Goal: Task Accomplishment & Management: Manage account settings

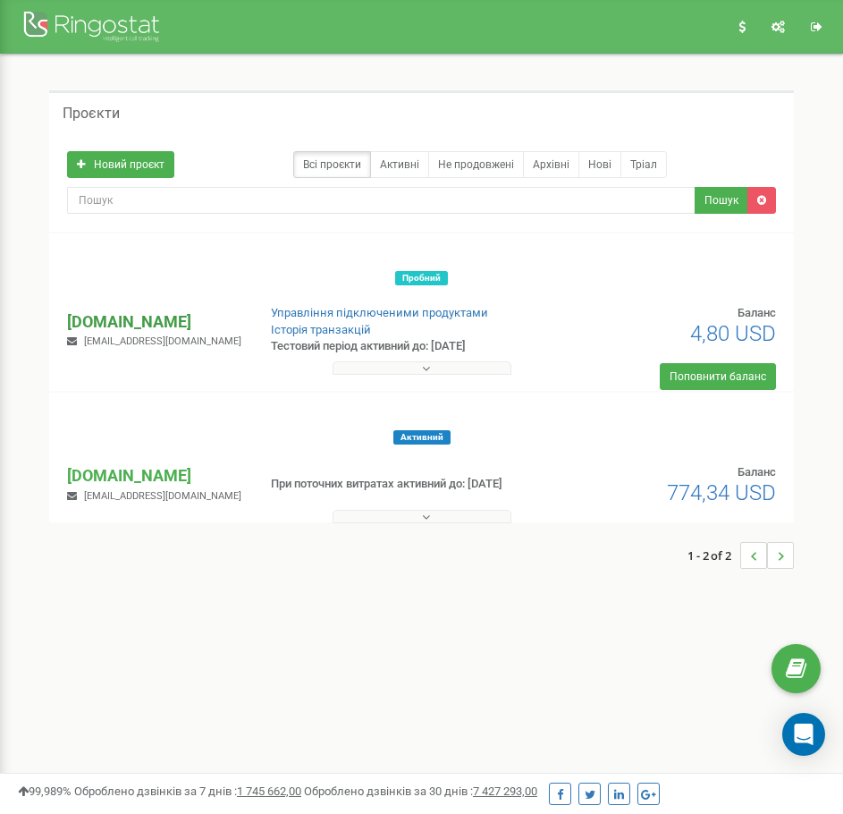
click at [134, 314] on p "[DOMAIN_NAME]" at bounding box center [154, 321] width 174 height 23
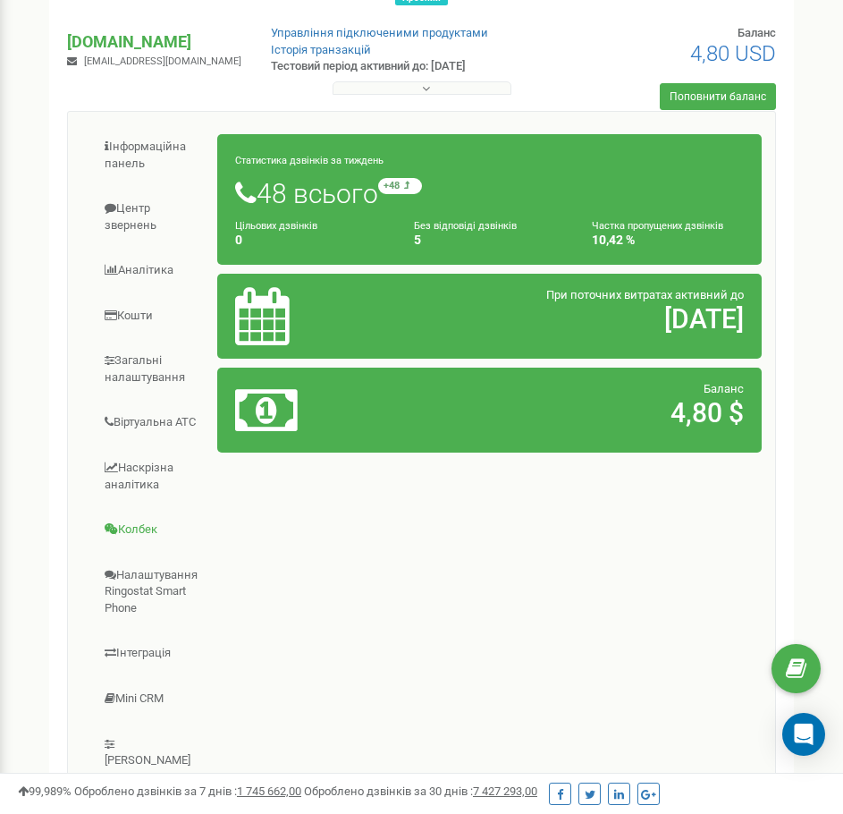
scroll to position [268, 0]
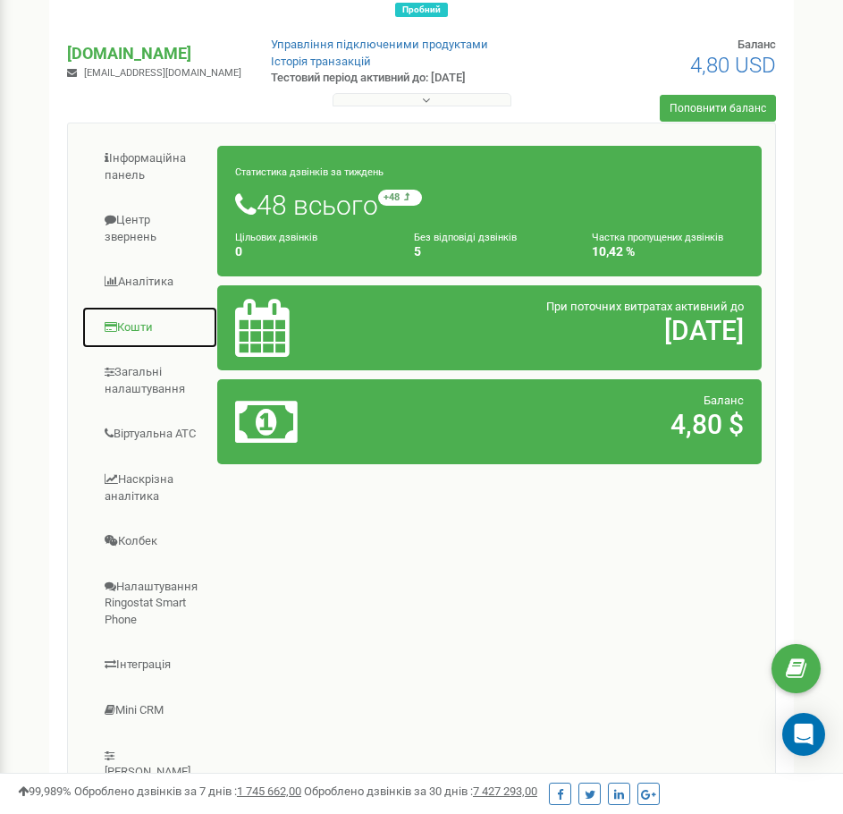
click at [150, 329] on link "Кошти" at bounding box center [149, 328] width 137 height 44
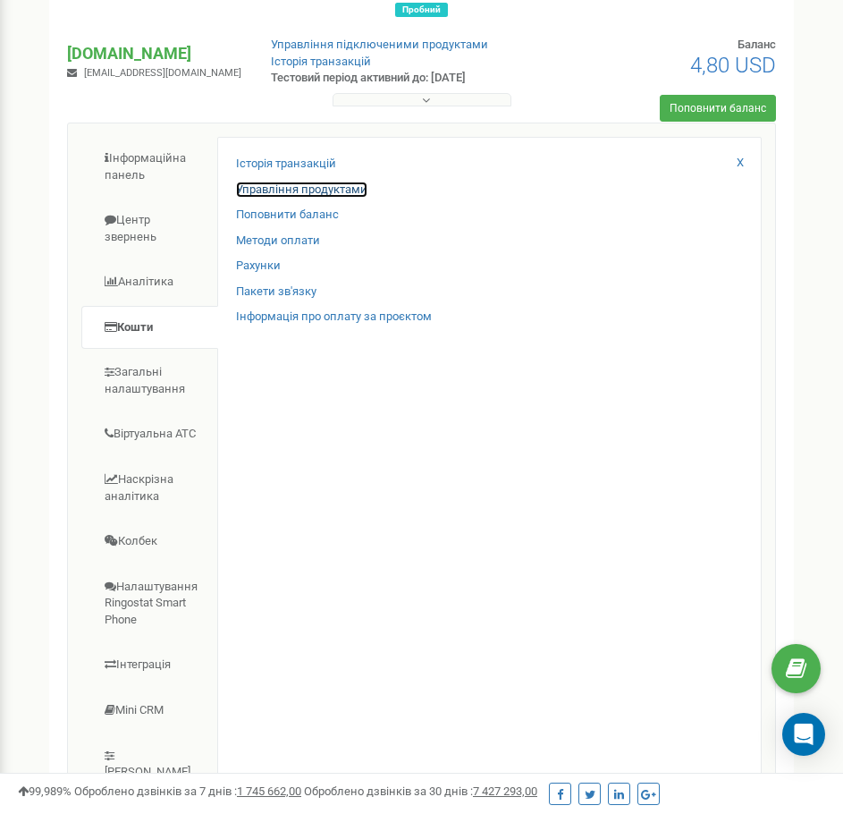
click at [270, 195] on link "Управління продуктами" at bounding box center [301, 190] width 131 height 17
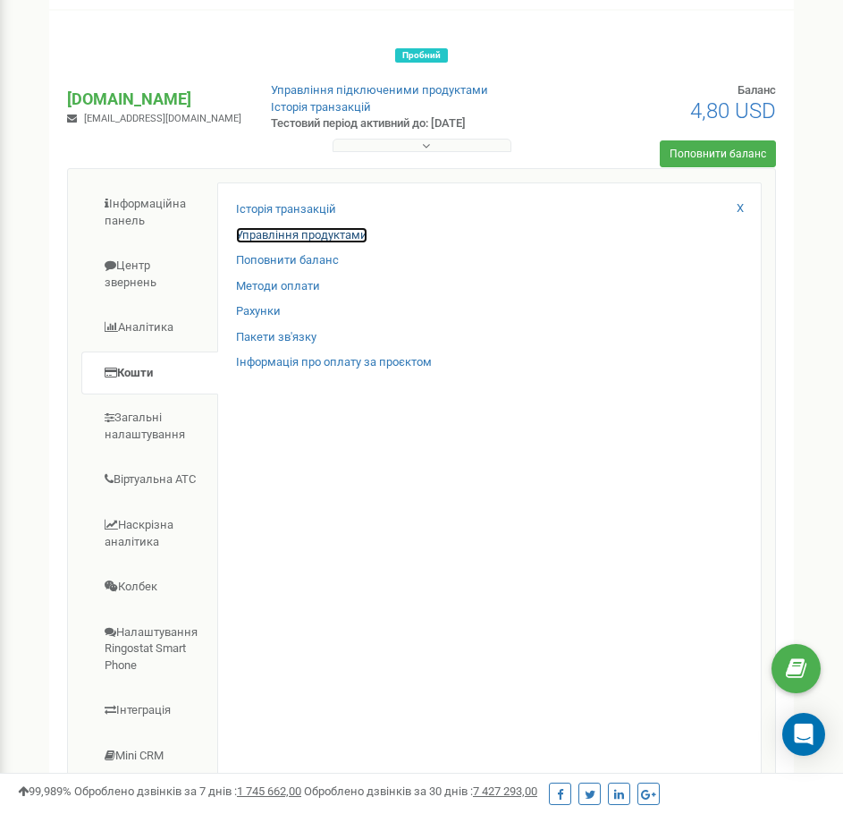
scroll to position [0, 0]
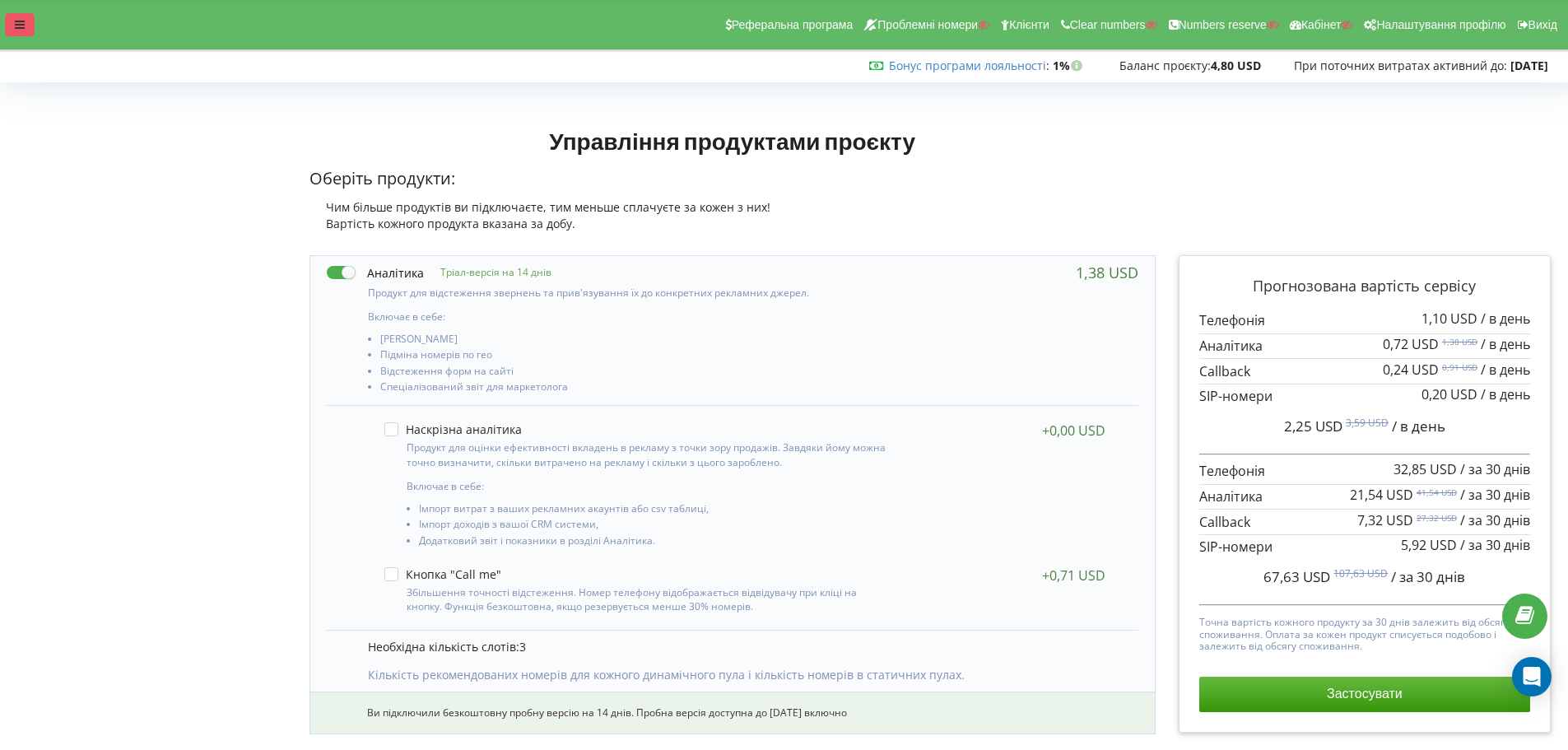
click at [25, 20] on div at bounding box center [19, 24] width 29 height 23
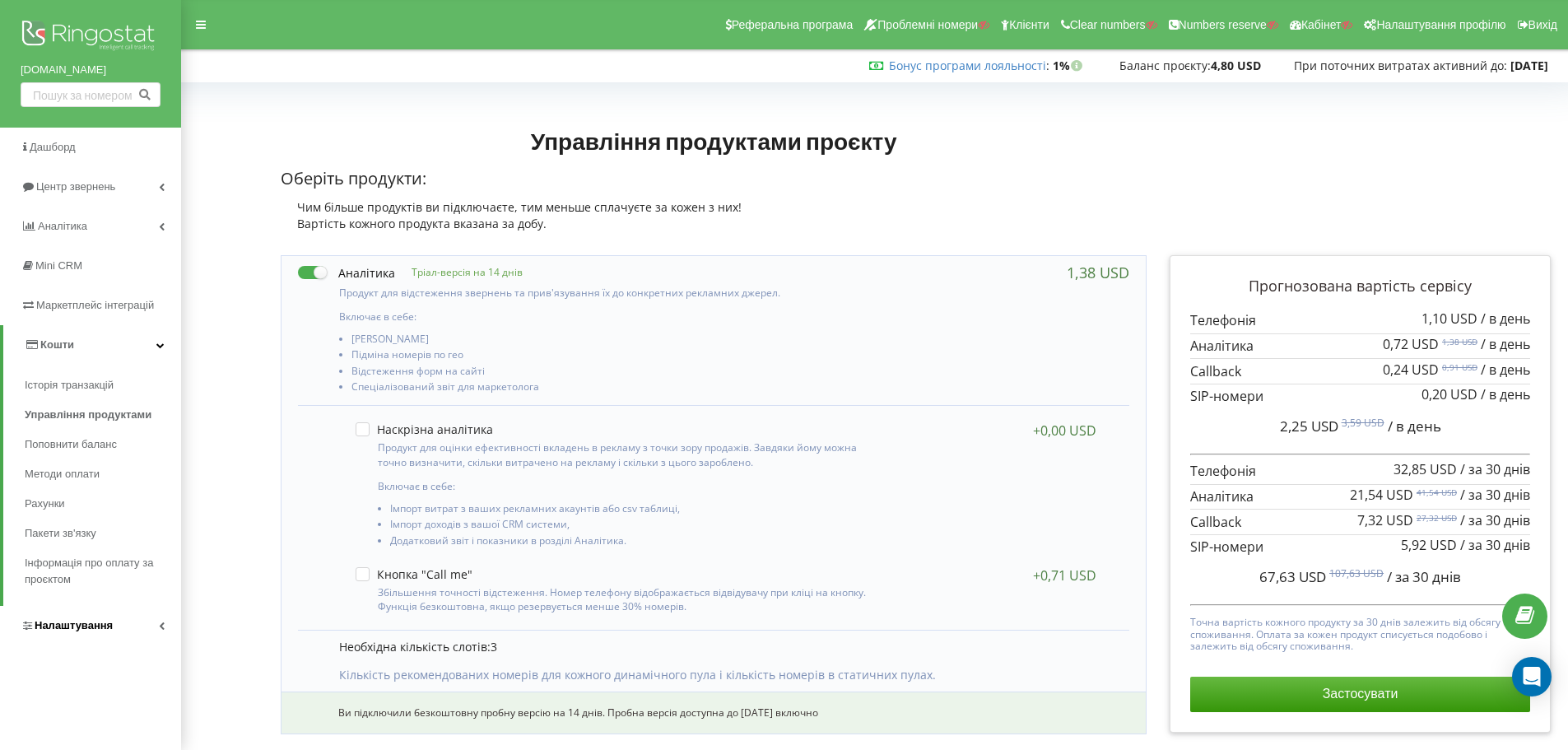
click at [149, 633] on link "Налаштування" at bounding box center [90, 625] width 181 height 40
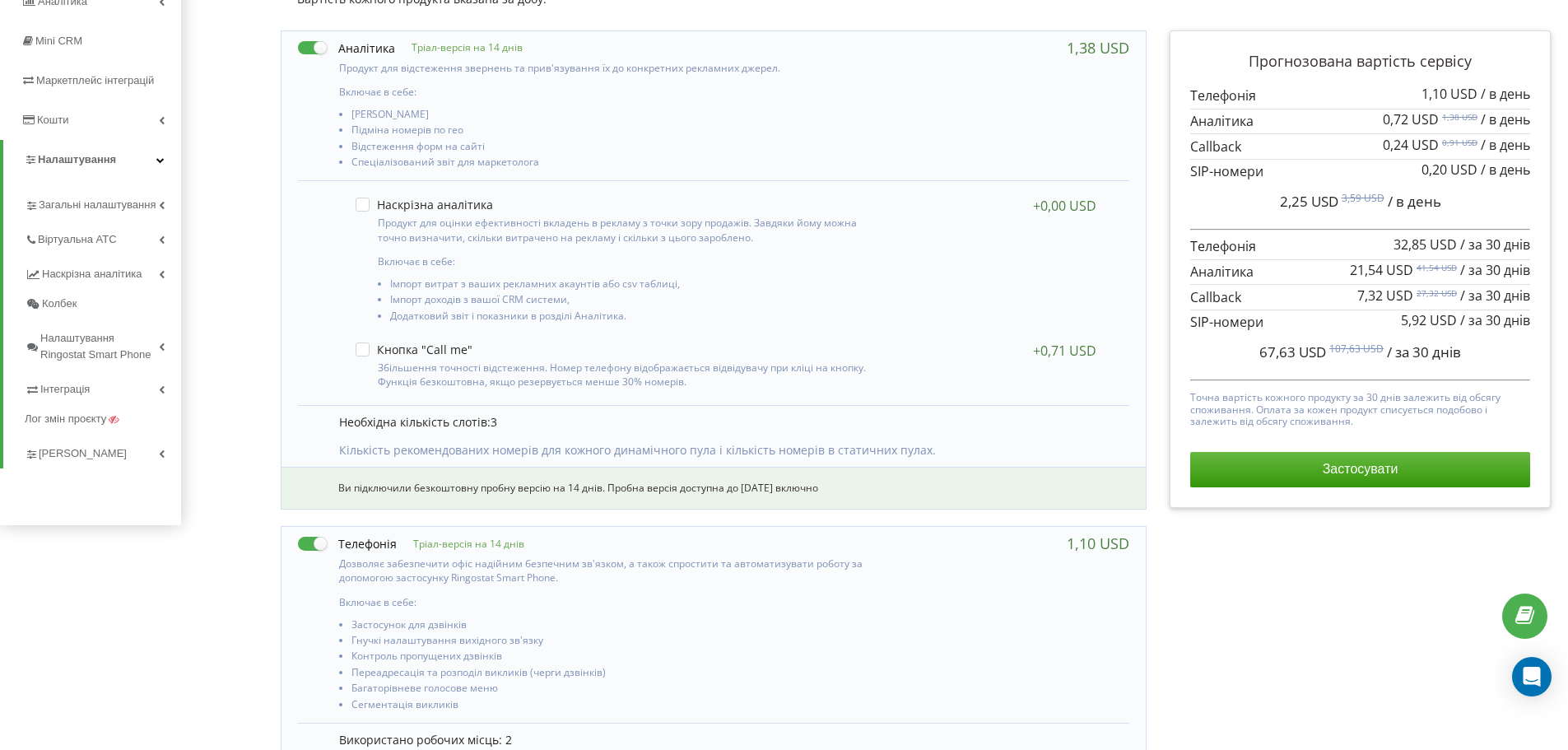
scroll to position [247, 0]
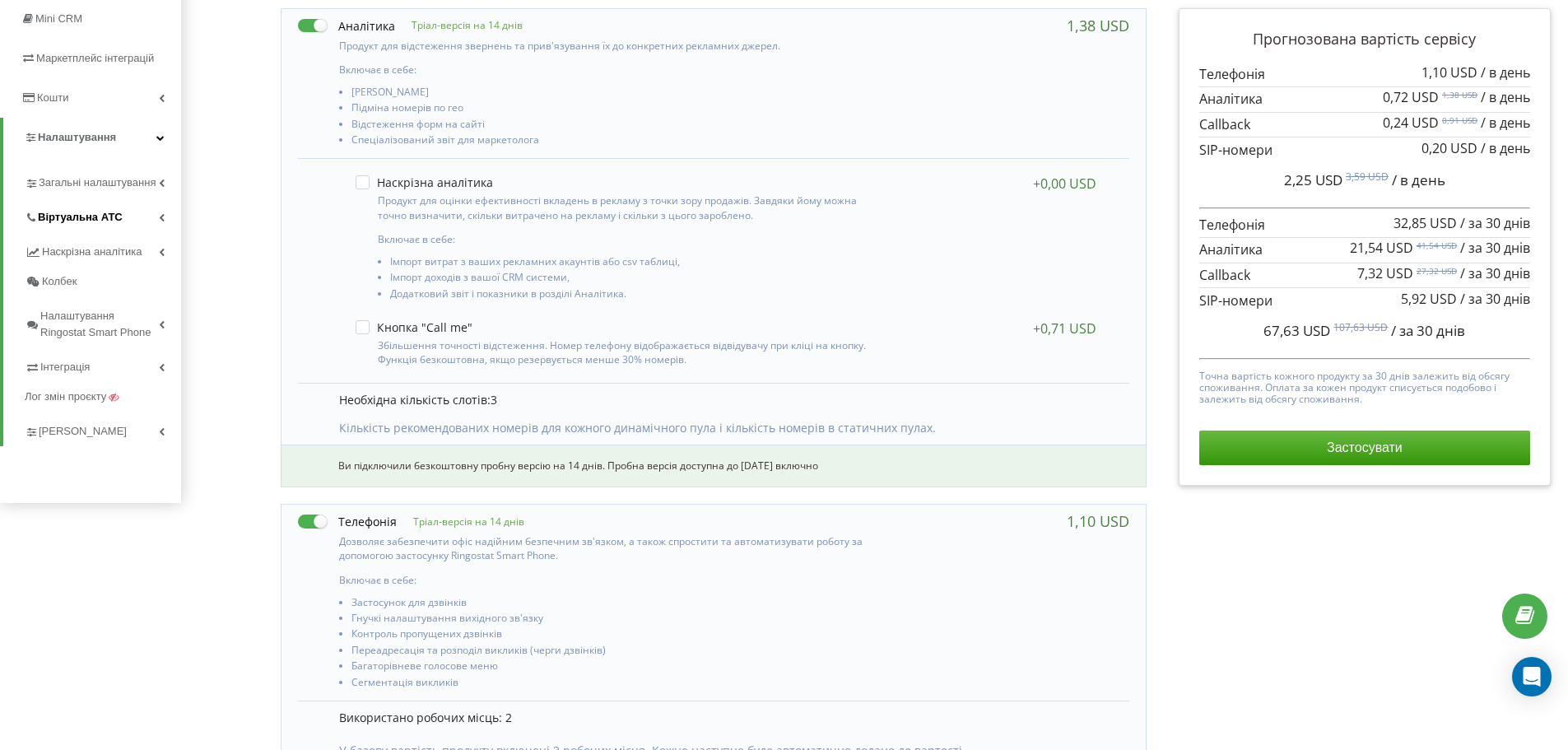
click at [166, 213] on link "Віртуальна АТС" at bounding box center [103, 215] width 157 height 35
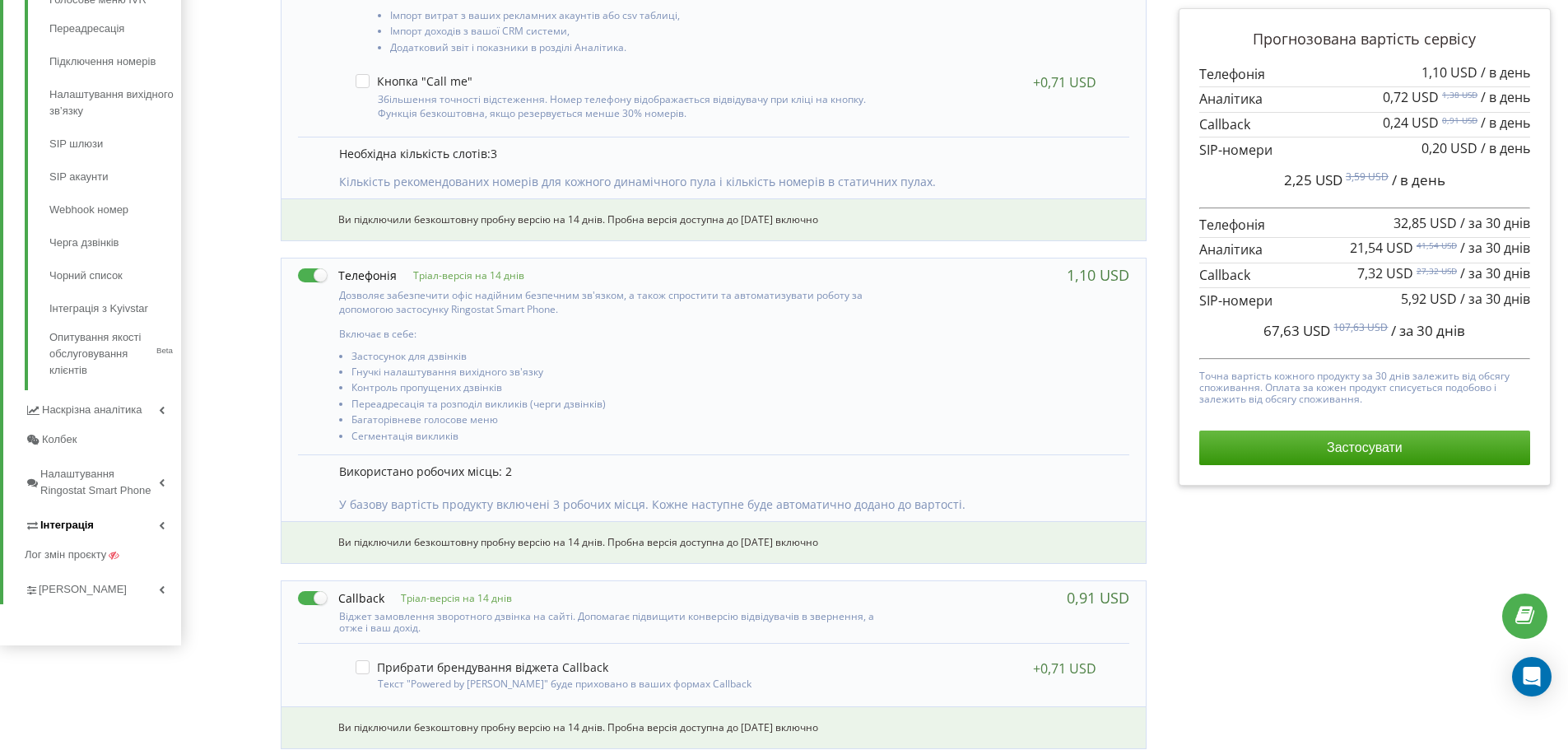
scroll to position [494, 0]
click at [152, 589] on link "[PERSON_NAME]" at bounding box center [103, 586] width 157 height 35
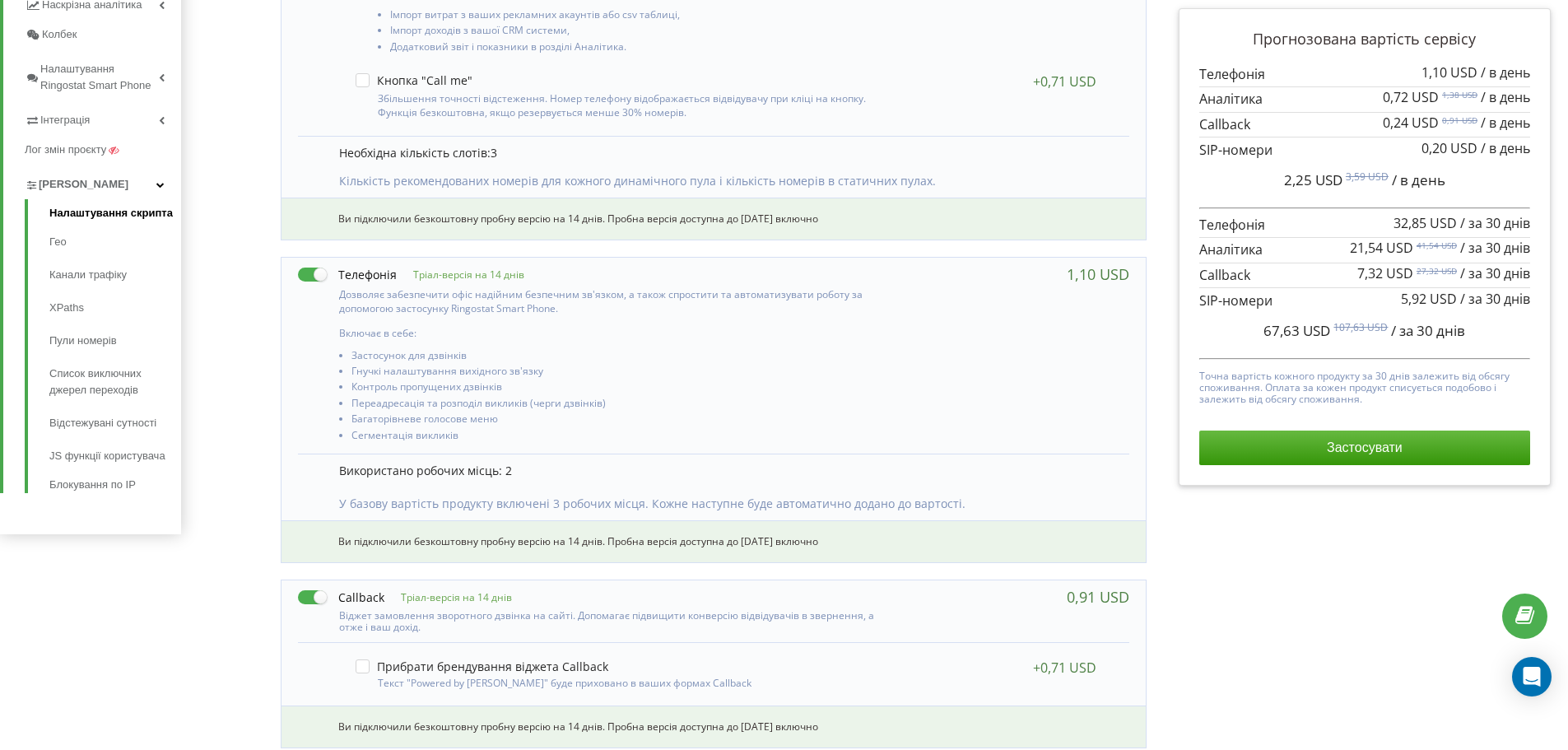
click at [105, 218] on link "Налаштування скрипта" at bounding box center [115, 215] width 132 height 20
click at [94, 275] on link "Канали трафіку" at bounding box center [115, 275] width 132 height 33
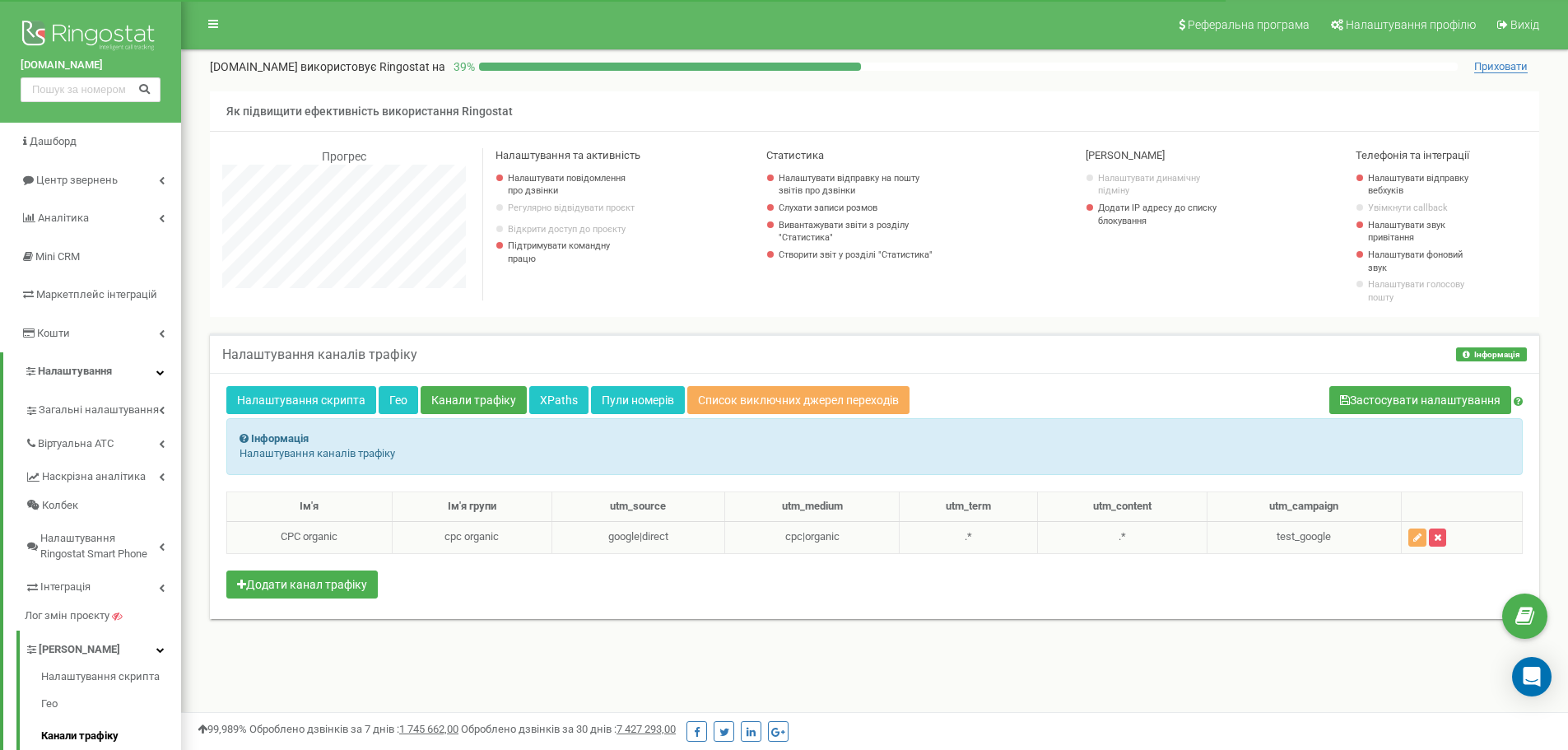
scroll to position [987, 1388]
click at [480, 397] on link "Канали трафіку" at bounding box center [473, 399] width 106 height 28
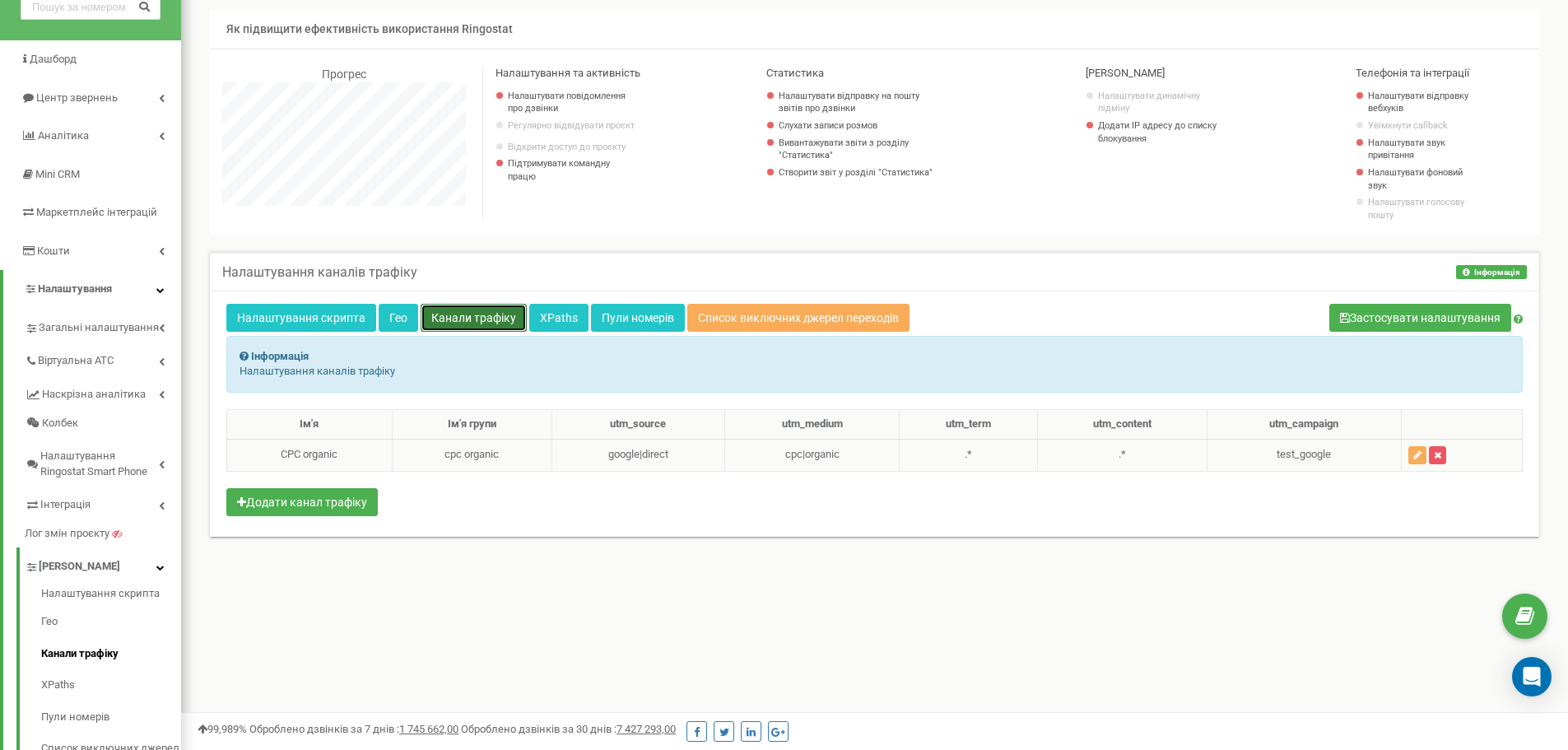
scroll to position [110, 0]
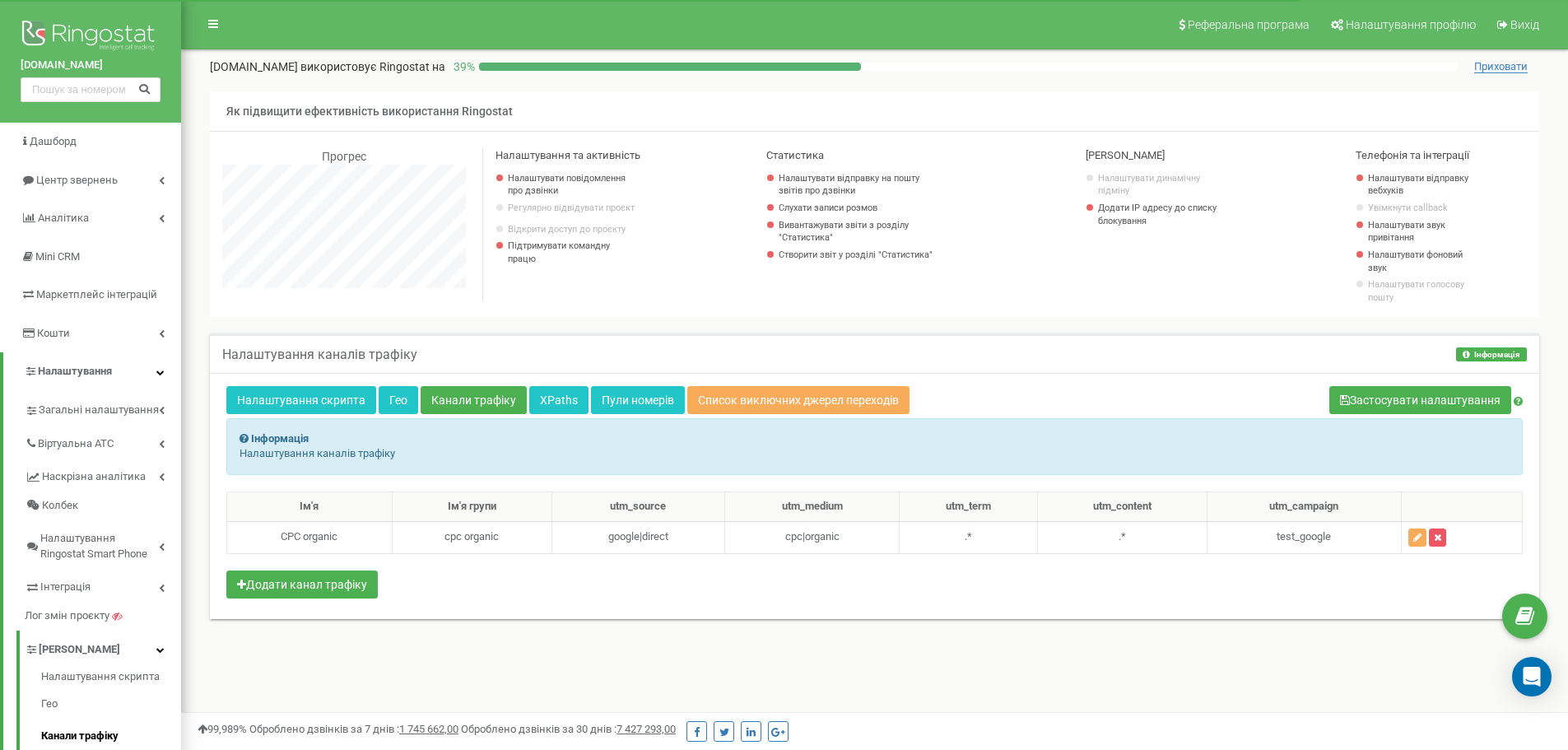
scroll to position [987, 1388]
click at [317, 578] on button "Додати канал трафіку" at bounding box center [302, 584] width 152 height 28
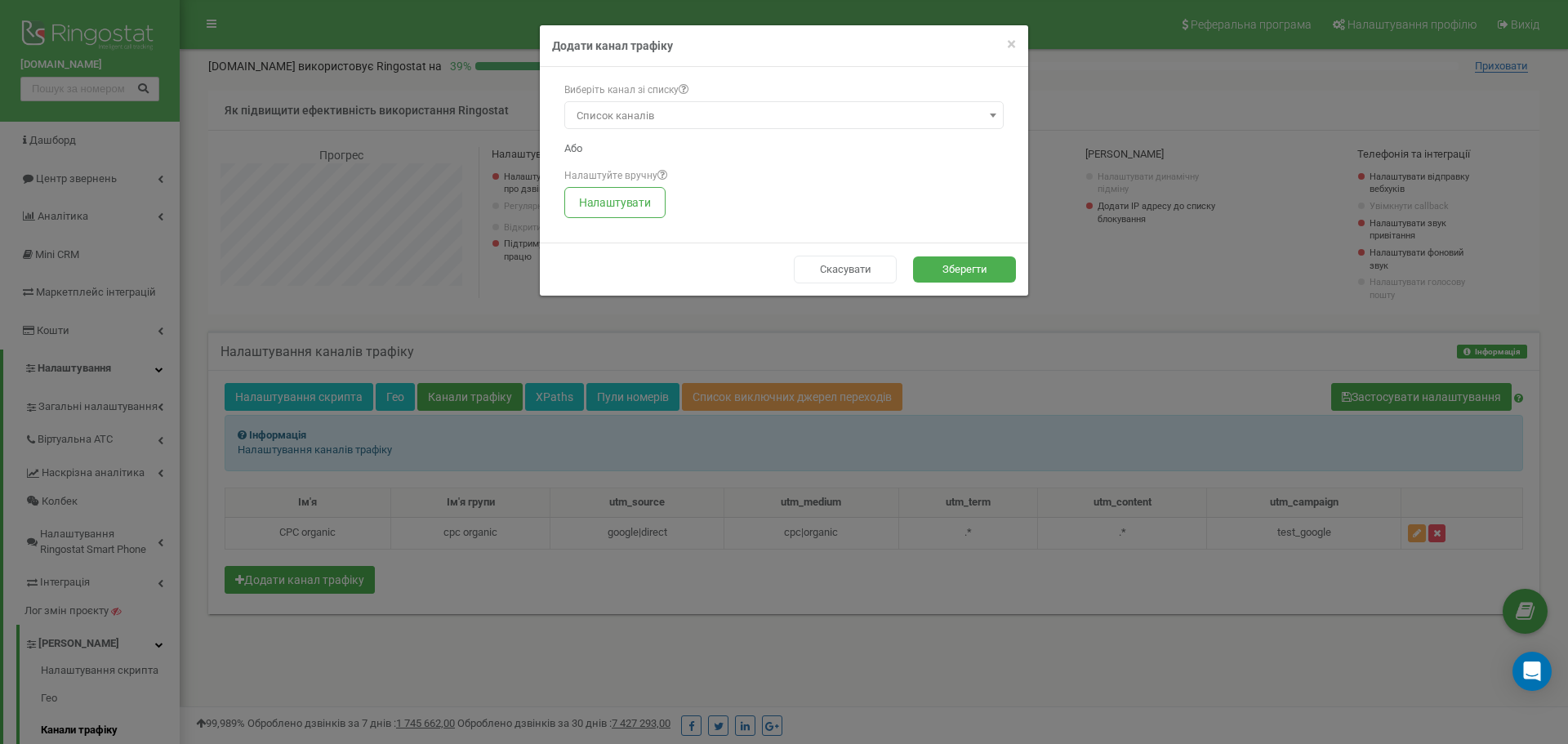
click at [674, 113] on span "Список каналів" at bounding box center [784, 115] width 428 height 23
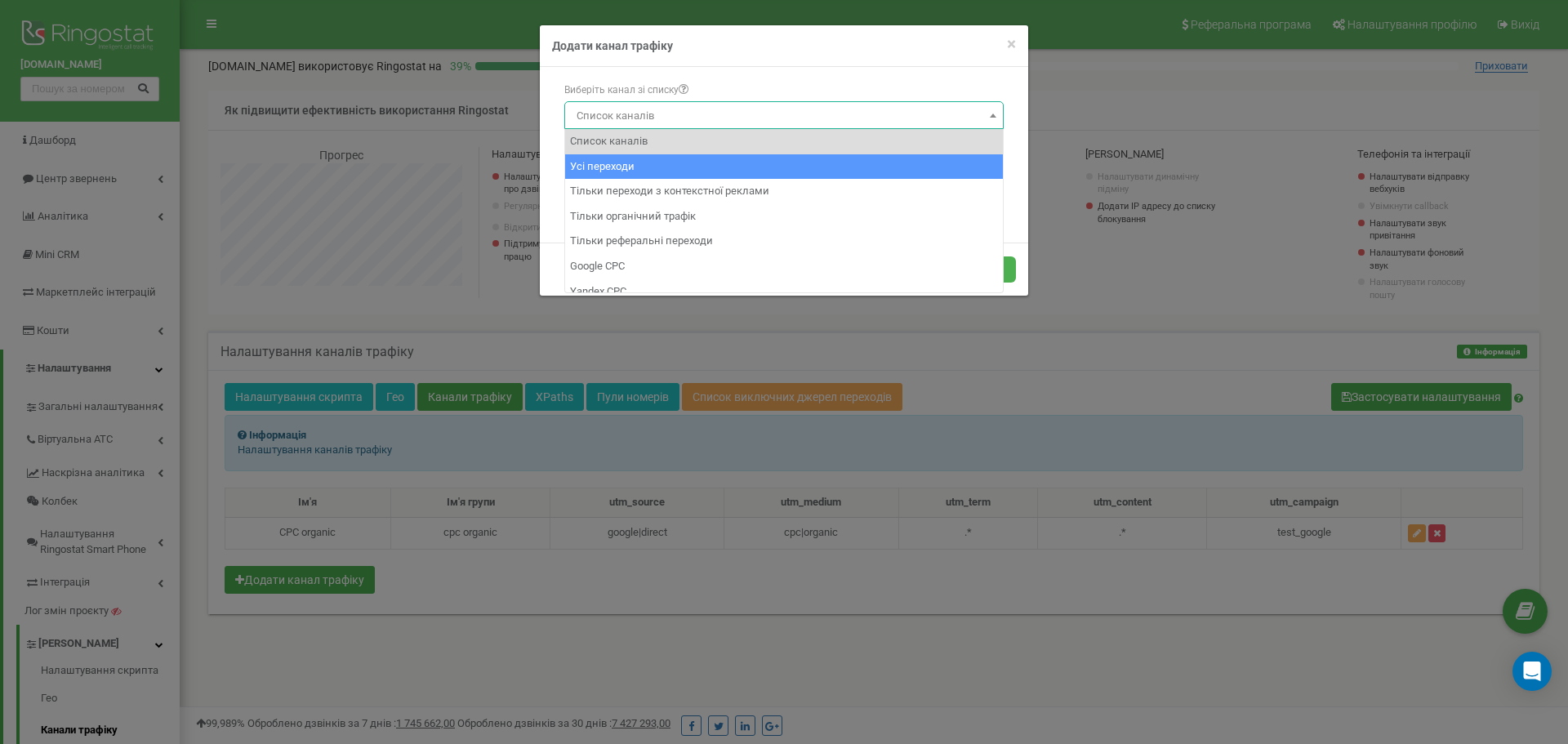
select select "0"
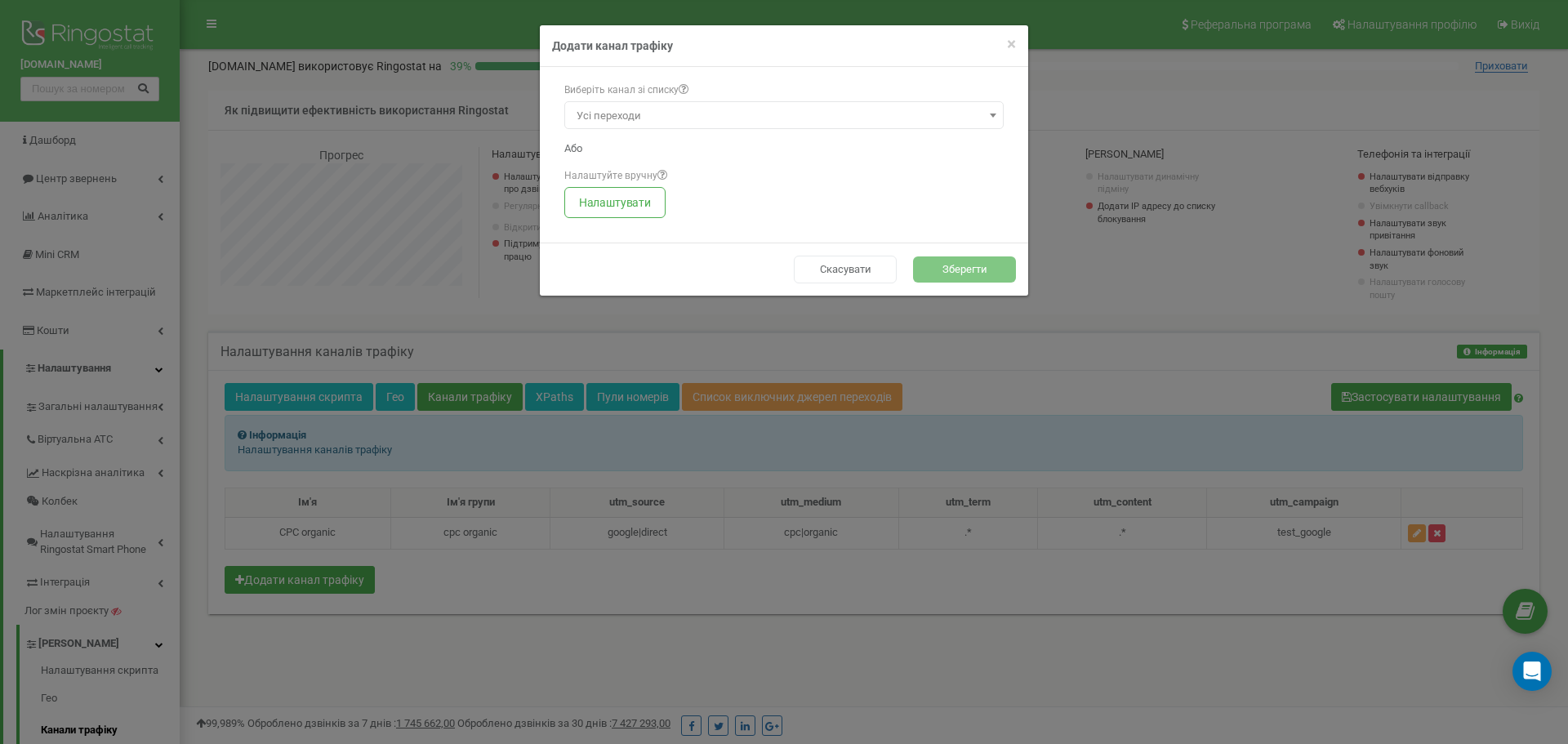
click at [944, 267] on button "Зберегти" at bounding box center [964, 270] width 103 height 27
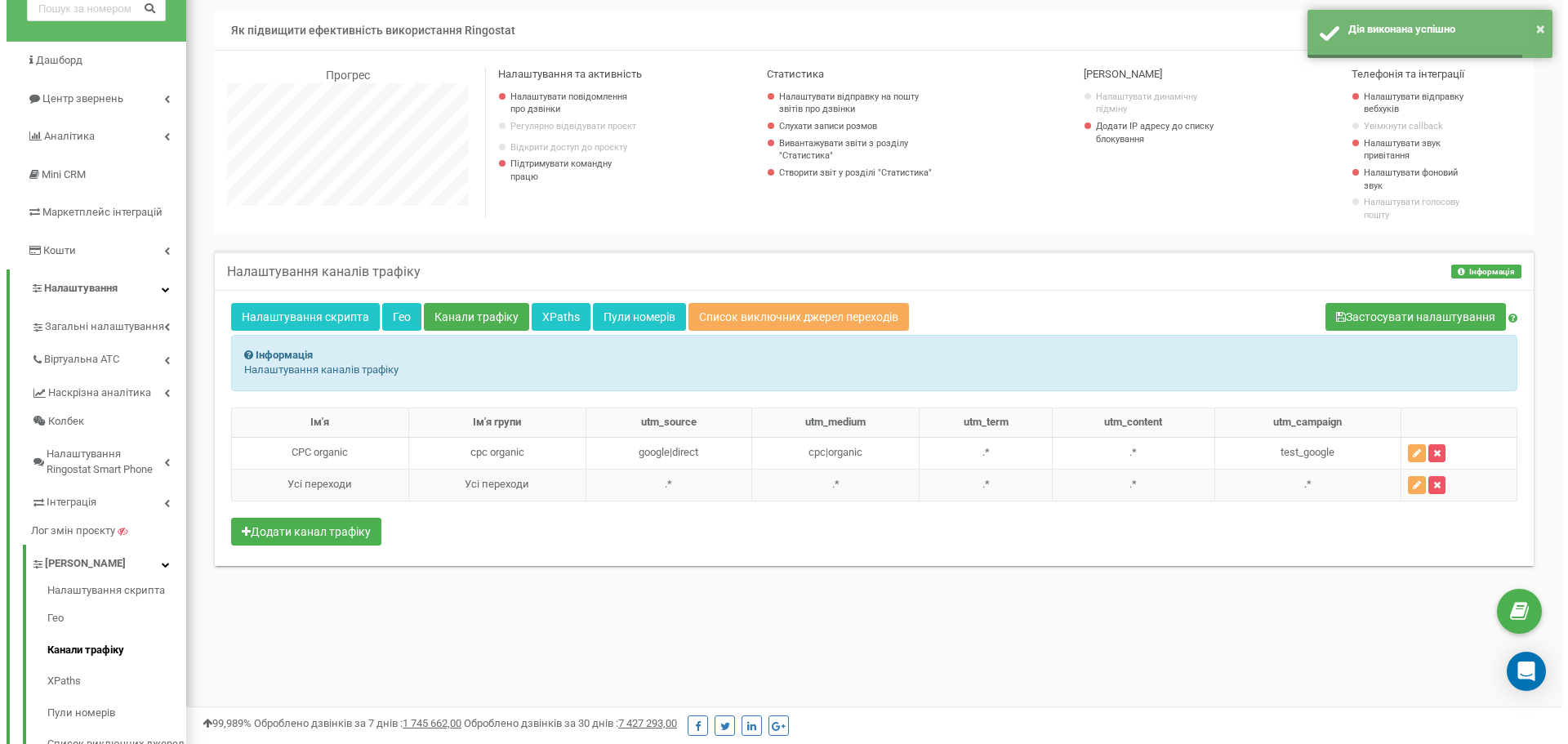
scroll to position [81, 0]
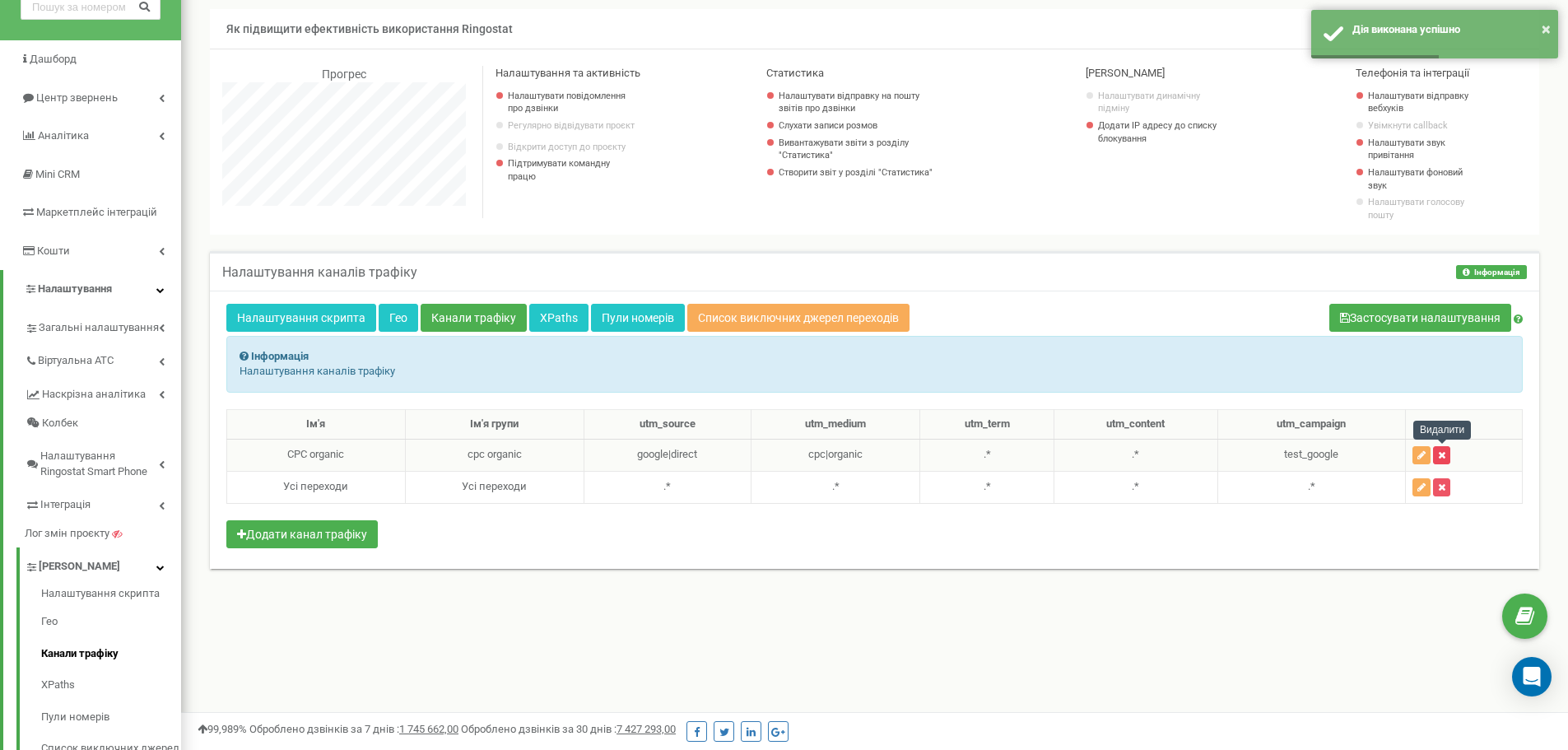
click at [1444, 450] on icon "button" at bounding box center [1442, 455] width 7 height 10
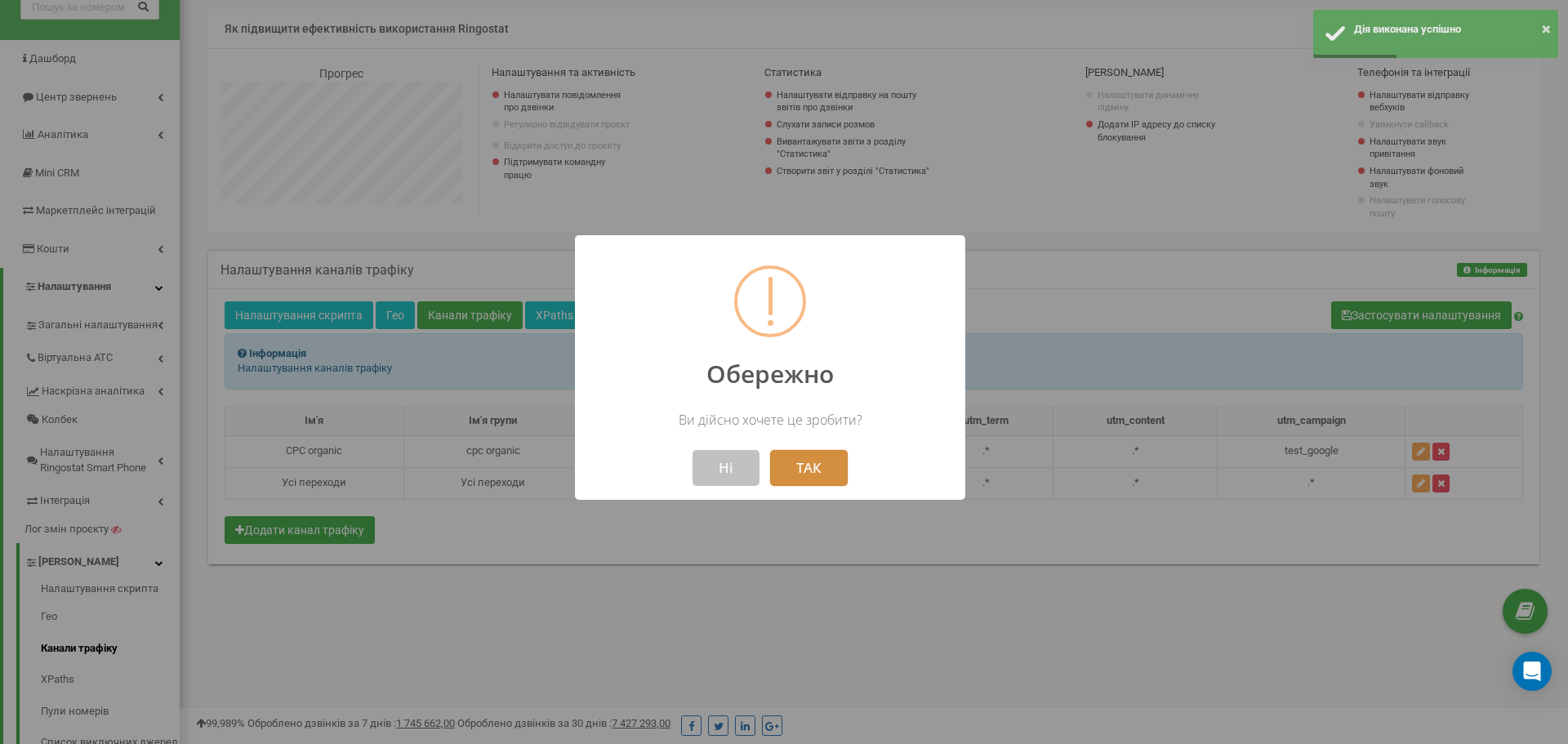
click at [786, 477] on button "ТАК" at bounding box center [808, 467] width 78 height 36
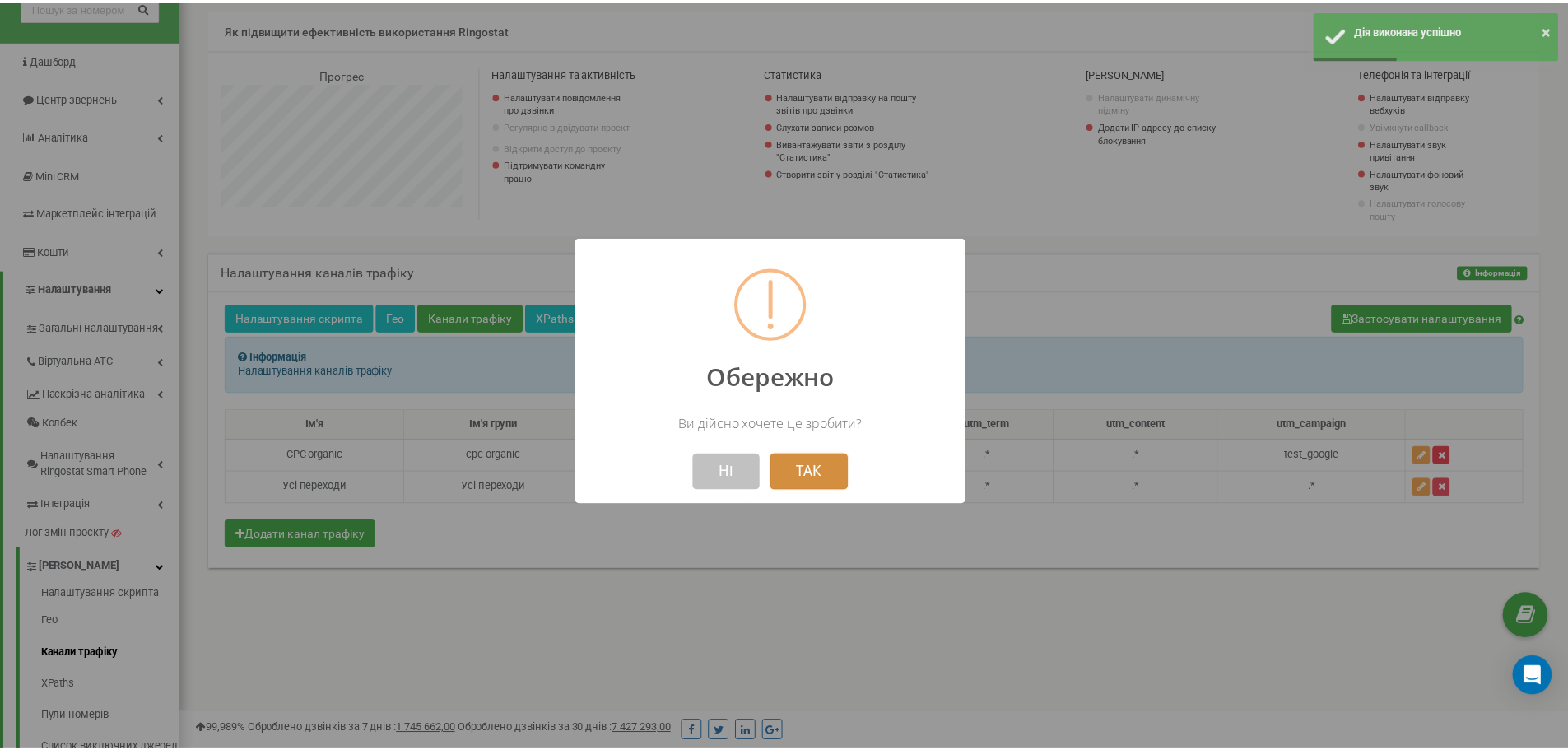
scroll to position [821885, 821917]
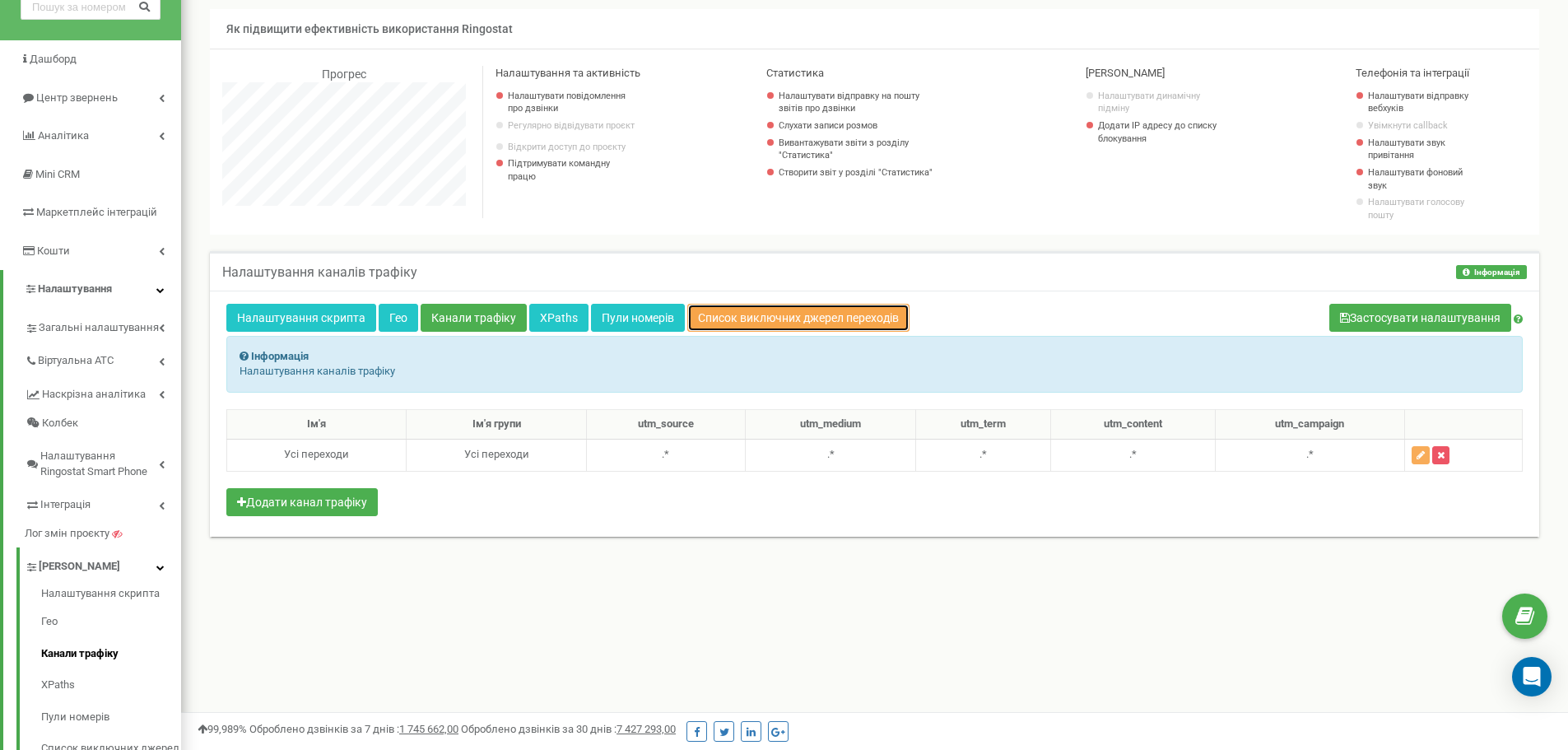
click at [721, 320] on link "Список виключних джерел переходів" at bounding box center [798, 317] width 222 height 28
click at [612, 321] on link "Пули номерів" at bounding box center [638, 317] width 94 height 28
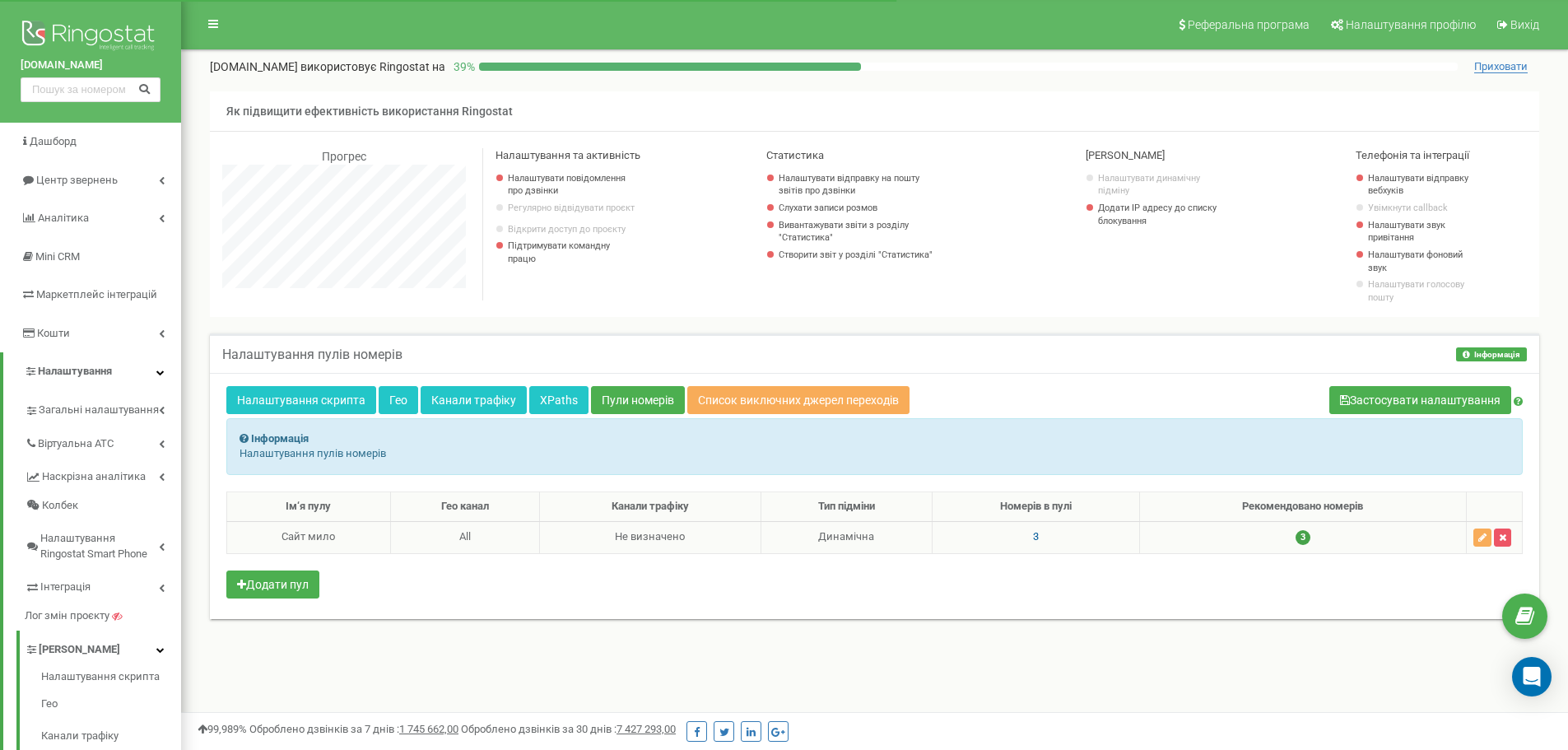
scroll to position [987, 1388]
click at [1477, 540] on button "button" at bounding box center [1483, 537] width 18 height 18
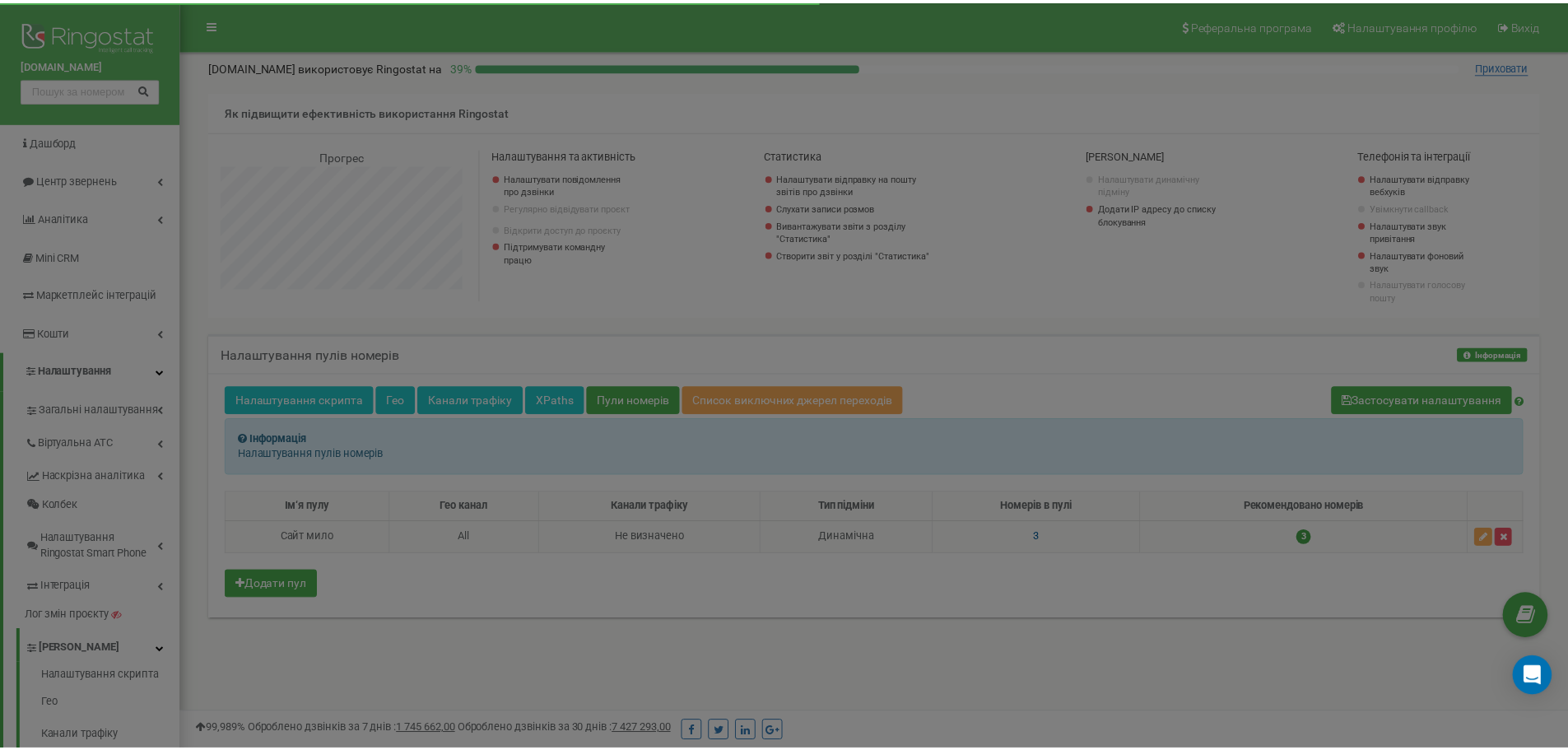
scroll to position [987, 1400]
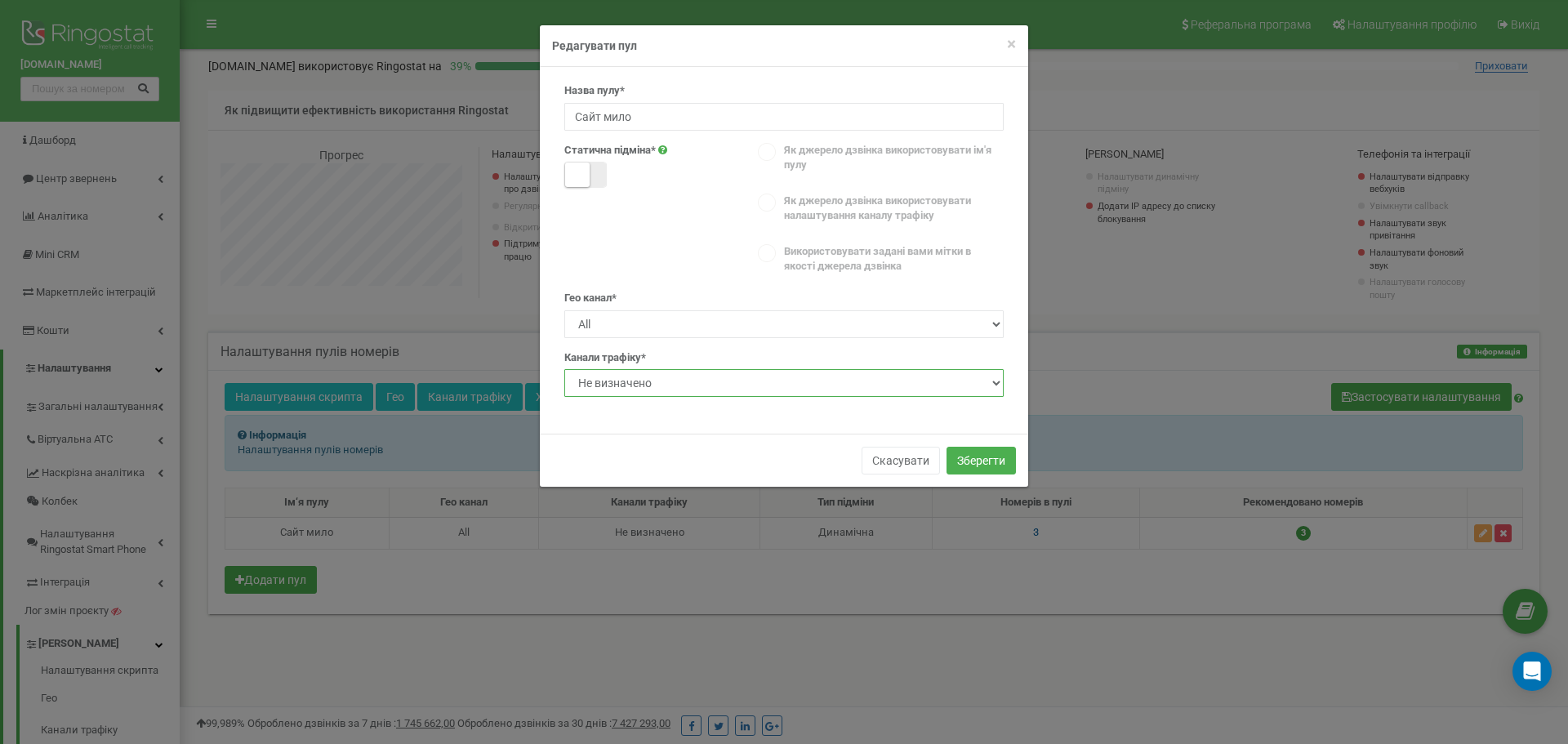
click at [714, 382] on select "Не визначено Усі переходи" at bounding box center [784, 382] width 439 height 27
select select "5"
click at [564, 369] on select "Не визначено Усі переходи" at bounding box center [784, 382] width 439 height 27
click at [957, 455] on button "Зберегти" at bounding box center [981, 460] width 69 height 27
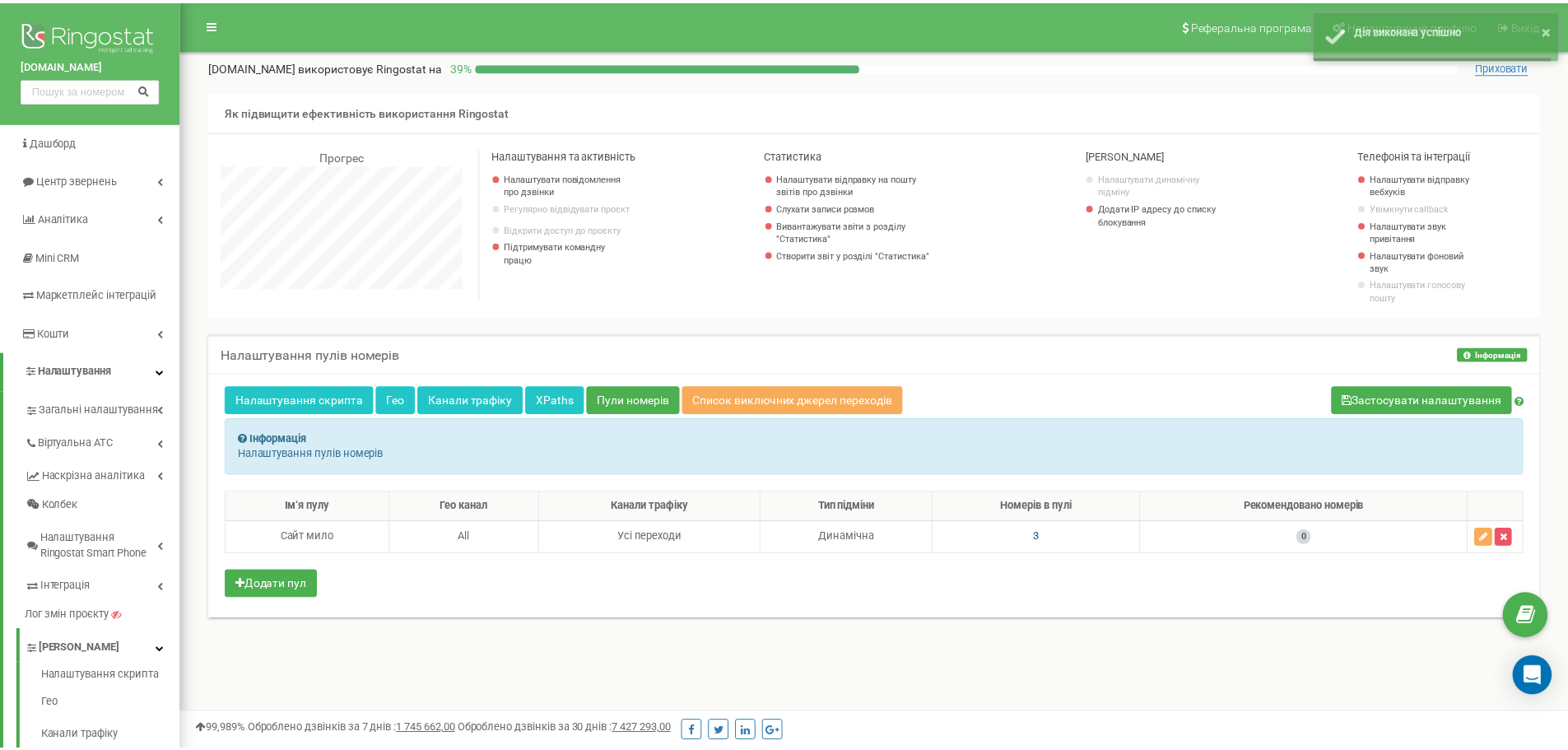
scroll to position [821885, 821917]
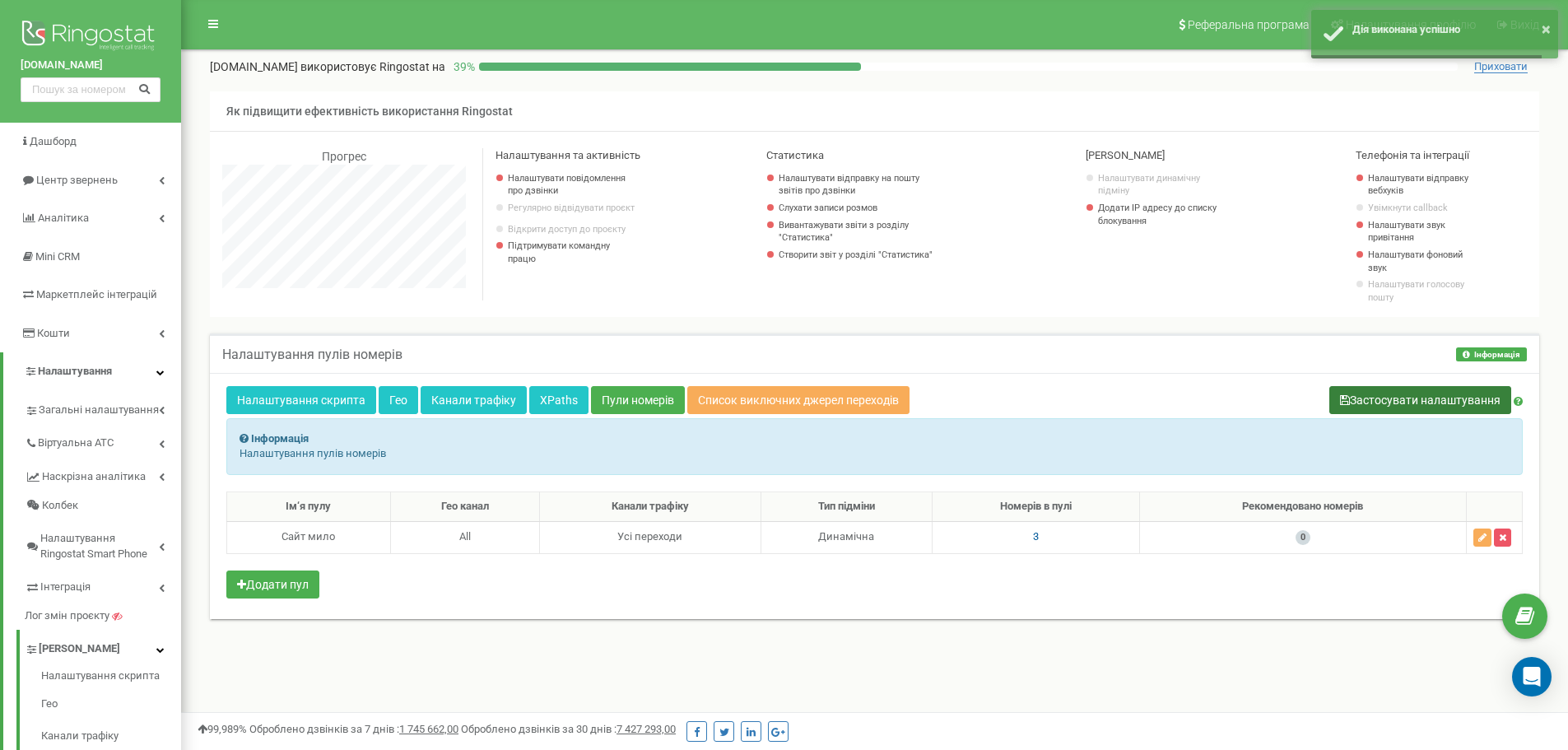
click at [1379, 400] on button "Застосувати налаштування" at bounding box center [1421, 399] width 182 height 28
click at [1335, 402] on button "Застосувати налаштування" at bounding box center [1421, 399] width 182 height 28
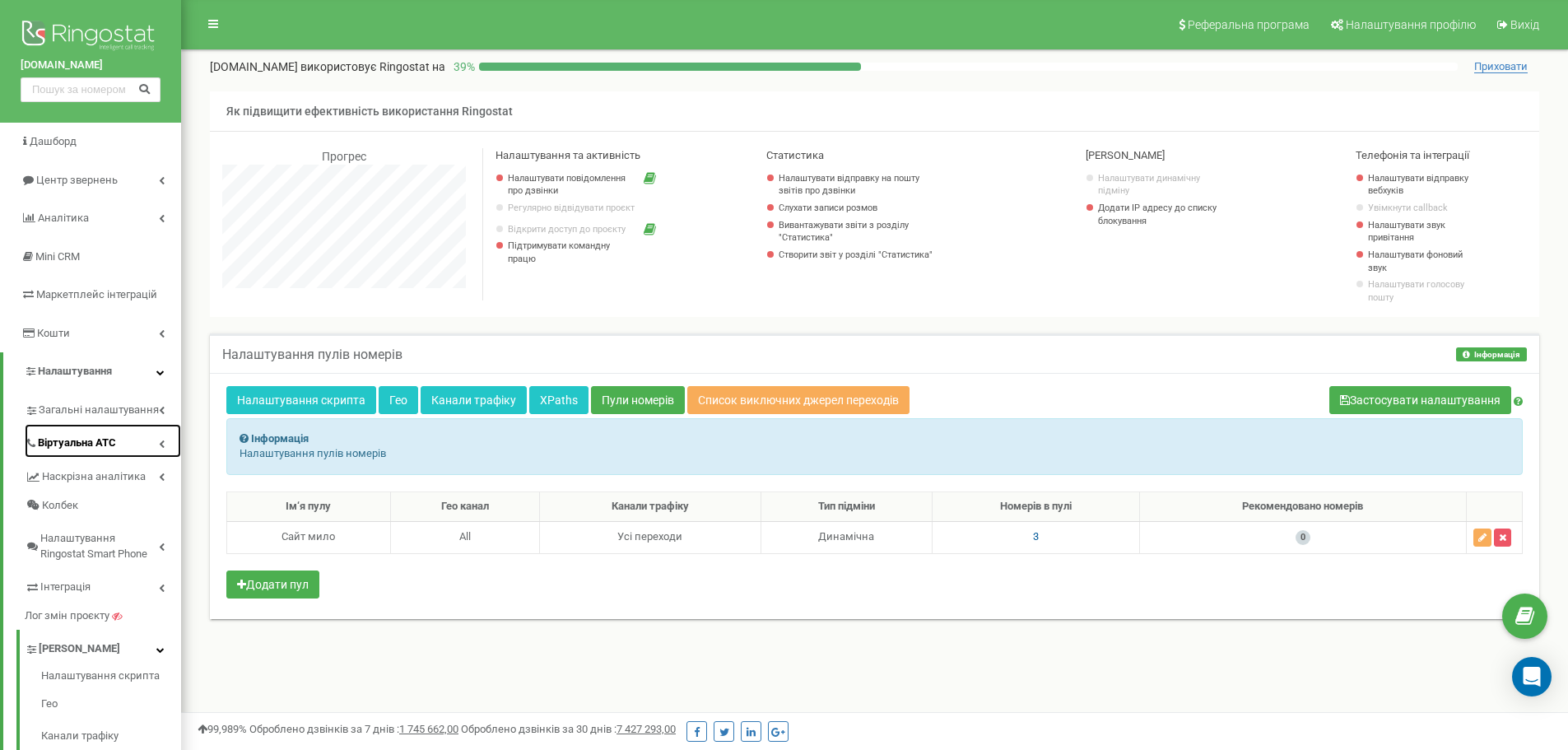
click at [148, 432] on link "Віртуальна АТС" at bounding box center [103, 441] width 157 height 34
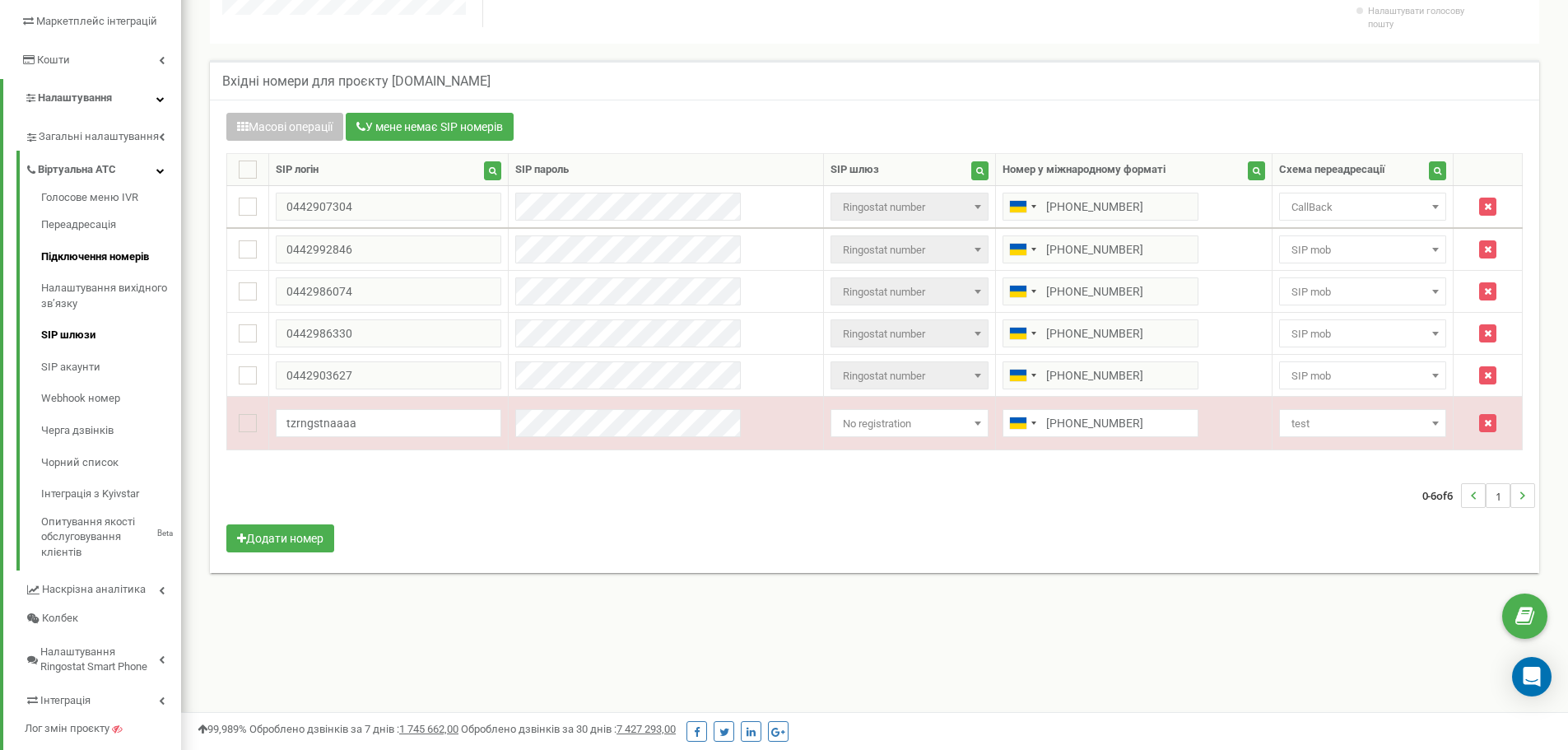
scroll to position [340, 0]
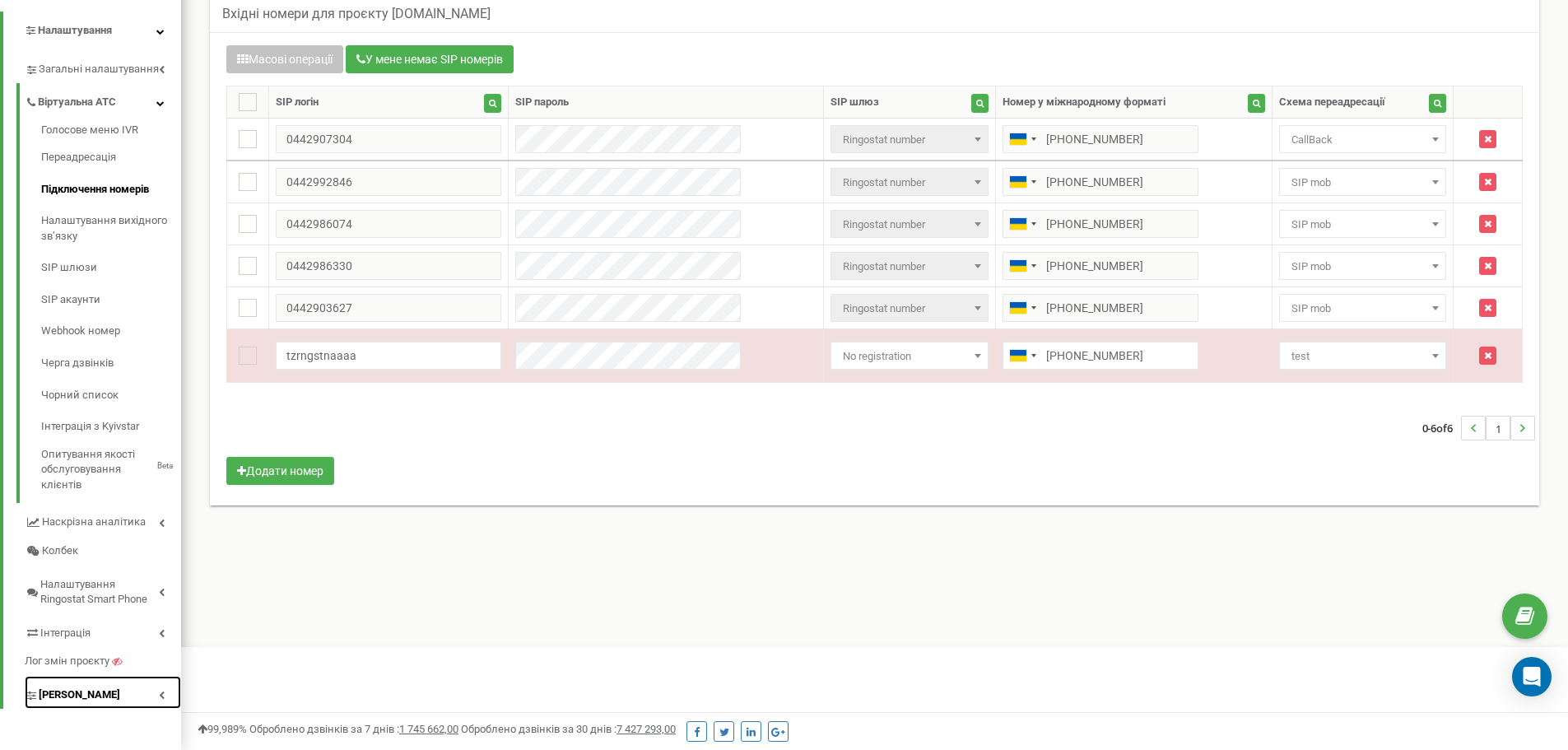
click at [146, 690] on link "[PERSON_NAME]" at bounding box center [103, 692] width 157 height 34
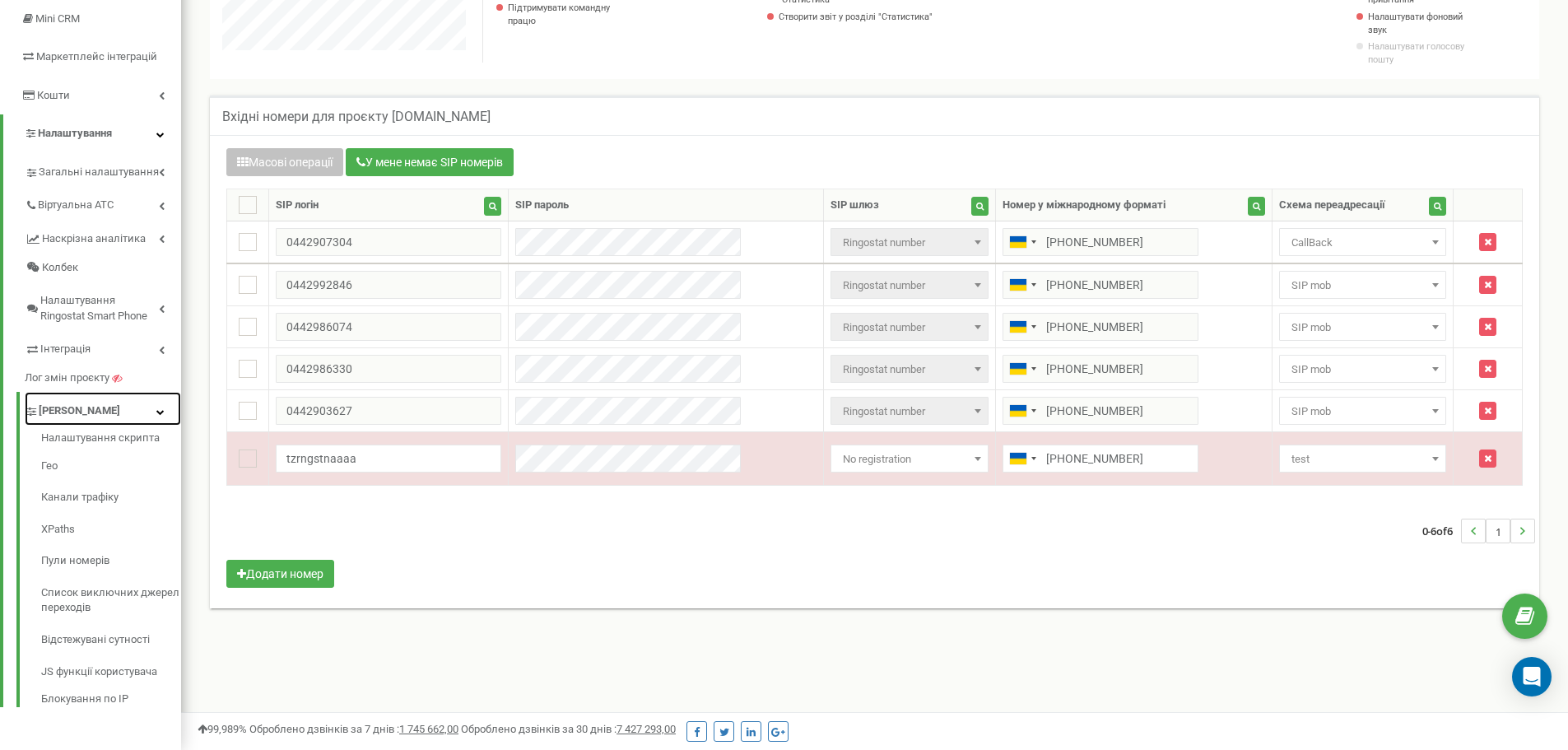
scroll to position [237, 0]
click at [87, 553] on link "Пули номерів" at bounding box center [111, 561] width 140 height 32
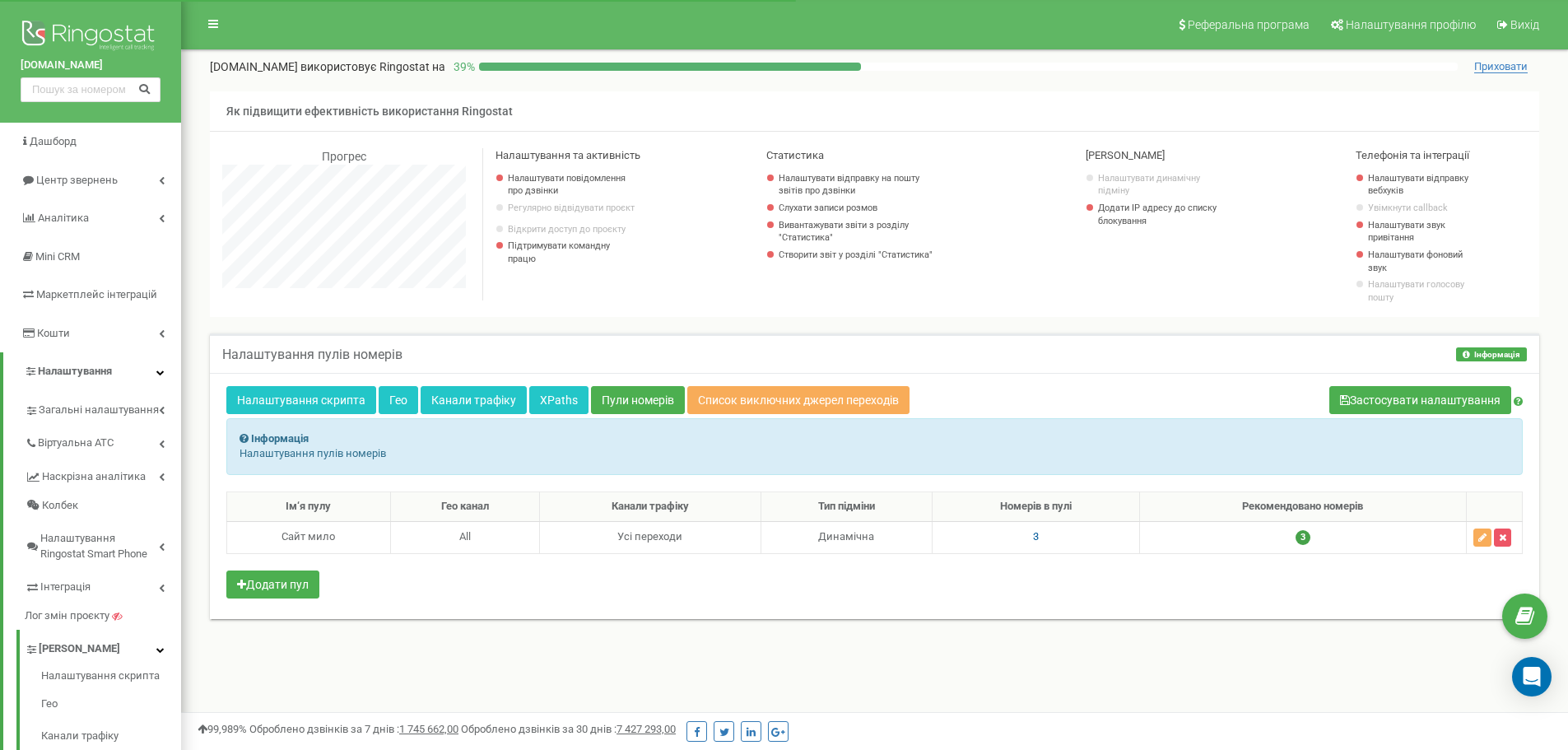
scroll to position [987, 1388]
click at [1039, 537] on td "3" at bounding box center [1036, 537] width 207 height 32
click at [1036, 537] on span "3" at bounding box center [1036, 536] width 6 height 12
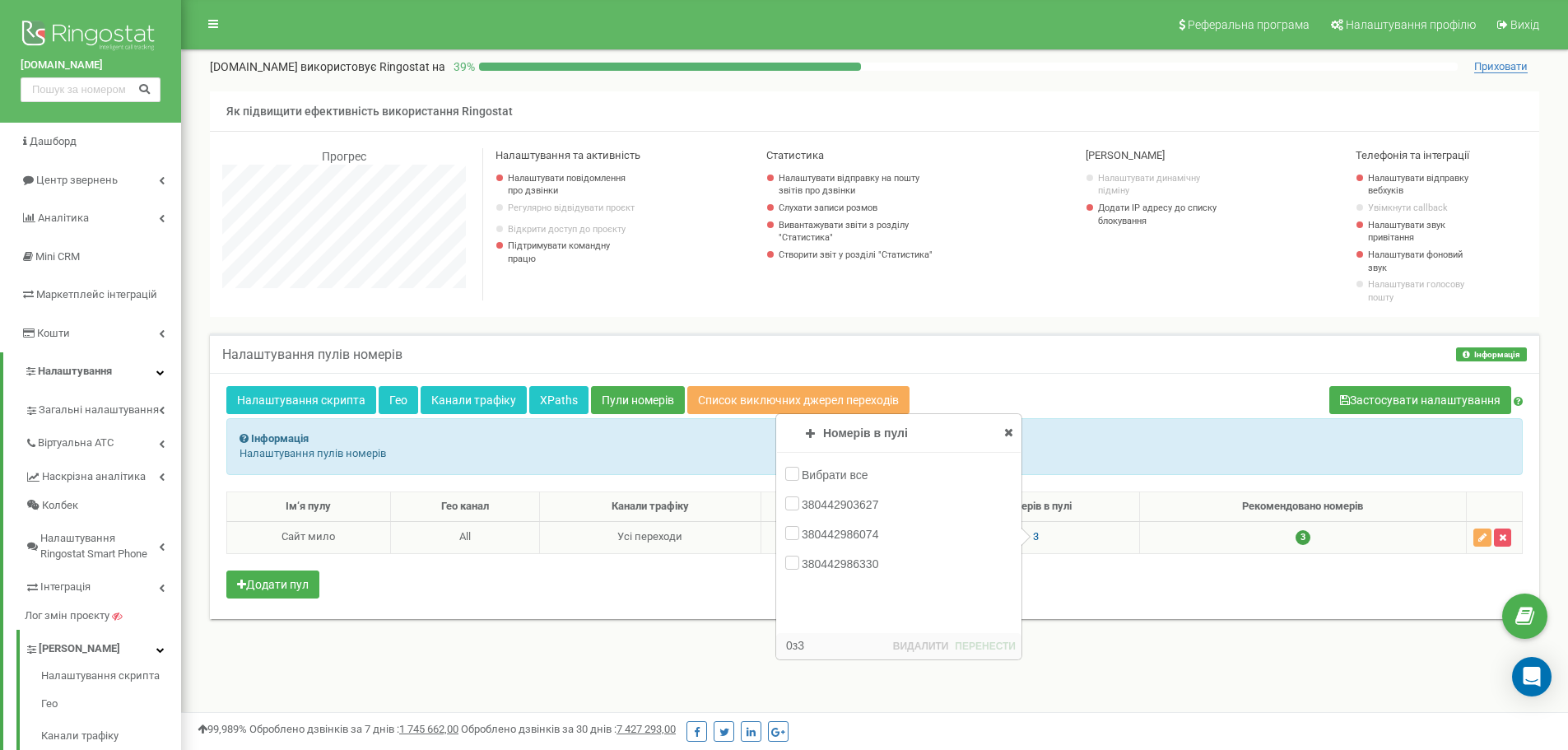
click at [1035, 537] on span "3" at bounding box center [1036, 536] width 6 height 12
click at [1058, 595] on div "Ім‘я пулу Гео канал Канали трафіку Тип підміни Номерів в пулі Рекомендовано ном…" at bounding box center [875, 547] width 1296 height 111
click at [1063, 610] on div "Налаштування скрипта Гео Канали трафіку XPaths Пули номерів Список виключних дж…" at bounding box center [875, 495] width 1330 height 246
click at [1007, 434] on icon at bounding box center [1009, 432] width 9 height 12
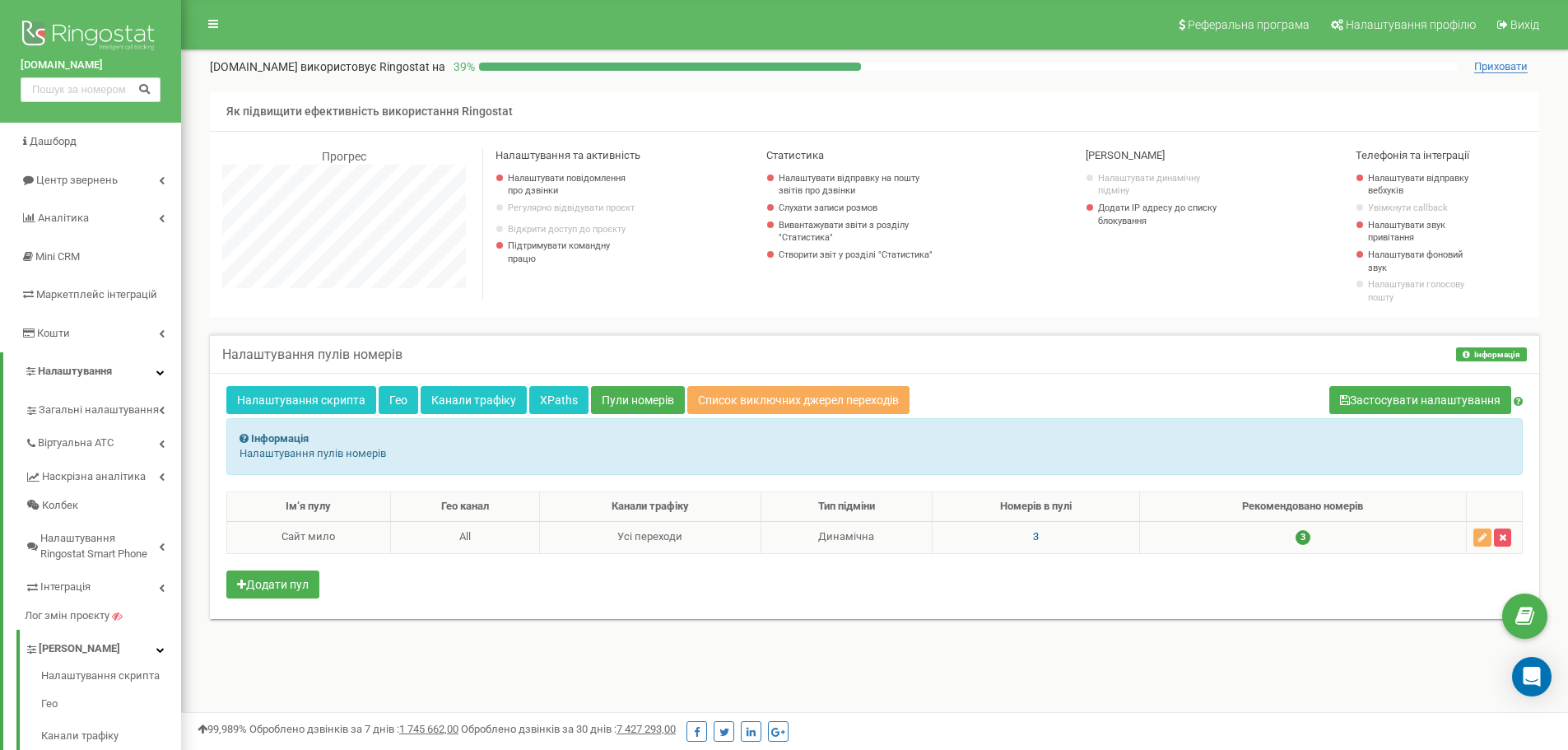
click at [1033, 538] on span "3" at bounding box center [1036, 536] width 6 height 12
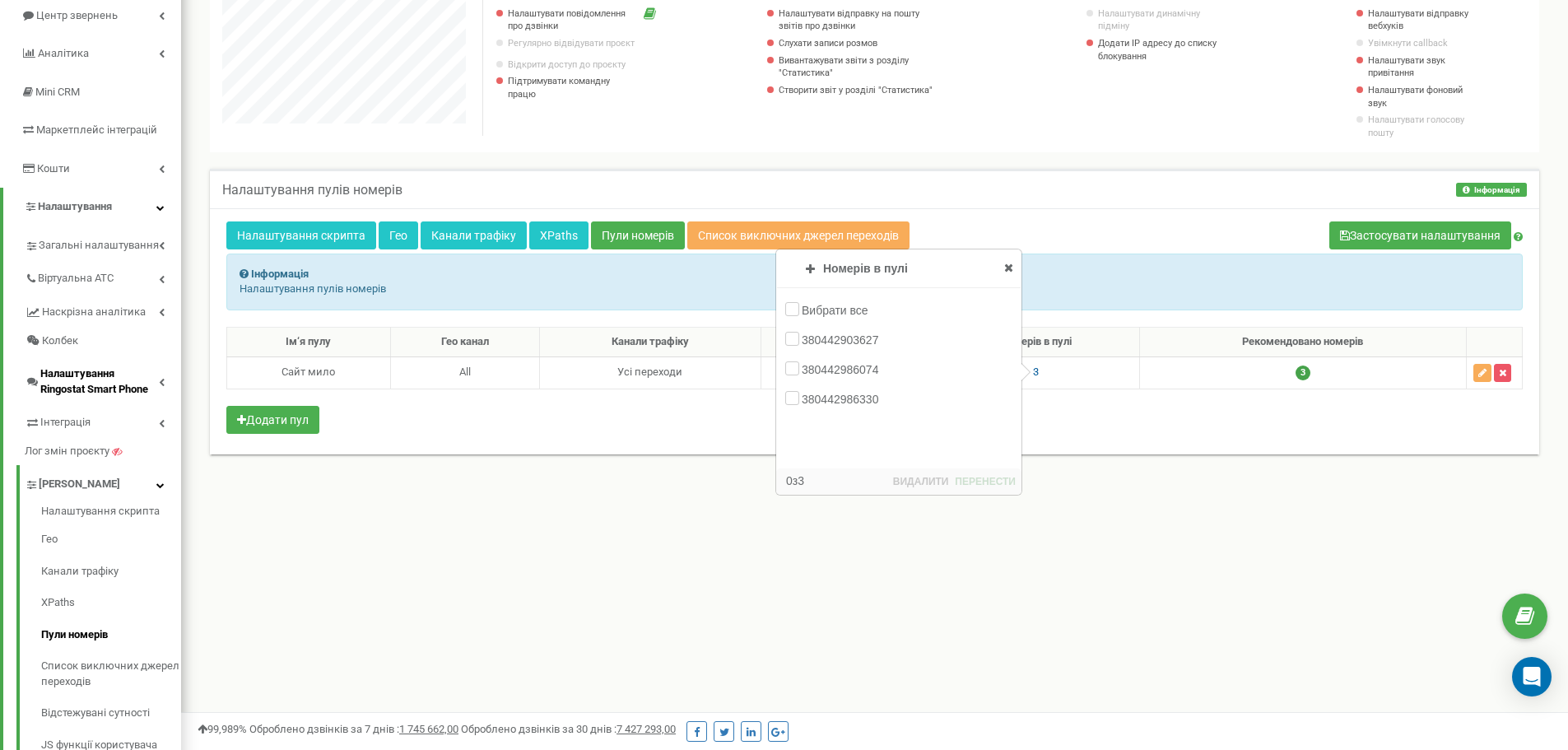
scroll to position [247, 0]
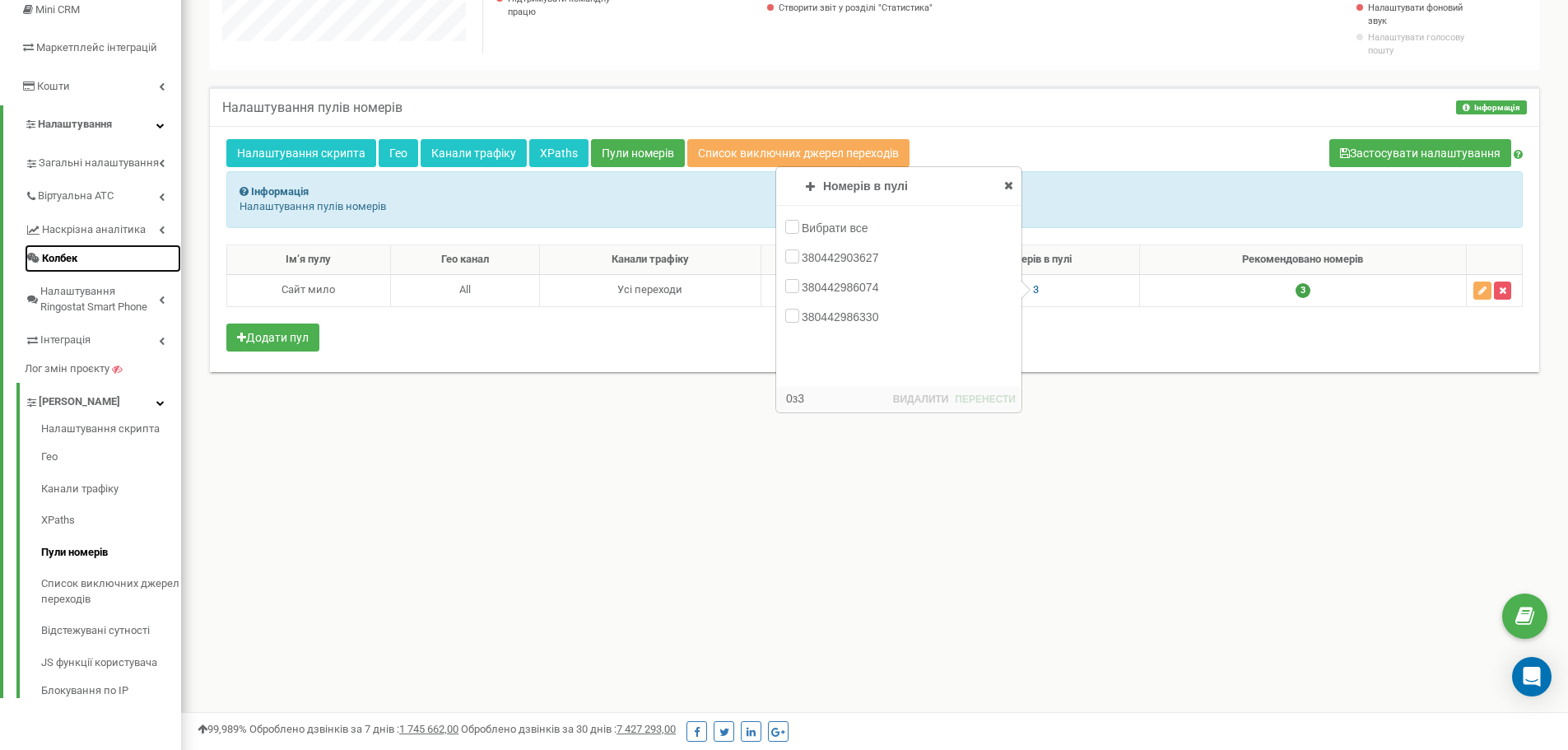
click at [67, 259] on span "Колбек" at bounding box center [60, 259] width 35 height 16
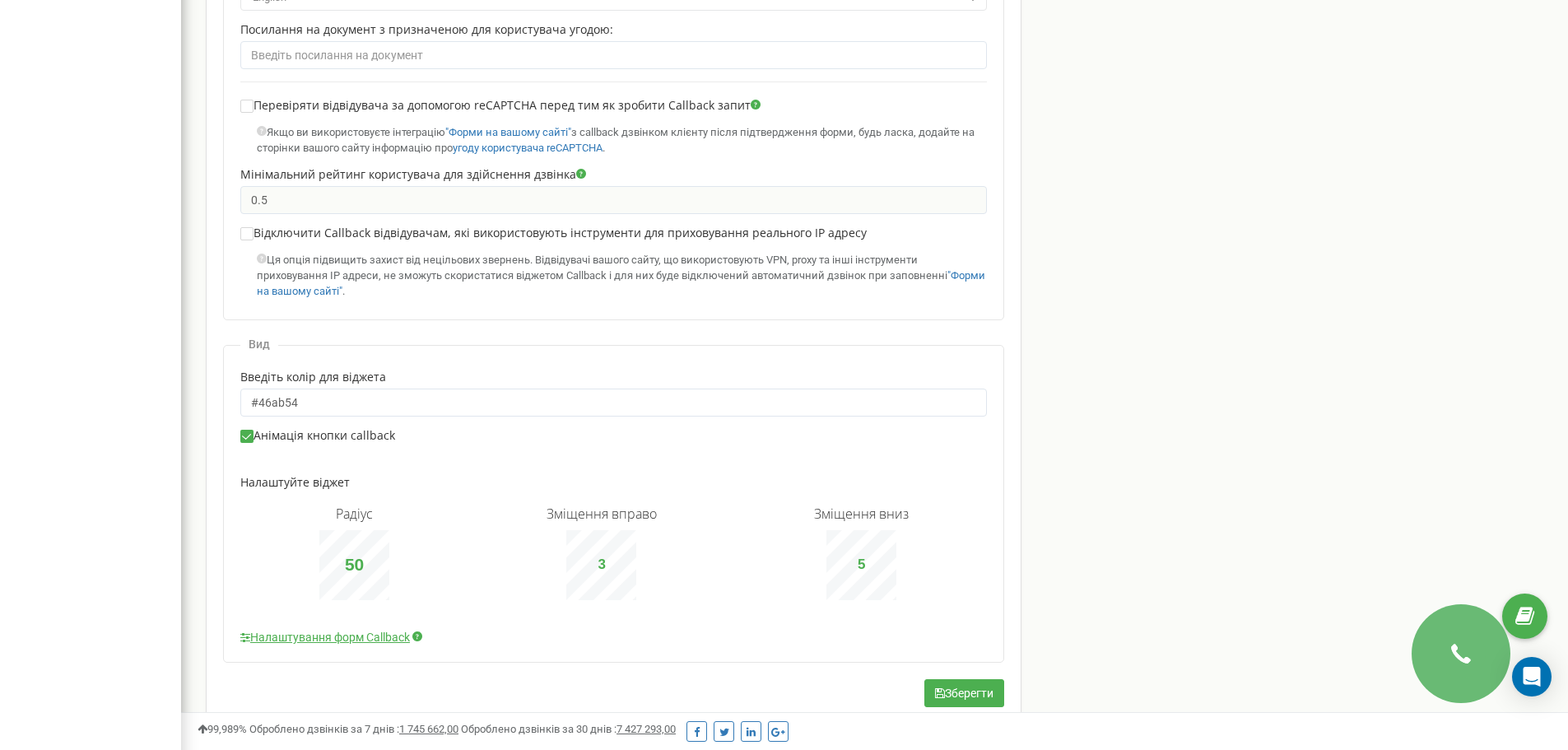
scroll to position [917, 0]
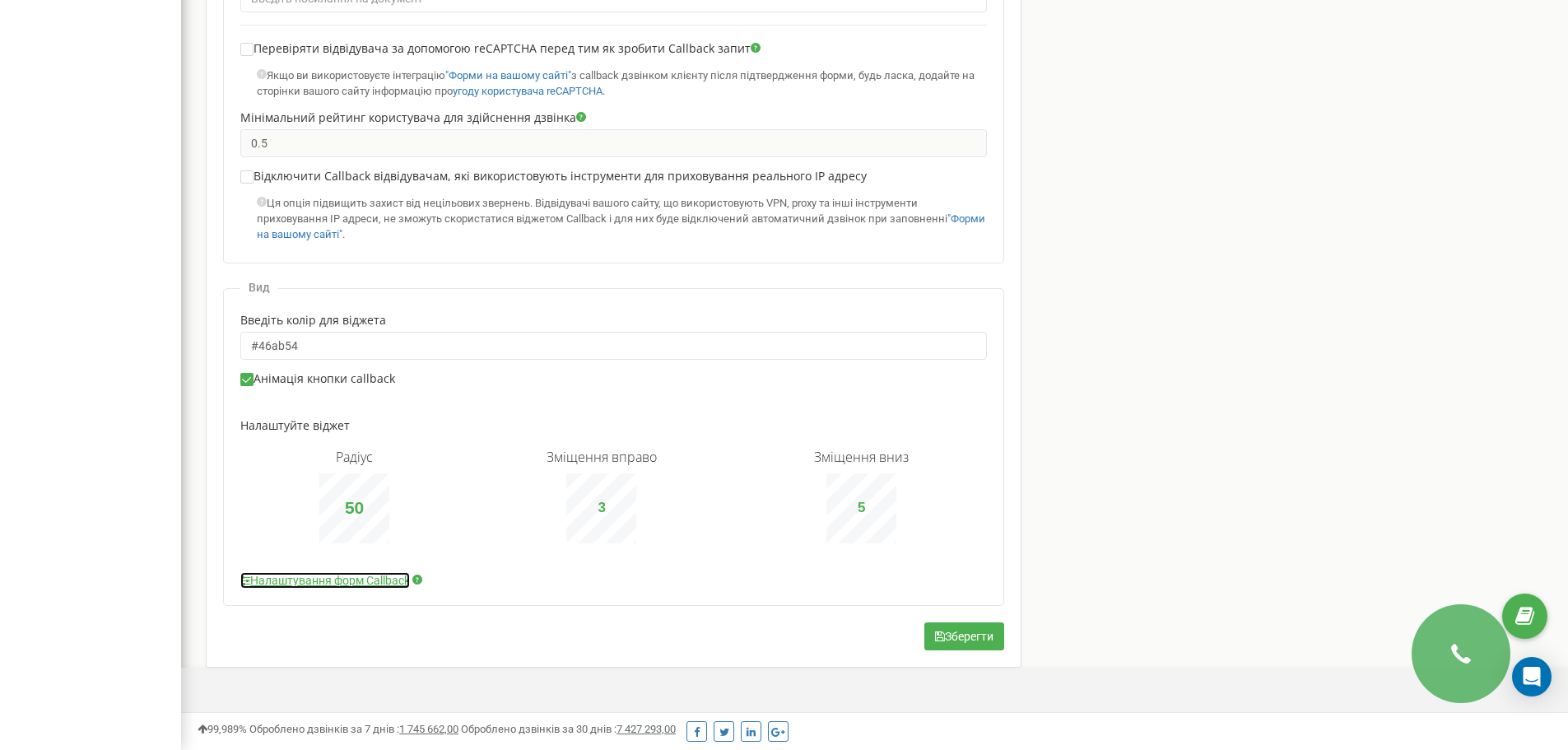
click at [354, 575] on link "Налаштування форм Callback" at bounding box center [325, 580] width 169 height 17
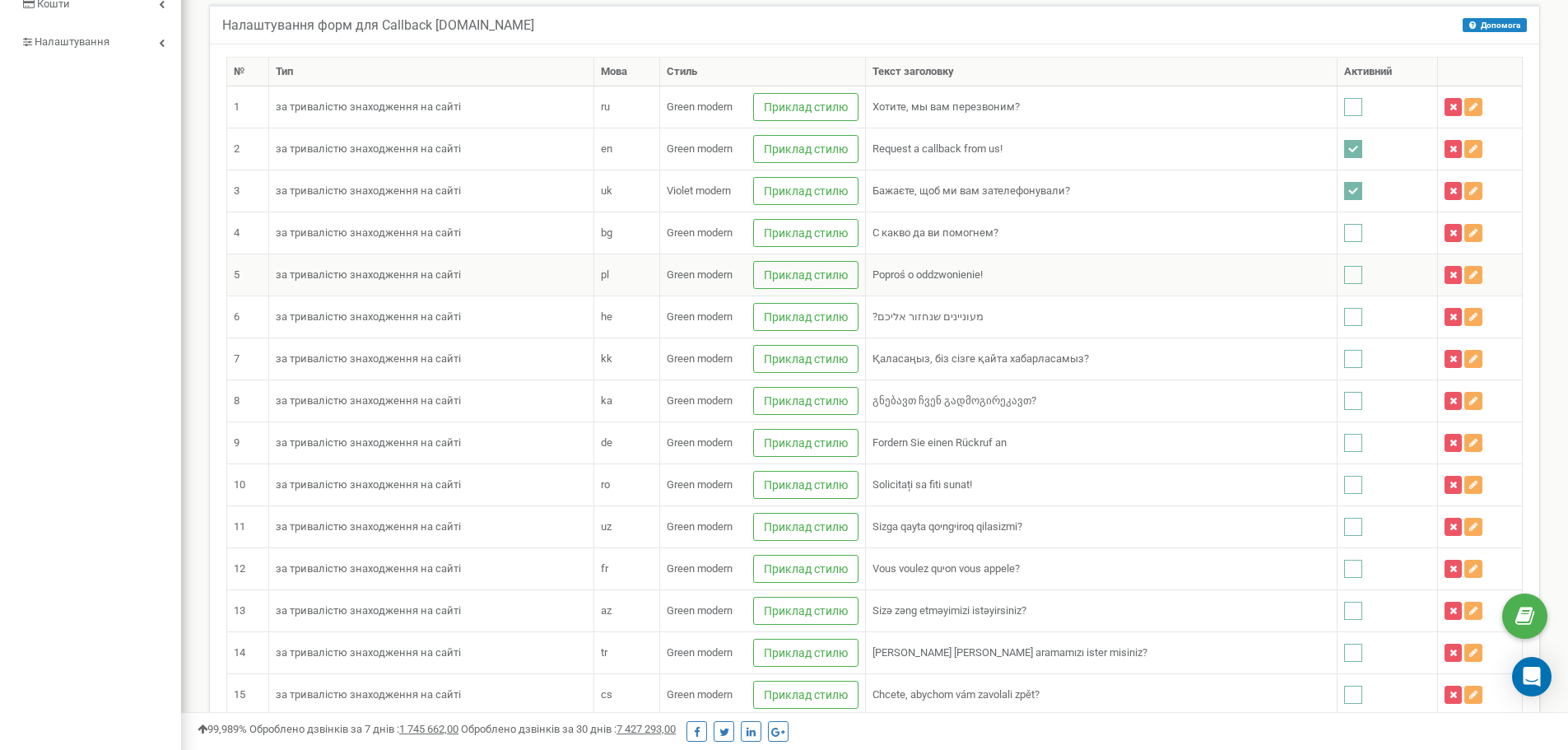
scroll to position [2549, 1388]
click at [1469, 149] on icon at bounding box center [1473, 148] width 8 height 10
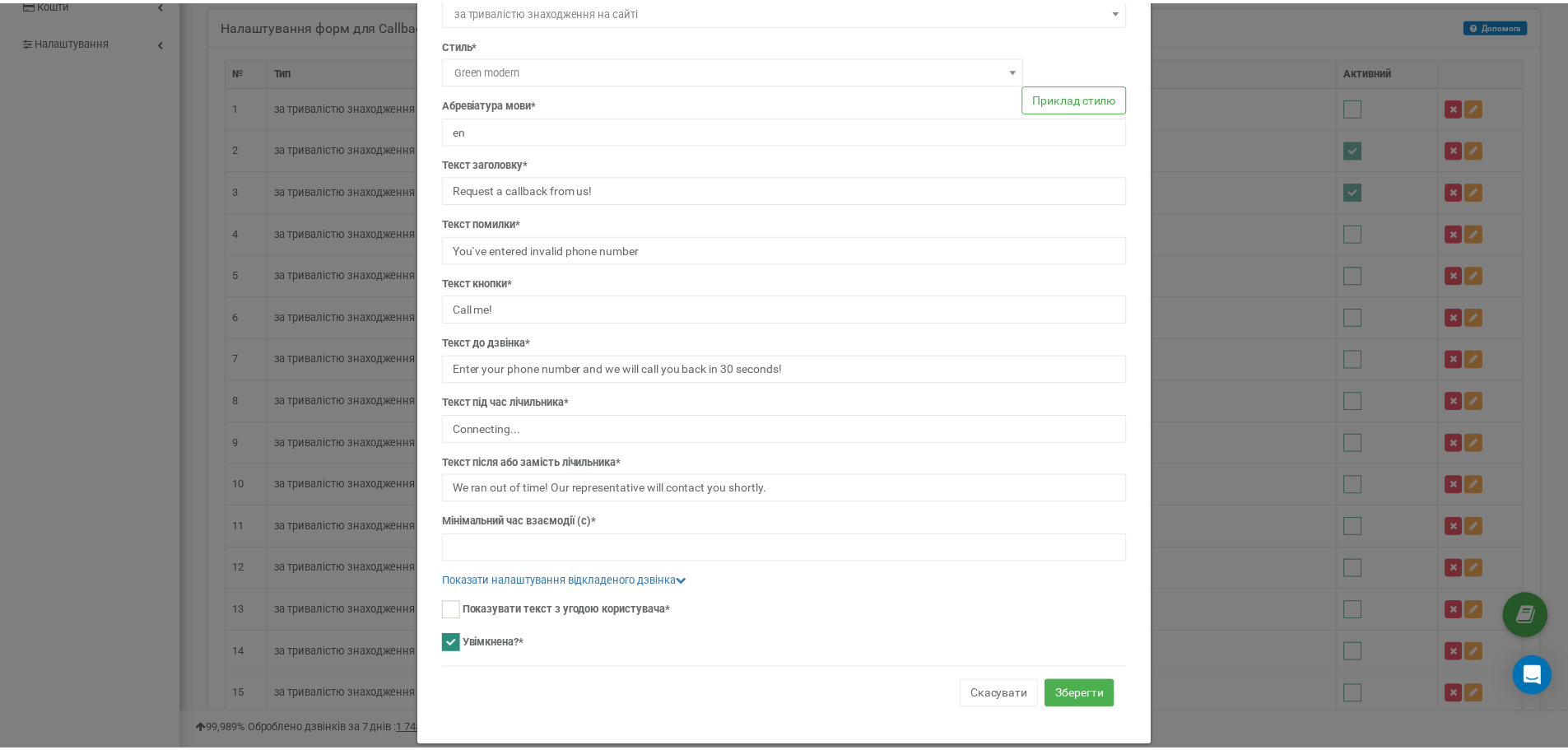
scroll to position [128, 0]
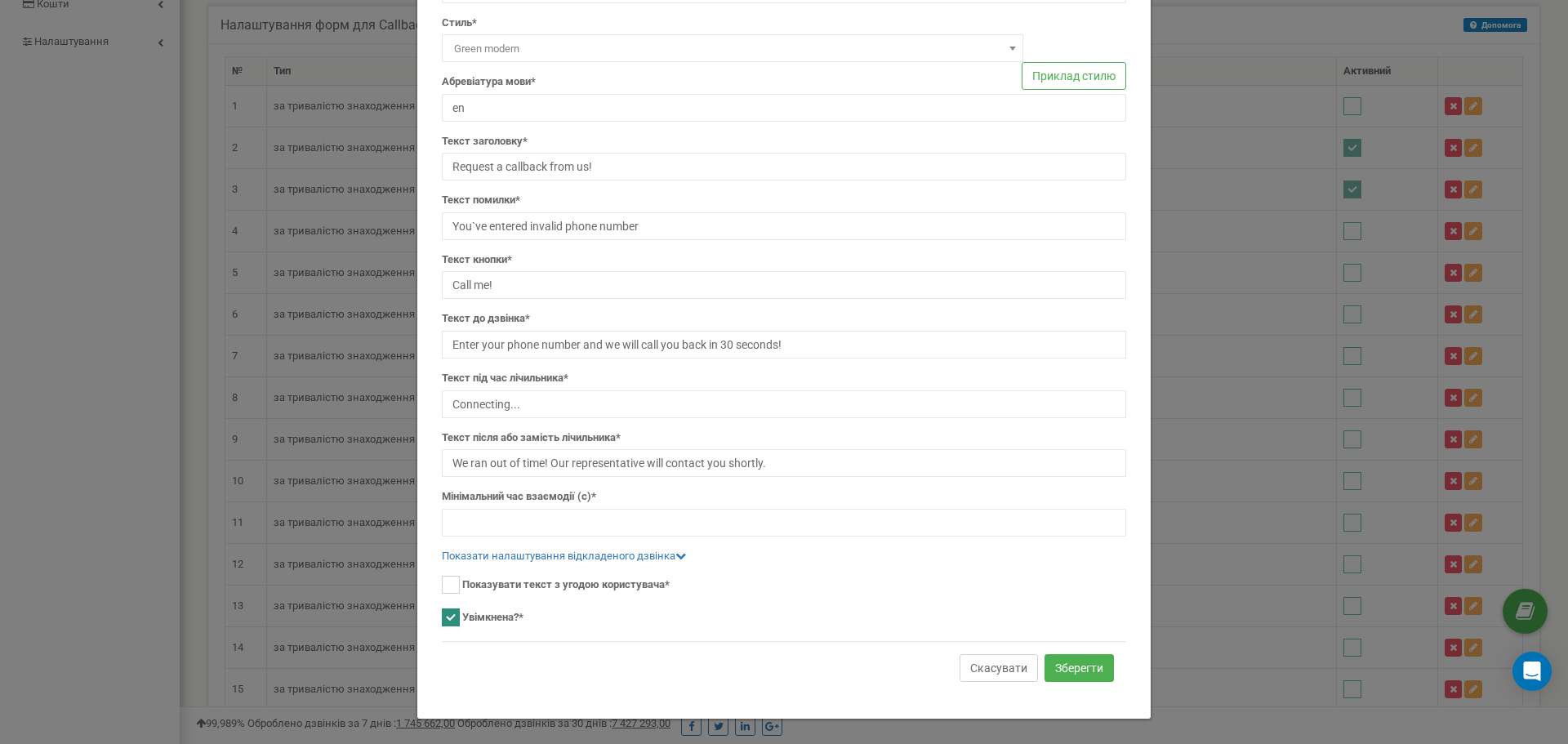
click at [981, 664] on button "Скасувати" at bounding box center [999, 667] width 79 height 27
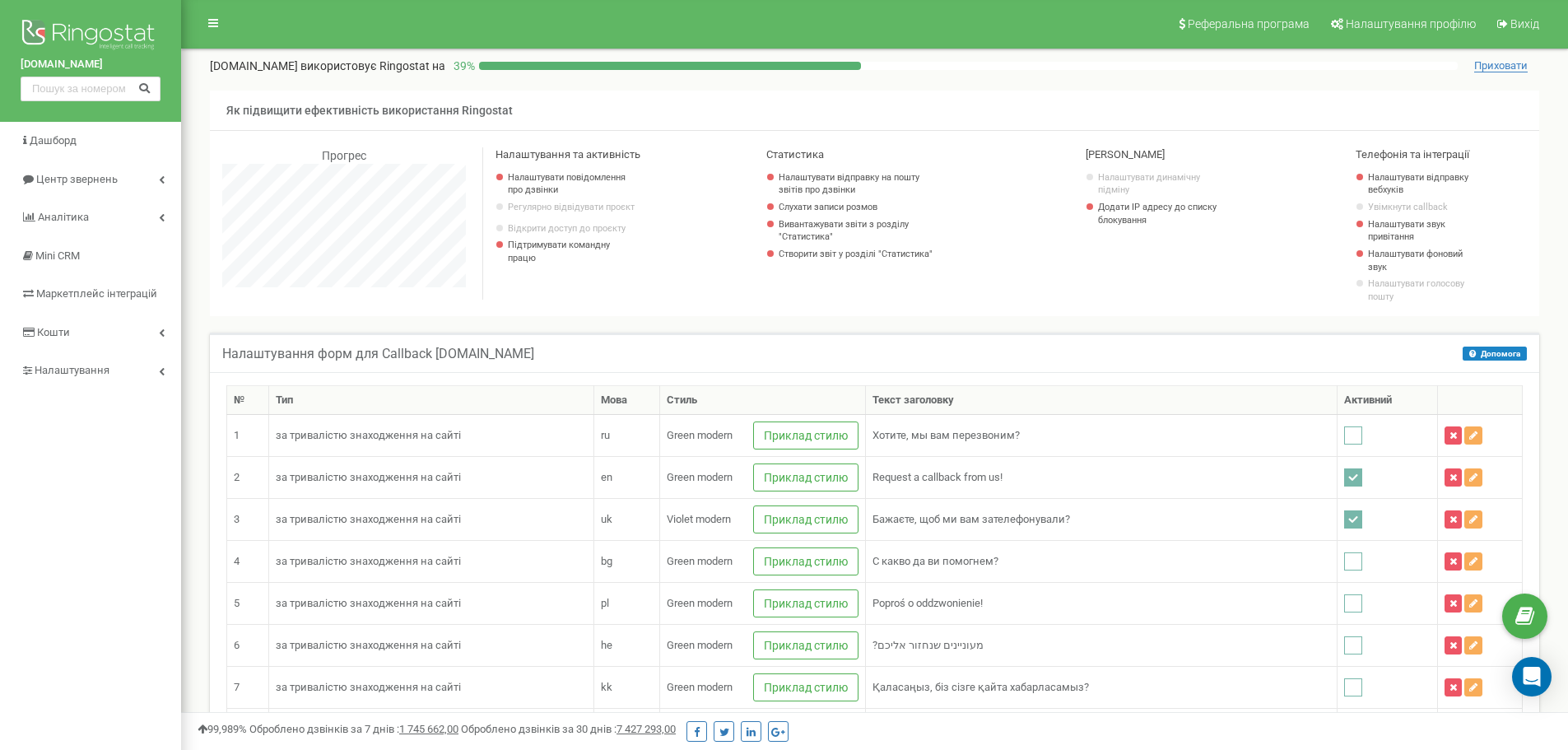
scroll to position [0, 0]
click at [859, 432] on button "Приклад стилю" at bounding box center [806, 436] width 105 height 28
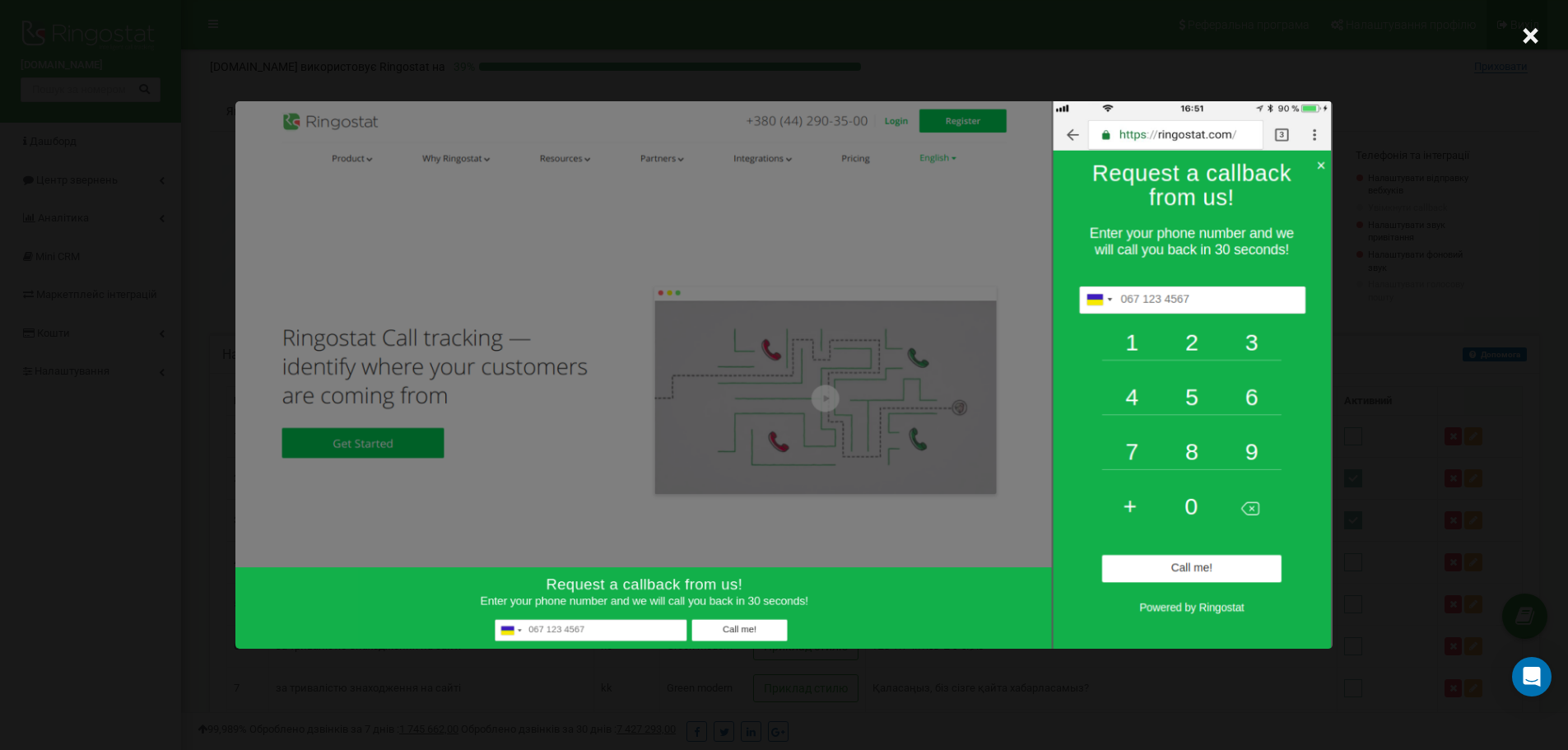
click at [1523, 30] on span "×" at bounding box center [1530, 35] width 17 height 47
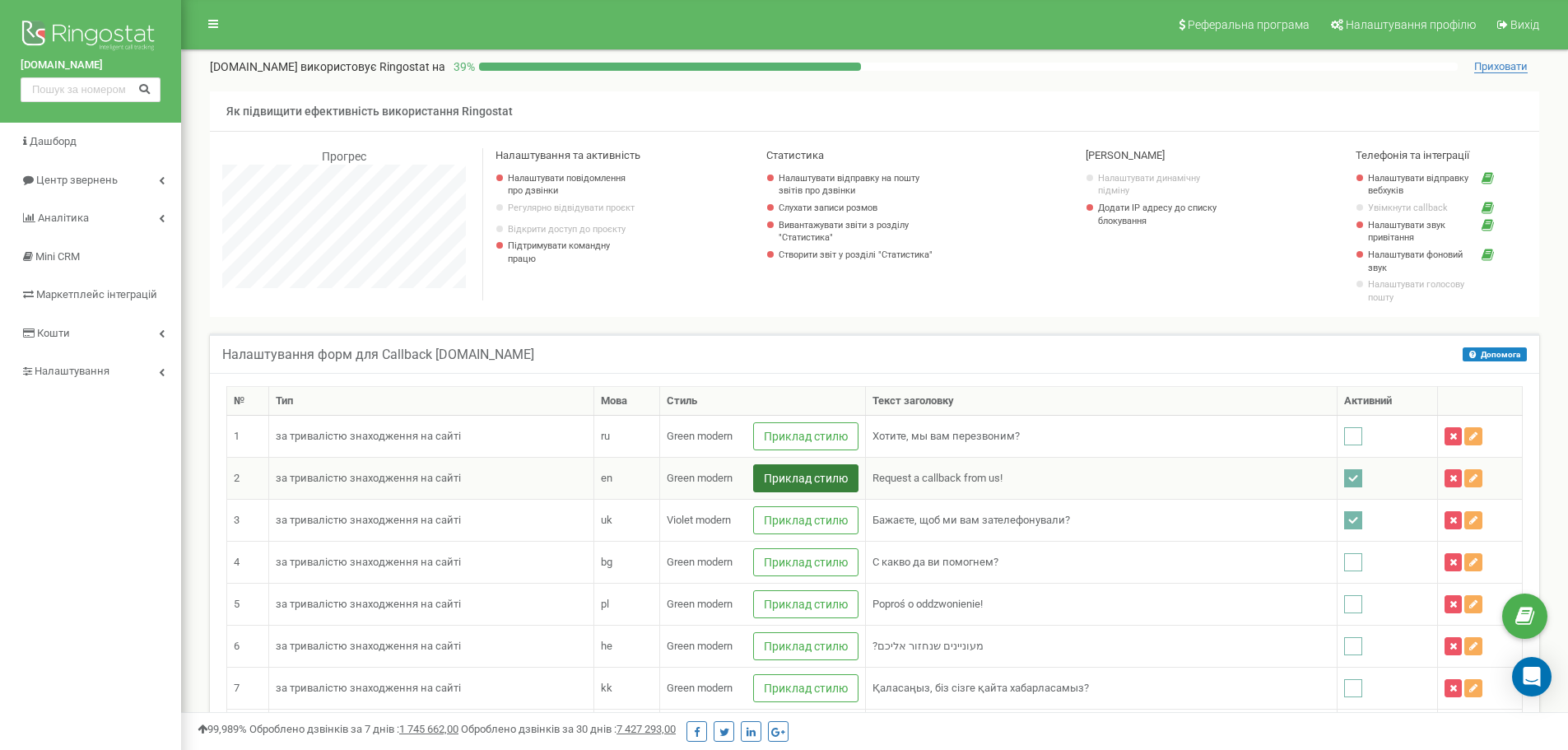
click at [859, 480] on button "Приклад стилю" at bounding box center [806, 478] width 105 height 28
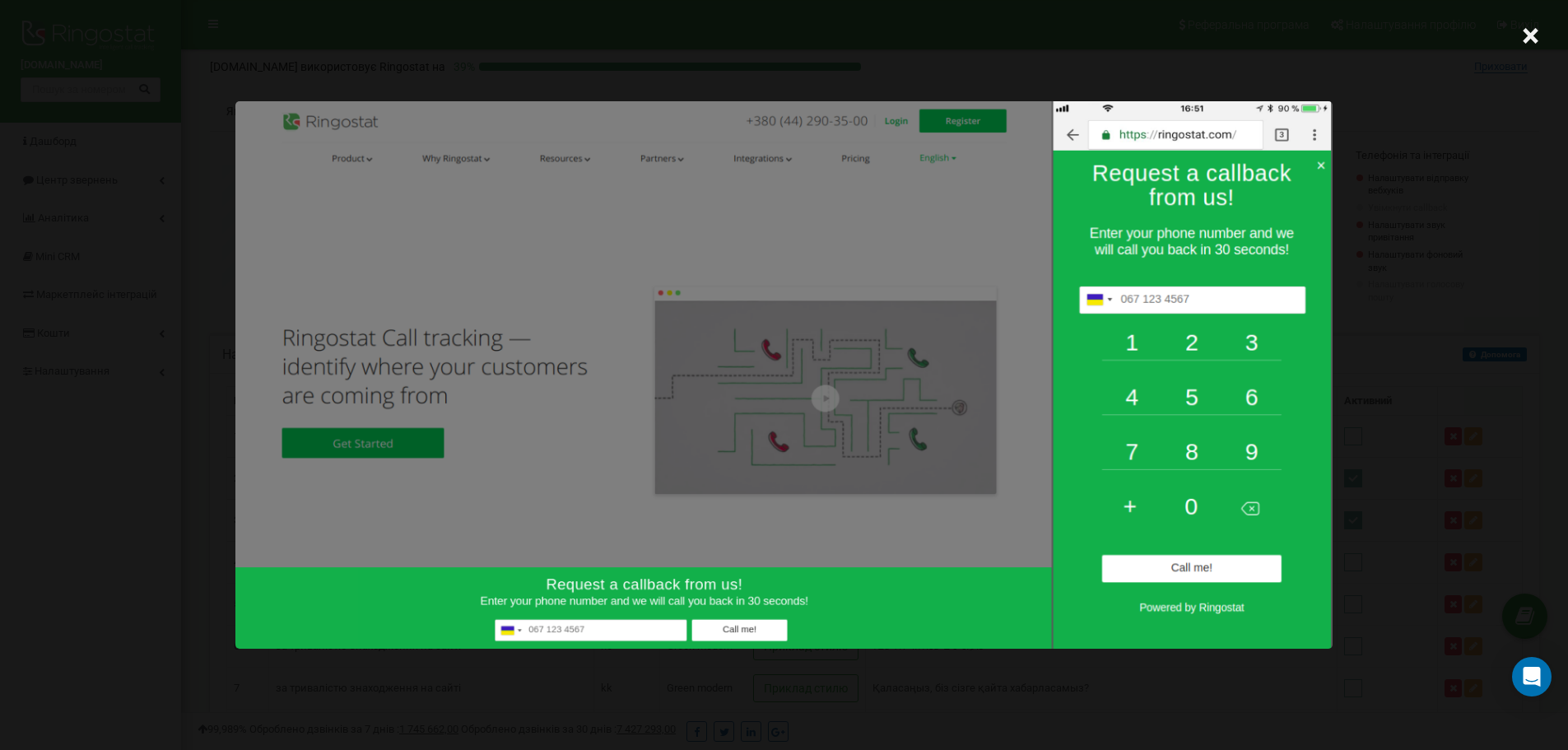
click at [1541, 31] on div "×" at bounding box center [784, 375] width 1568 height 750
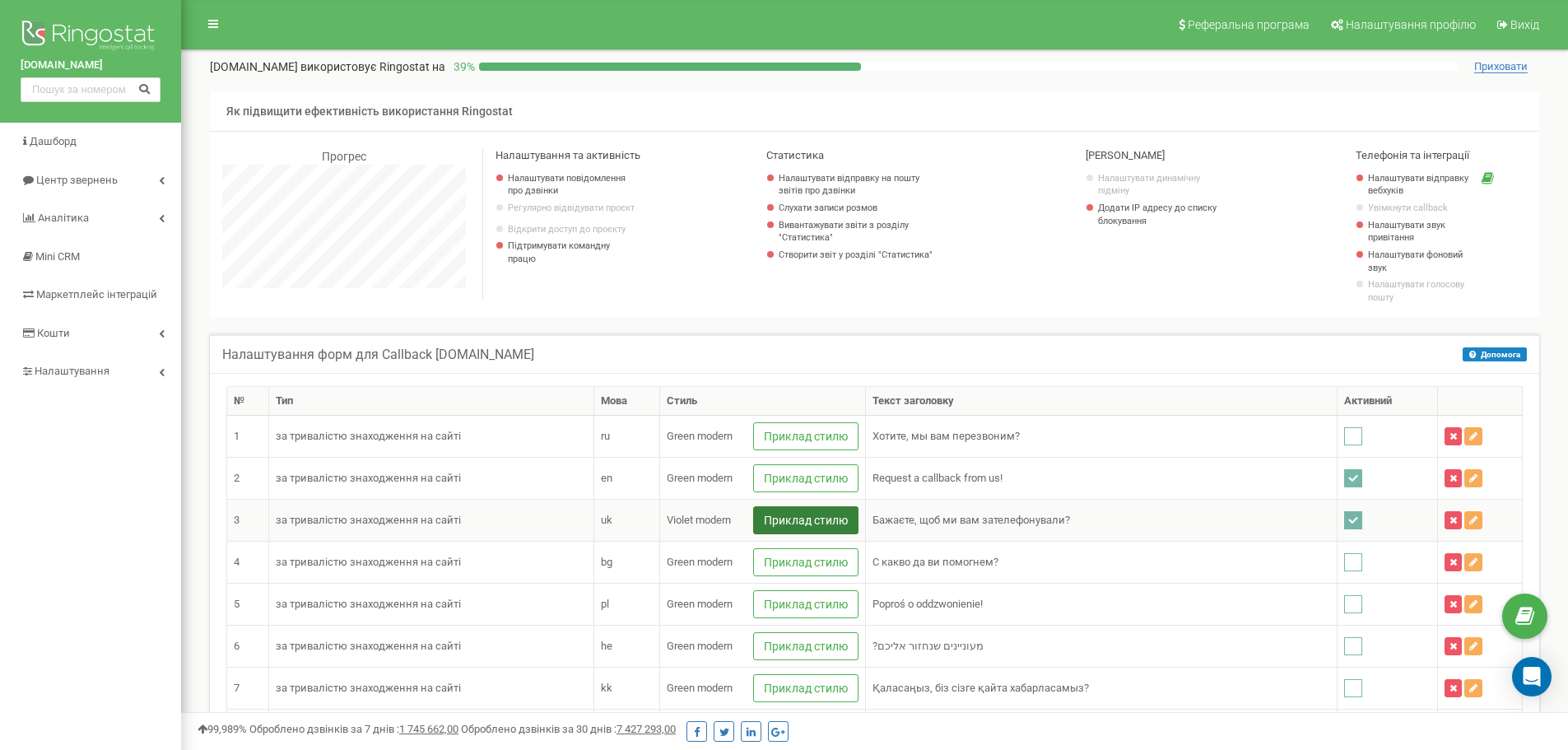
click at [827, 519] on button "Приклад стилю" at bounding box center [806, 520] width 105 height 28
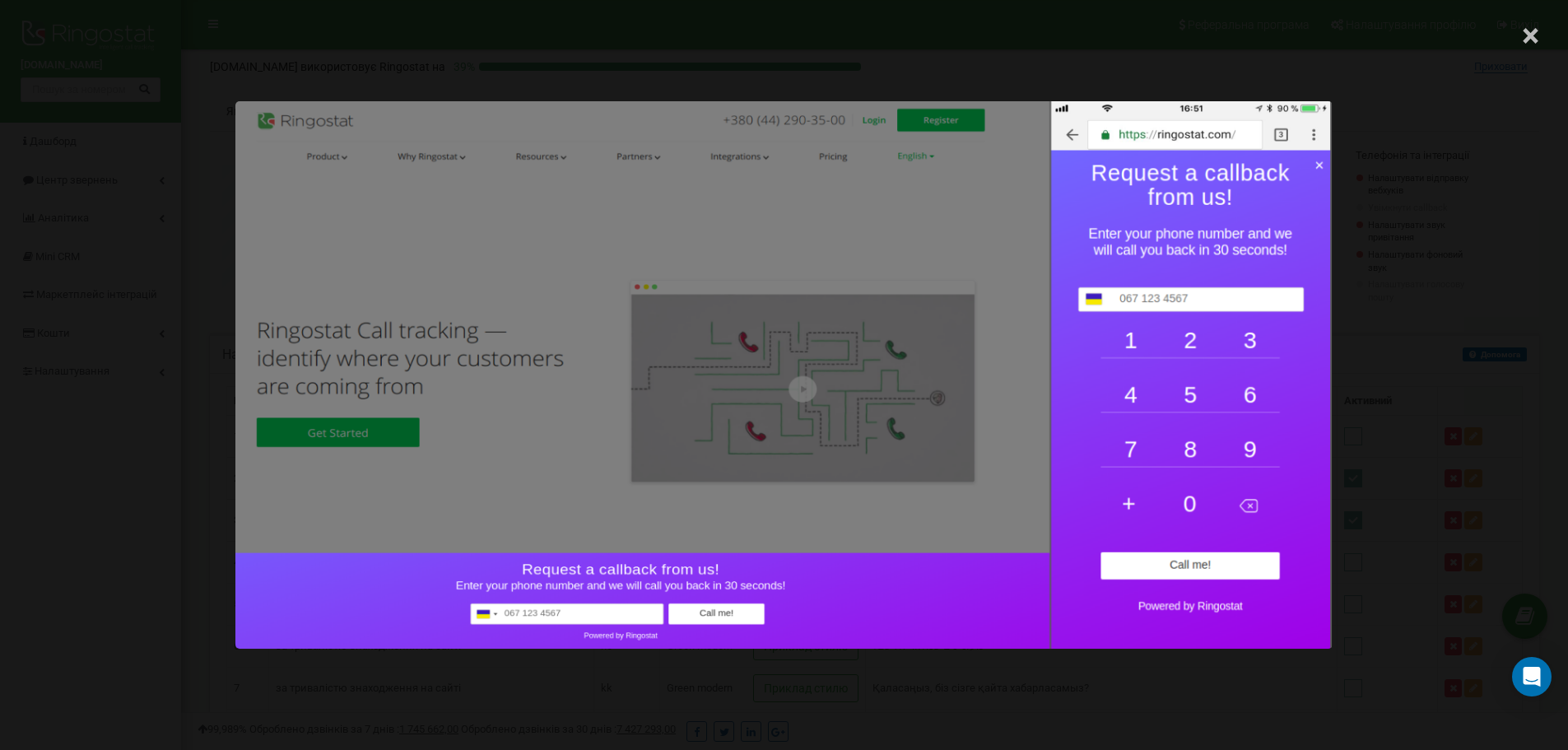
click at [1529, 41] on span "×" at bounding box center [1530, 35] width 17 height 47
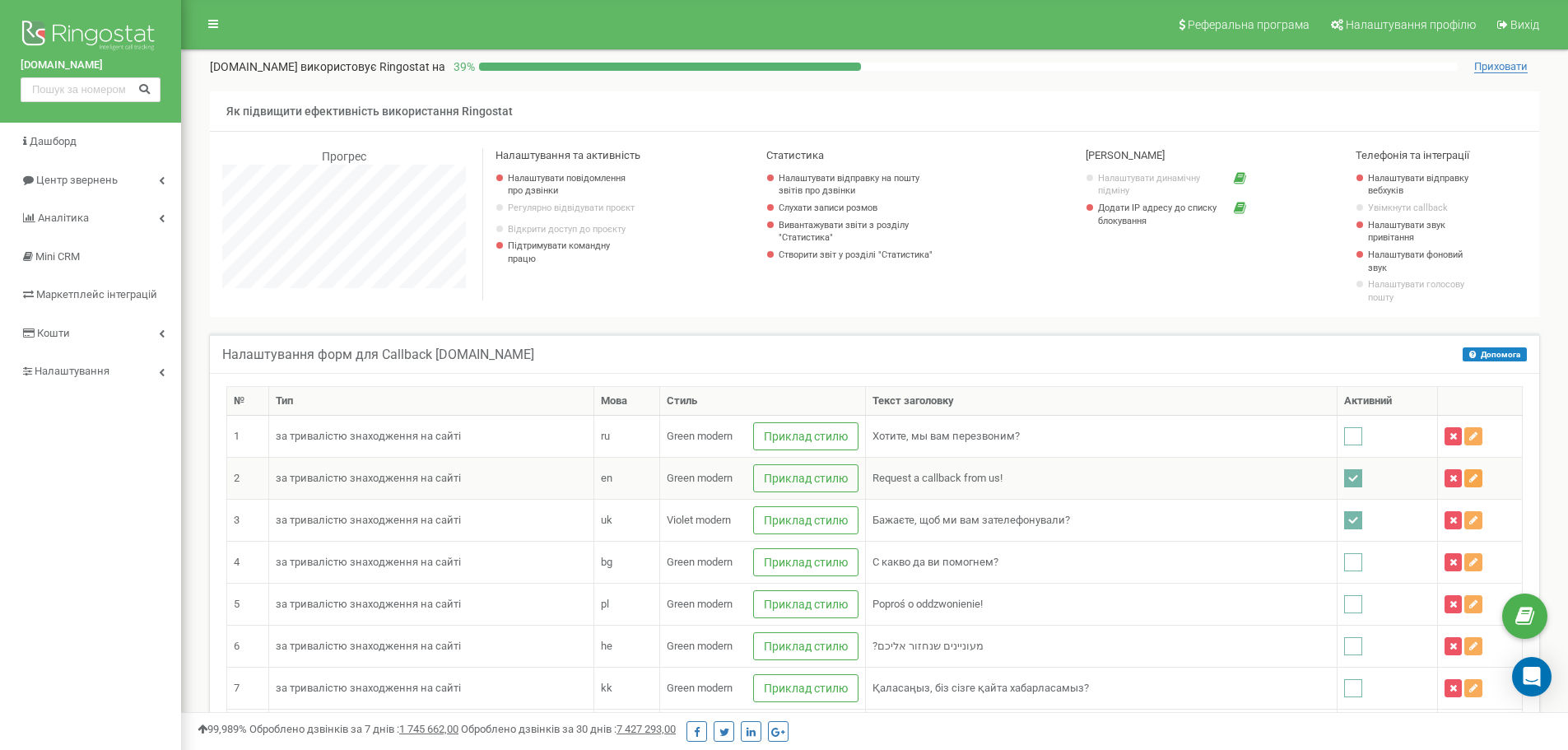
click at [1469, 479] on icon at bounding box center [1473, 478] width 8 height 10
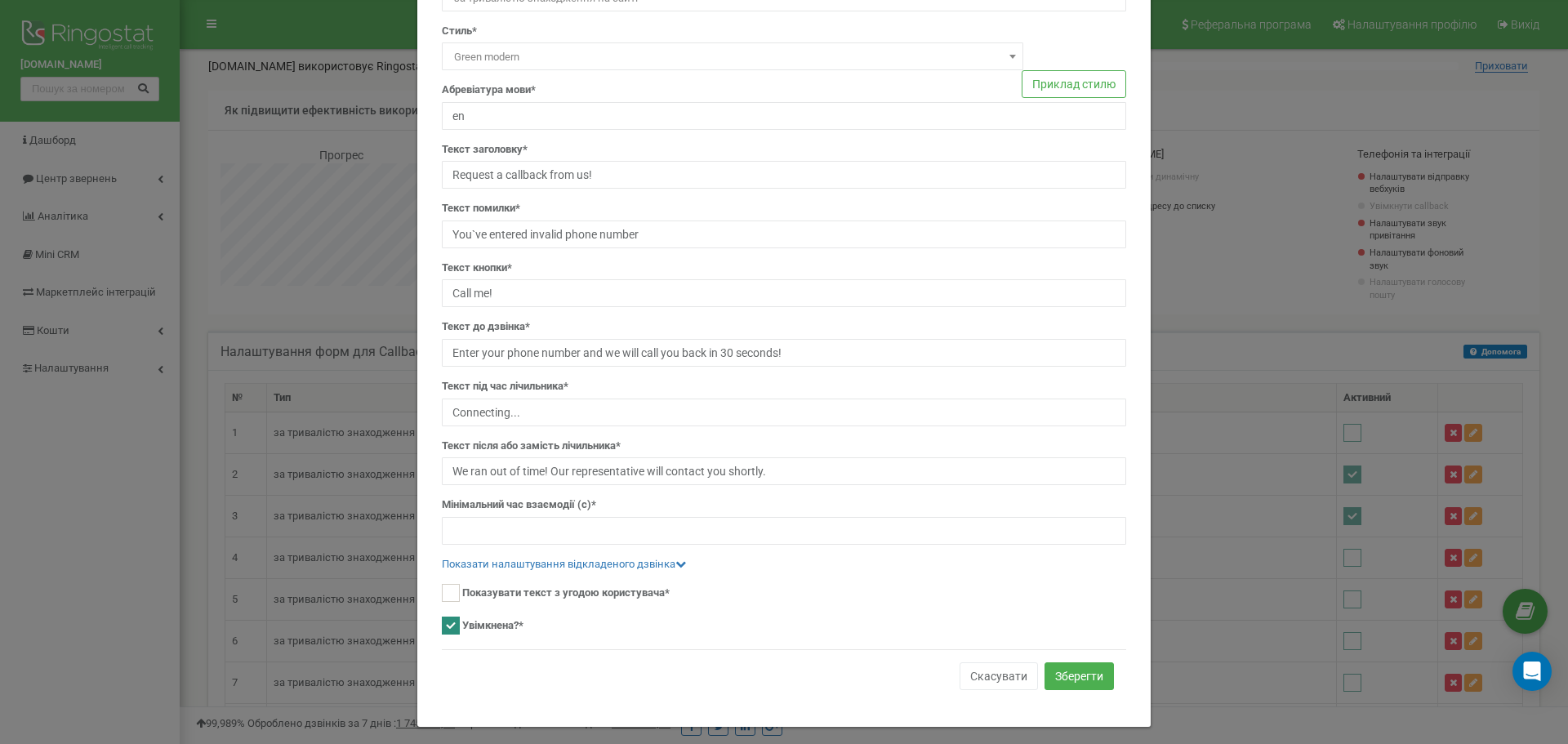
scroll to position [127, 0]
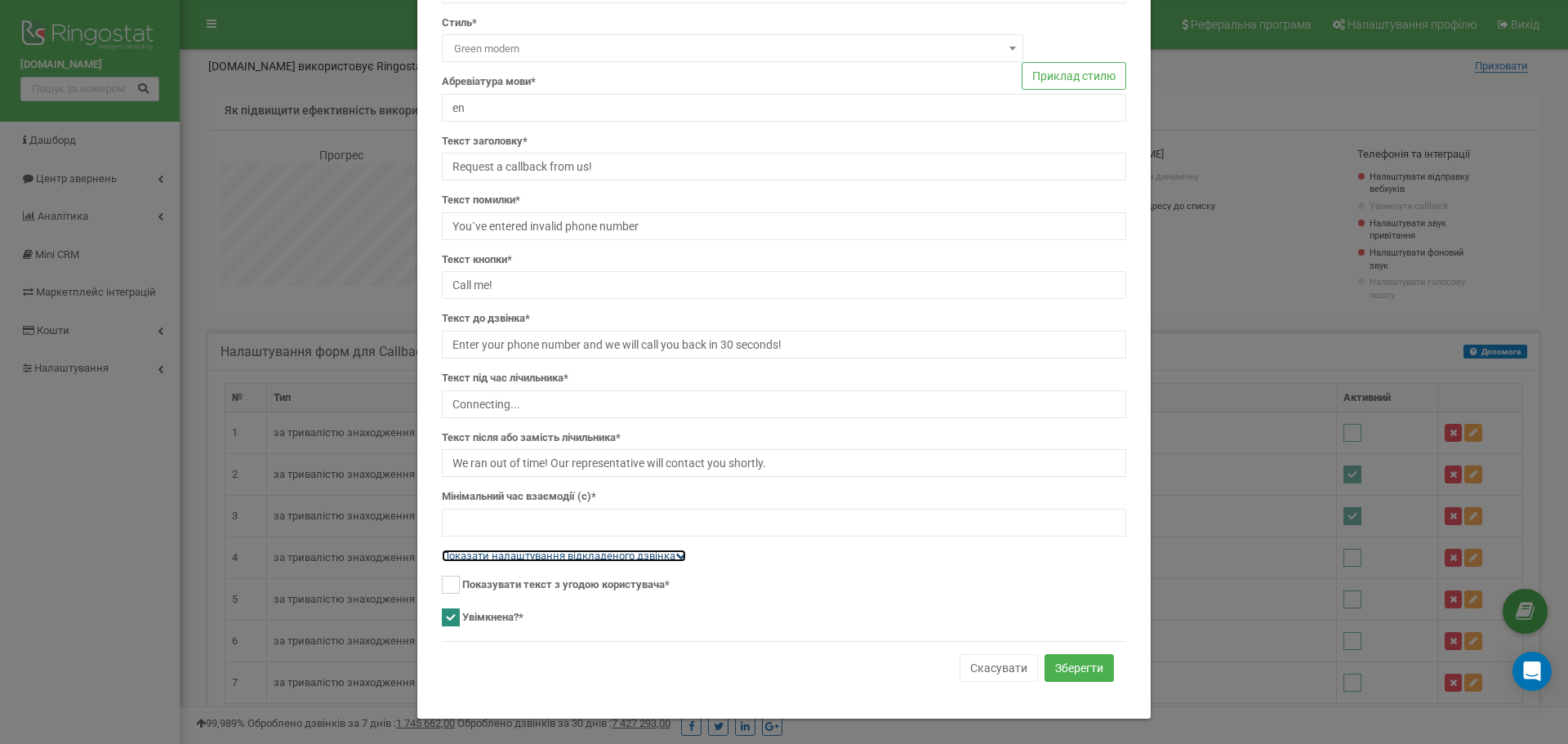
click at [641, 558] on link "Показати налаштування відкладеного дзвінка" at bounding box center [563, 555] width 244 height 12
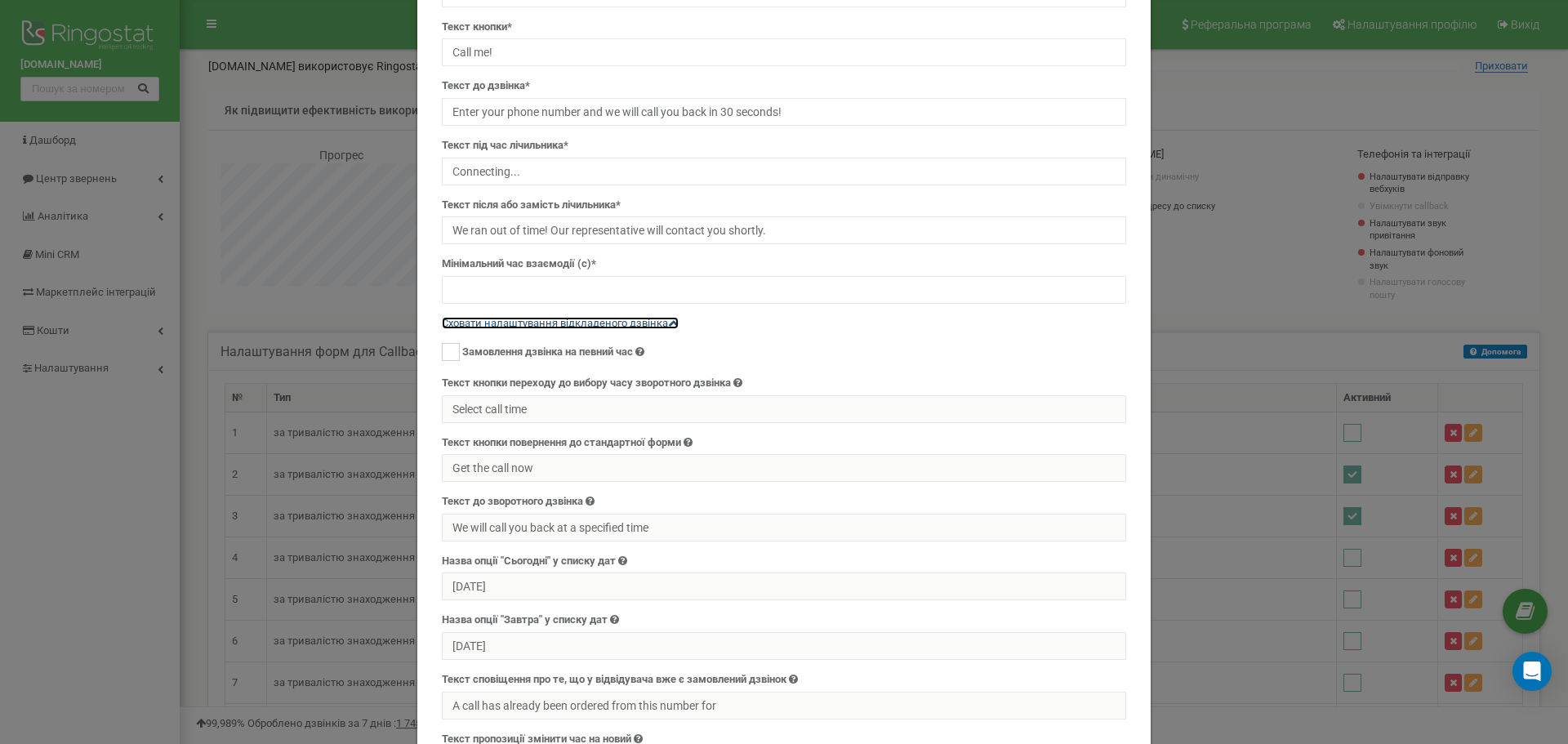
scroll to position [372, 0]
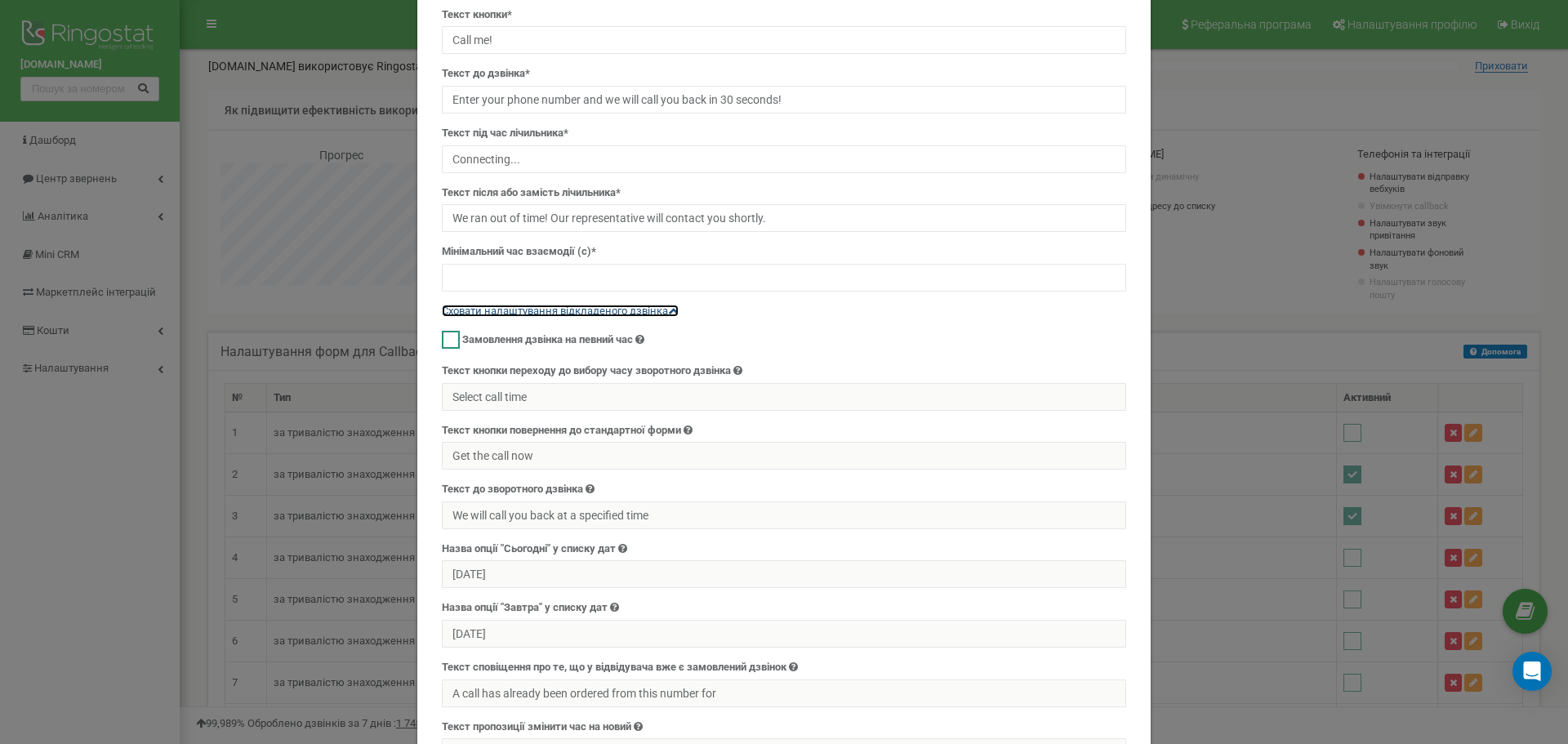
click at [442, 343] on ins at bounding box center [451, 340] width 18 height 18
checkbox input "true"
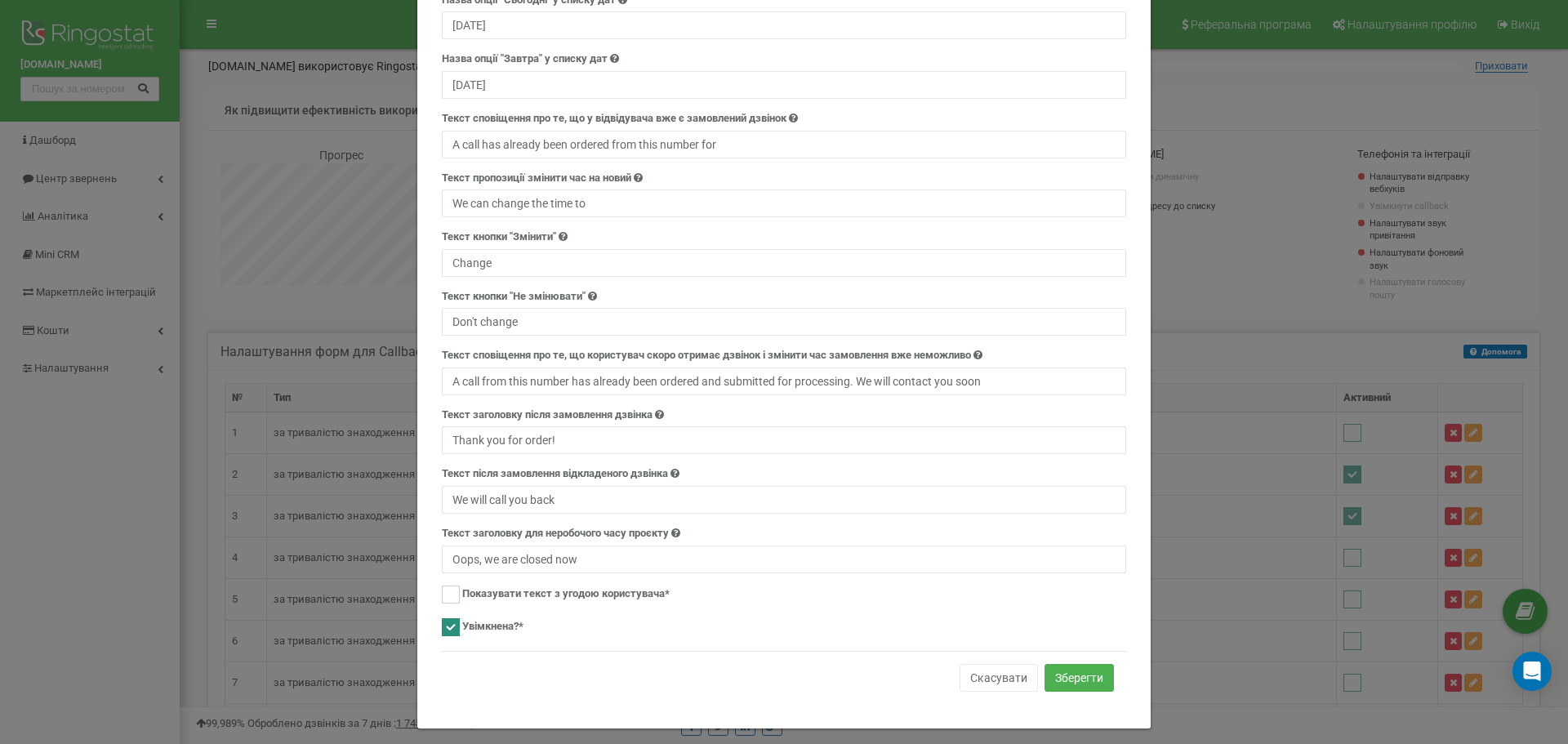
scroll to position [930, 0]
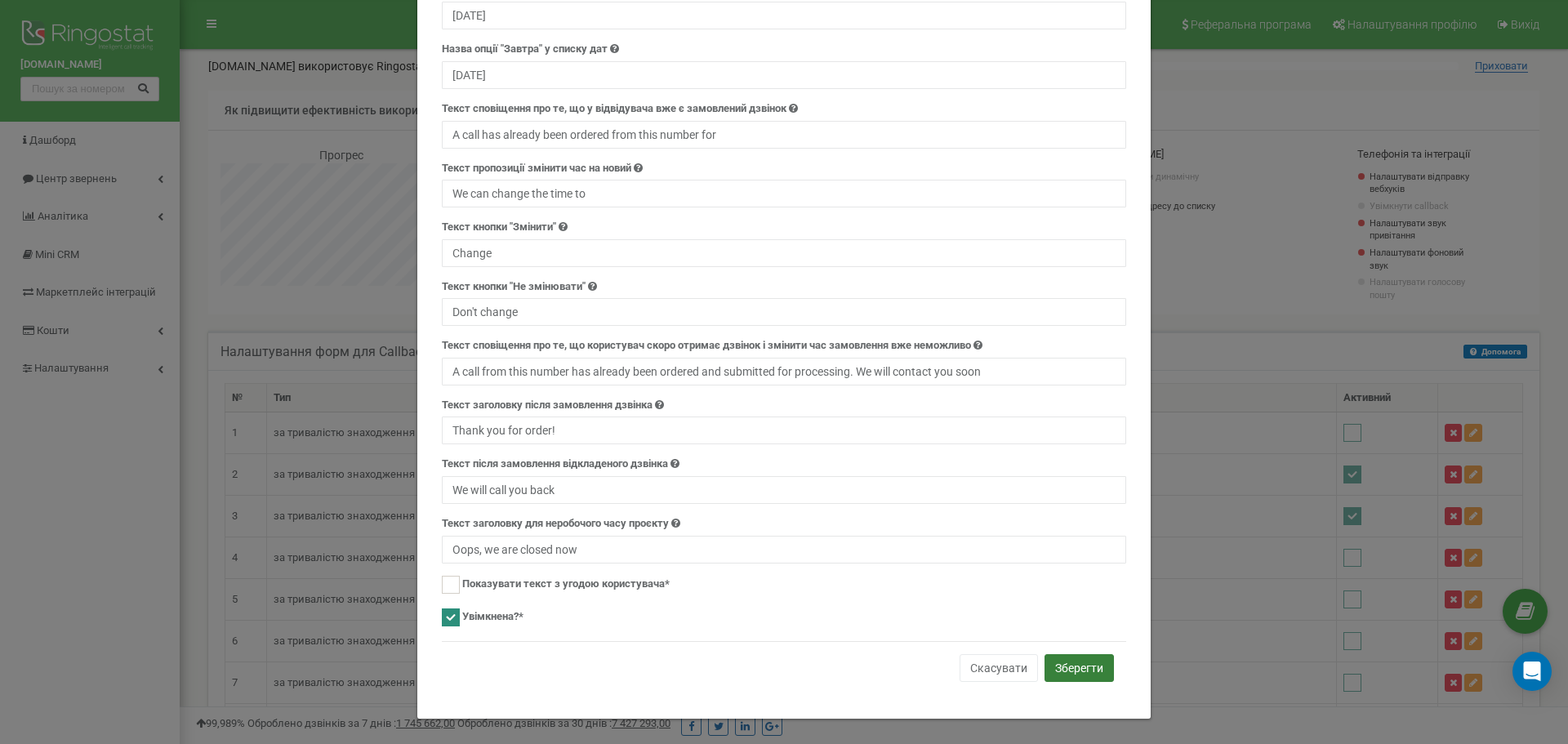
click at [1069, 665] on button "Зберегти" at bounding box center [1079, 667] width 69 height 27
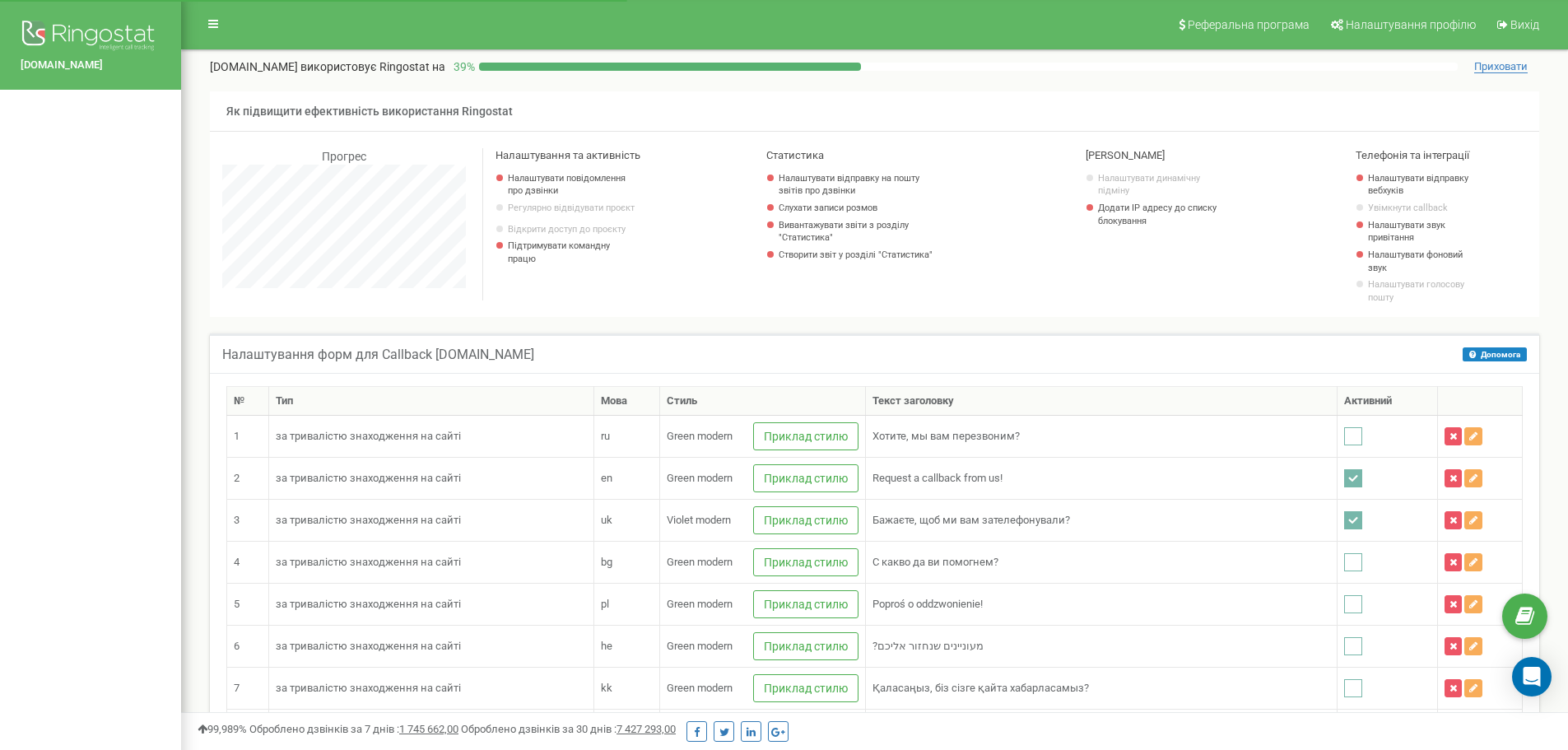
scroll to position [2549, 1388]
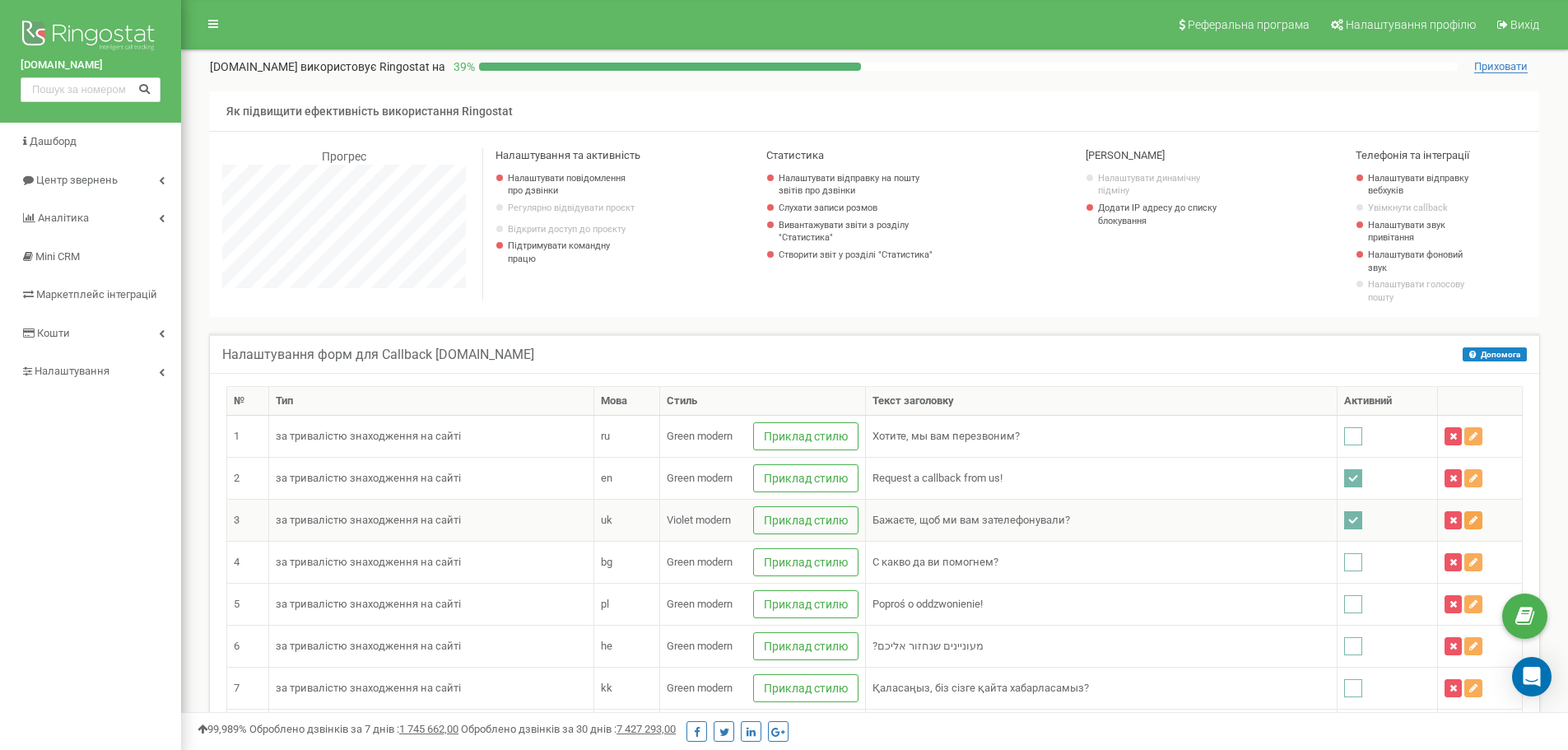
click at [1469, 517] on icon at bounding box center [1473, 520] width 8 height 10
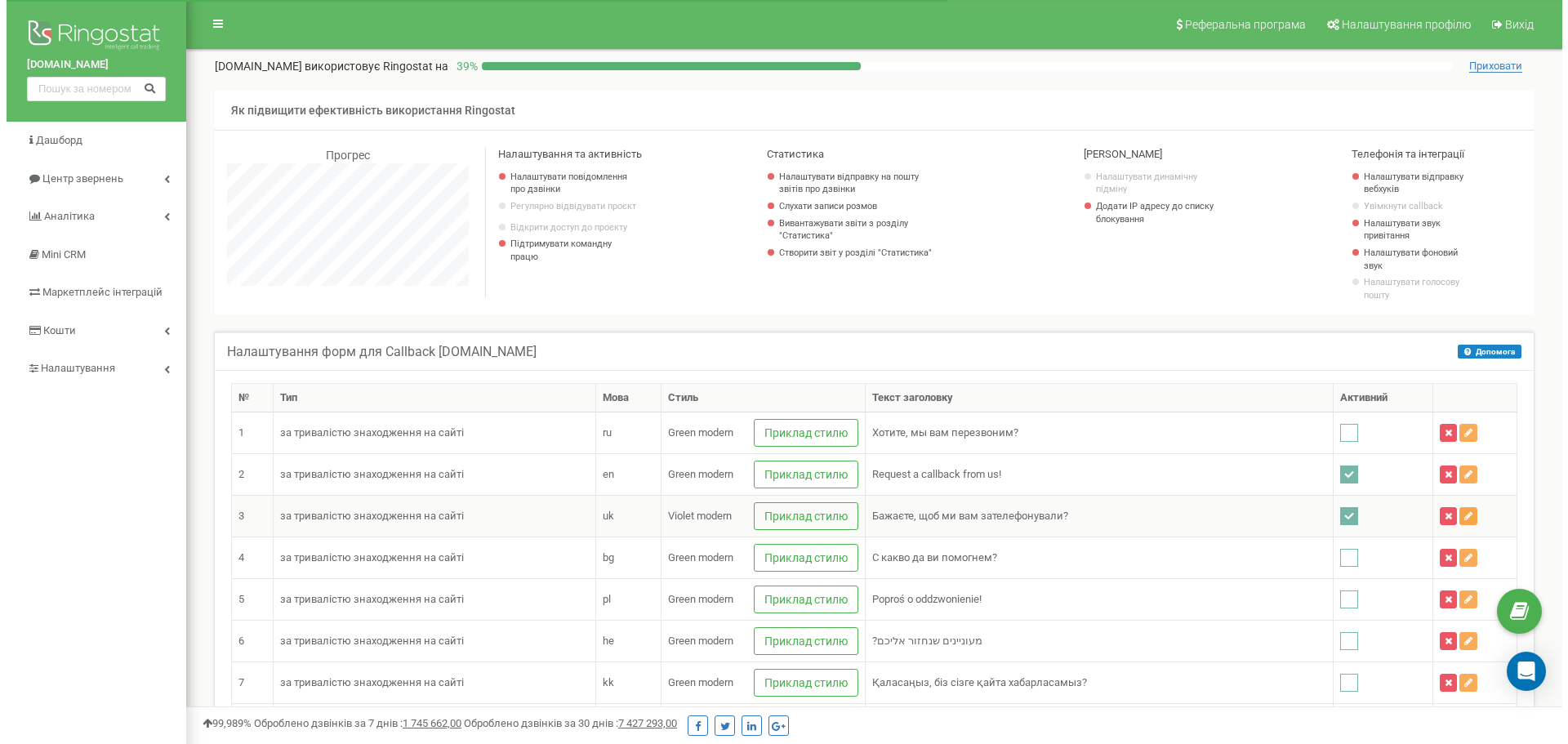
scroll to position [2529, 1388]
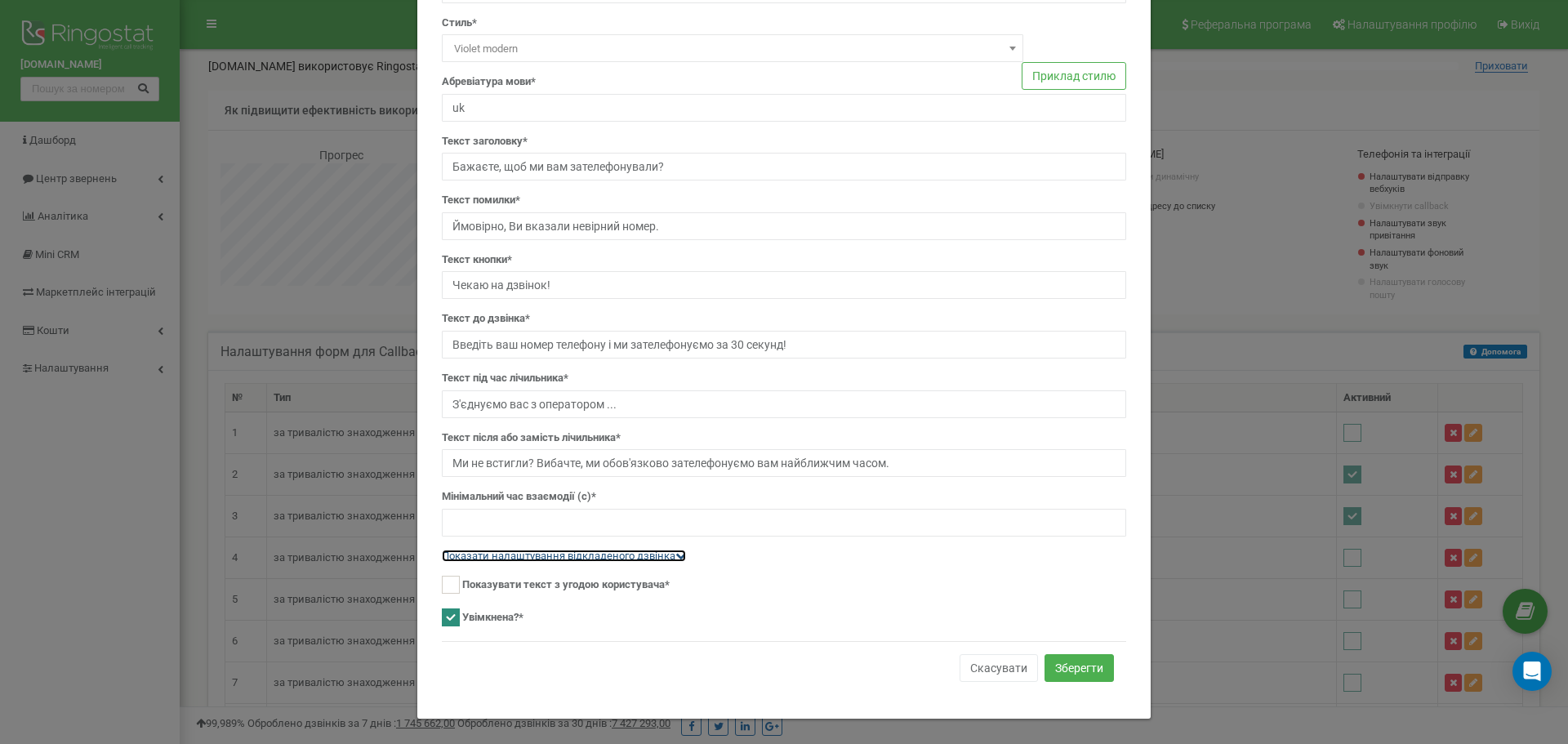
click at [616, 559] on link "Показати налаштування відкладеного дзвінка" at bounding box center [563, 555] width 244 height 12
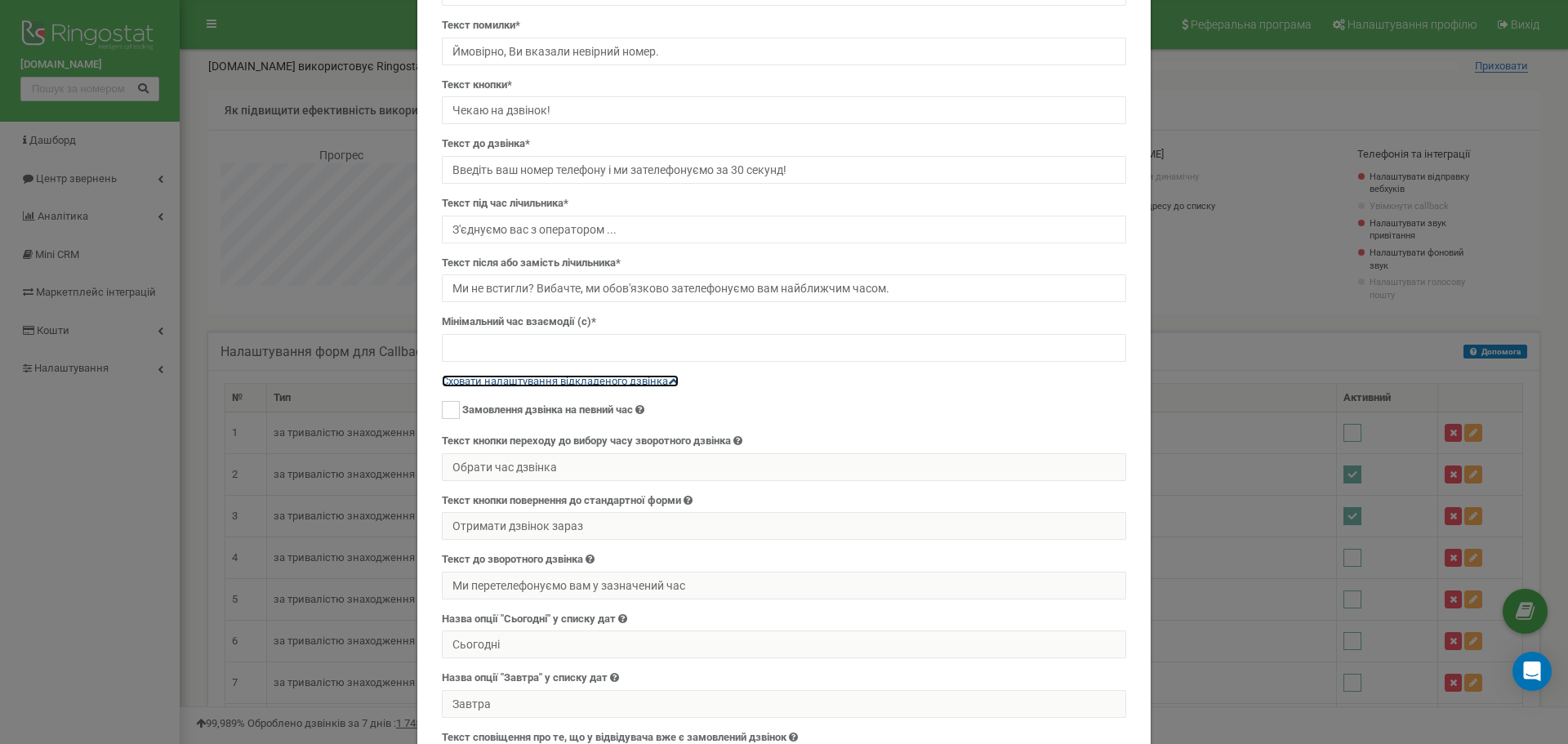
scroll to position [372, 0]
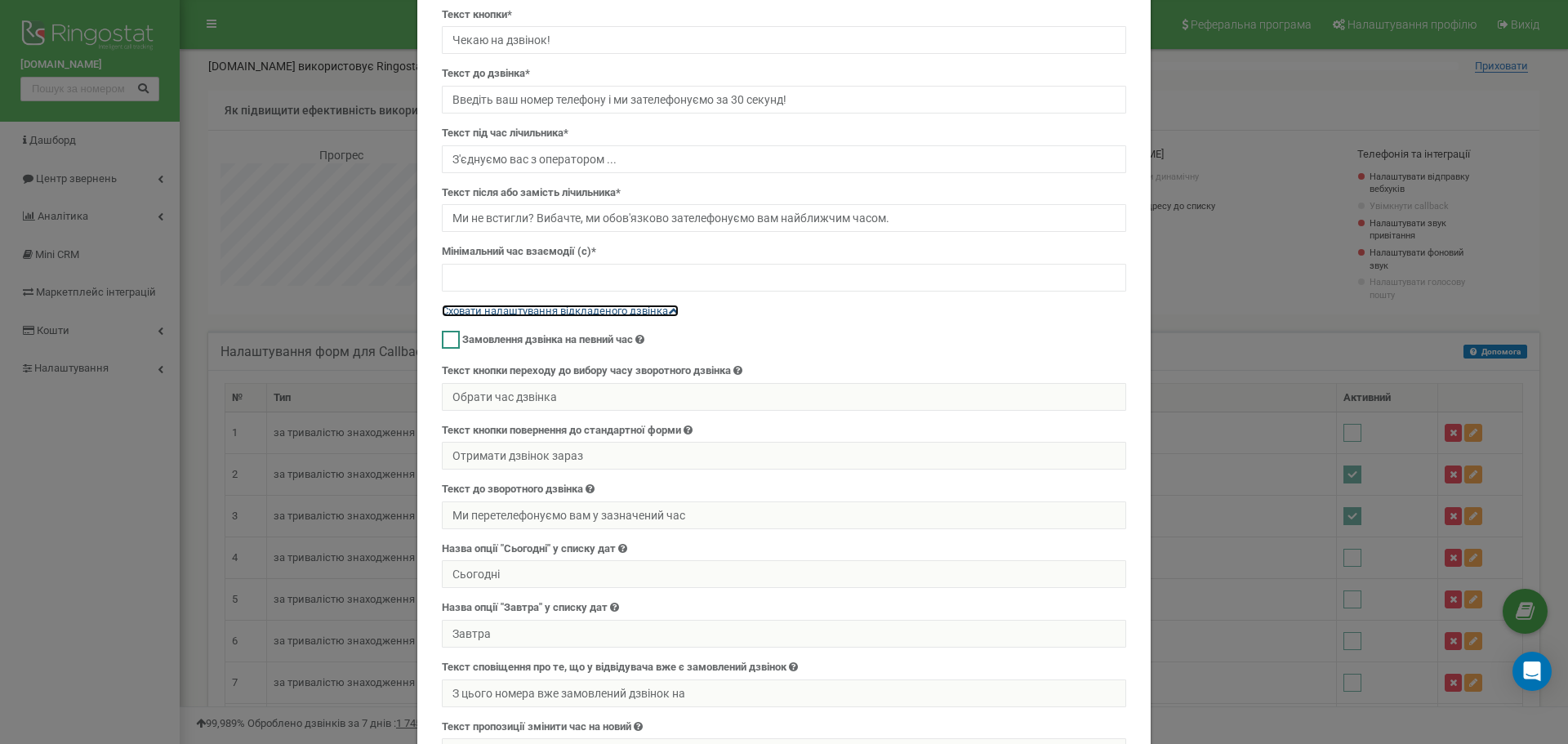
click at [445, 339] on ins at bounding box center [451, 340] width 18 height 18
checkbox input "true"
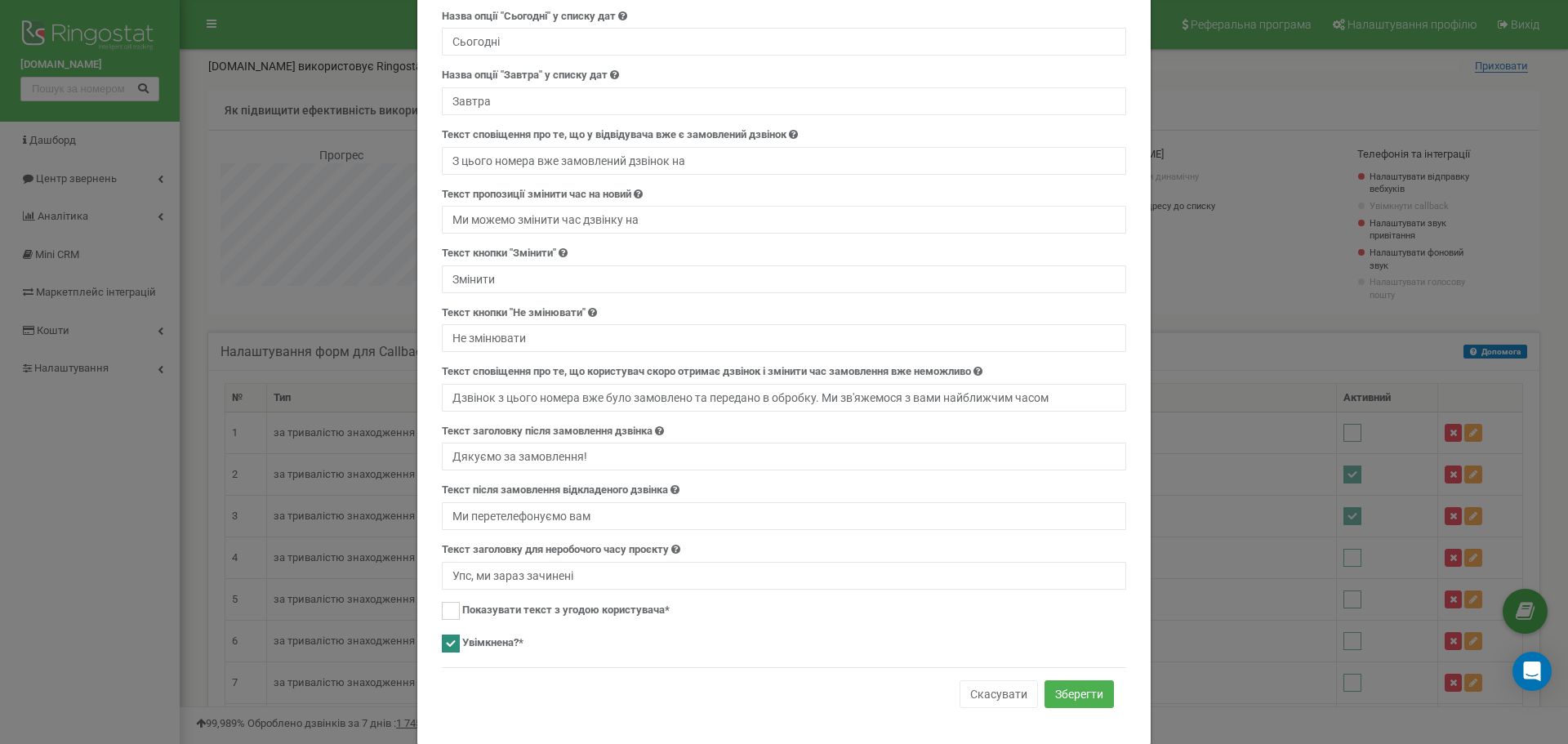
scroll to position [930, 0]
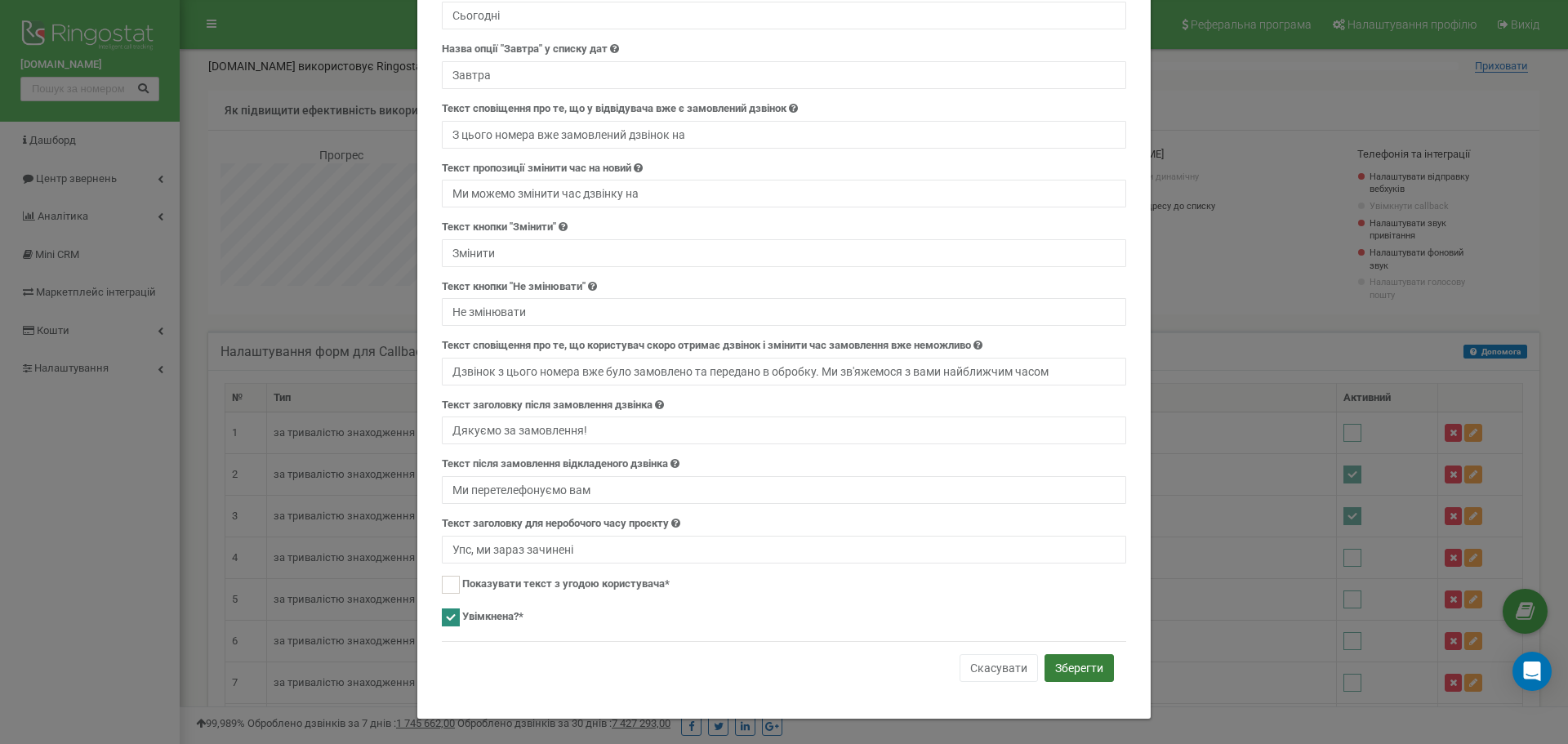
click at [1069, 670] on button "Зберегти" at bounding box center [1079, 667] width 69 height 27
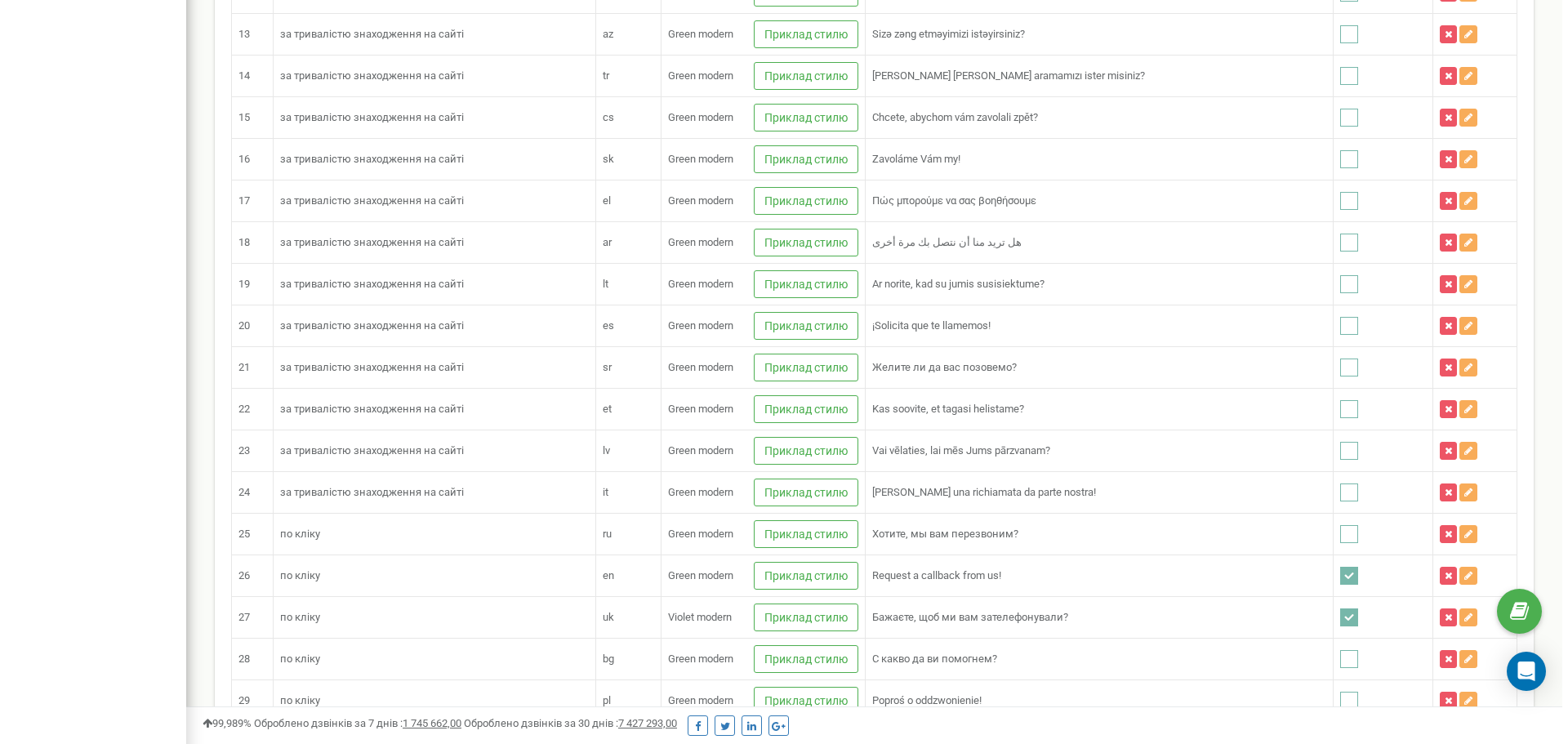
scroll to position [1224, 0]
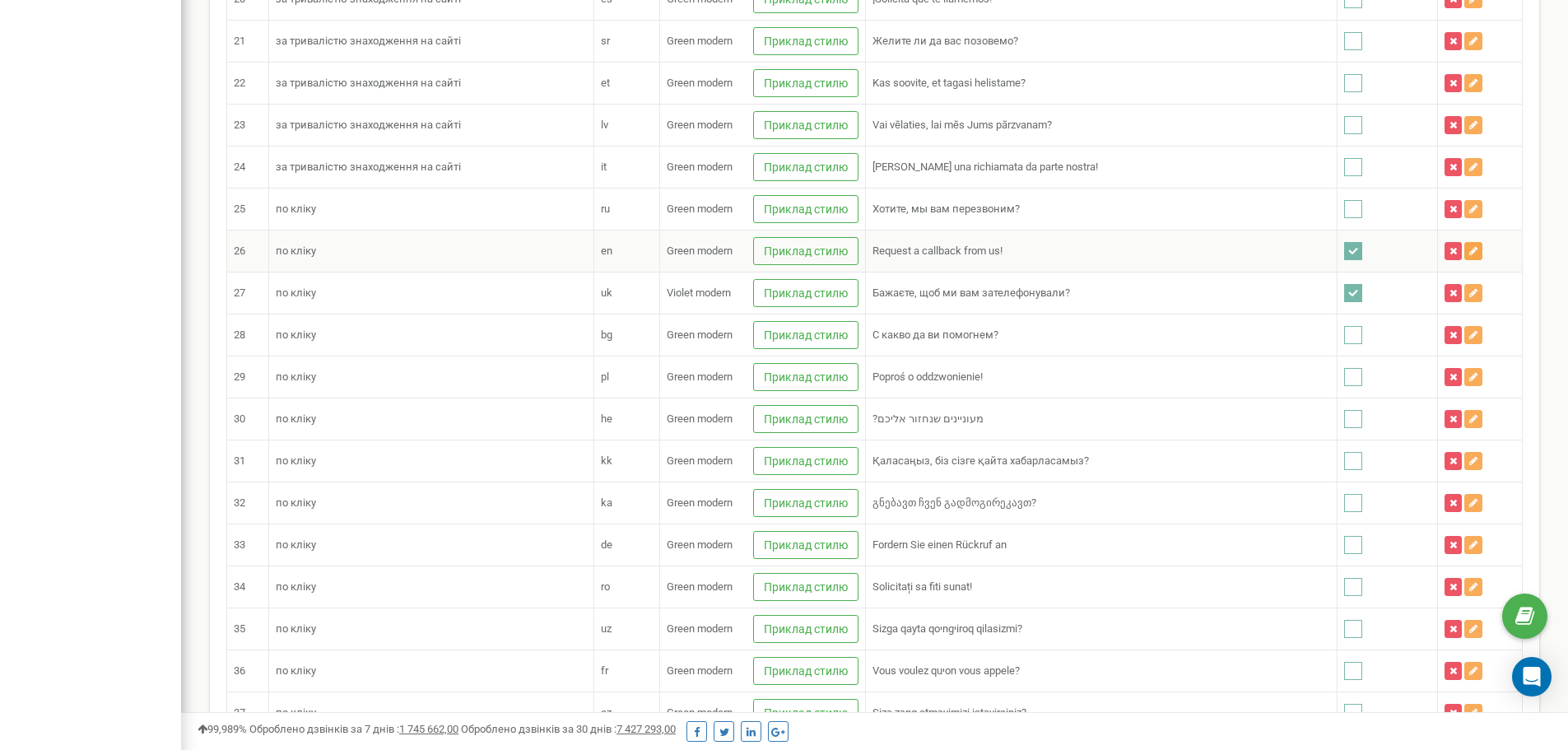
click at [1469, 253] on icon at bounding box center [1473, 250] width 8 height 10
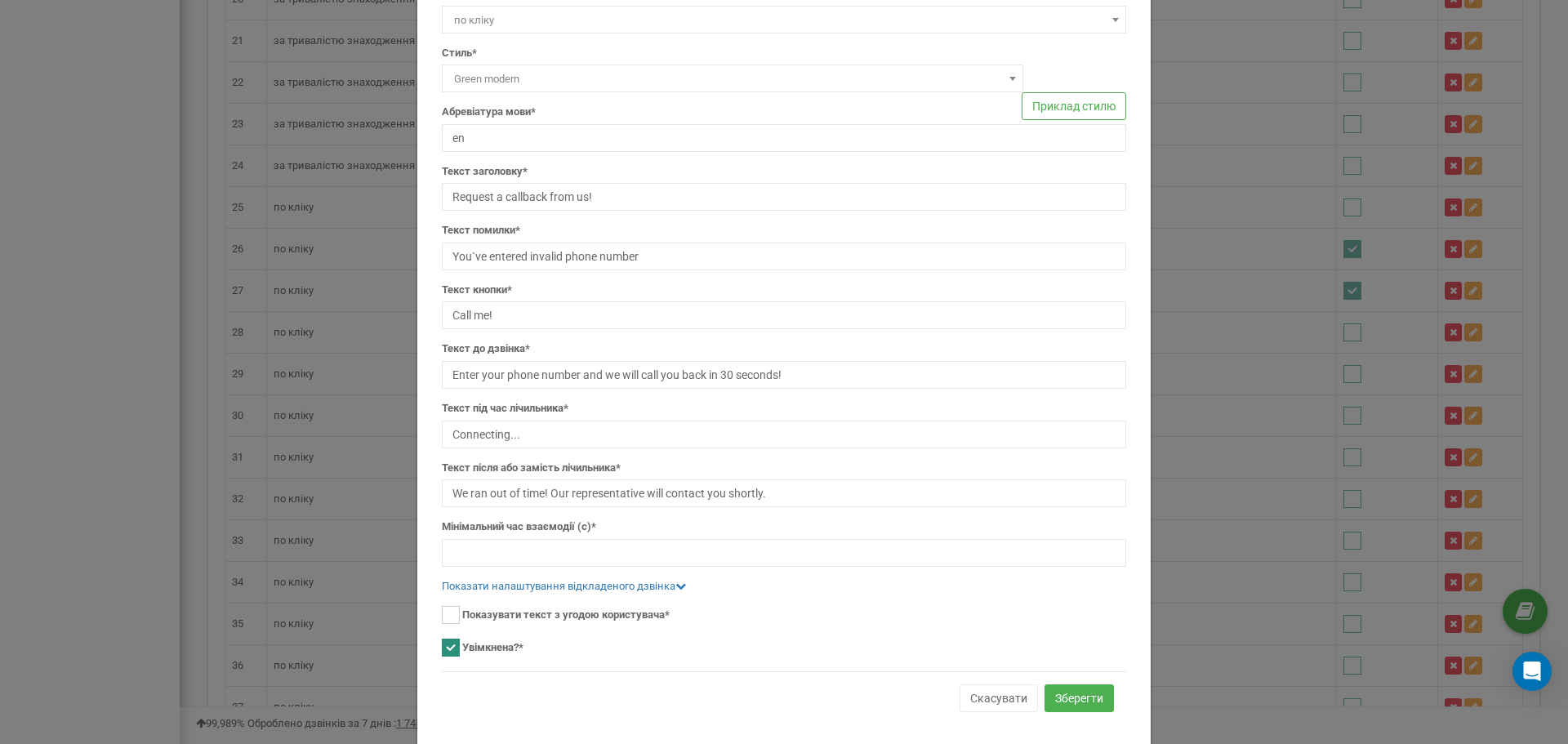
scroll to position [127, 0]
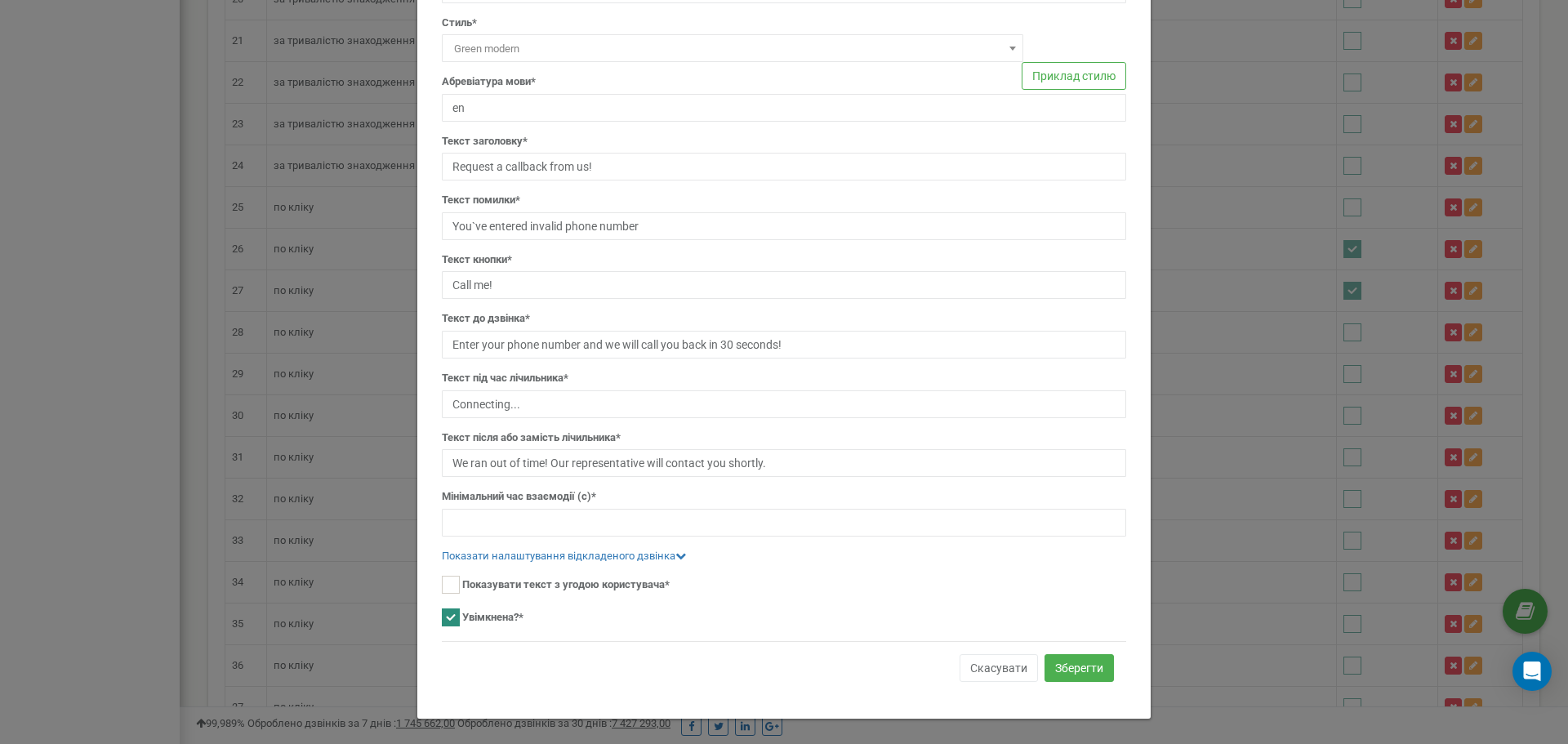
click at [566, 564] on form "Тип* за тривалістю знаходження на сайті по кліку по кліку Стиль* Blue classic C…" at bounding box center [784, 325] width 684 height 738
click at [566, 562] on div "Показати налаштування відкладеного дзвінка" at bounding box center [784, 556] width 684 height 16
click at [552, 552] on link "Показати налаштування відкладеного дзвінка" at bounding box center [563, 555] width 244 height 12
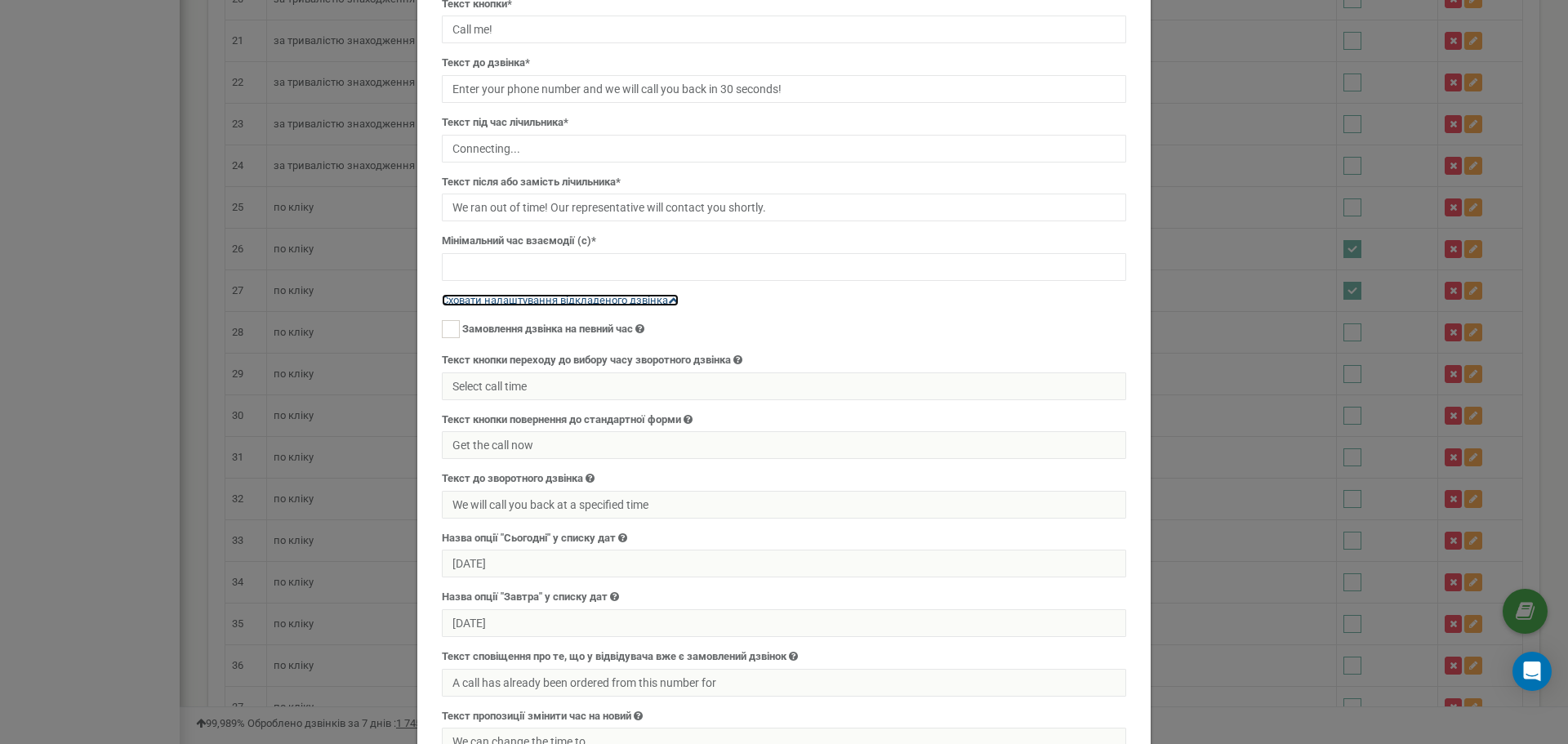
scroll to position [454, 0]
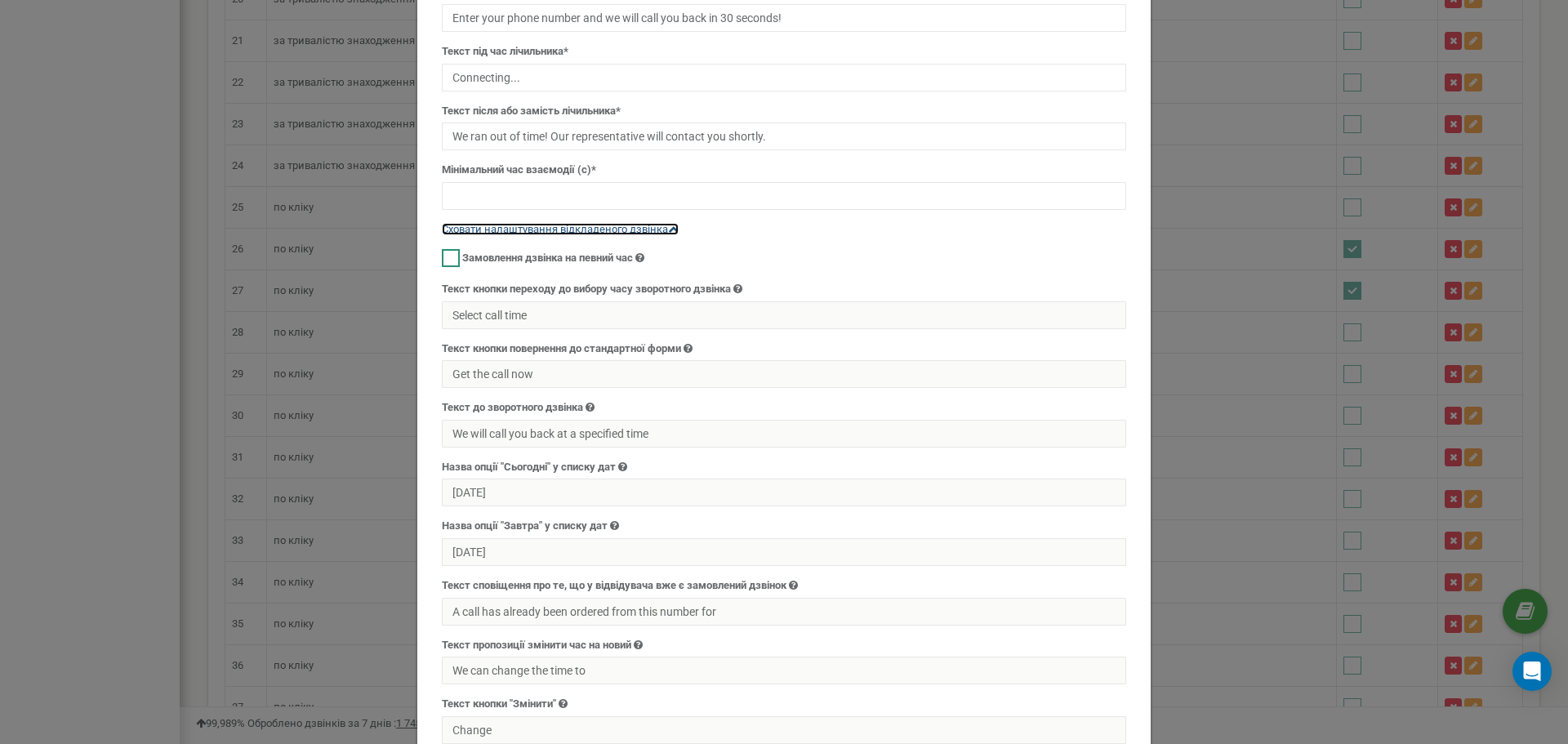
click at [445, 265] on ins at bounding box center [451, 258] width 18 height 18
checkbox input "true"
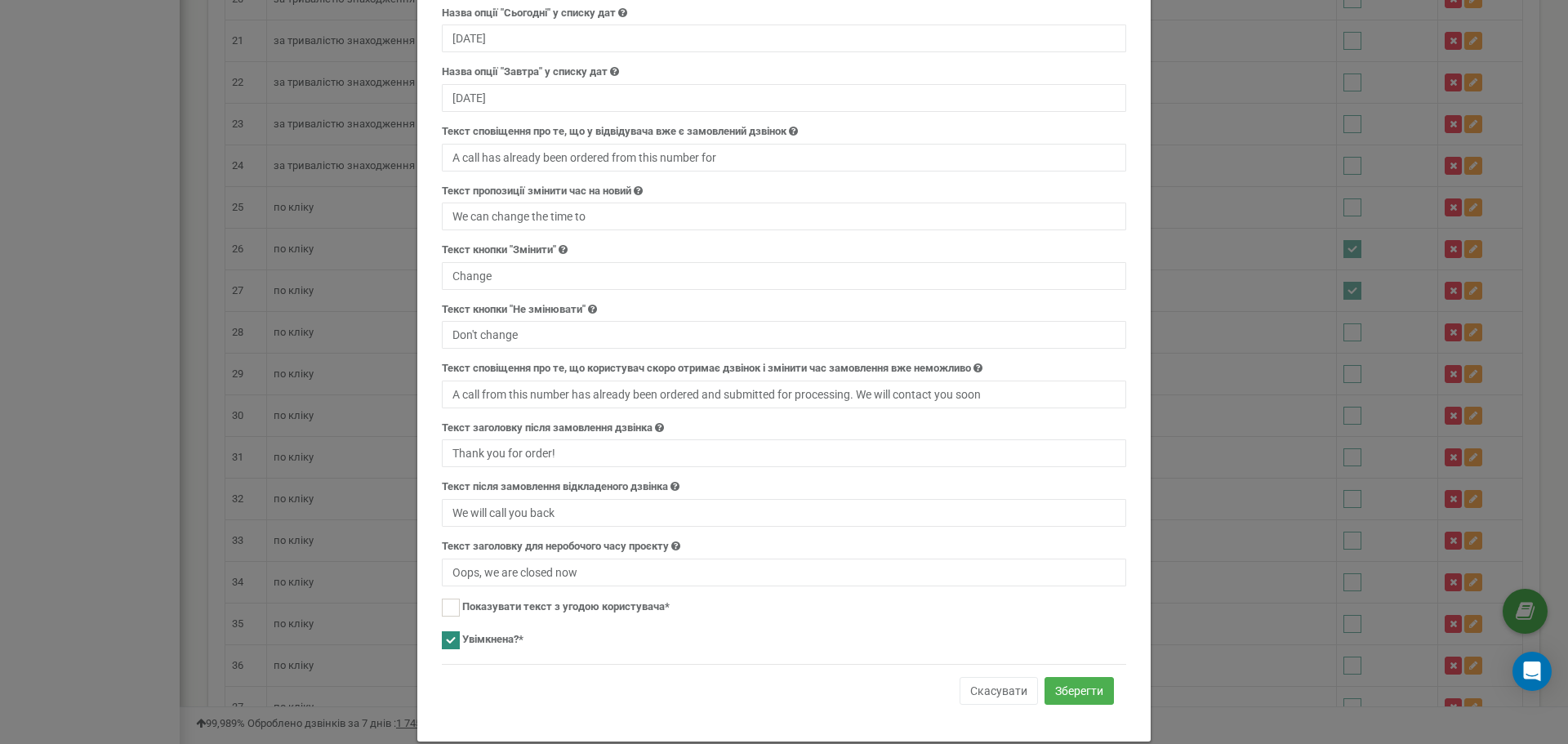
scroll to position [930, 0]
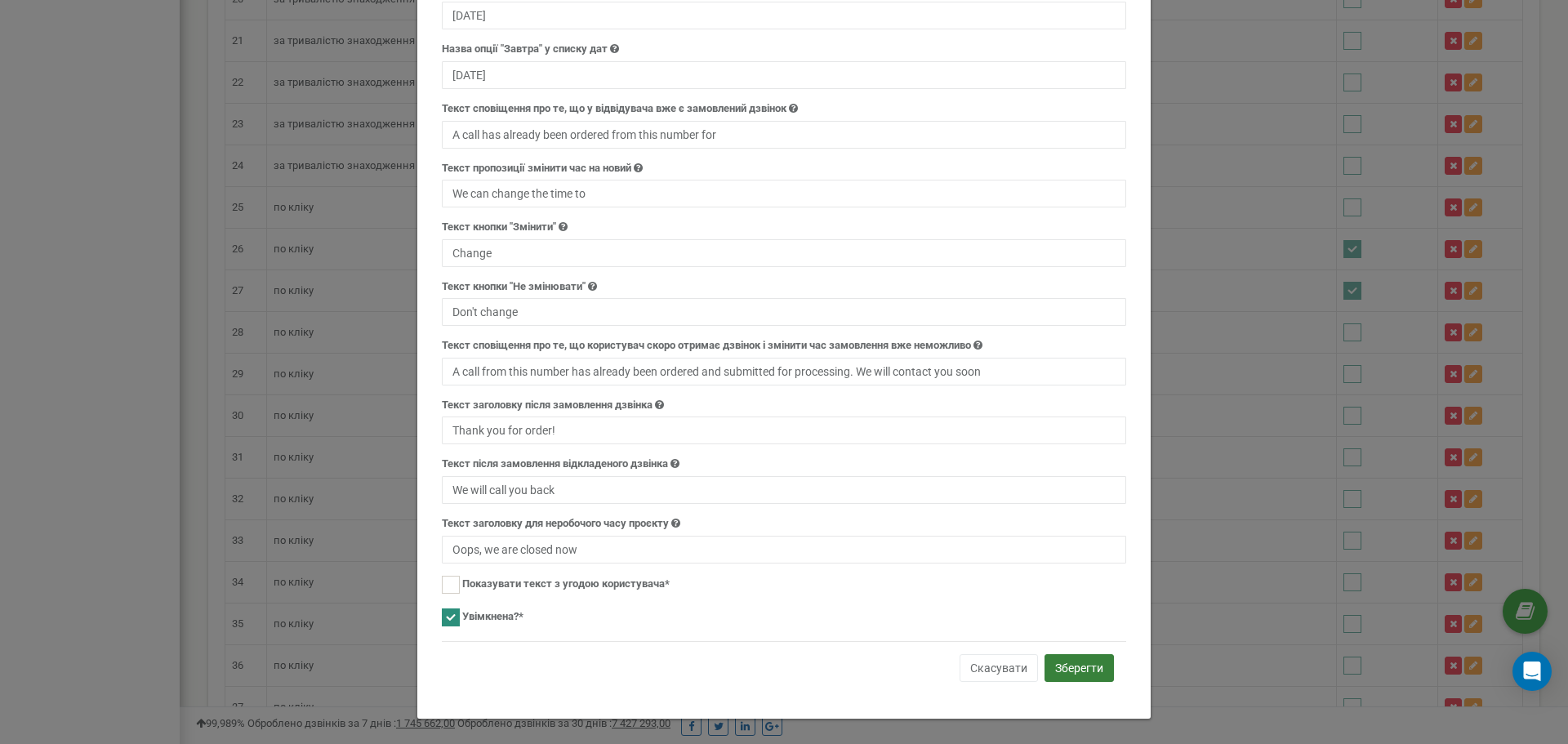
click at [1064, 657] on button "Зберегти" at bounding box center [1079, 667] width 69 height 27
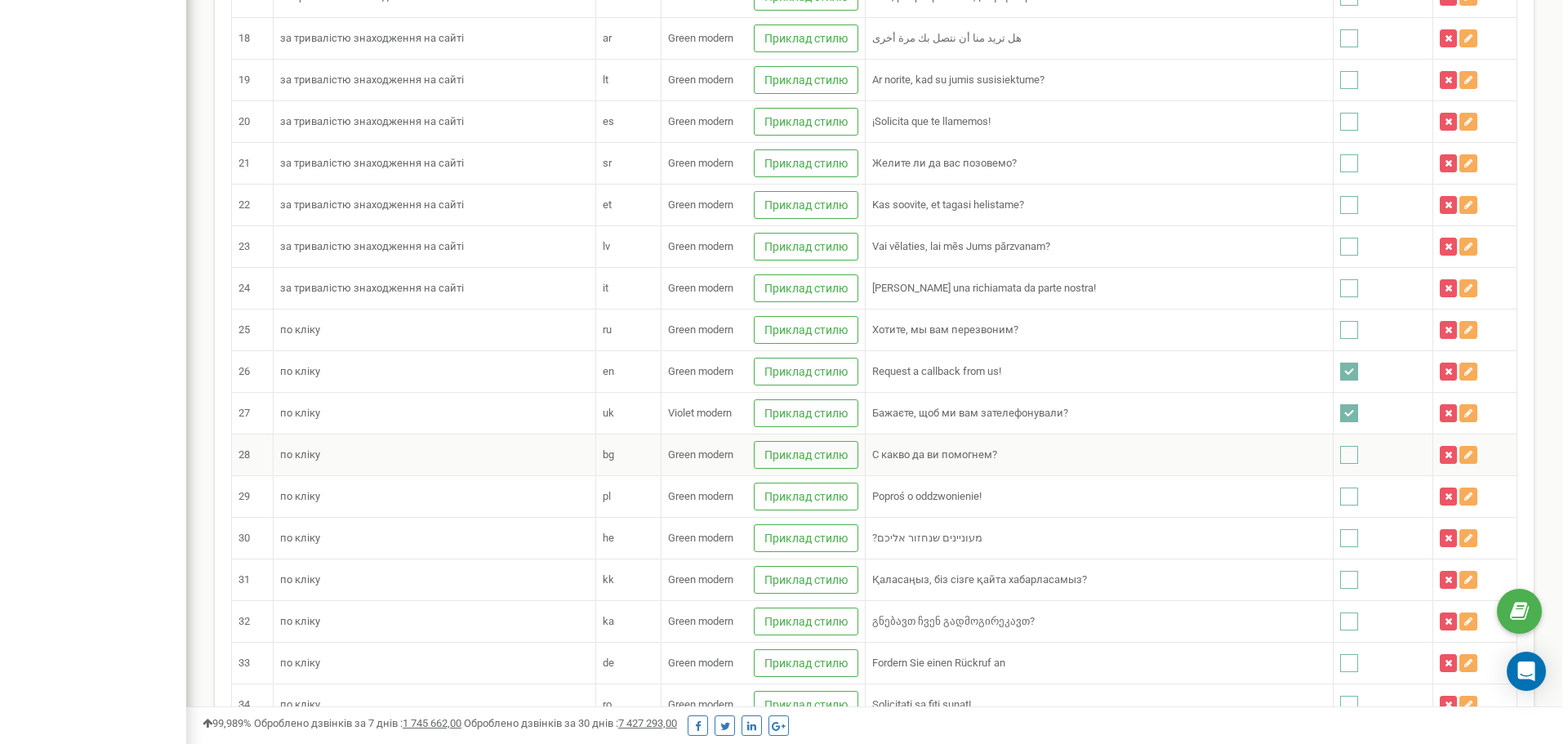
scroll to position [1143, 0]
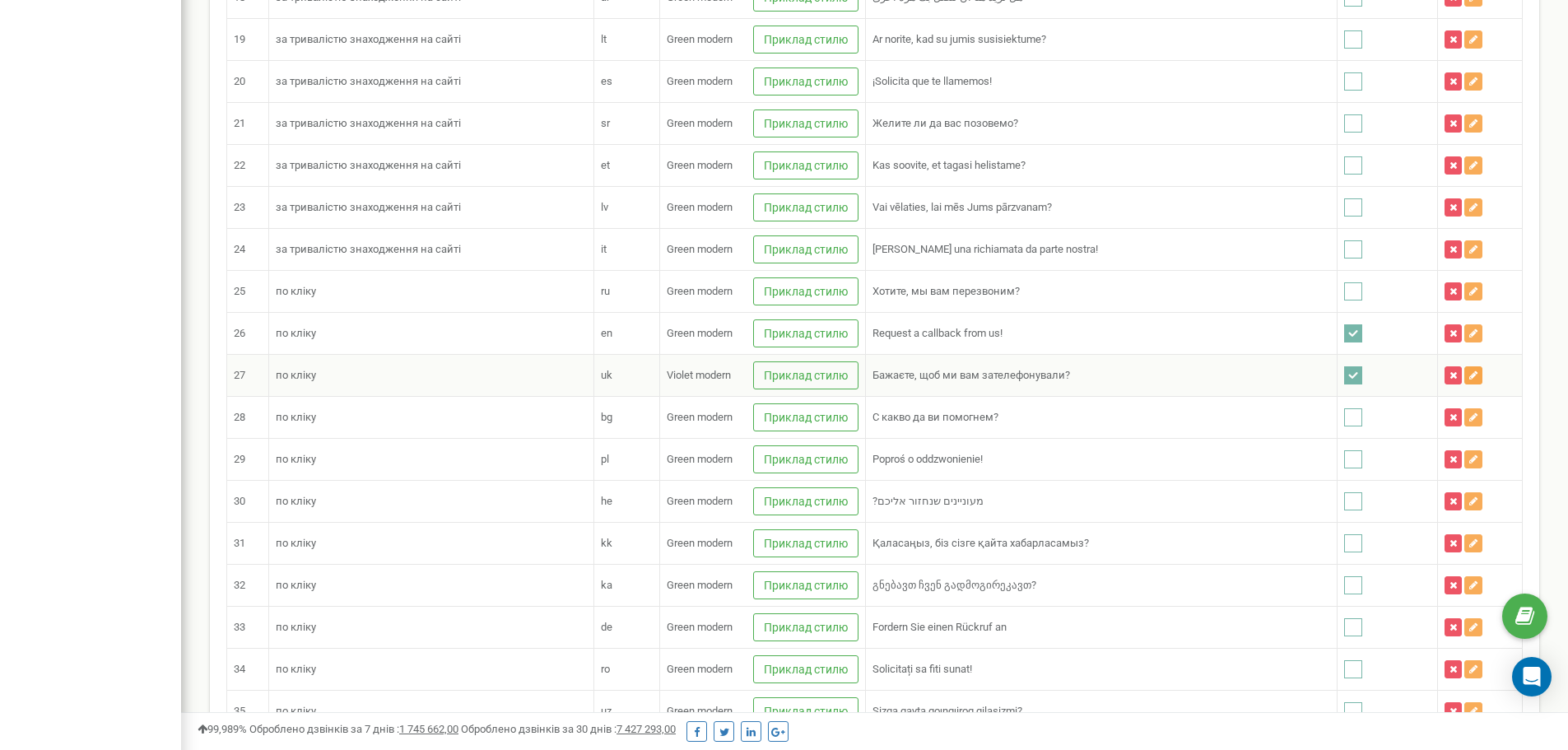
click at [1471, 375] on button at bounding box center [1474, 375] width 18 height 18
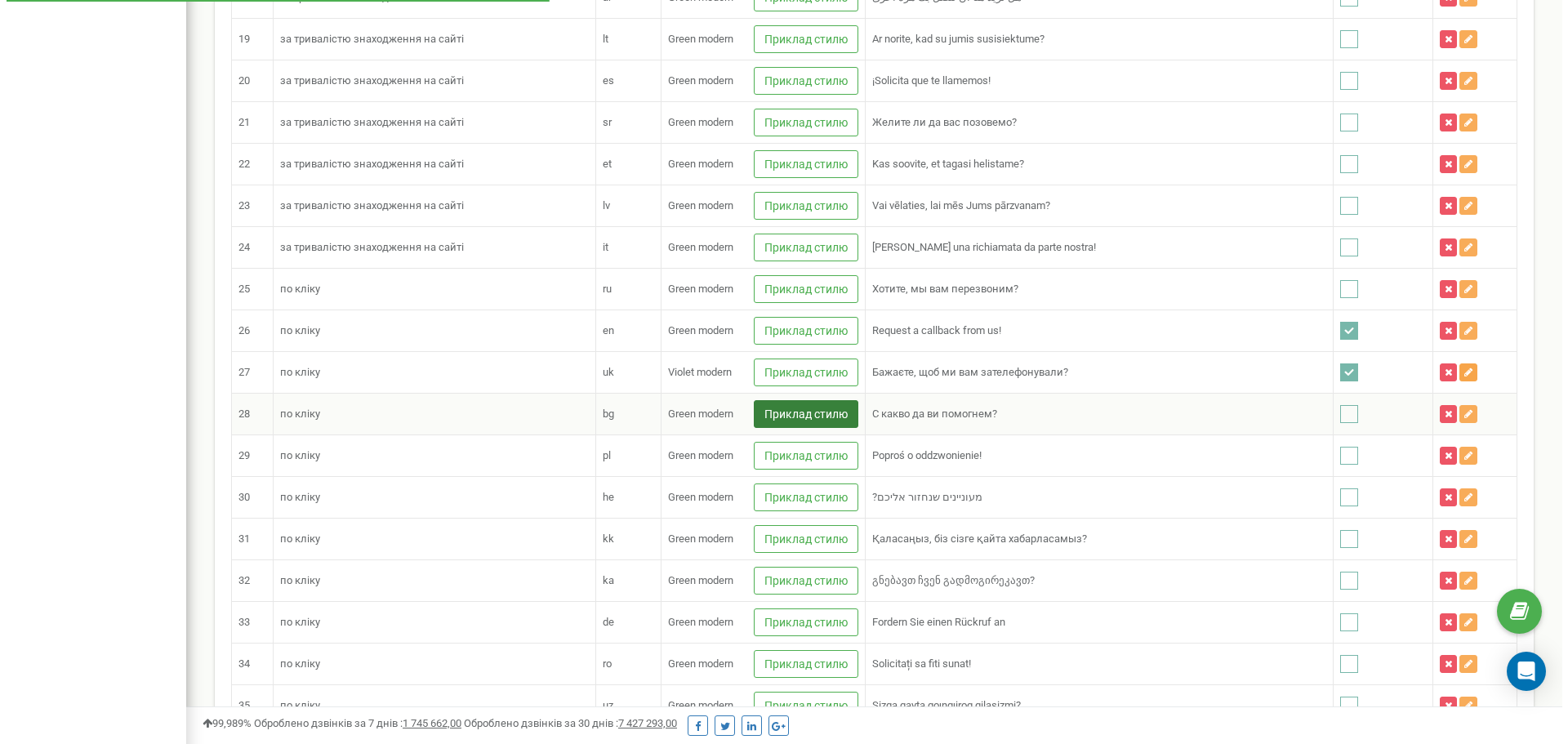
scroll to position [2529, 1388]
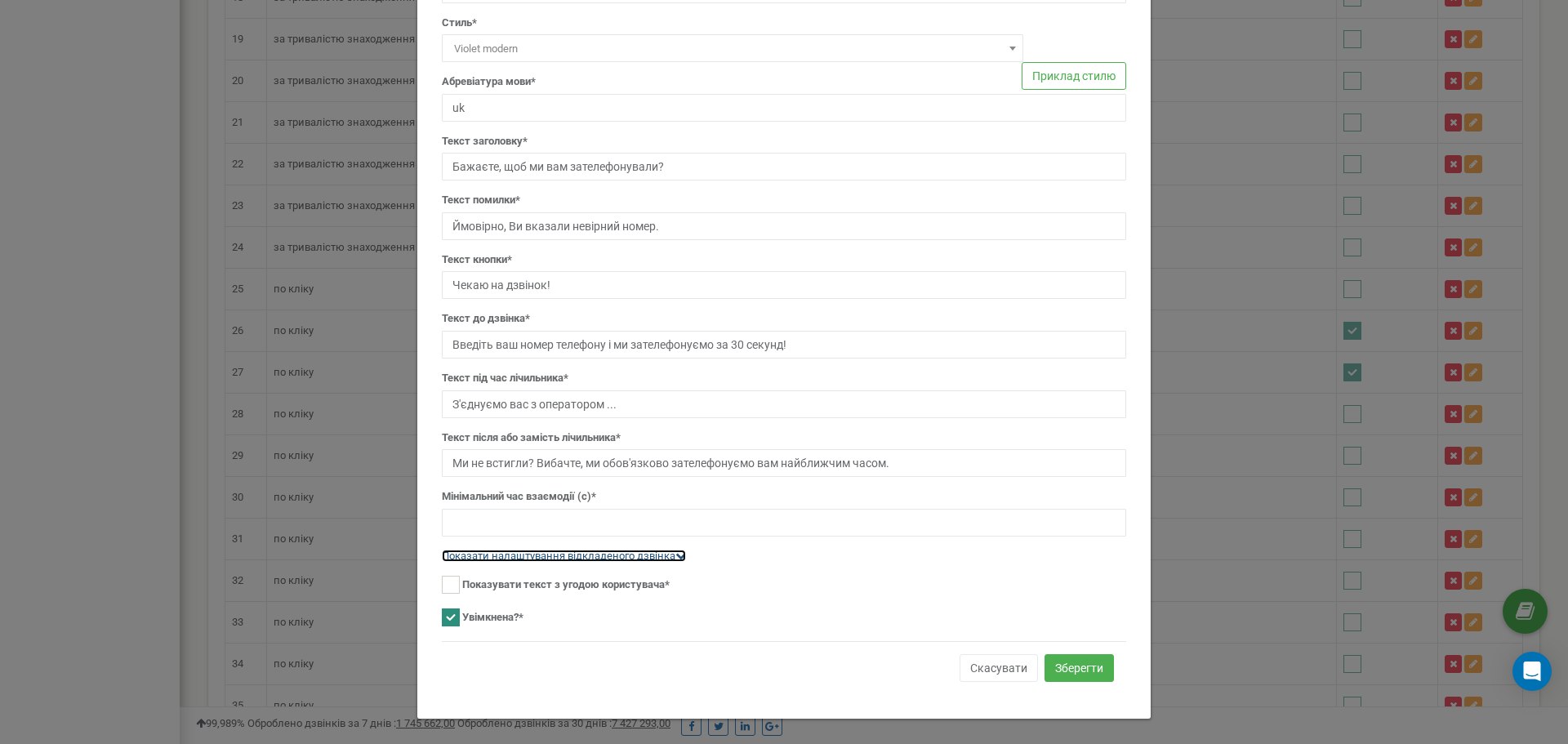
click at [491, 558] on link "Показати налаштування відкладеного дзвінка" at bounding box center [563, 555] width 244 height 12
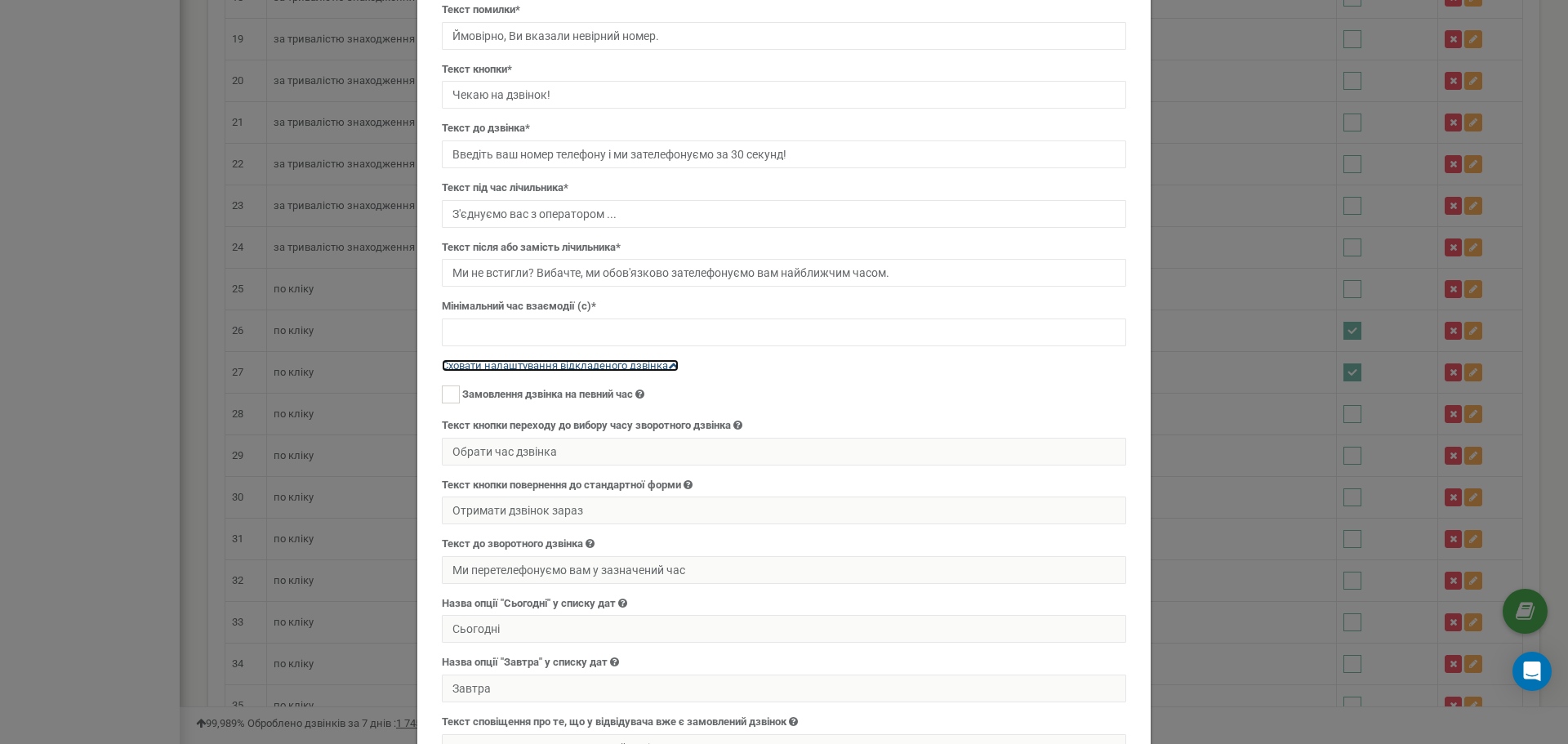
scroll to position [372, 0]
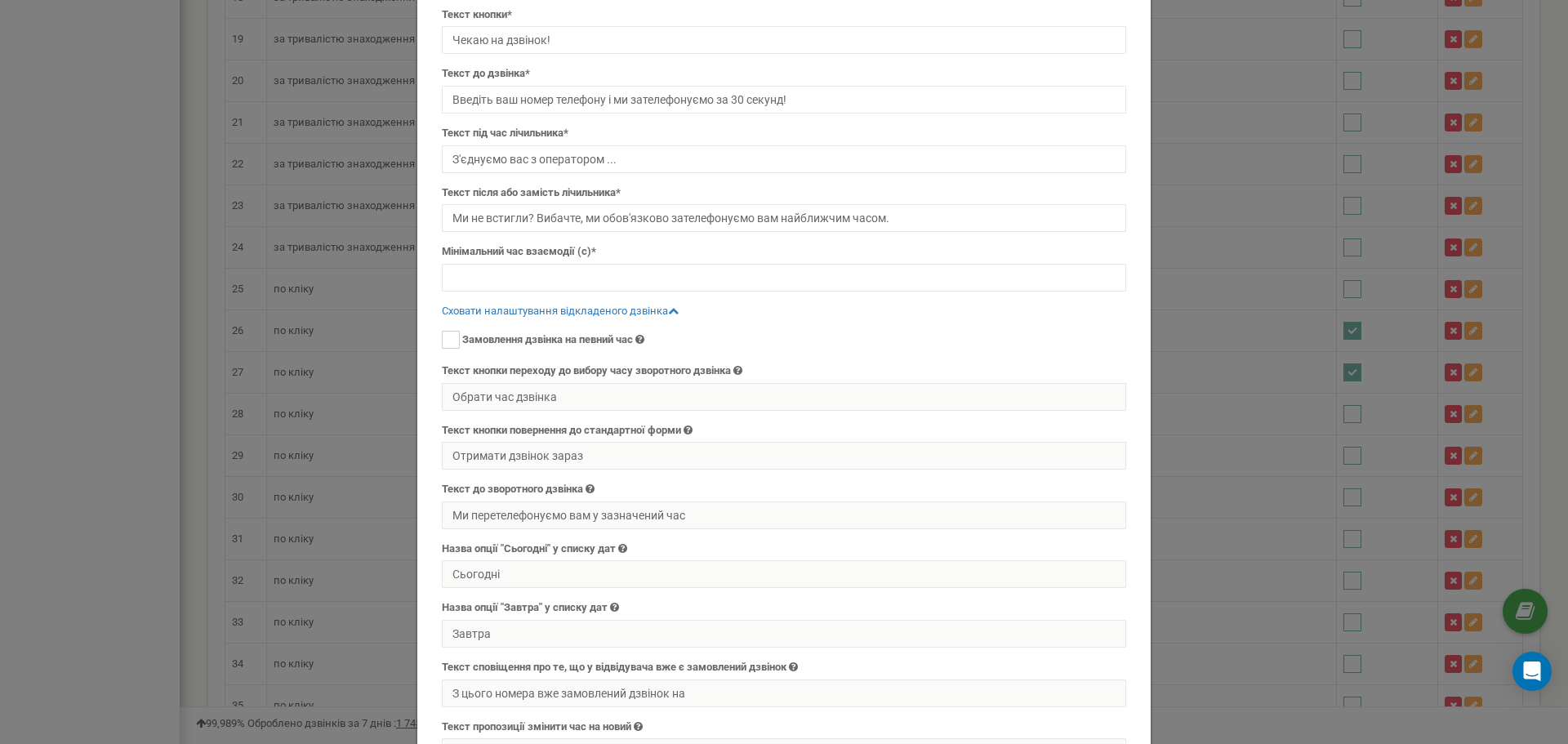
click at [447, 351] on input "Замовлення дзвінка на певний час" at bounding box center [451, 348] width 18 height 27
click at [446, 344] on ins at bounding box center [451, 340] width 18 height 18
checkbox input "true"
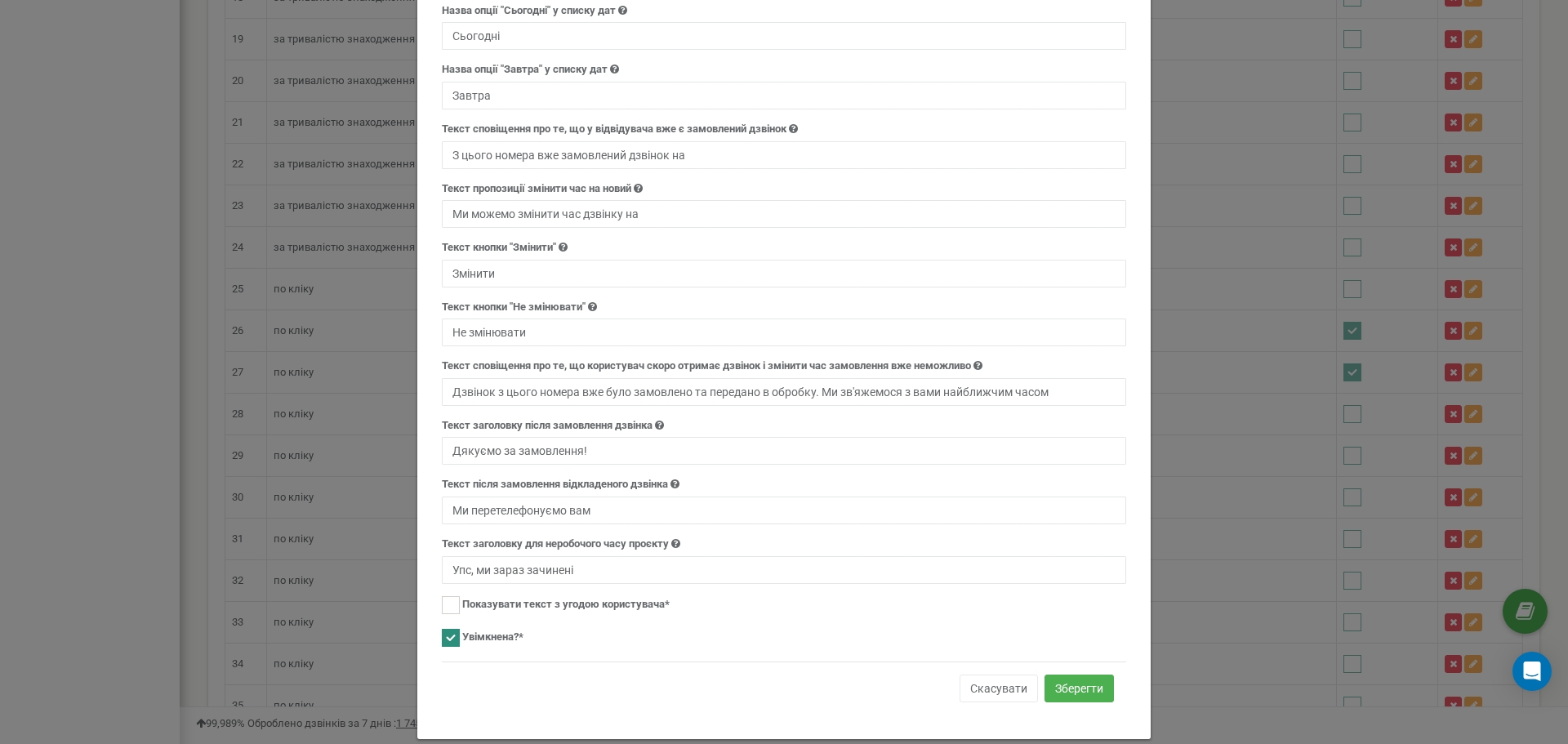
scroll to position [930, 0]
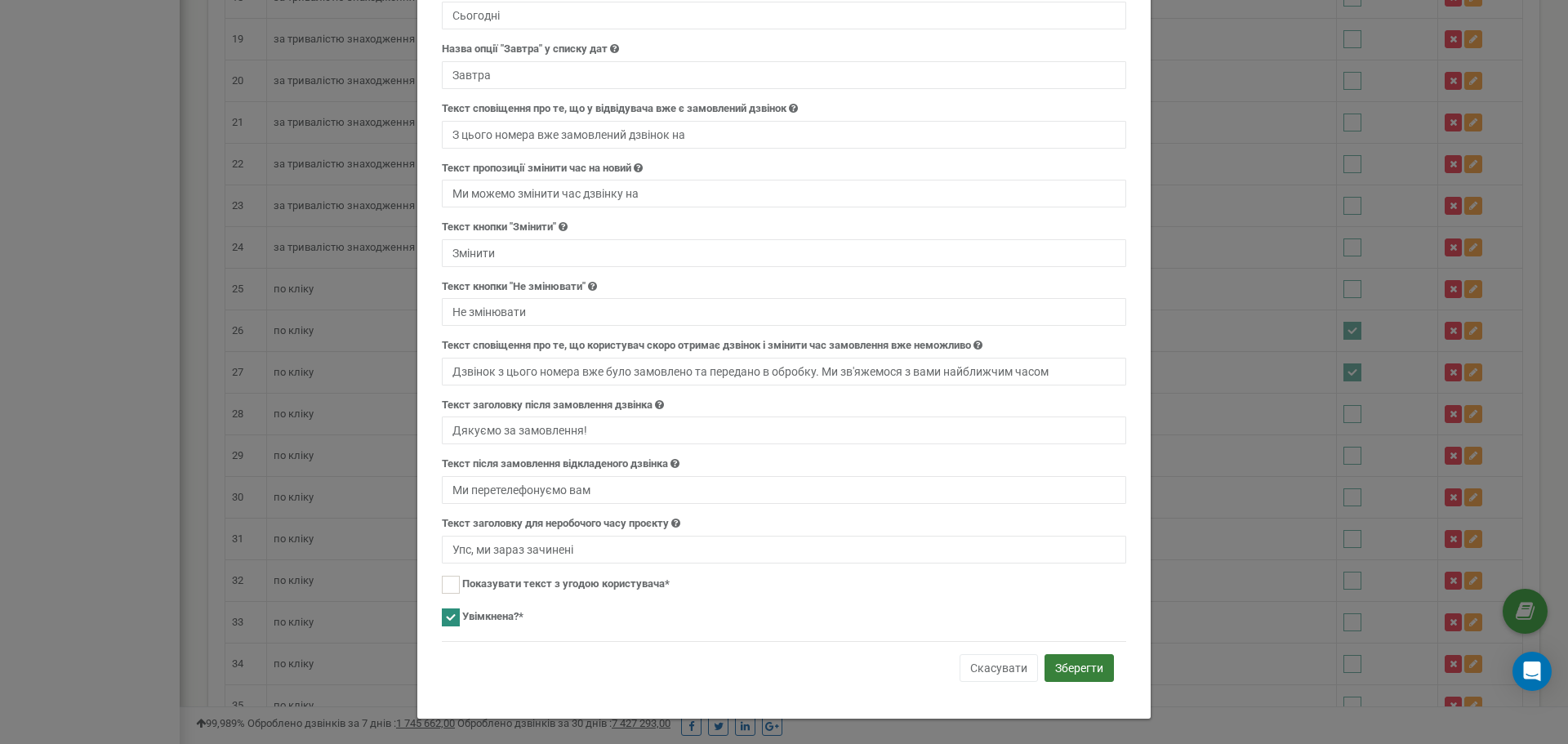
click at [1074, 660] on button "Зберегти" at bounding box center [1079, 667] width 69 height 27
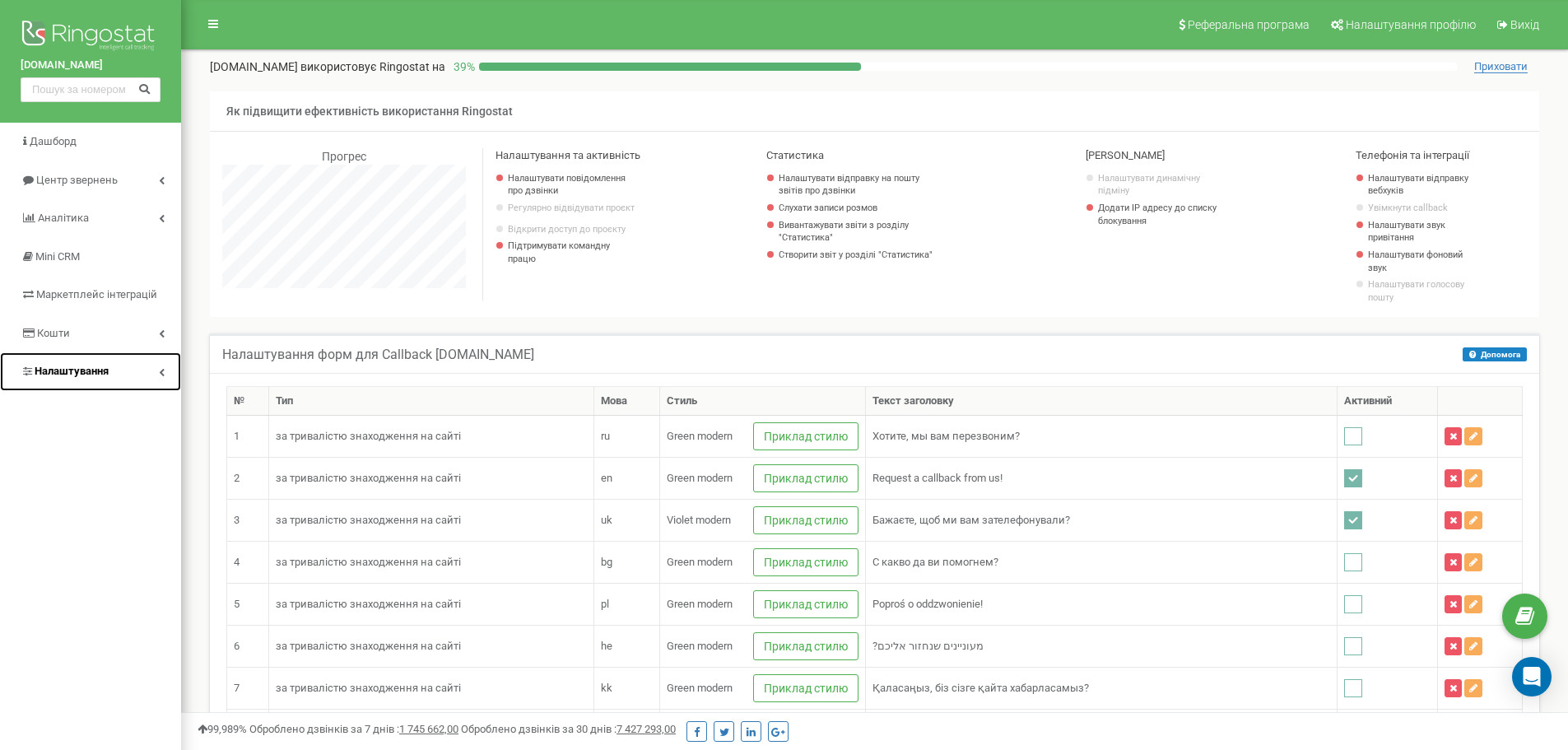
click at [152, 371] on link "Налаштування" at bounding box center [90, 372] width 181 height 39
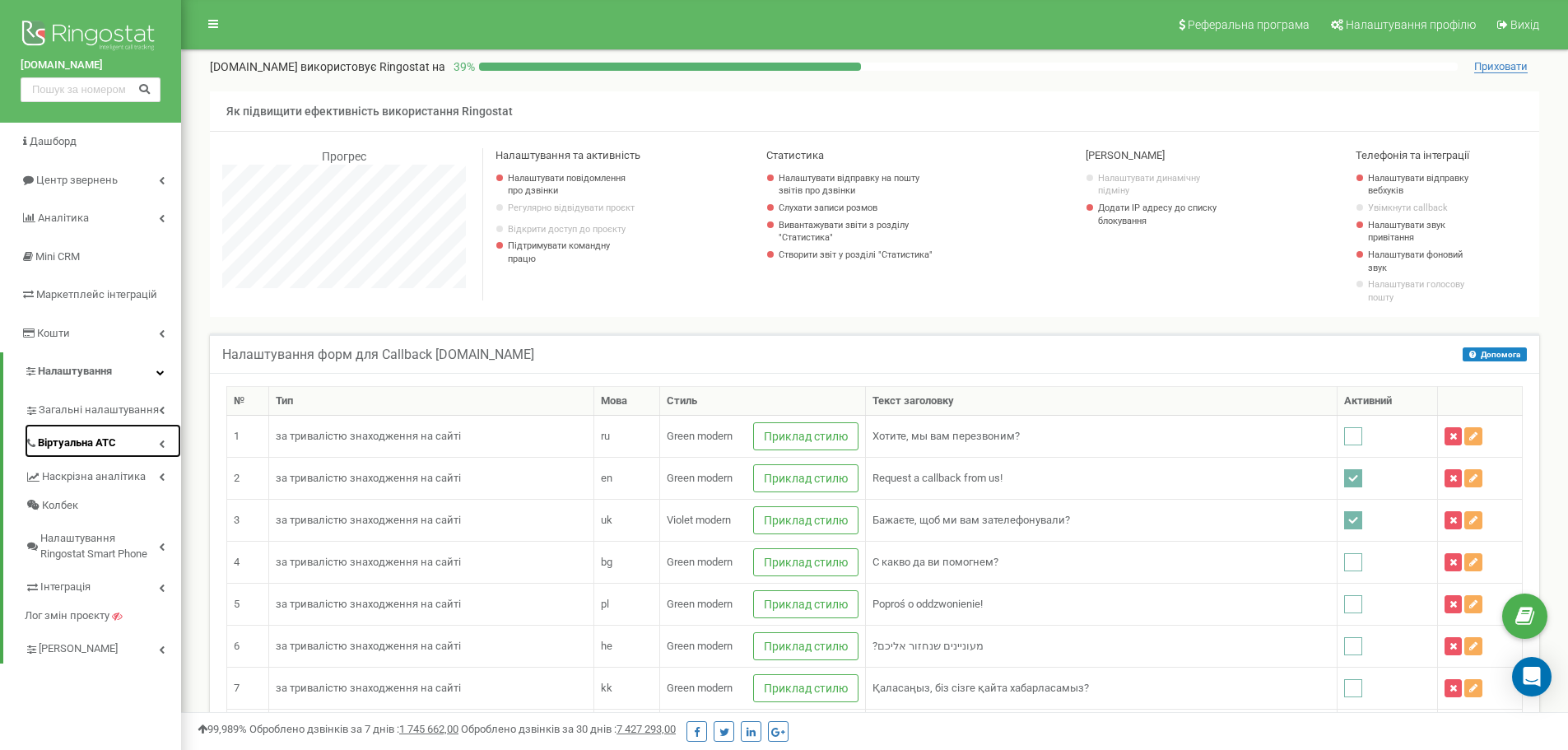
click at [148, 445] on link "Віртуальна АТС" at bounding box center [103, 441] width 157 height 34
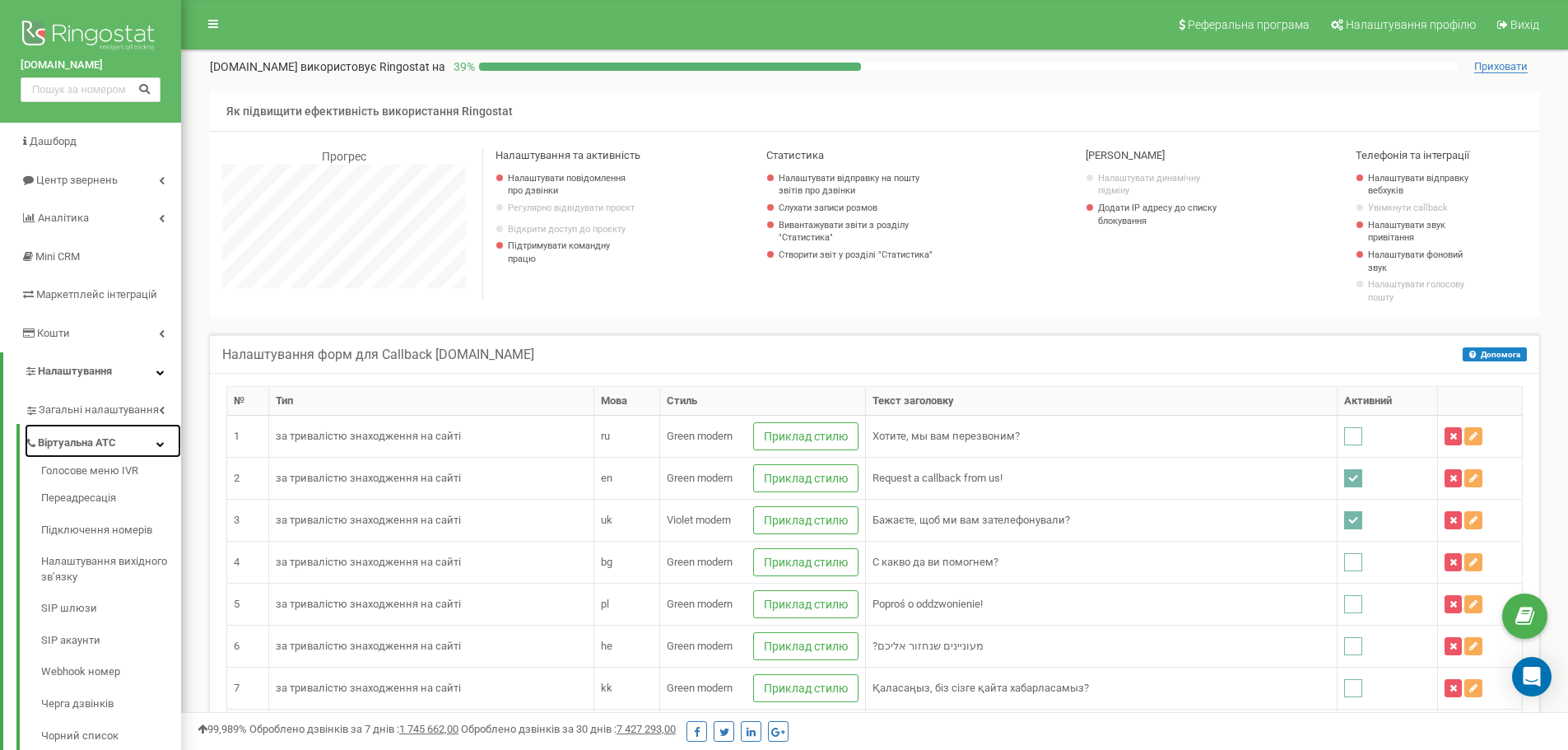
click at [148, 445] on link "Віртуальна АТС" at bounding box center [103, 441] width 157 height 34
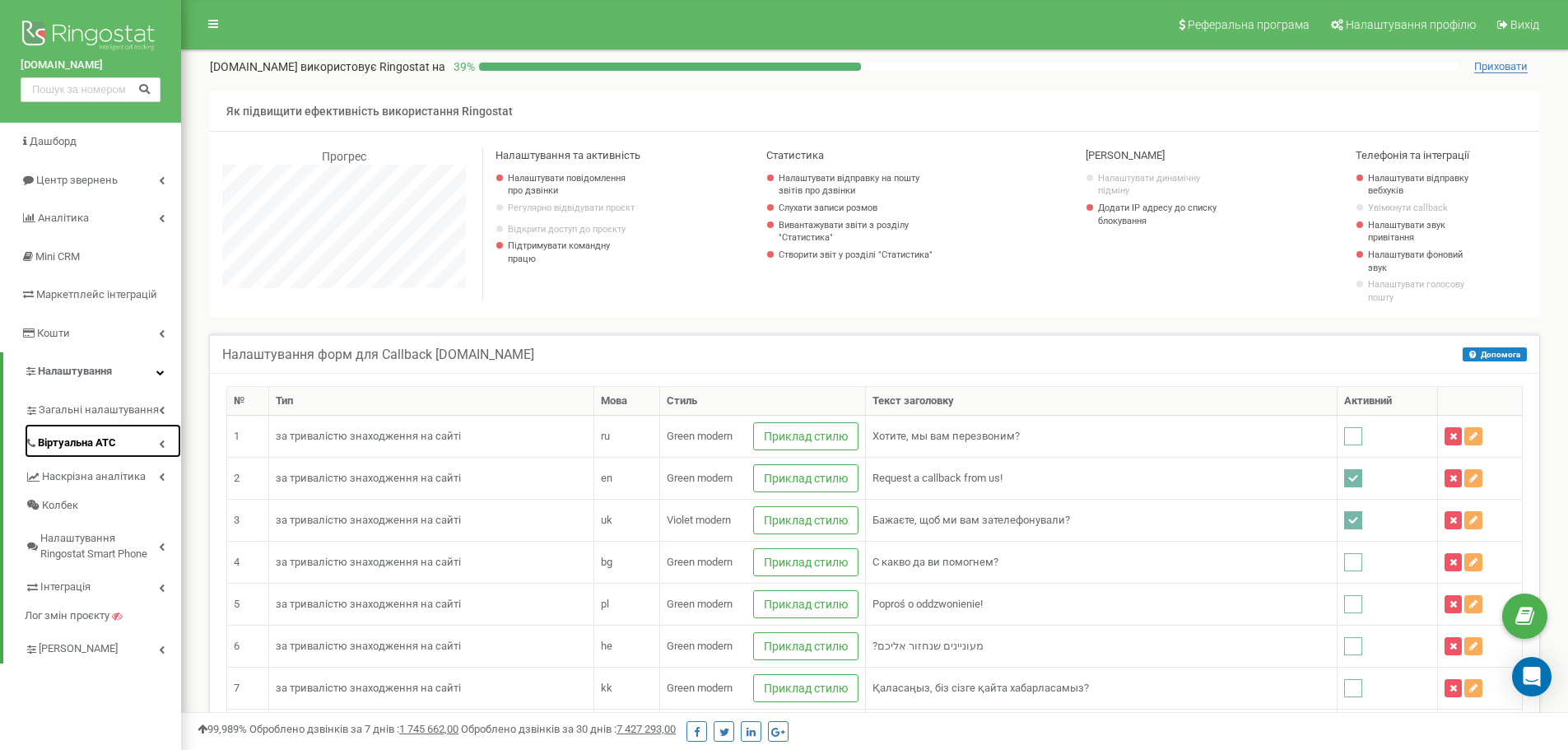
click at [148, 445] on link "Віртуальна АТС" at bounding box center [103, 441] width 157 height 34
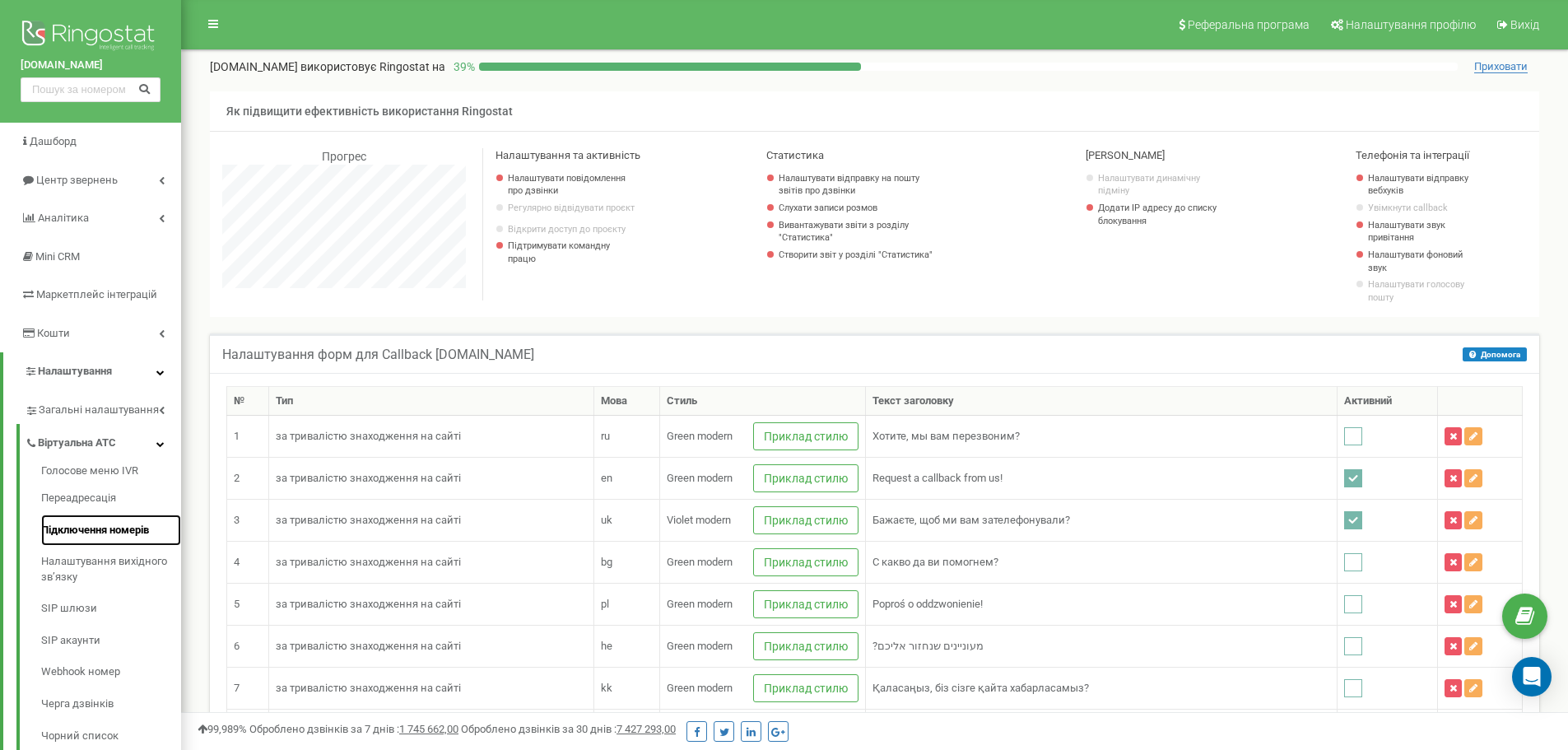
click at [123, 529] on link "Підключення номерів" at bounding box center [111, 530] width 140 height 32
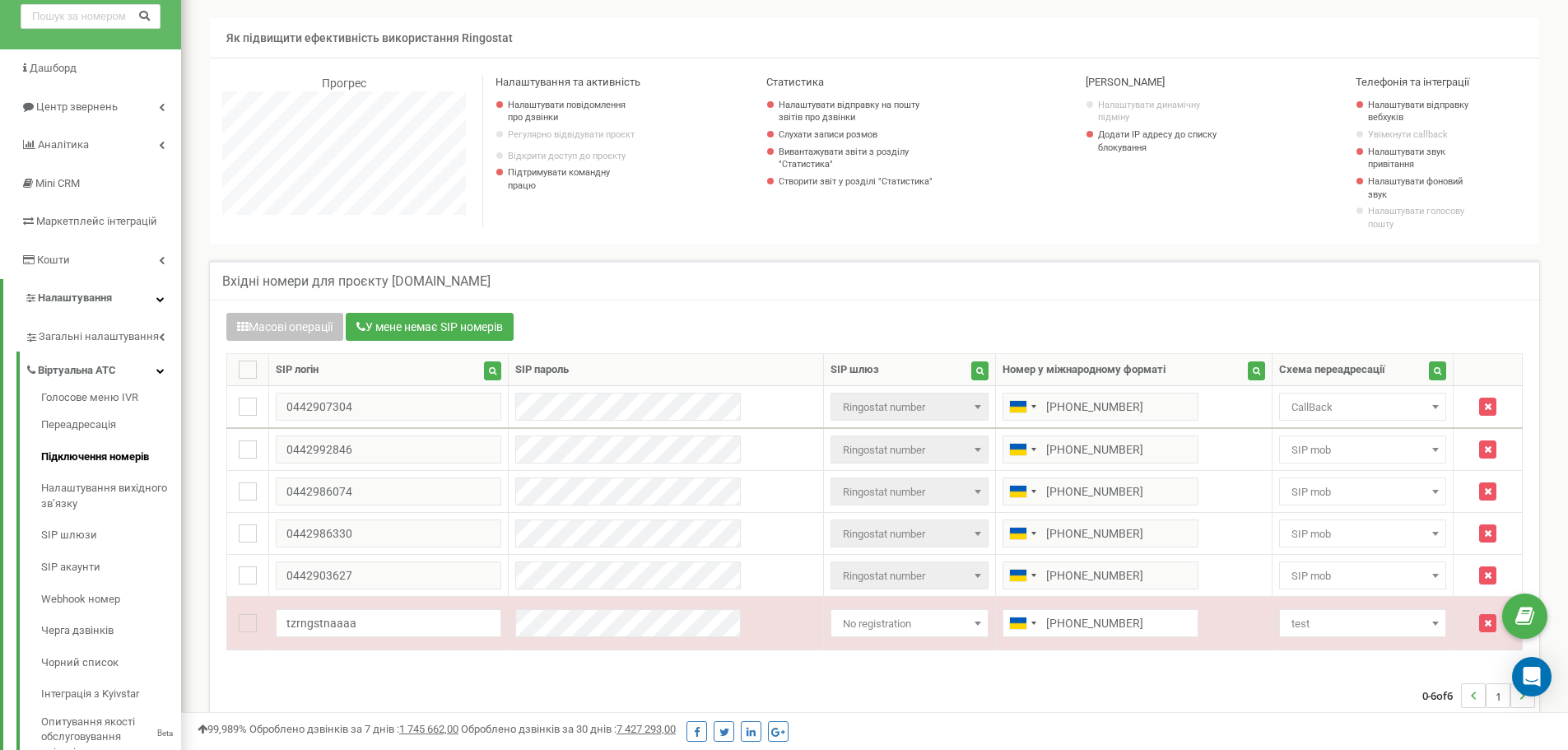
scroll to position [82, 0]
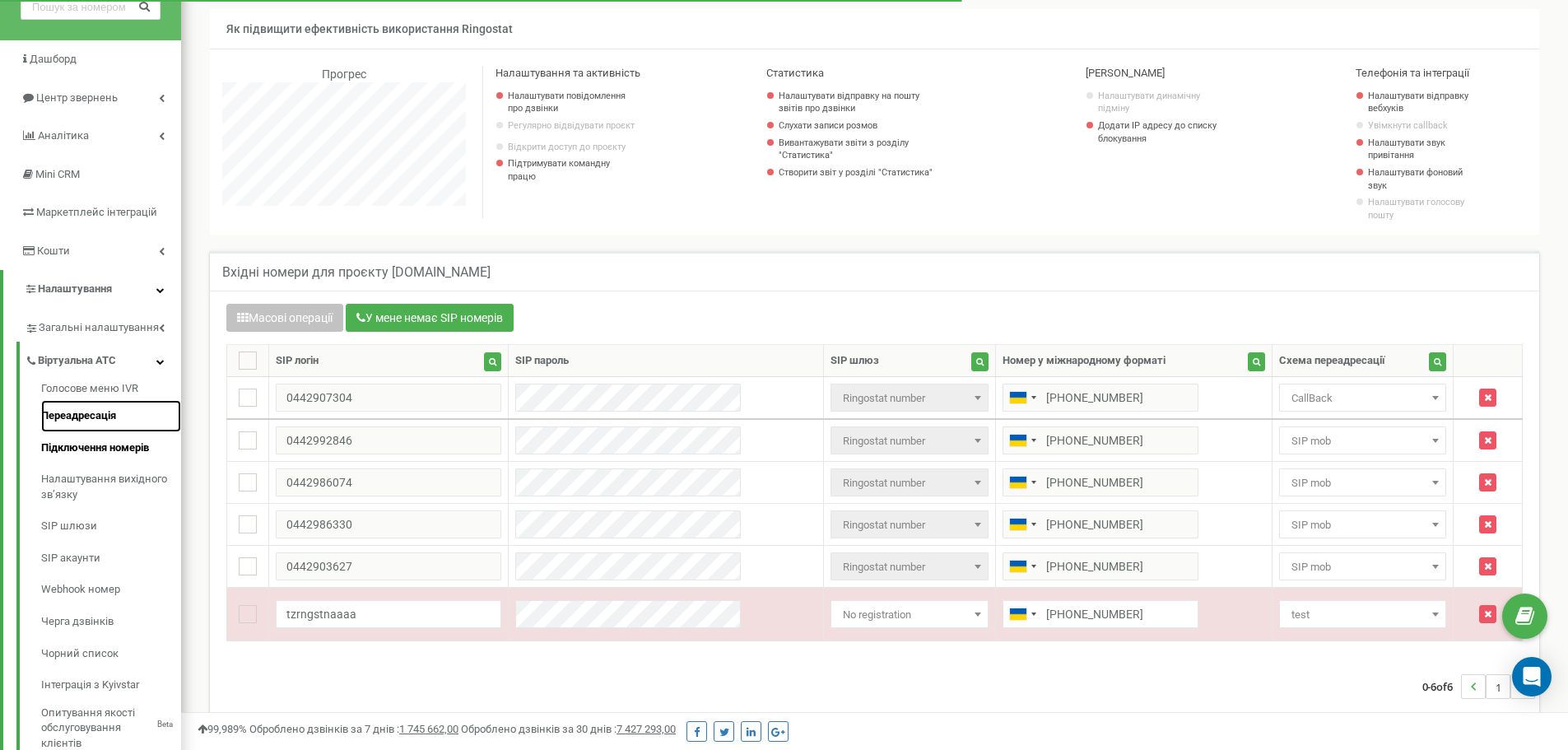
click at [104, 420] on link "Переадресація" at bounding box center [111, 416] width 140 height 32
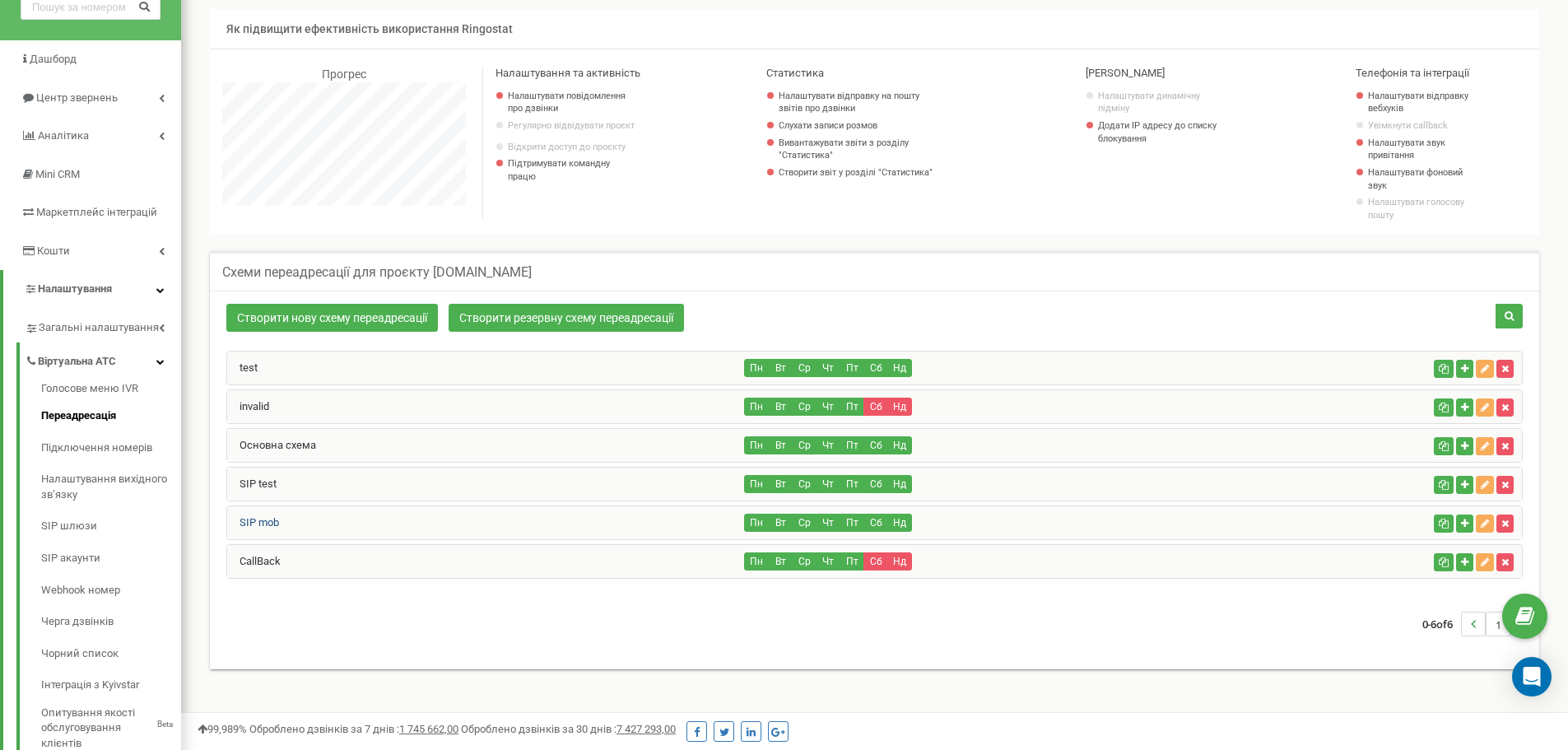
scroll to position [987, 1388]
click at [286, 561] on div "CallBack" at bounding box center [486, 561] width 517 height 33
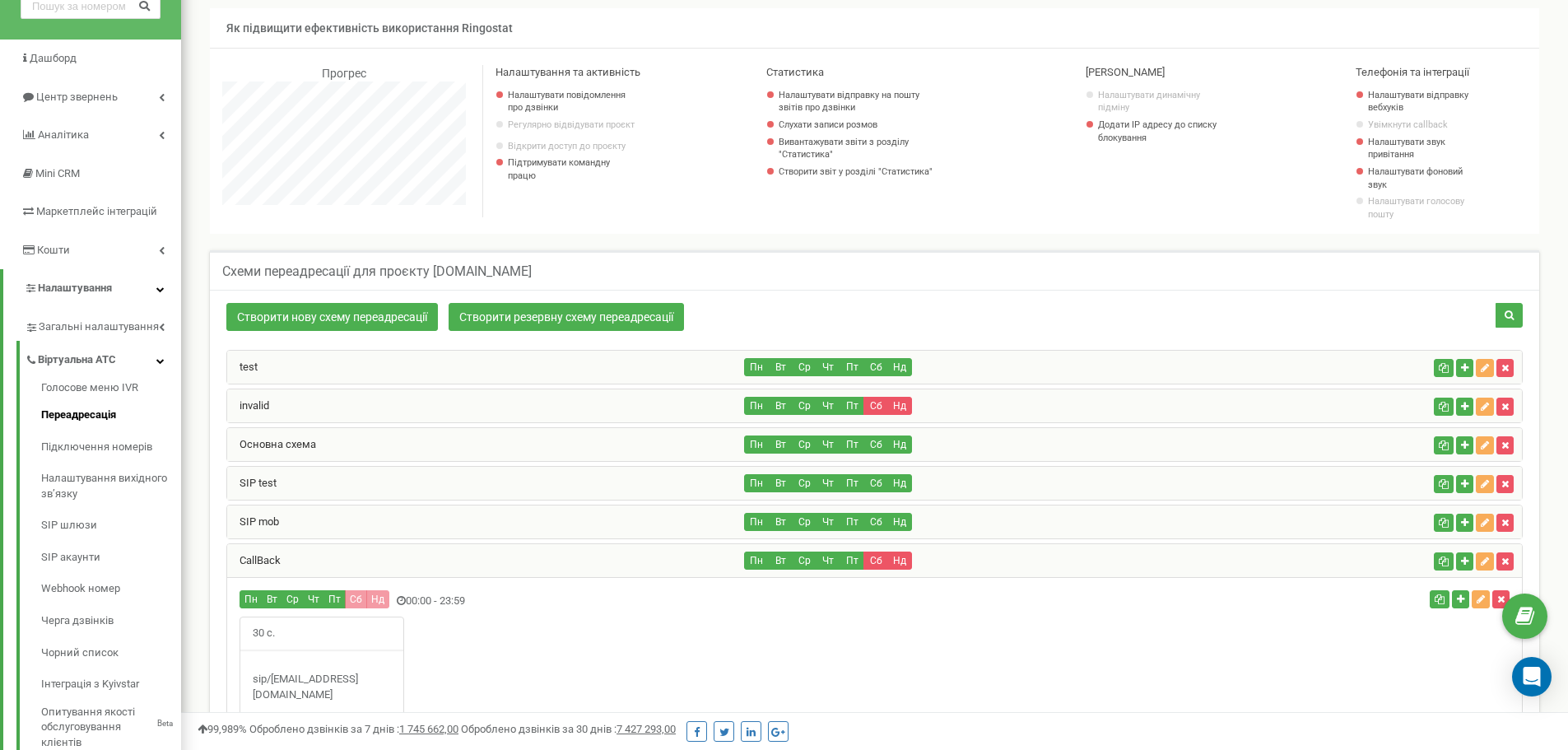
scroll to position [0, 0]
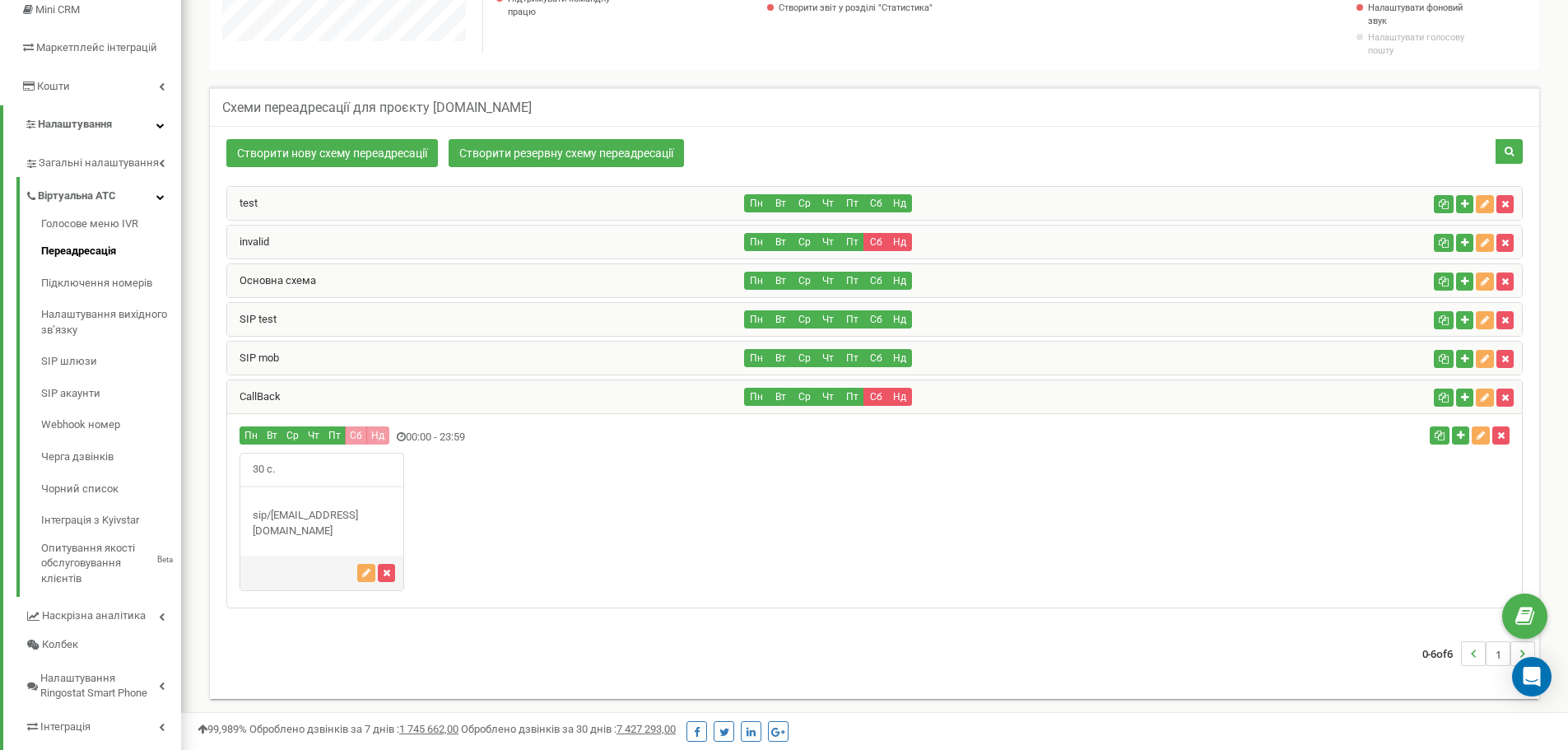
click at [1062, 635] on div "0-6 of 6 1" at bounding box center [874, 653] width 1321 height 58
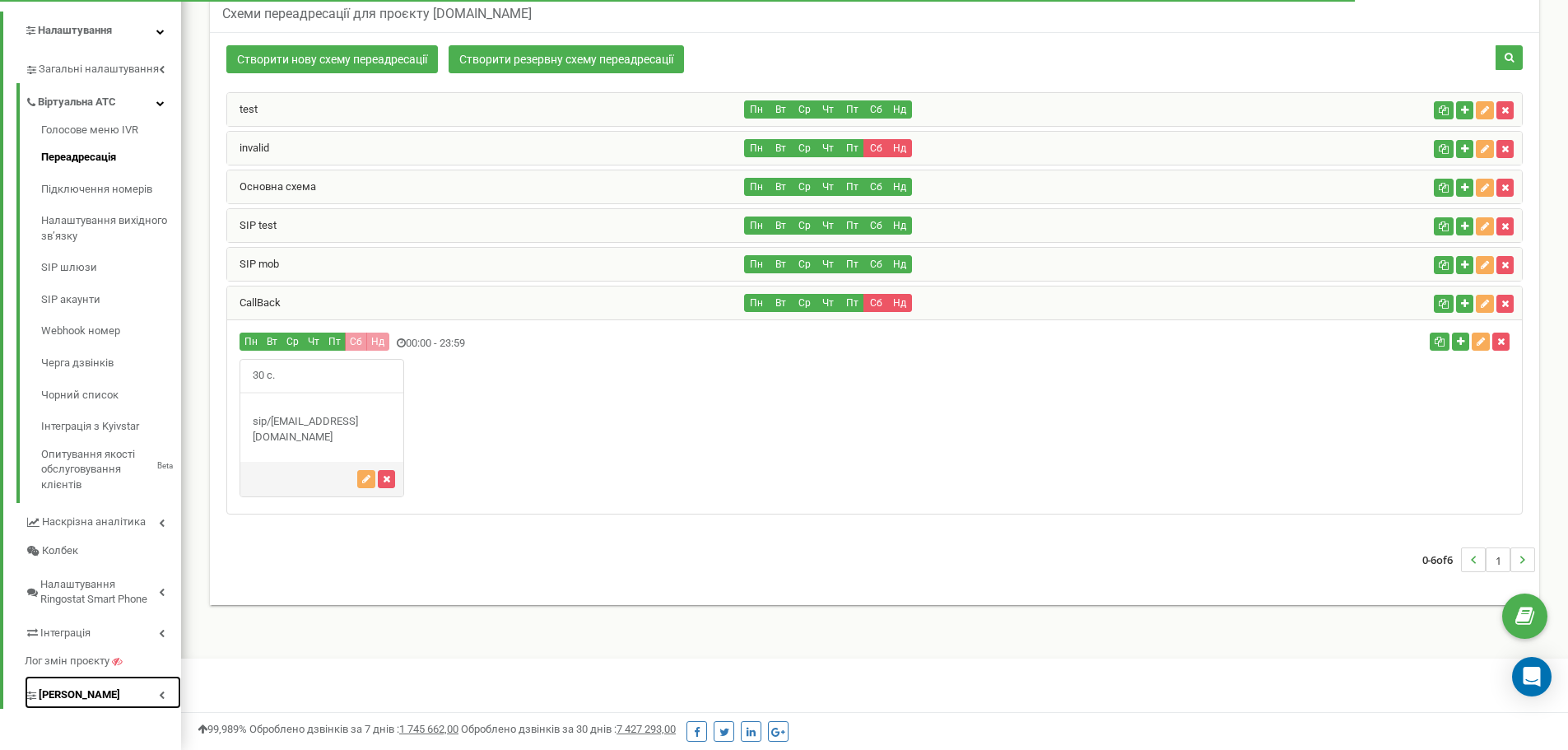
click at [144, 690] on link "[PERSON_NAME]" at bounding box center [103, 692] width 157 height 34
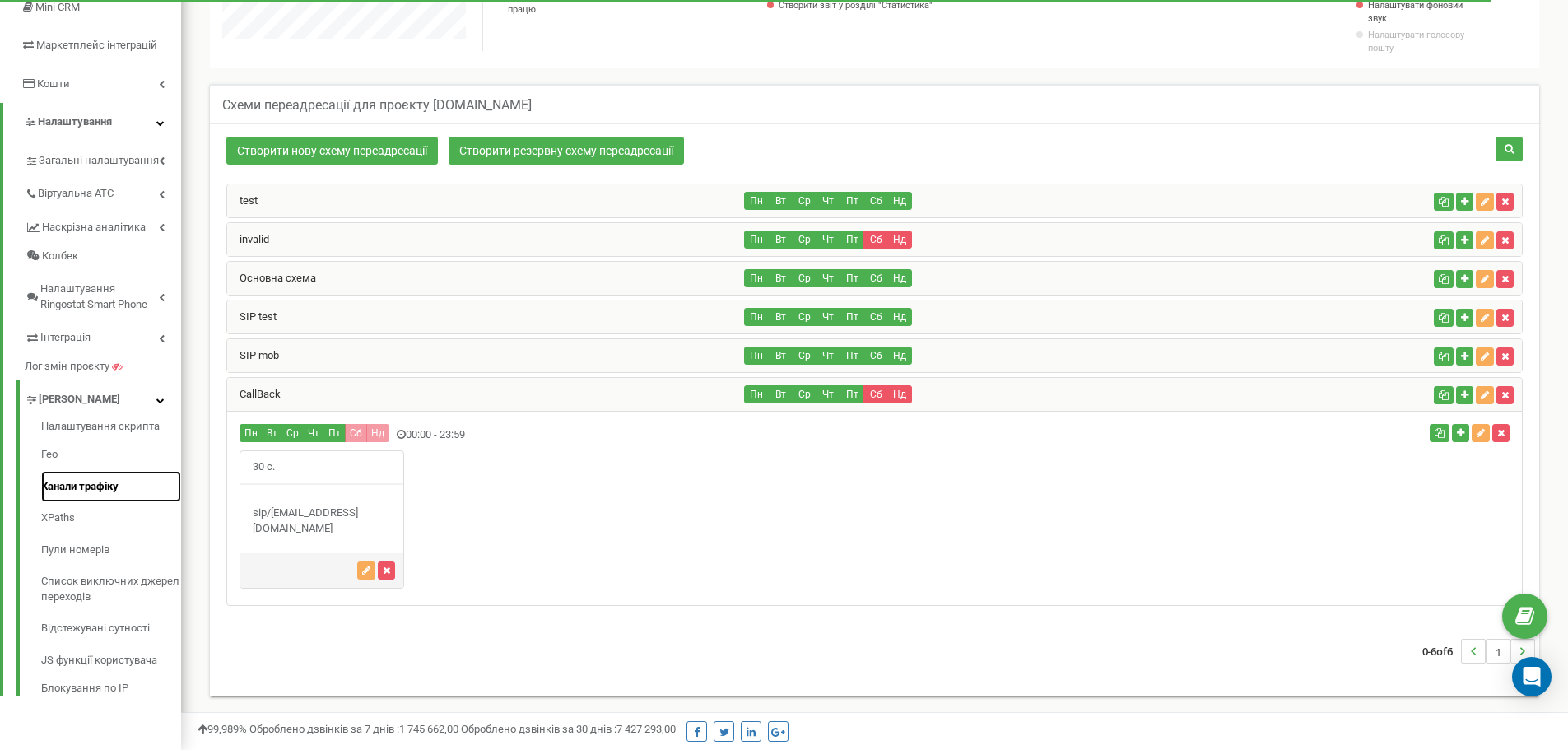
click at [89, 490] on link "Канали трафіку" at bounding box center [111, 486] width 140 height 32
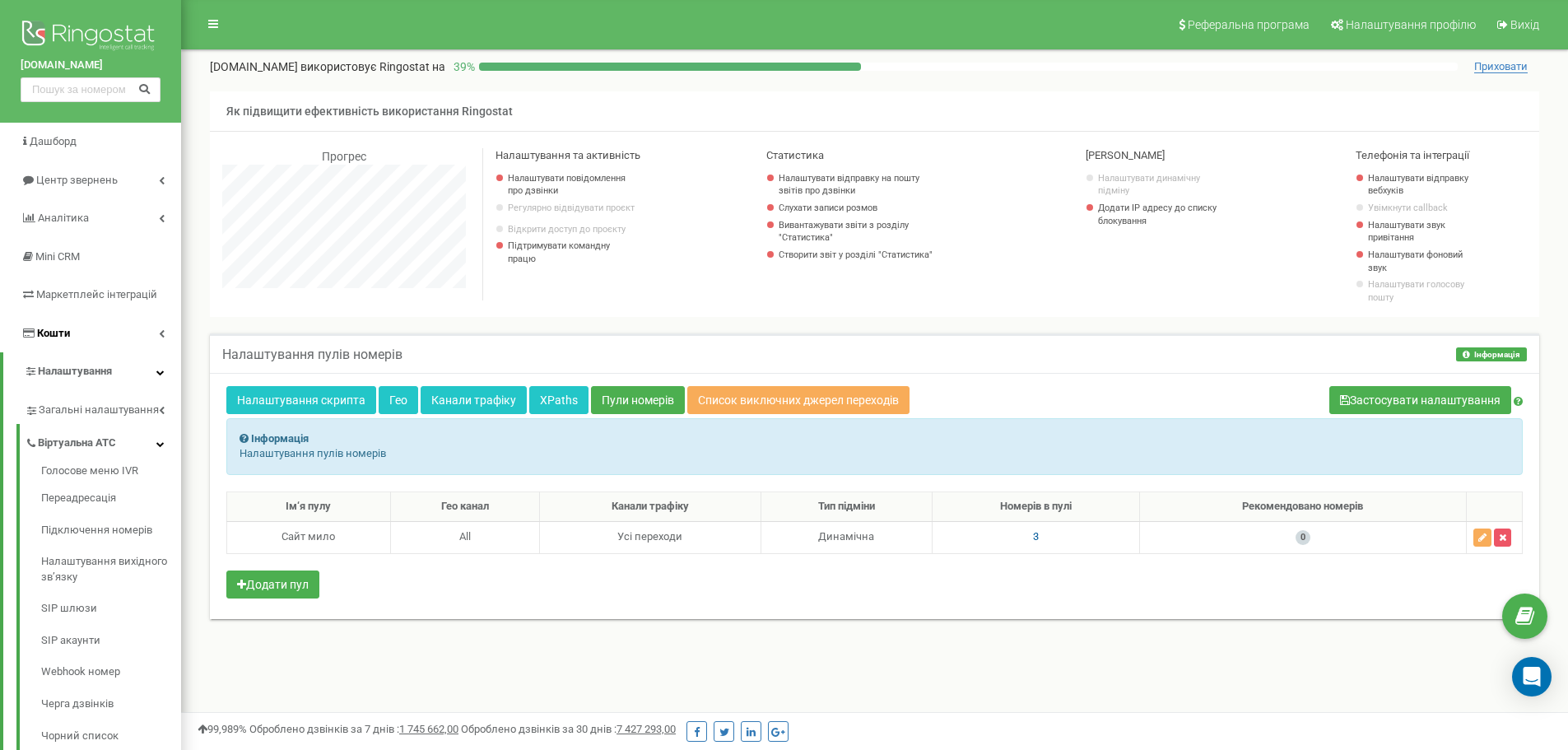
scroll to position [987, 1388]
click at [87, 185] on span "Центр звернень" at bounding box center [75, 179] width 80 height 12
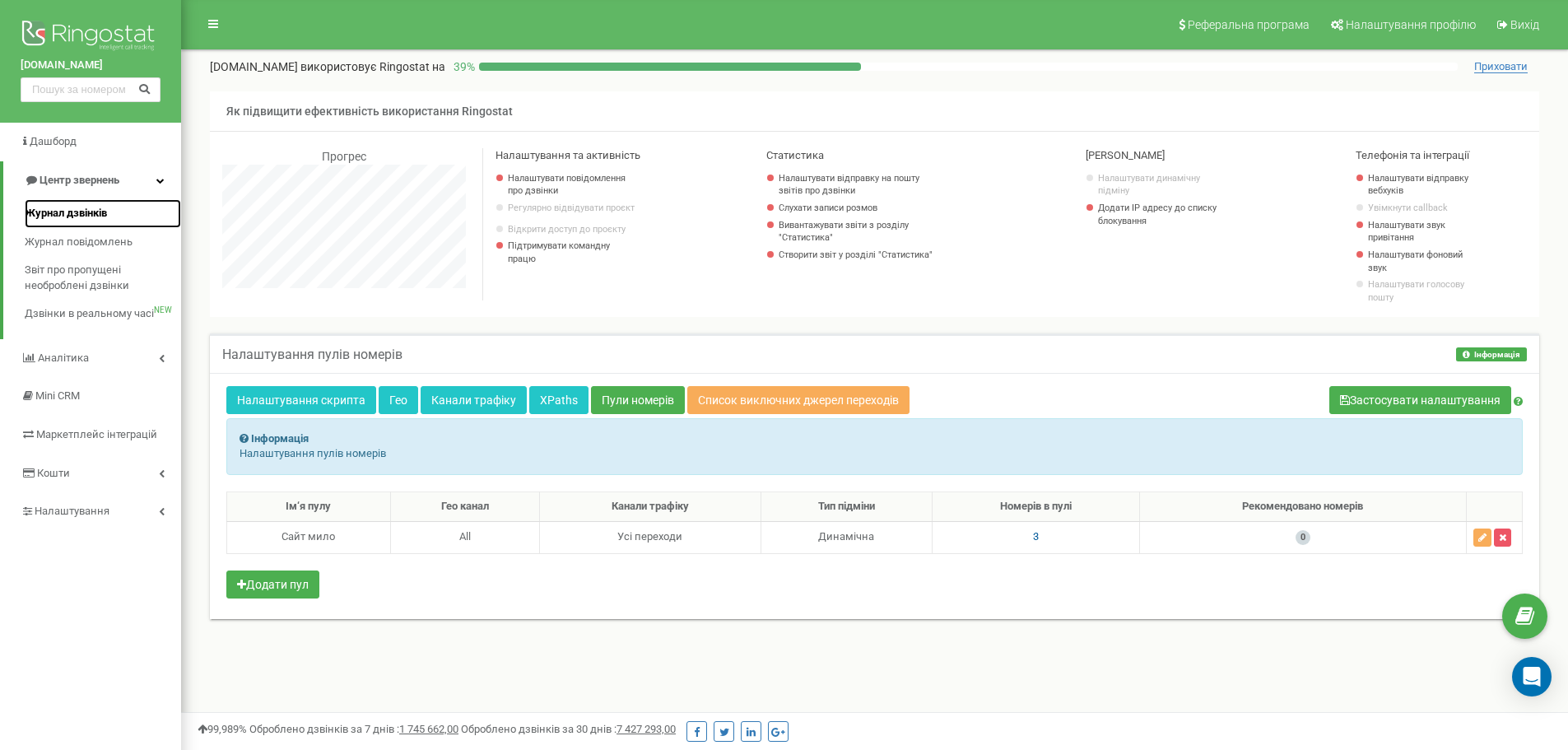
click at [88, 211] on span "Журнал дзвінків" at bounding box center [65, 213] width 82 height 16
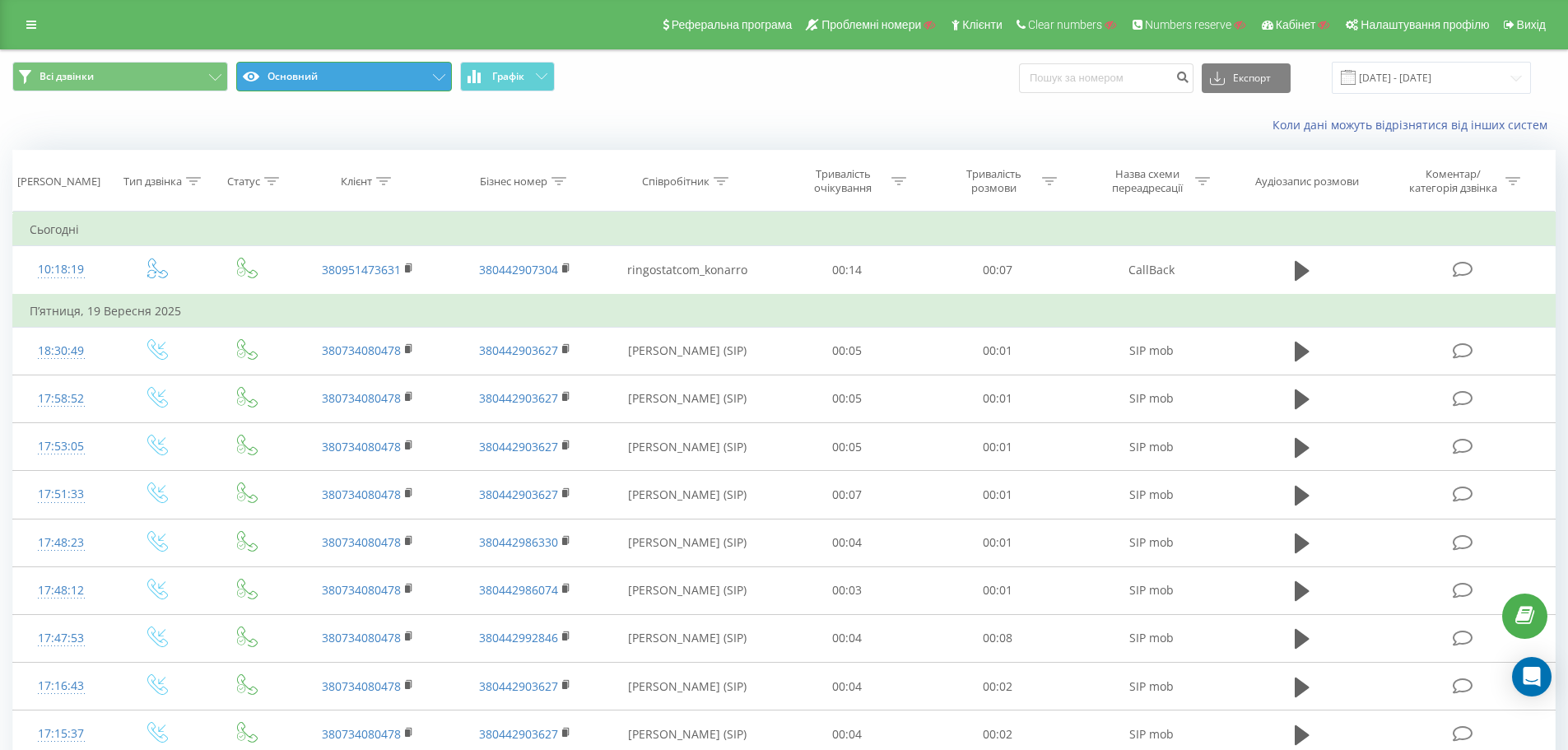
click at [401, 85] on button "Основний" at bounding box center [344, 76] width 215 height 29
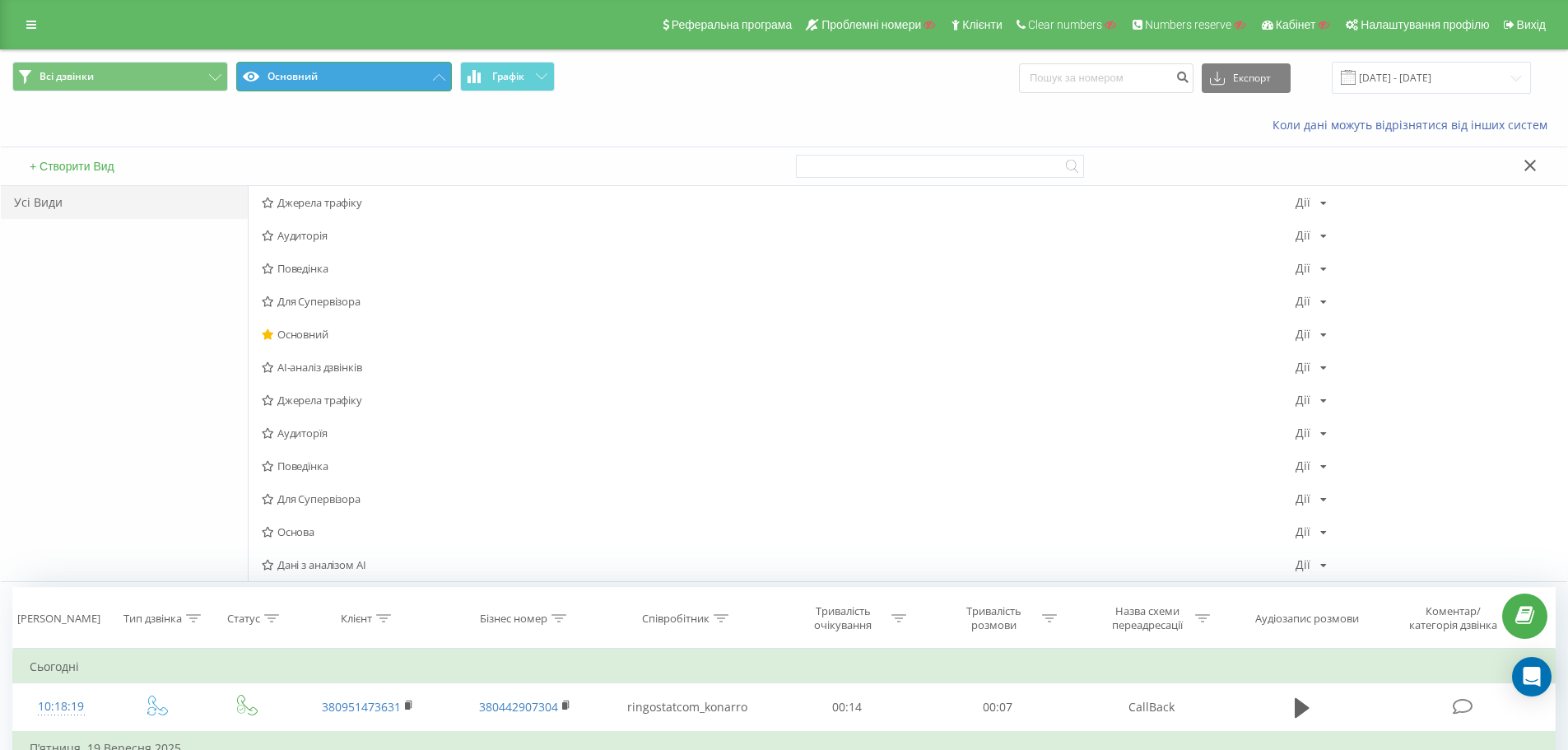
click at [397, 79] on button "Основний" at bounding box center [344, 76] width 215 height 29
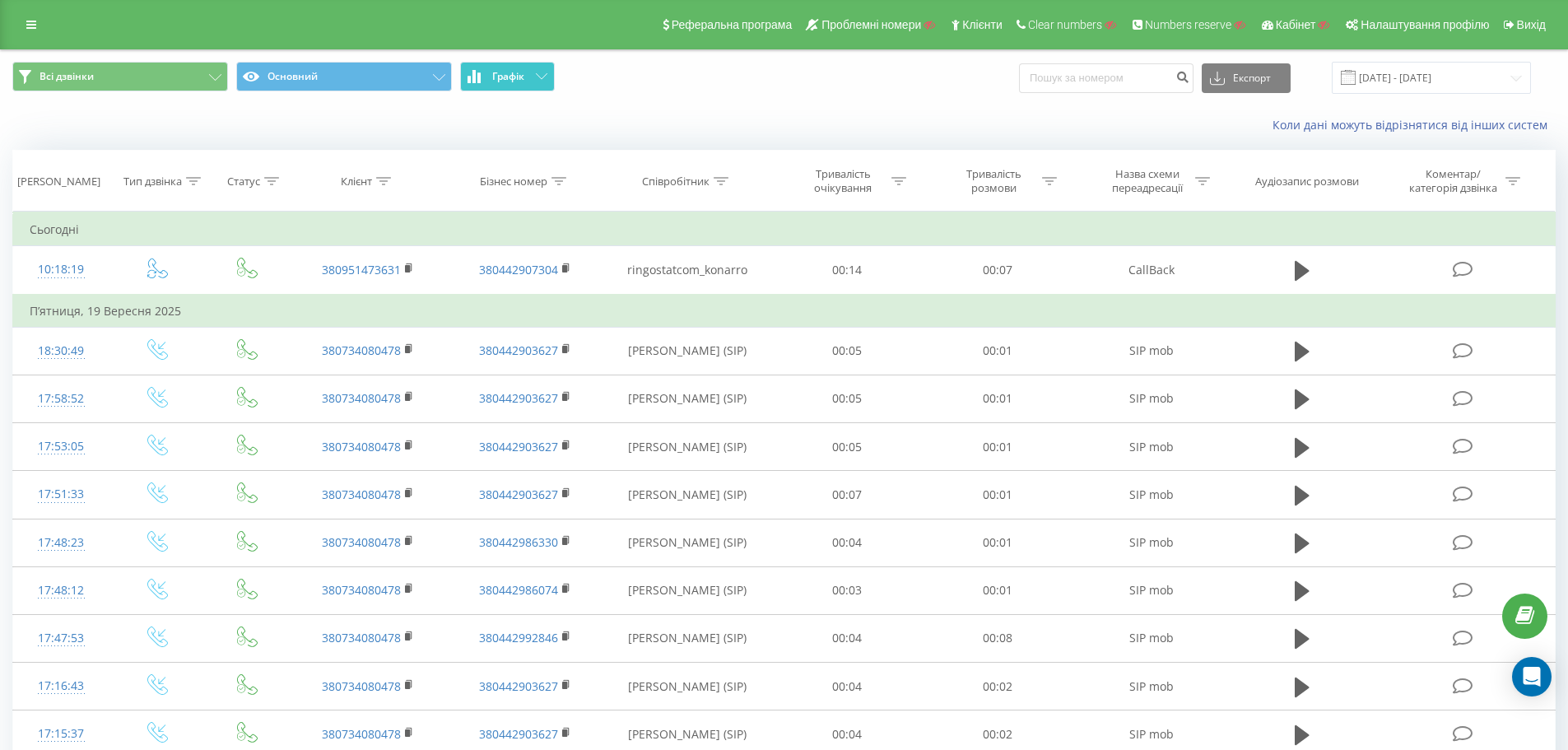
click at [510, 77] on span "Графік" at bounding box center [508, 76] width 32 height 12
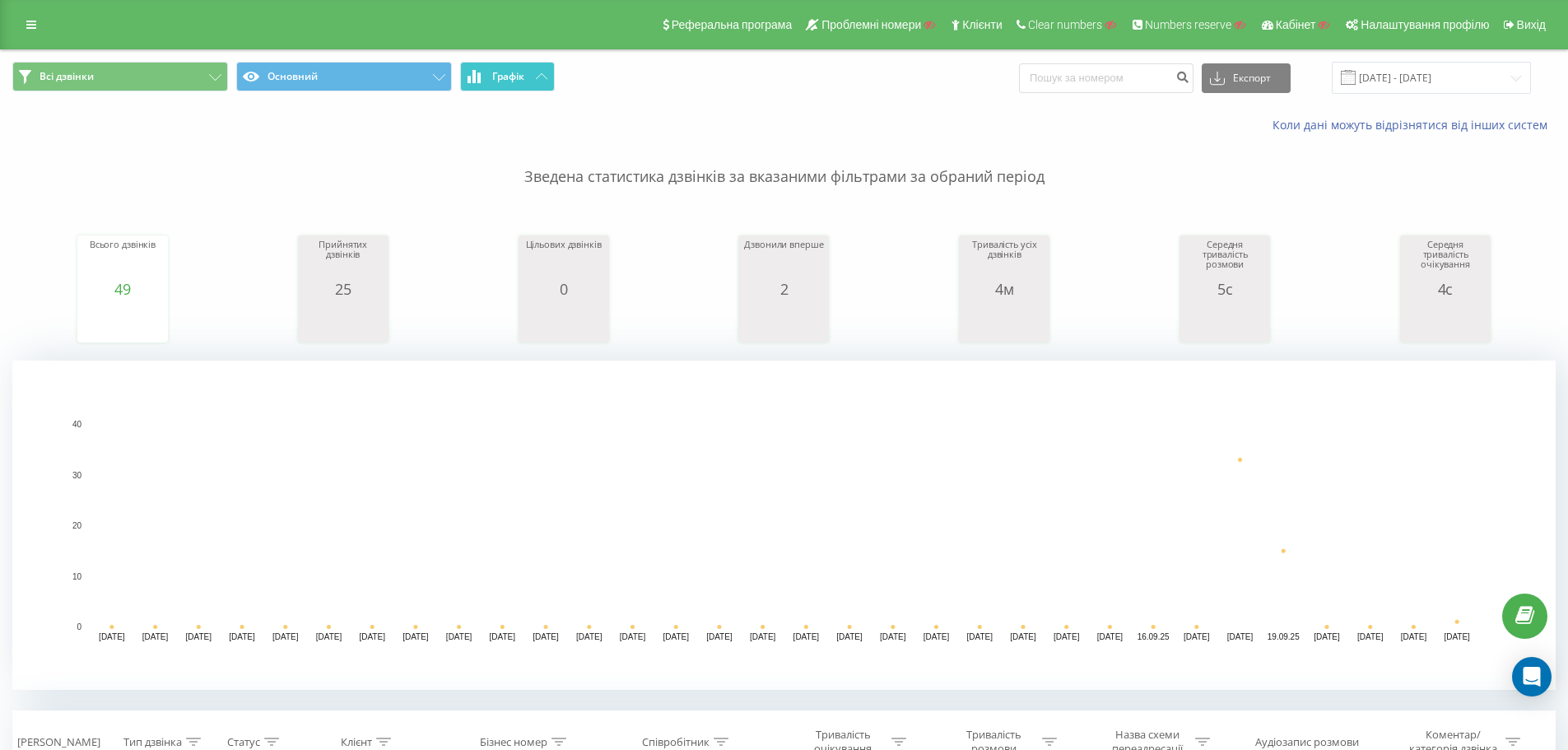
click at [510, 77] on span "Графік" at bounding box center [508, 76] width 32 height 12
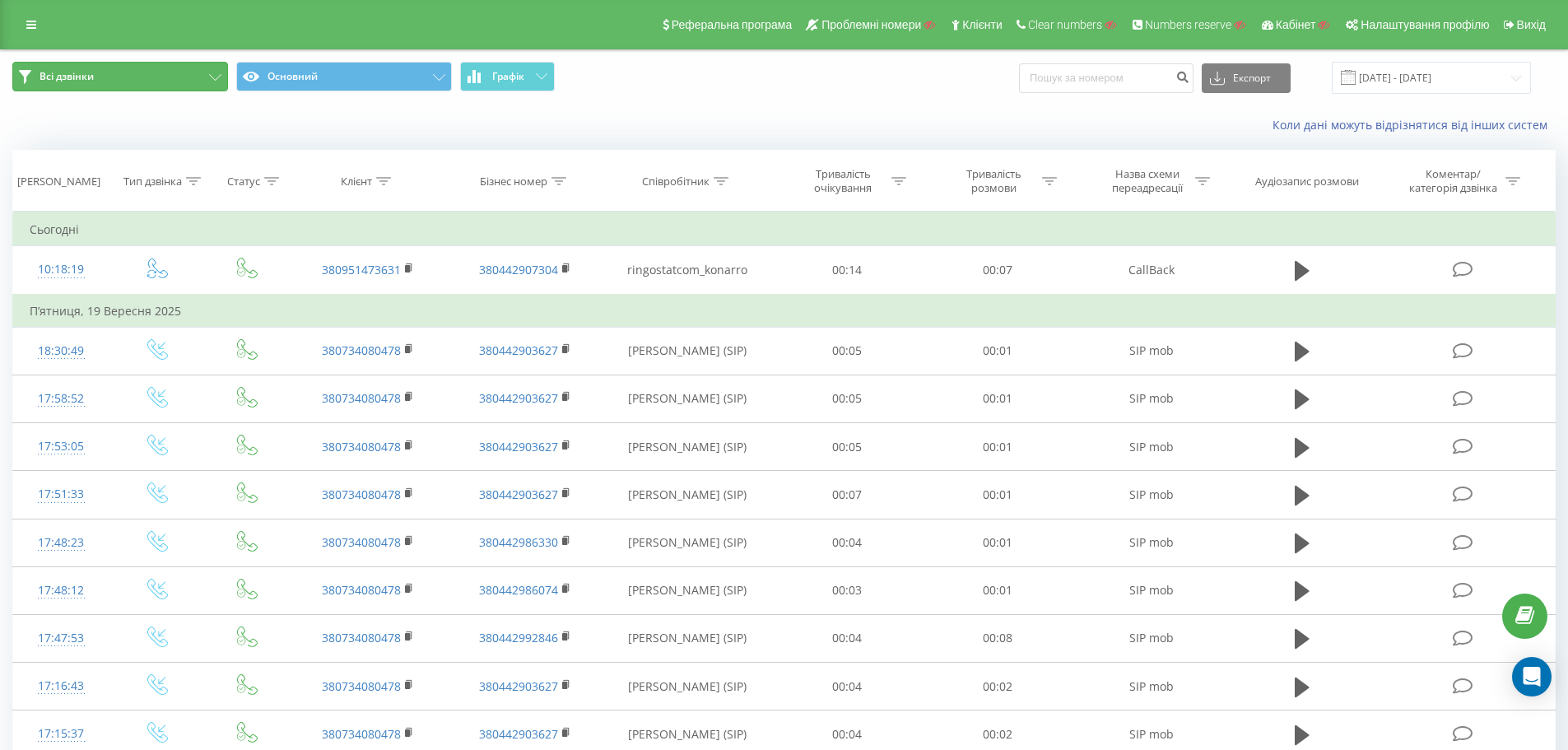
click at [183, 83] on button "Всі дзвінки" at bounding box center [120, 76] width 215 height 29
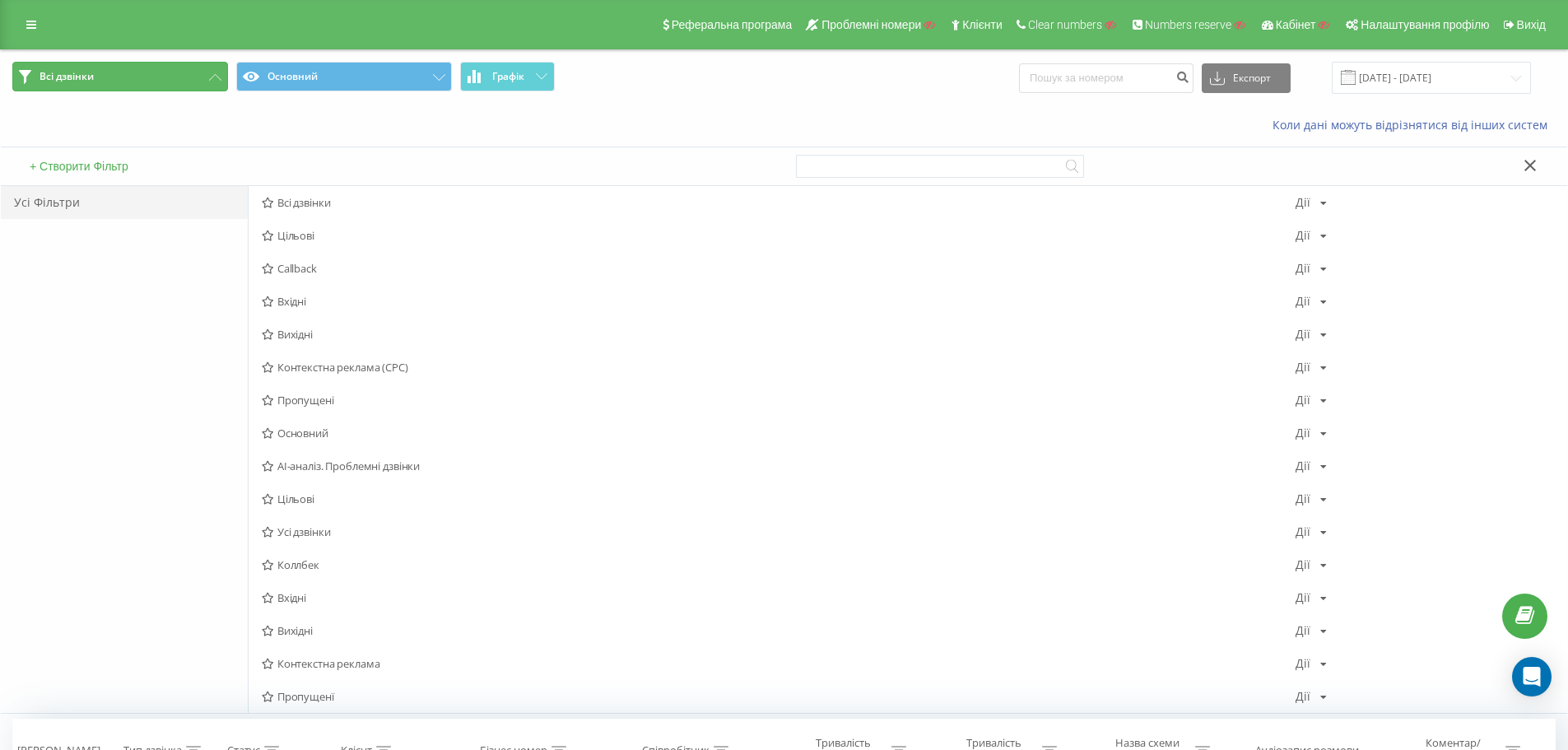
click at [201, 88] on button "Всі дзвінки" at bounding box center [120, 76] width 215 height 29
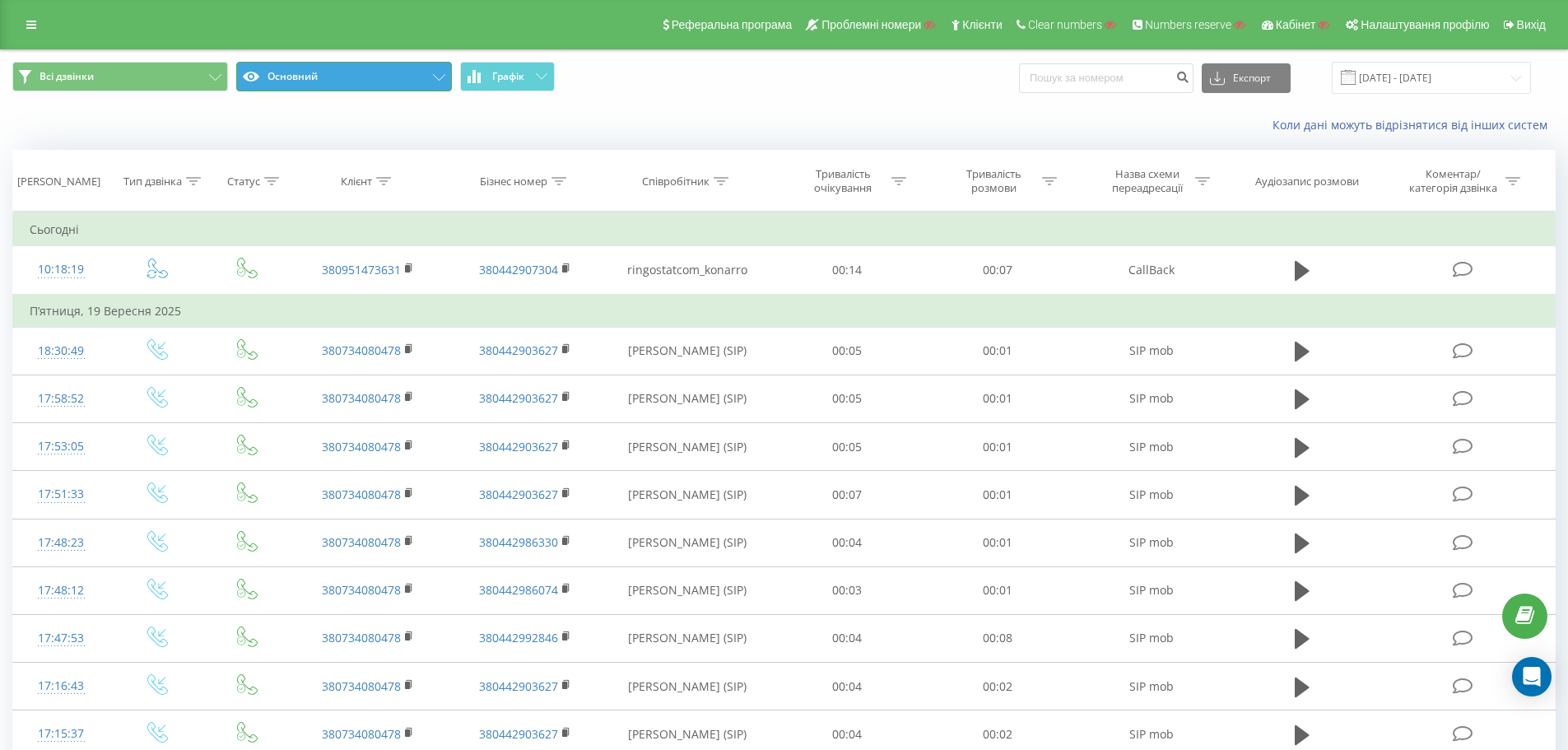
click at [344, 82] on button "Основний" at bounding box center [344, 76] width 215 height 29
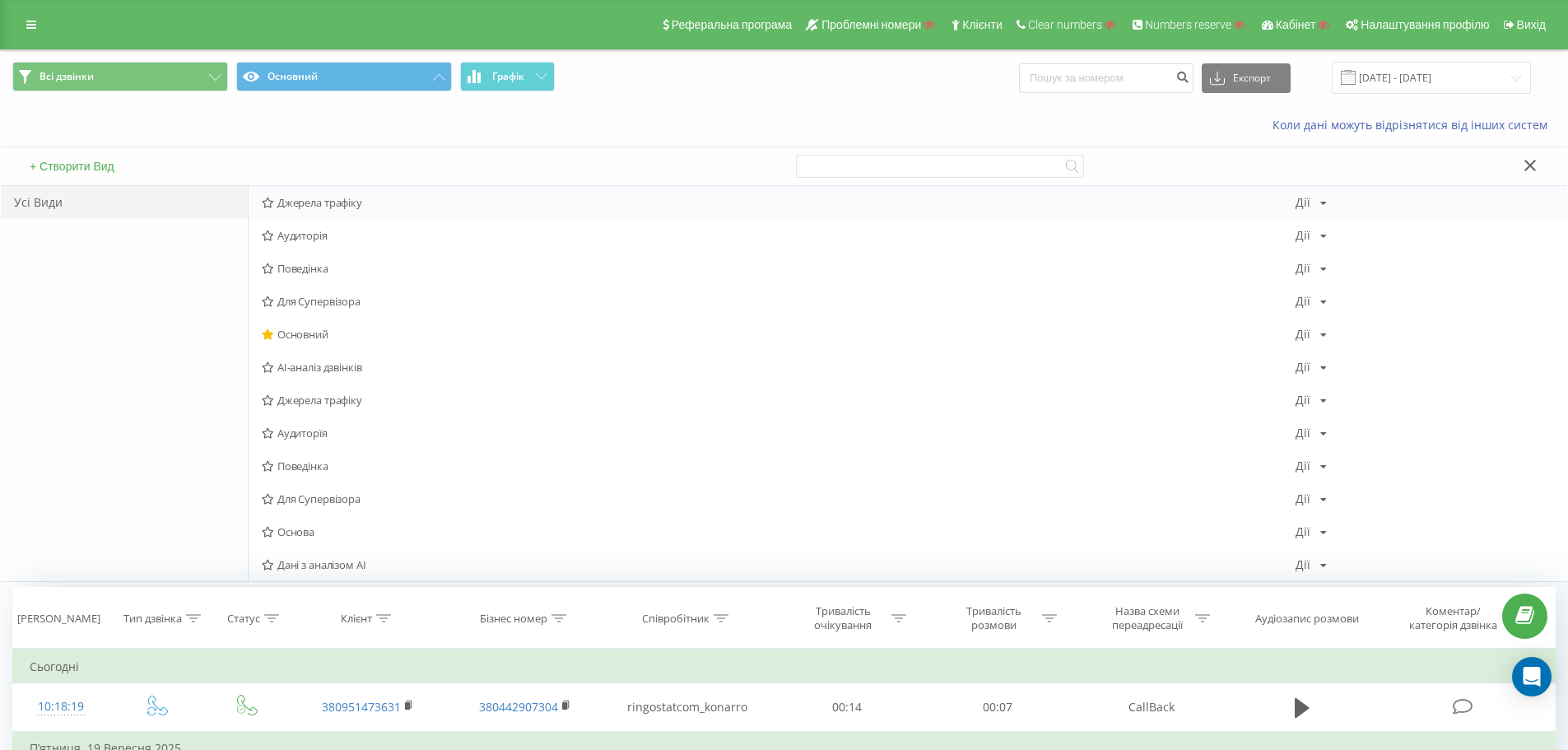
click at [346, 206] on span "Джерела трафіку" at bounding box center [778, 202] width 1034 height 12
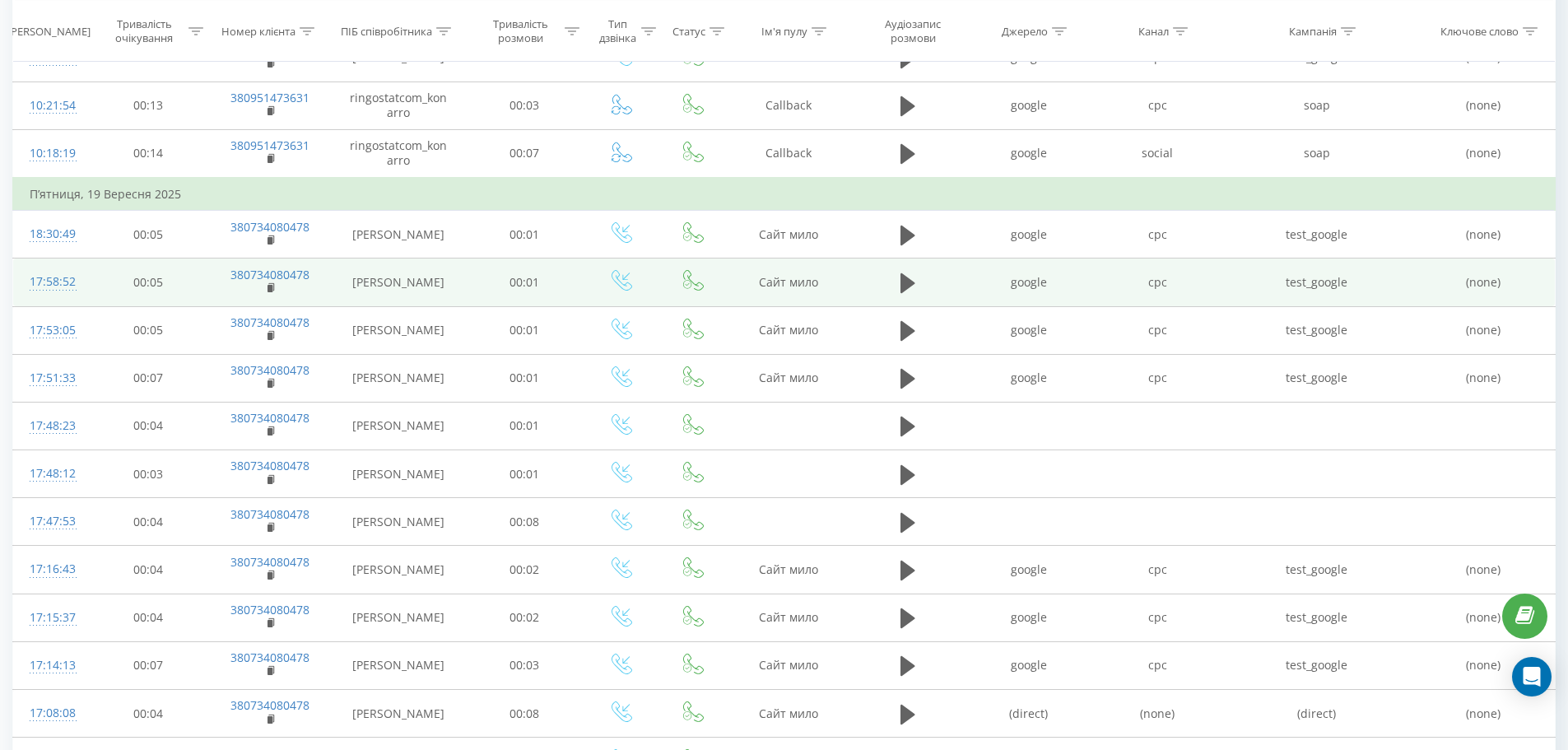
scroll to position [247, 0]
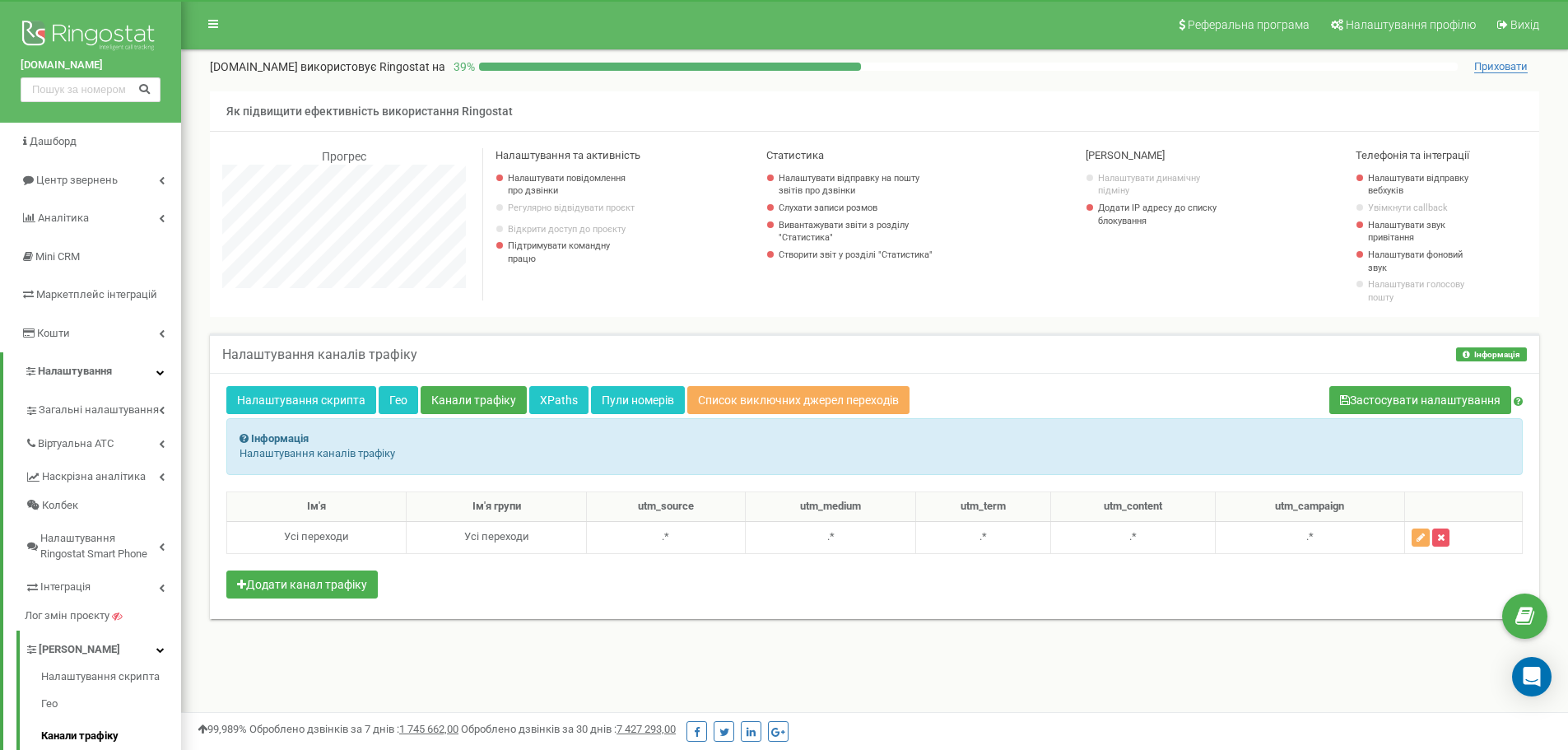
scroll to position [987, 1388]
click at [553, 407] on link "XPaths" at bounding box center [559, 399] width 59 height 28
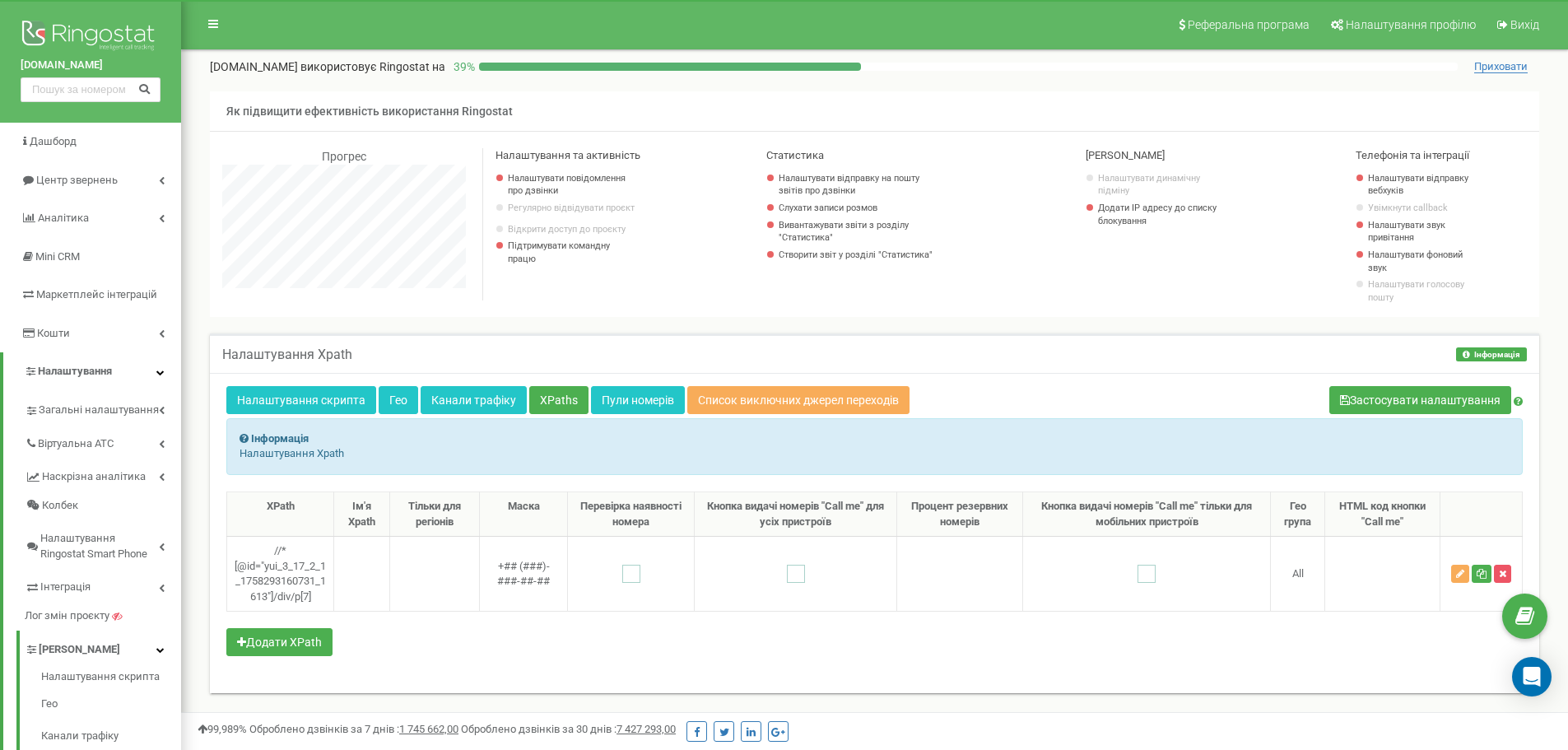
scroll to position [987, 1388]
click at [613, 403] on link "Пули номерів" at bounding box center [638, 399] width 94 height 28
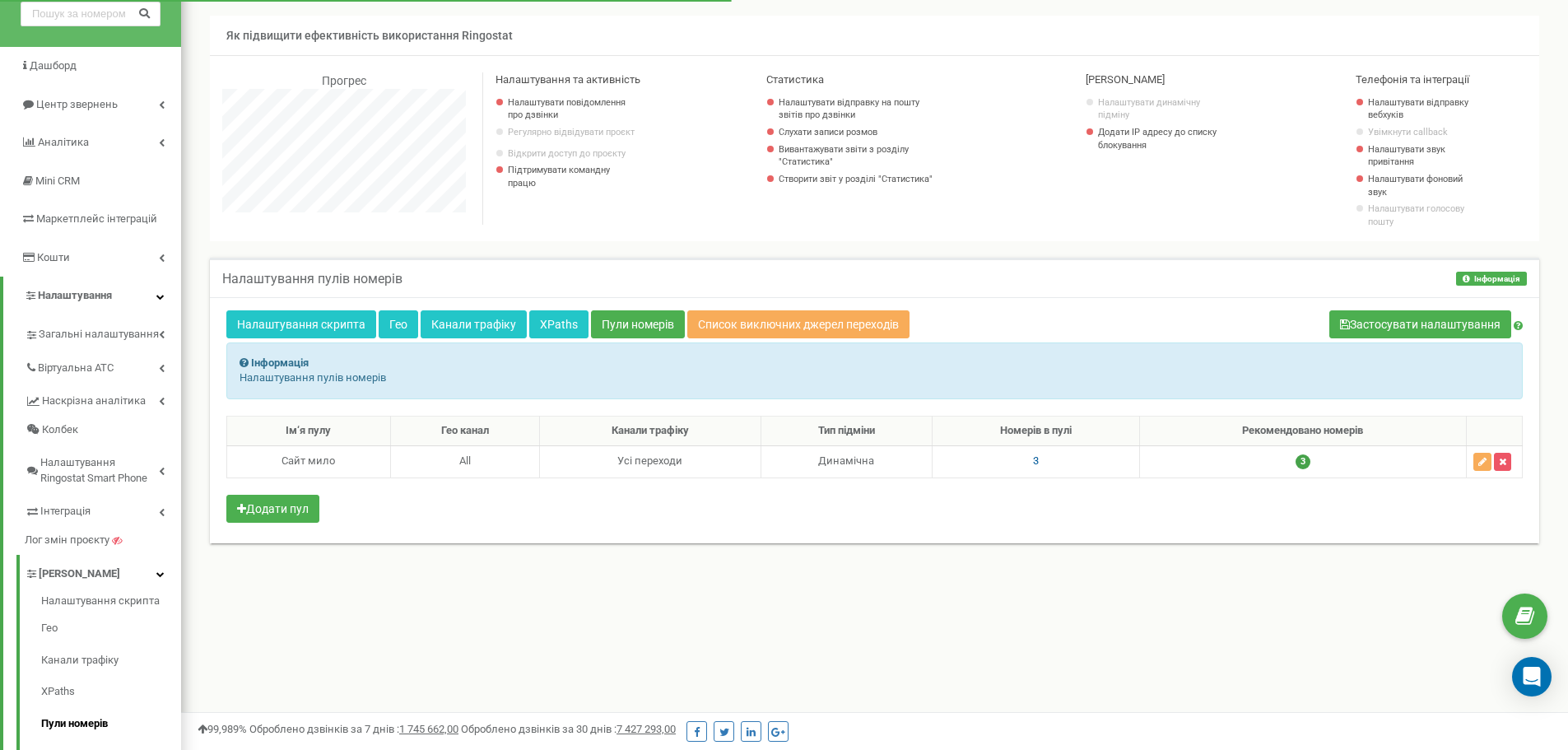
scroll to position [987, 1388]
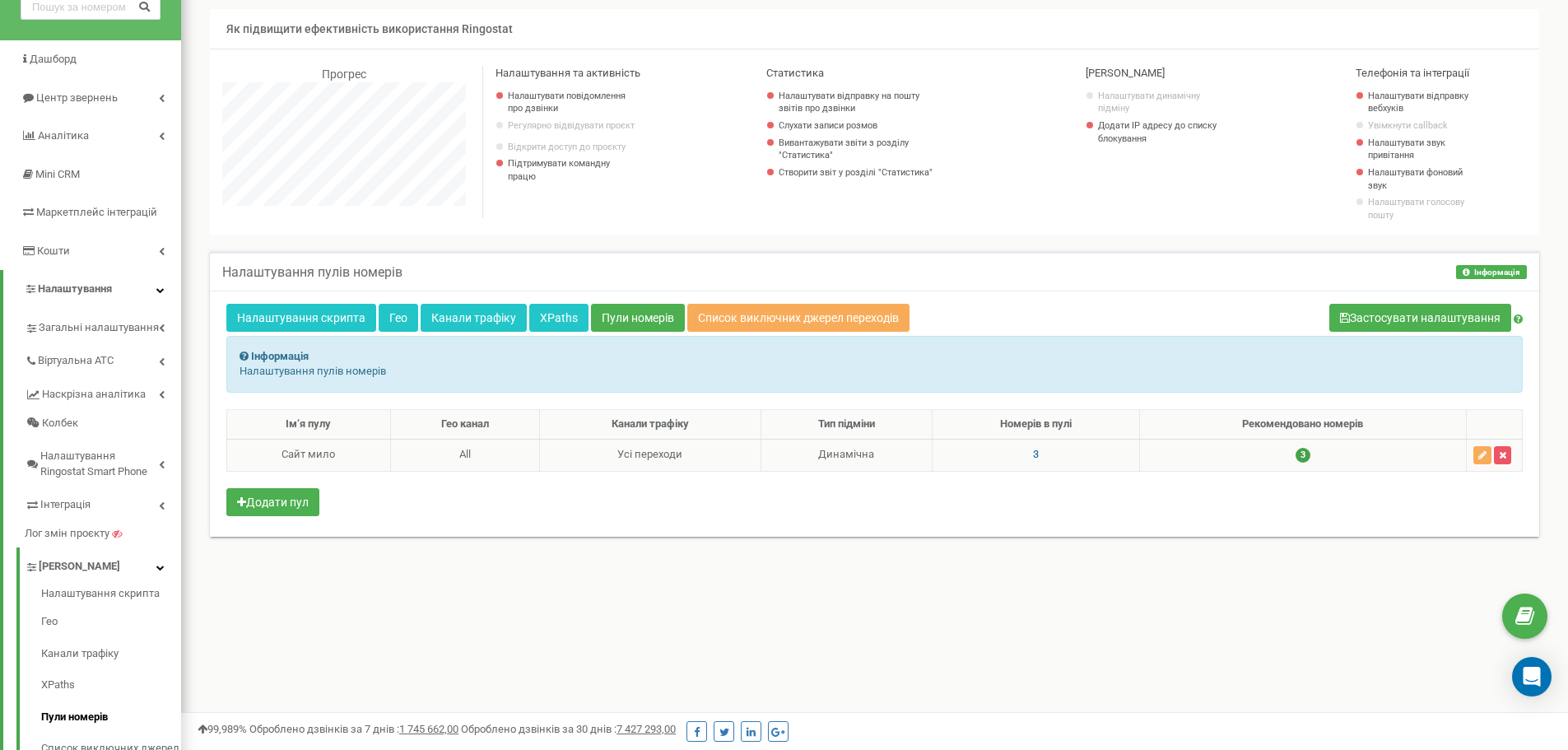
click at [1035, 455] on span "3" at bounding box center [1036, 453] width 6 height 12
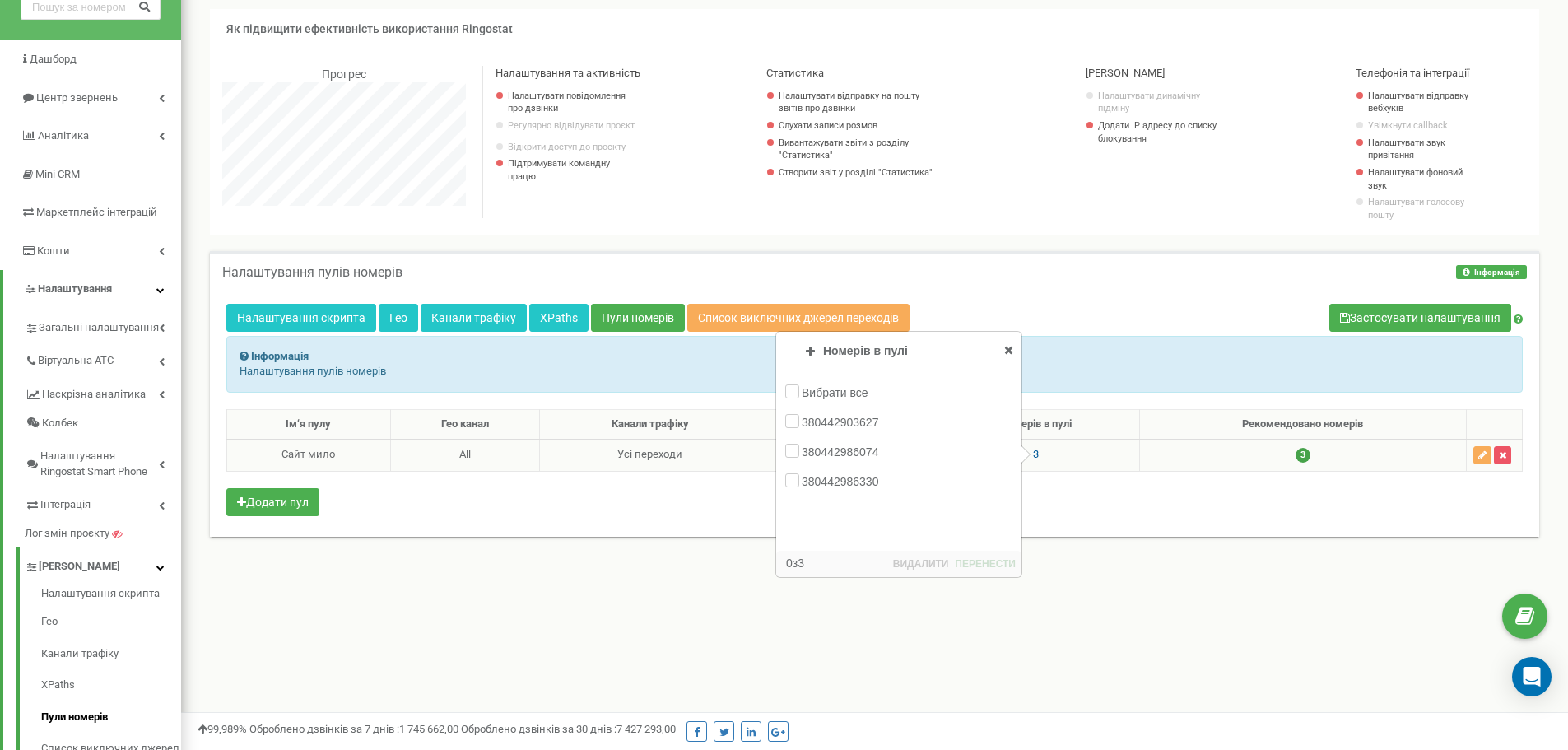
scroll to position [1083, 1388]
click at [1036, 455] on span "3" at bounding box center [1036, 453] width 6 height 12
click at [1379, 325] on button "Застосувати налаштування" at bounding box center [1421, 317] width 182 height 28
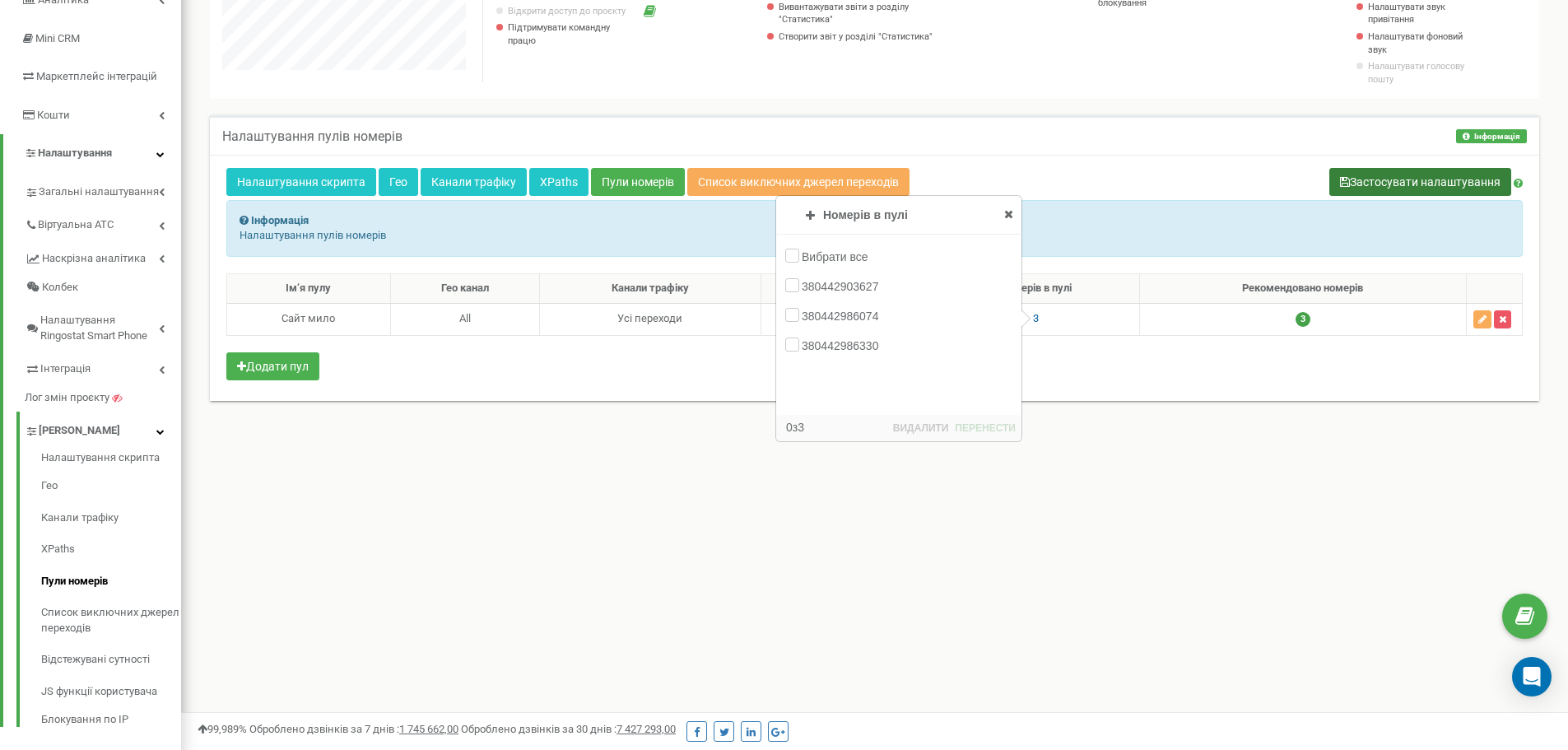
scroll to position [247, 0]
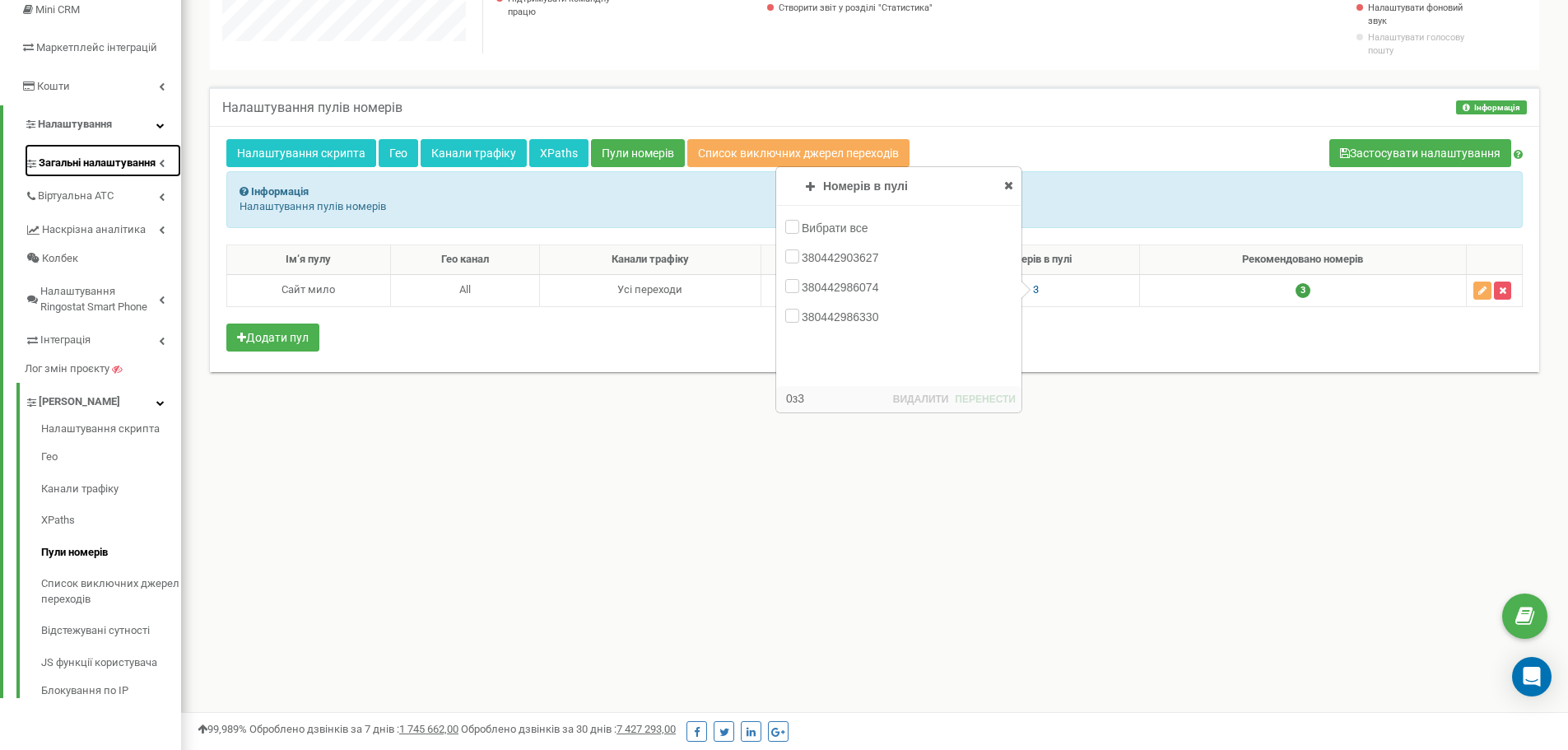
click at [145, 164] on span "Загальні налаштування" at bounding box center [97, 163] width 117 height 16
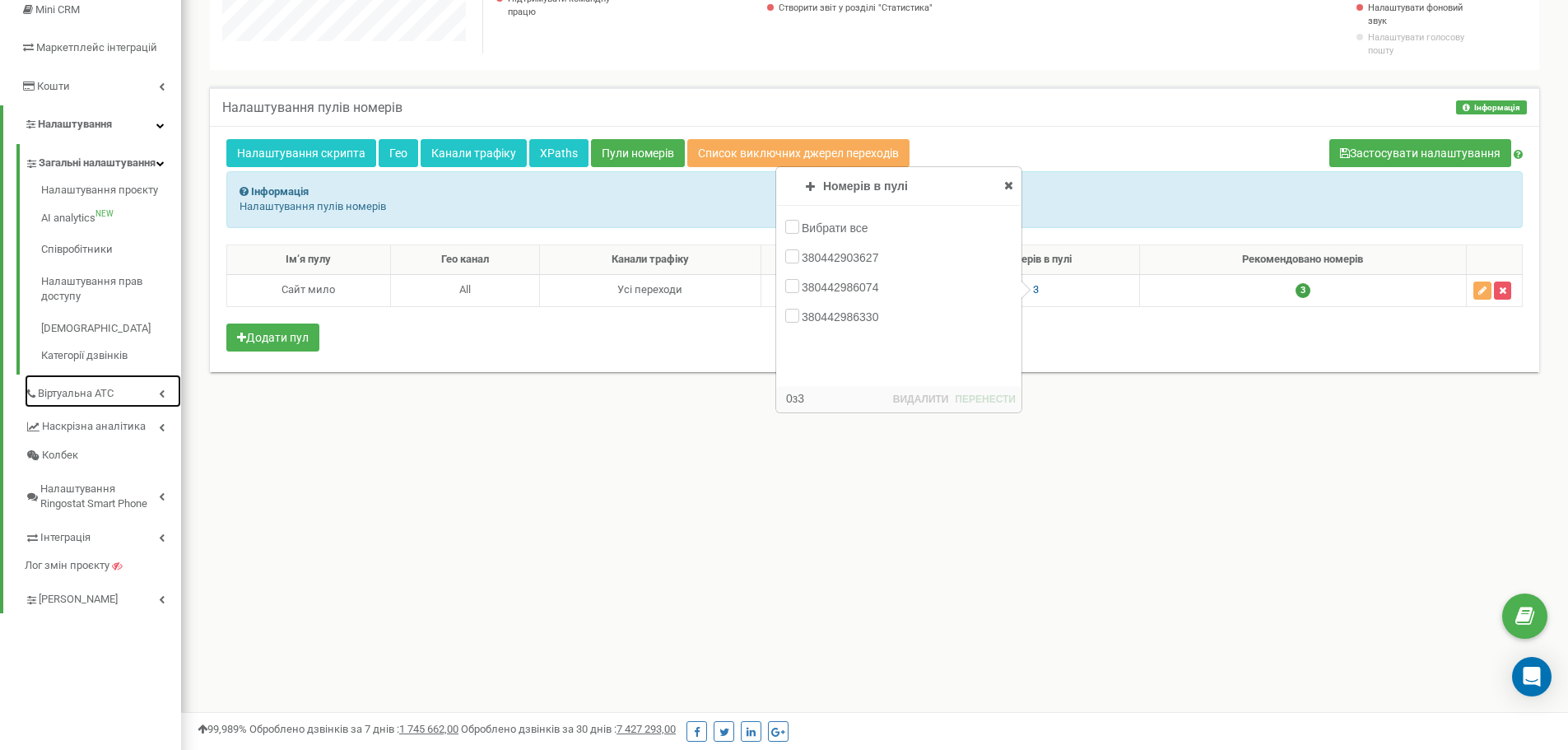
click at [145, 409] on link "Віртуальна АТС" at bounding box center [103, 391] width 157 height 34
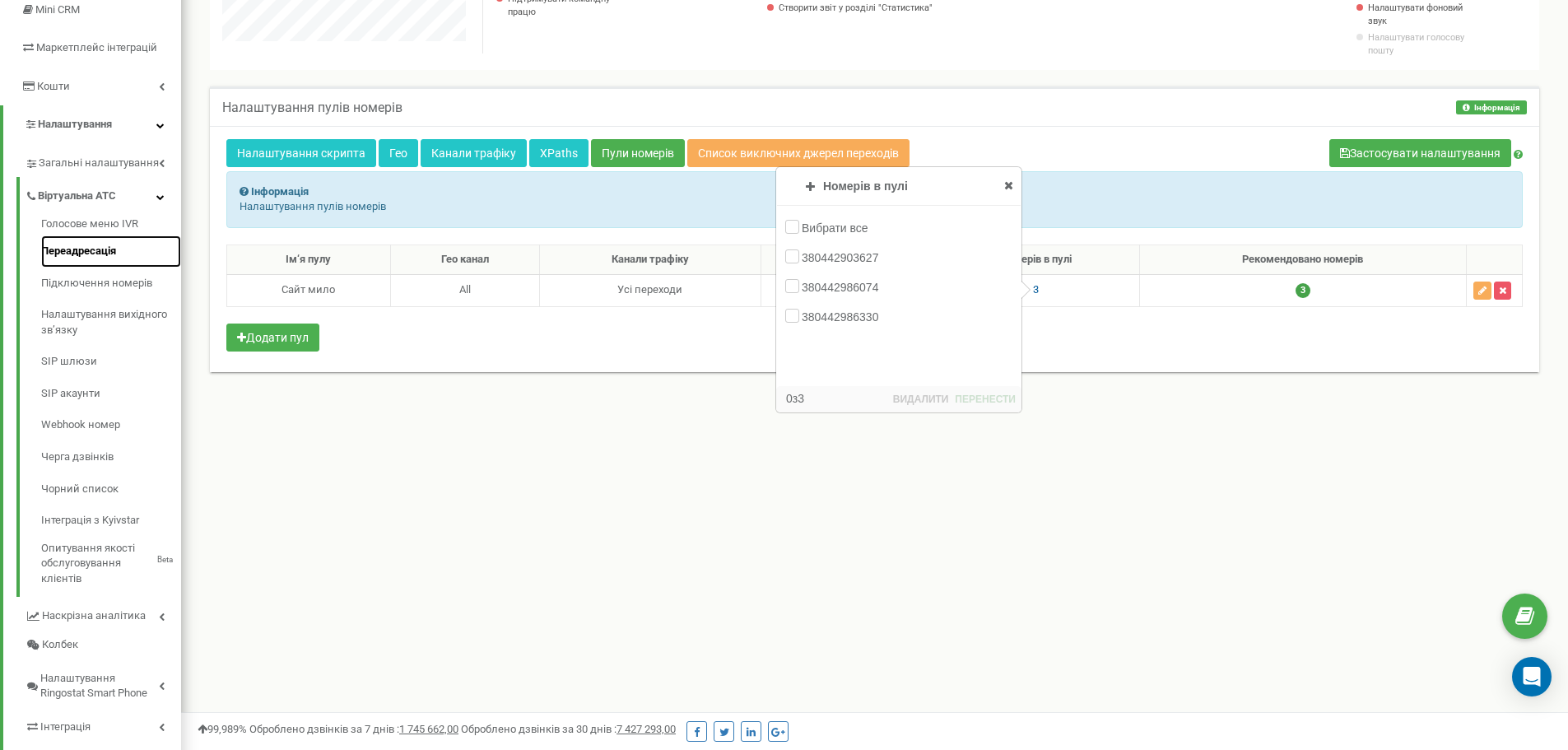
click at [73, 257] on link "Переадресація" at bounding box center [111, 251] width 140 height 32
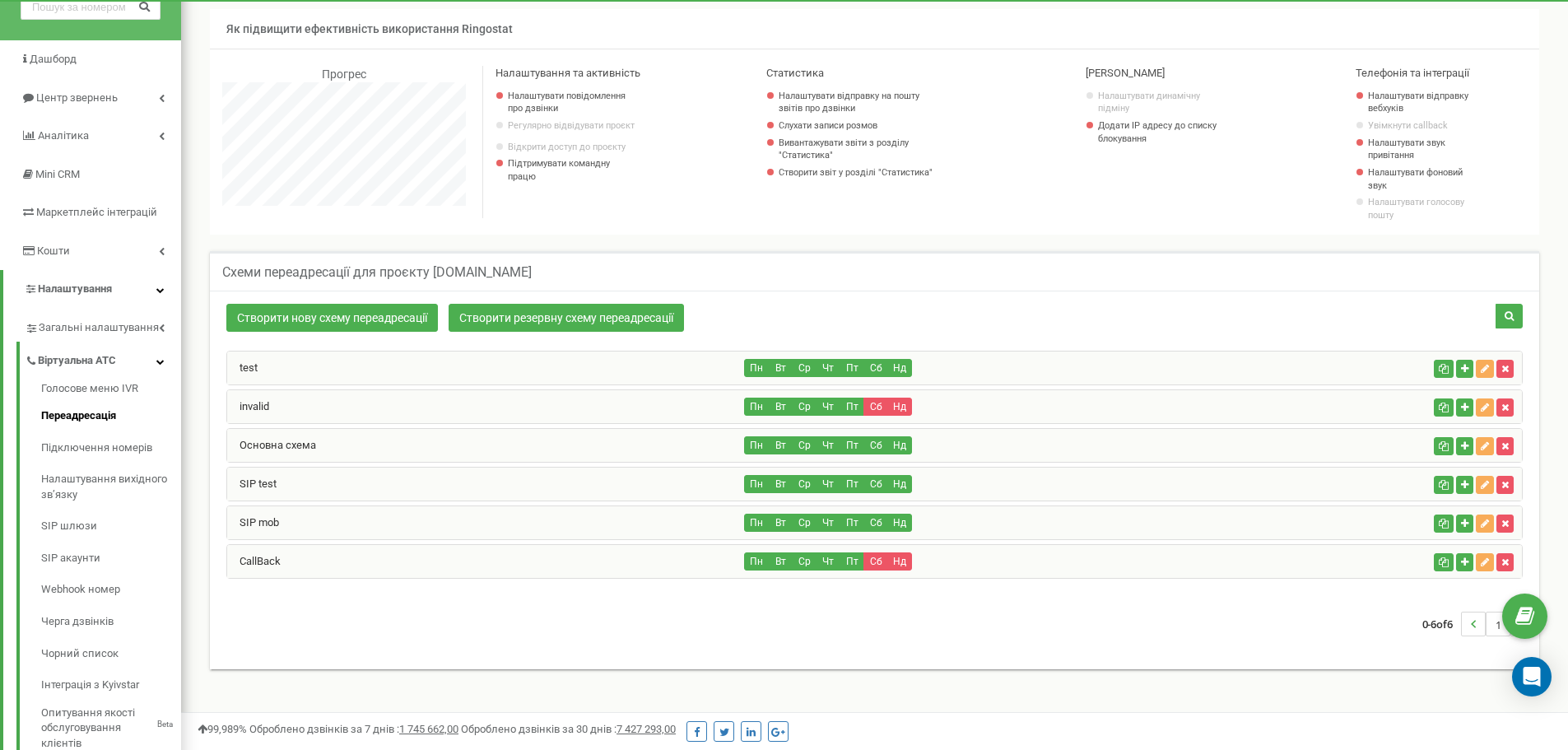
scroll to position [987, 1388]
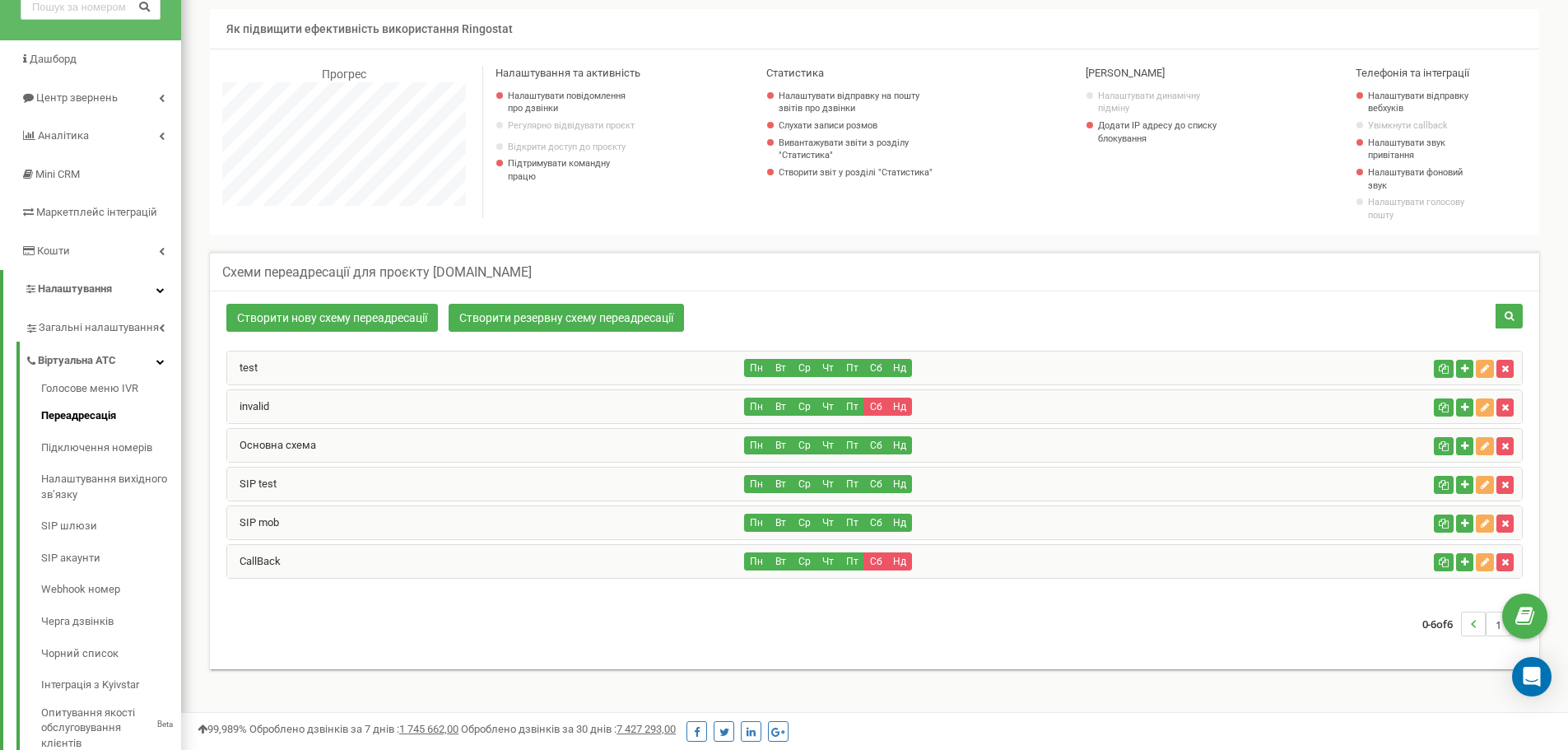
click at [564, 532] on div "SIP mob" at bounding box center [486, 523] width 517 height 33
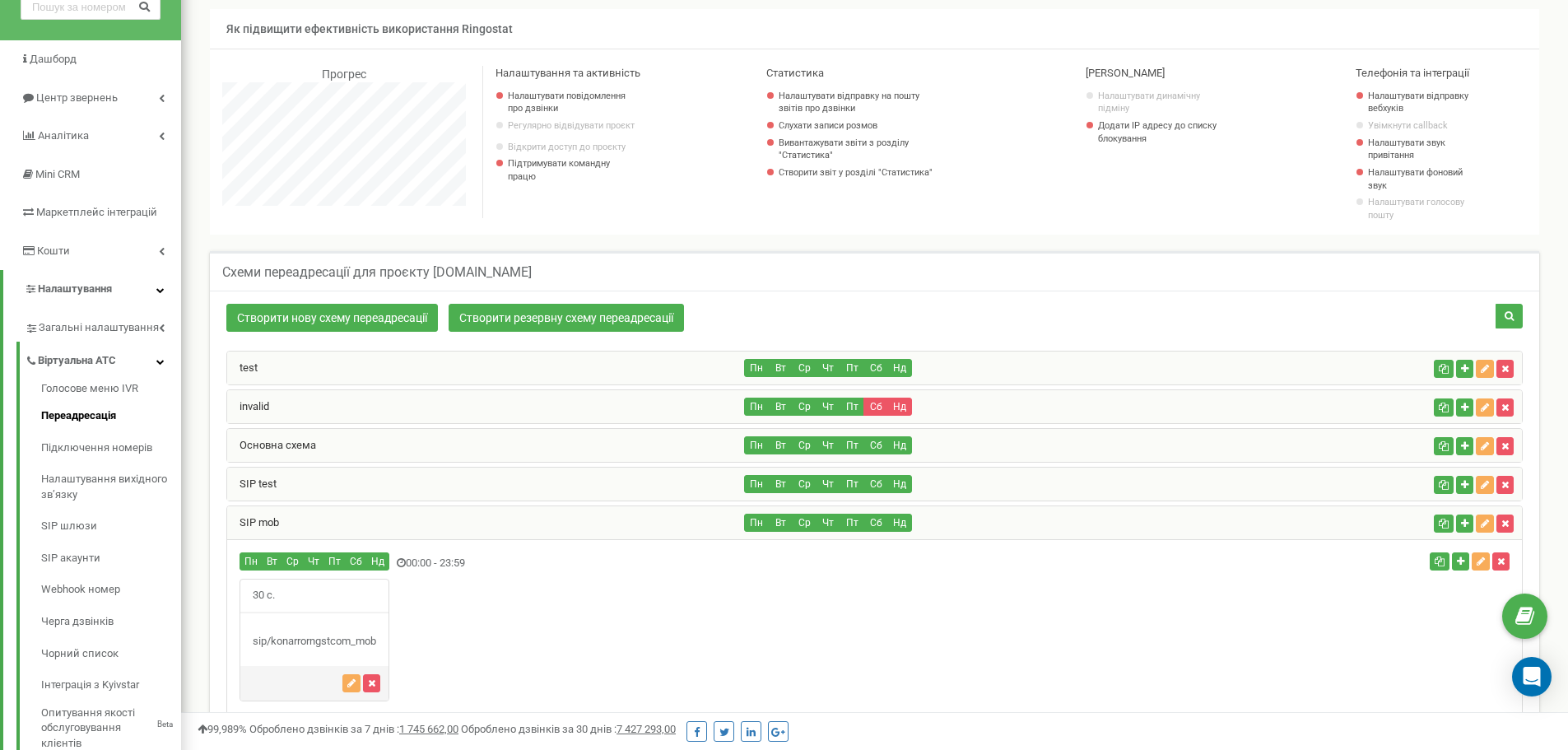
click at [546, 486] on div "SIP test" at bounding box center [486, 484] width 517 height 33
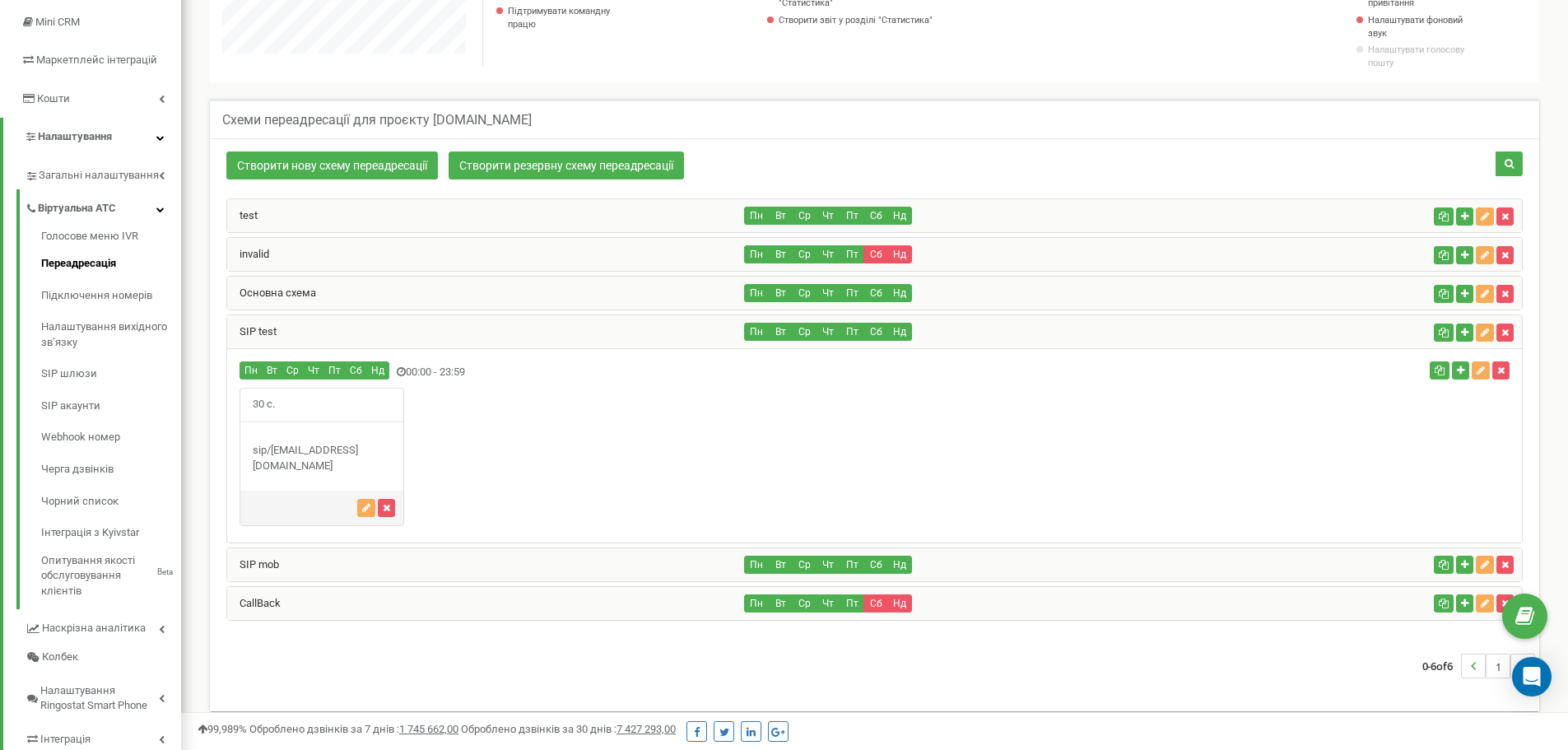
scroll to position [247, 0]
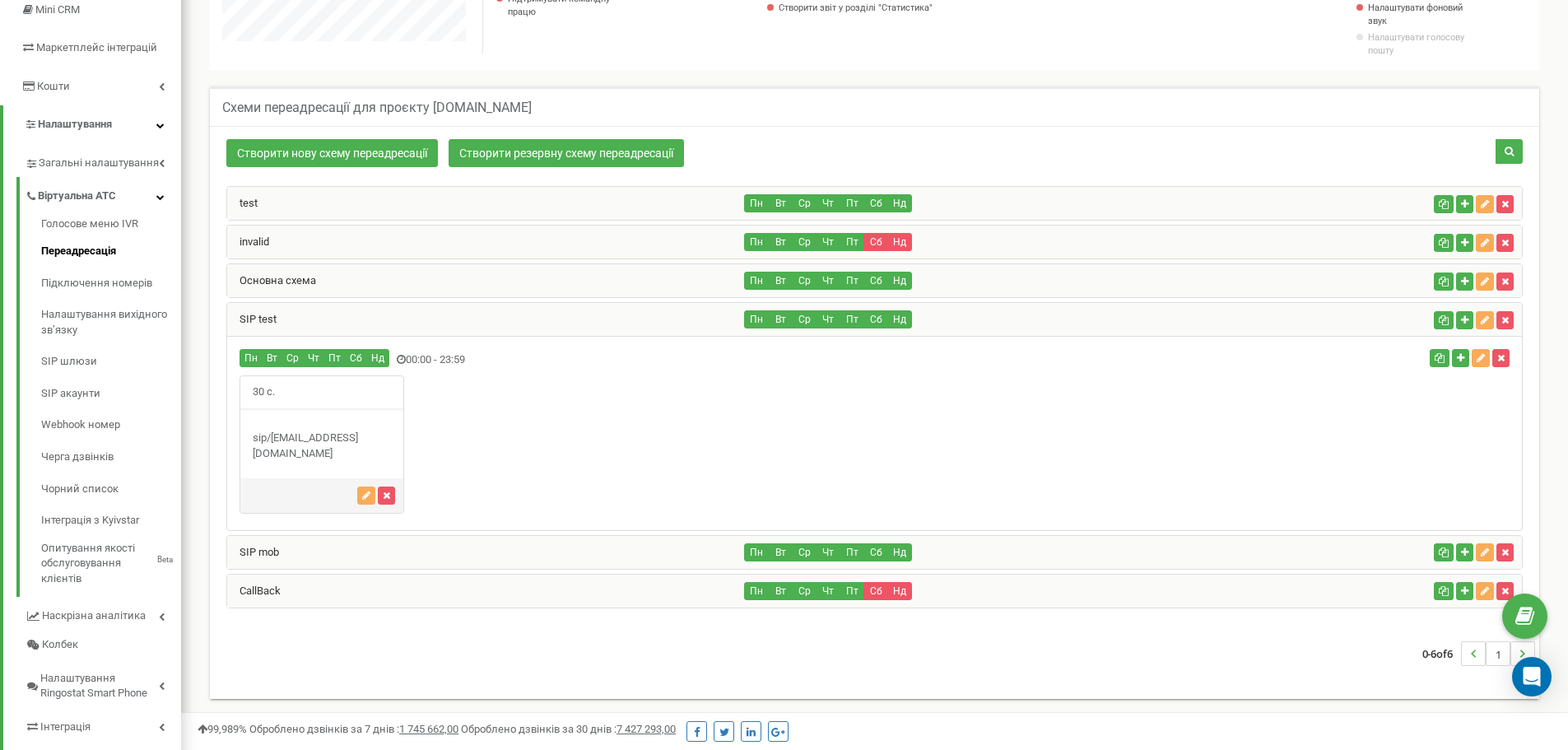
click at [493, 594] on div "CallBack" at bounding box center [486, 591] width 517 height 33
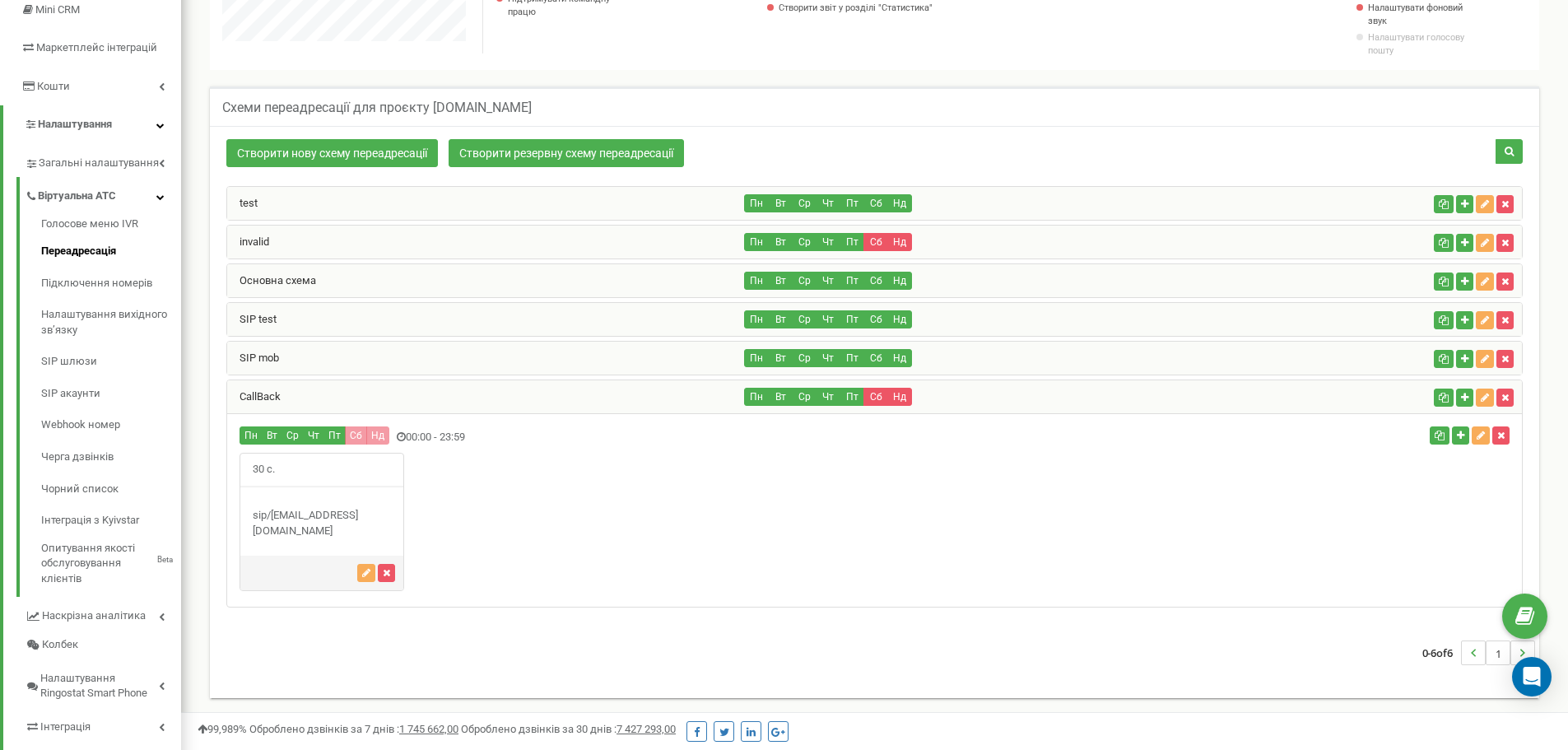
scroll to position [998, 1388]
click at [120, 285] on link "Підключення номерів" at bounding box center [111, 283] width 140 height 32
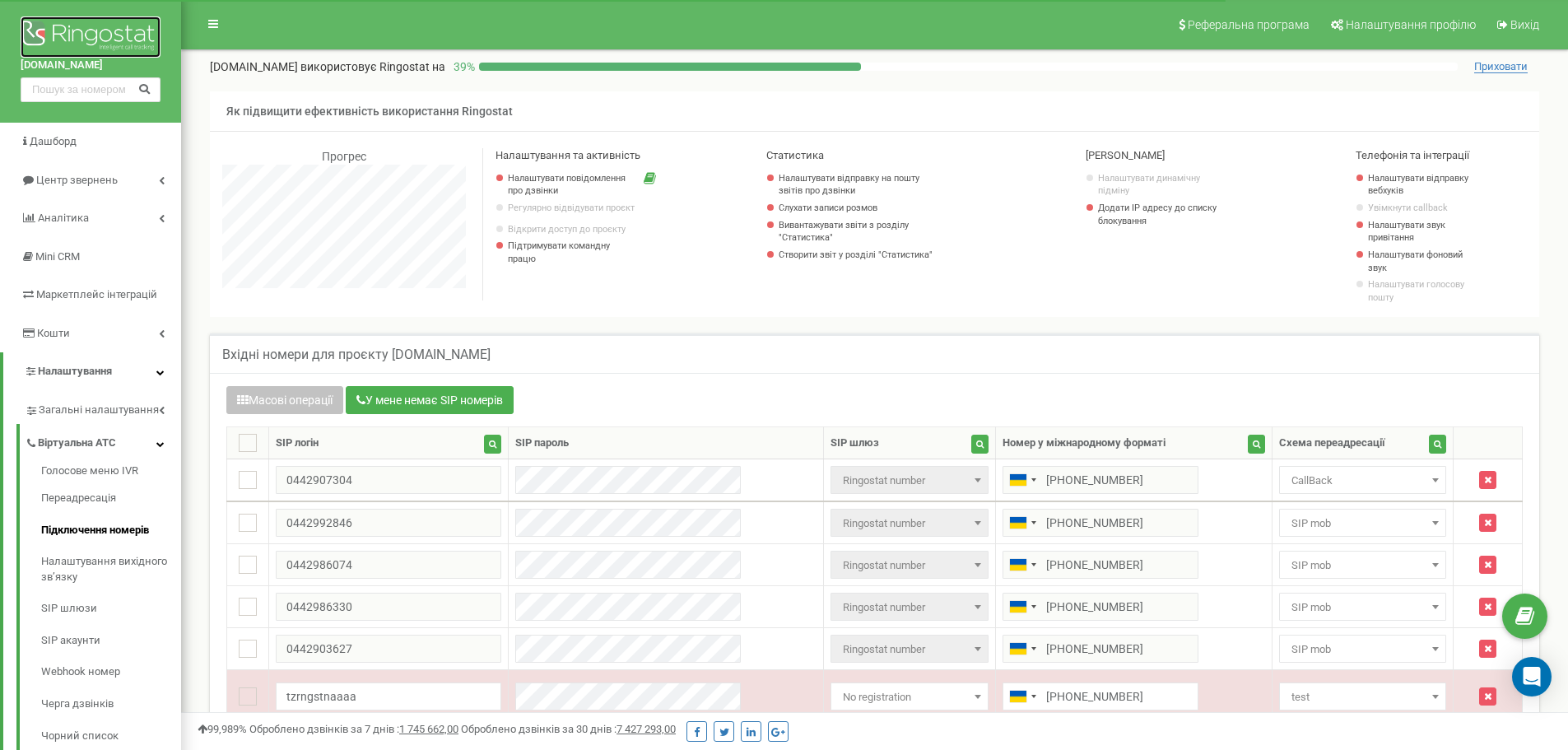
click at [110, 36] on img at bounding box center [90, 37] width 140 height 41
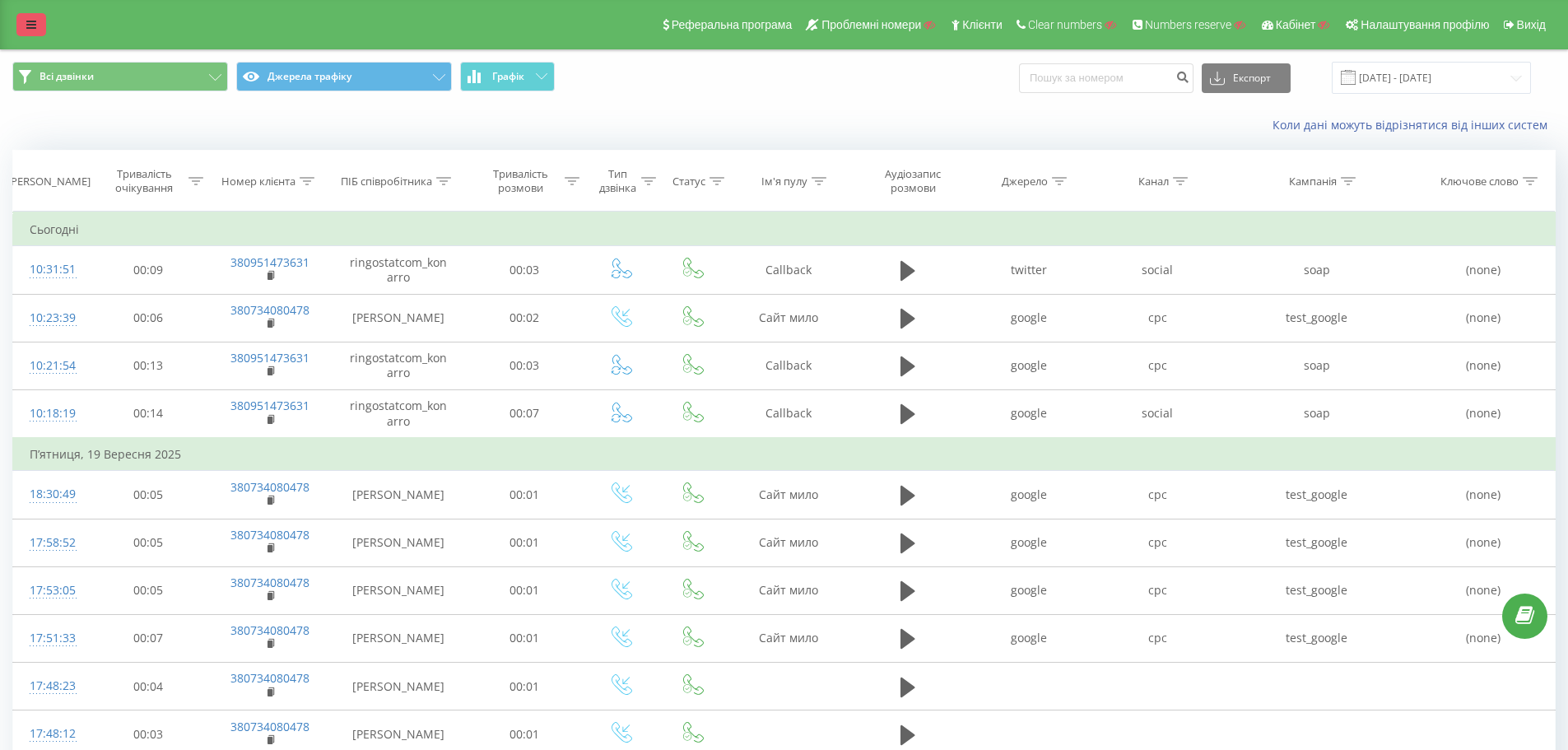
click at [22, 33] on link at bounding box center [31, 24] width 29 height 23
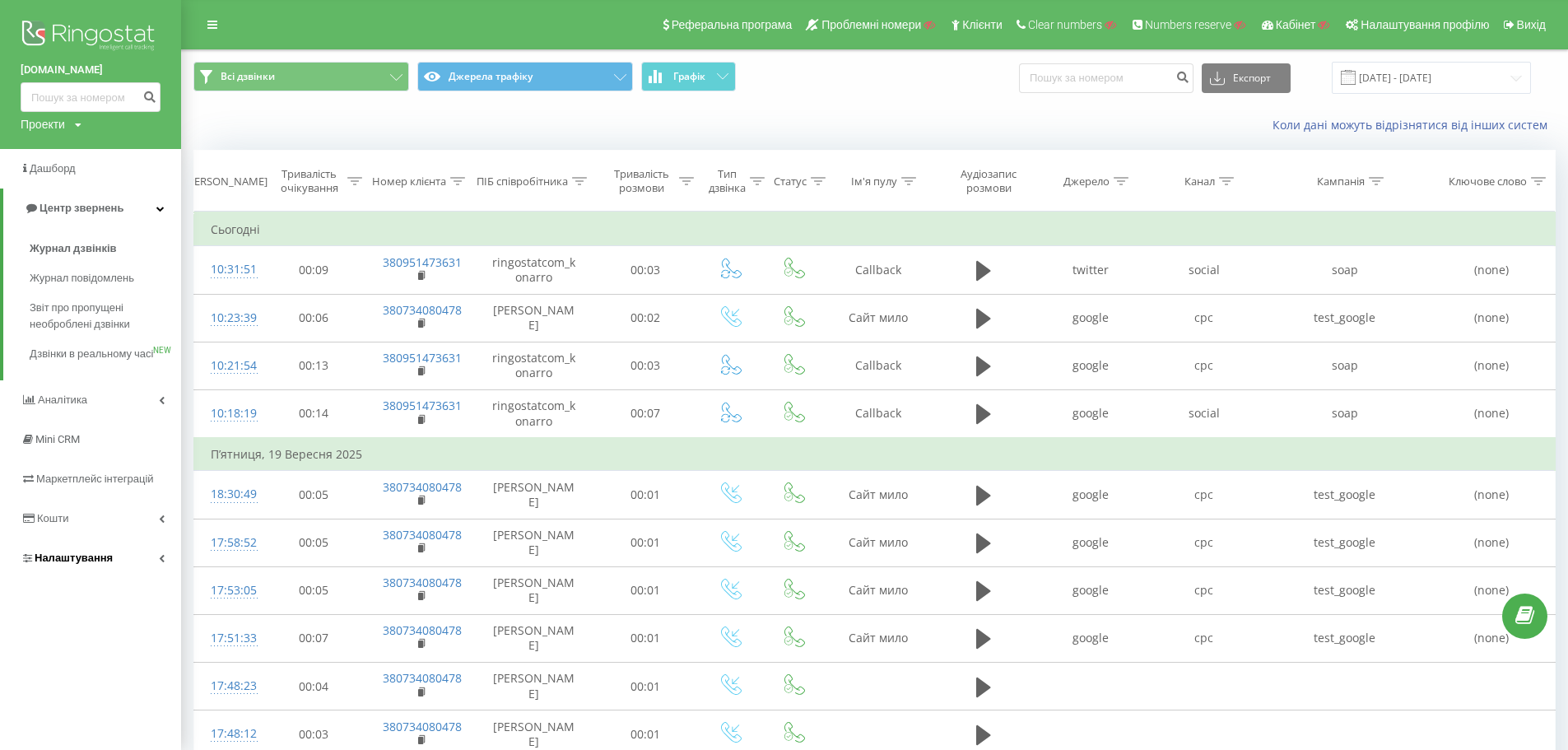
click at [147, 574] on link "Налаштування" at bounding box center [90, 558] width 181 height 40
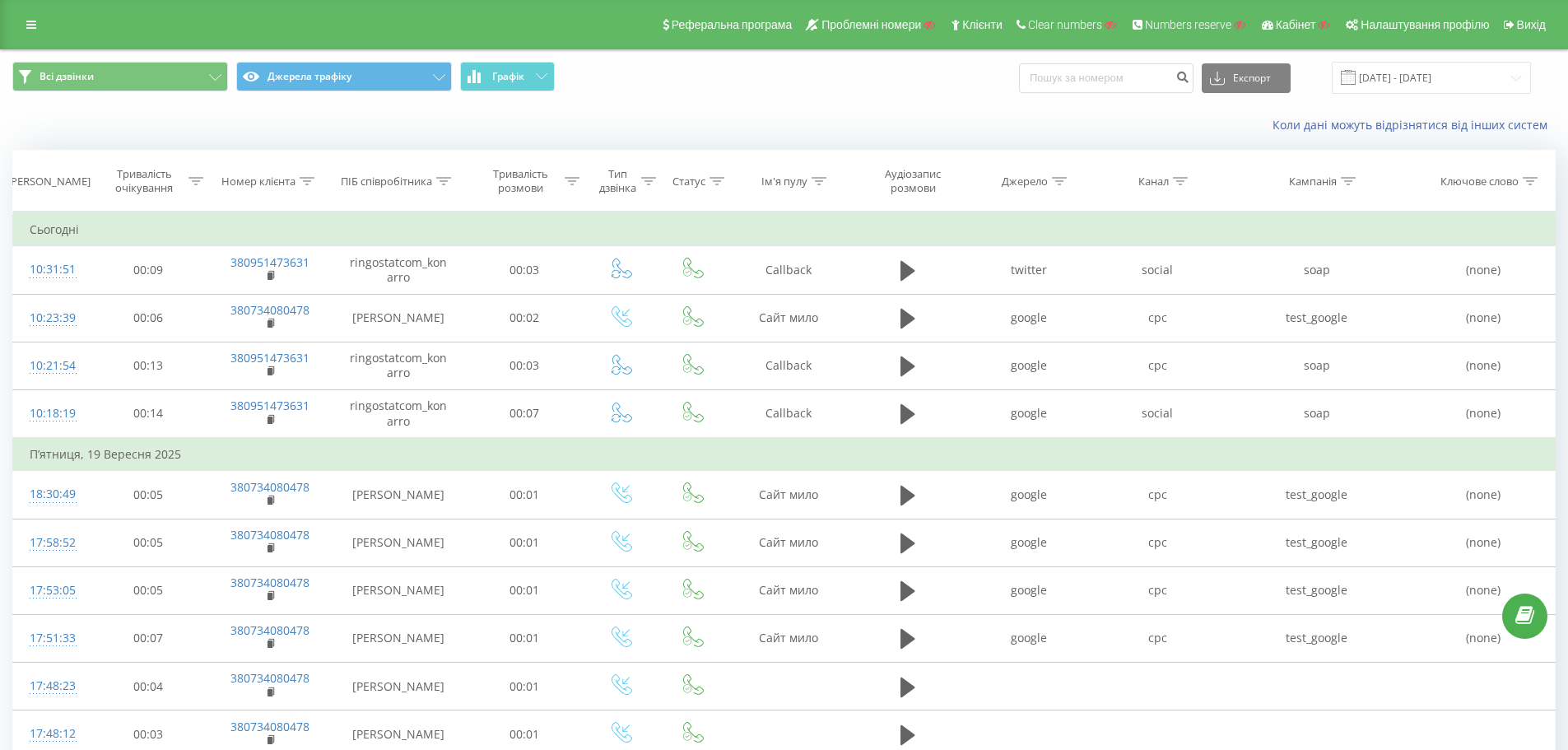
click at [35, 29] on icon at bounding box center [31, 25] width 10 height 12
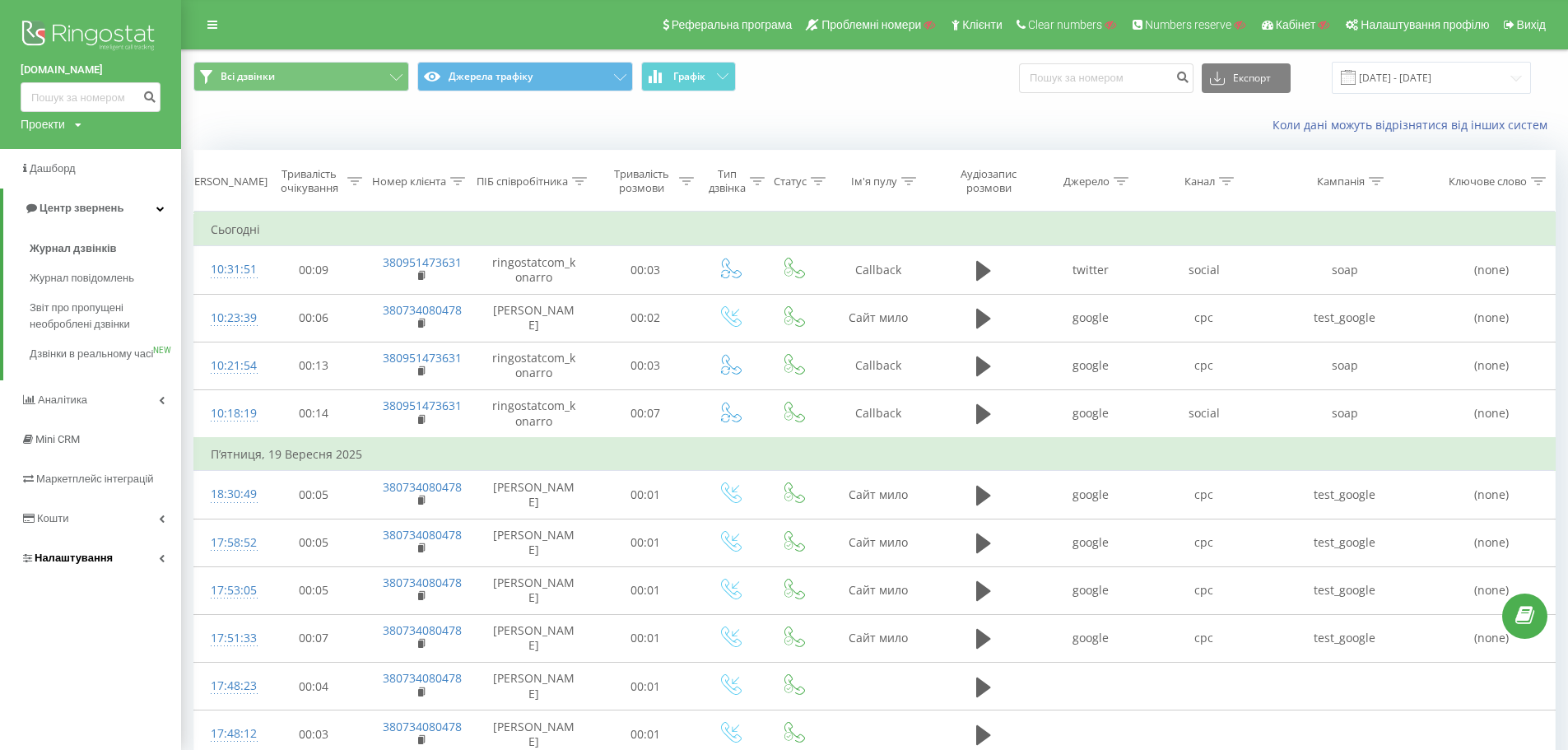
click at [75, 564] on span "Налаштування" at bounding box center [74, 557] width 78 height 12
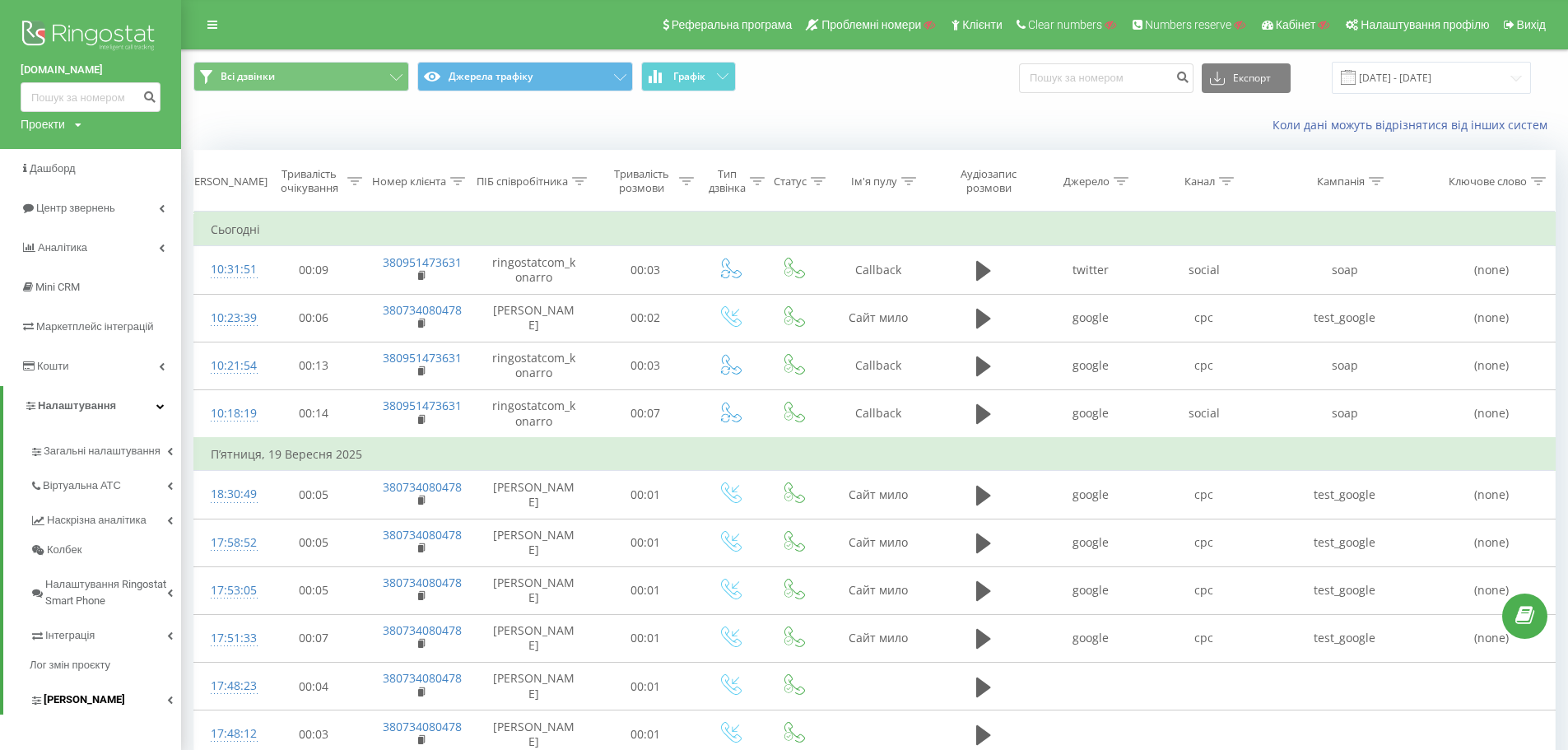
click at [94, 694] on span "[PERSON_NAME]" at bounding box center [84, 699] width 82 height 17
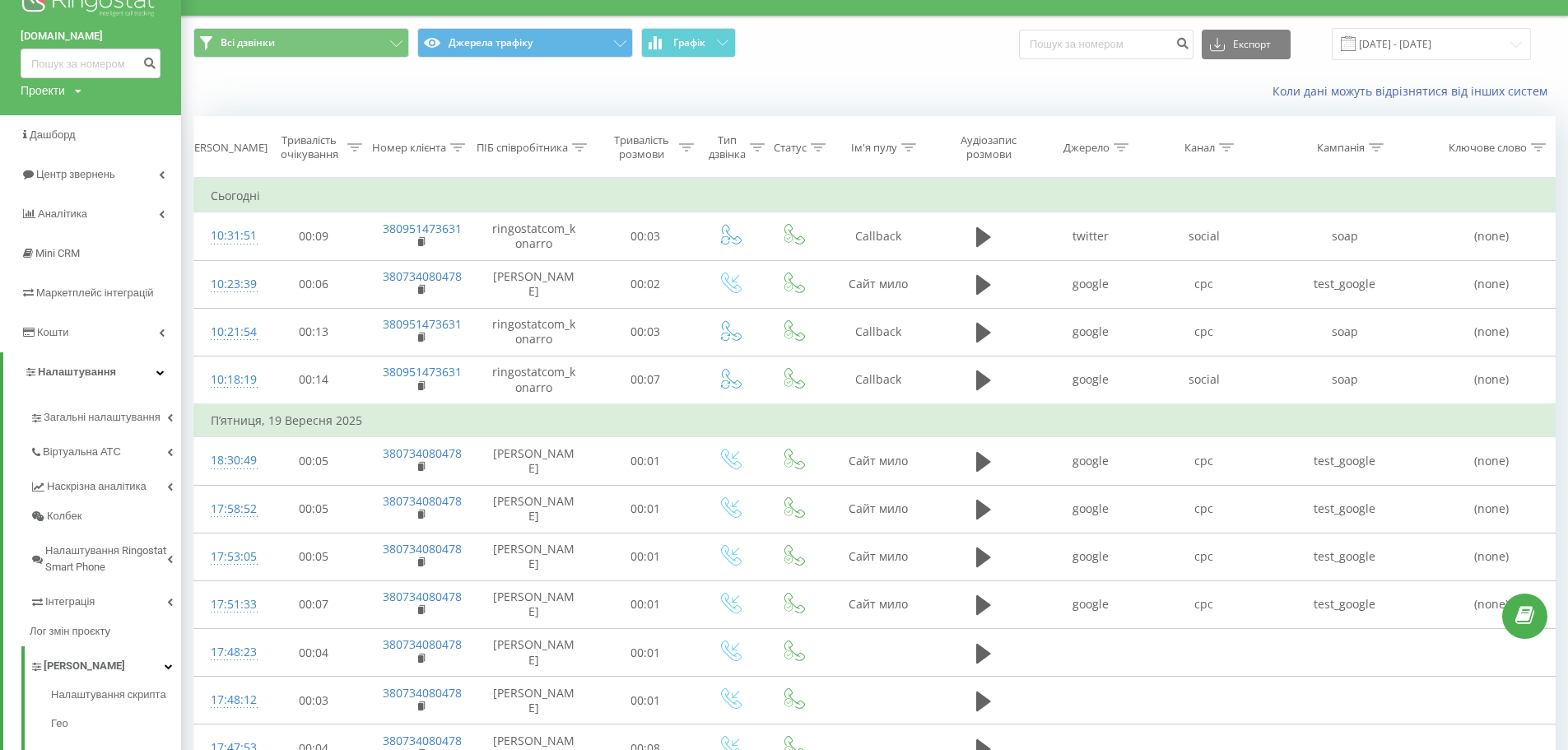
scroll to position [247, 0]
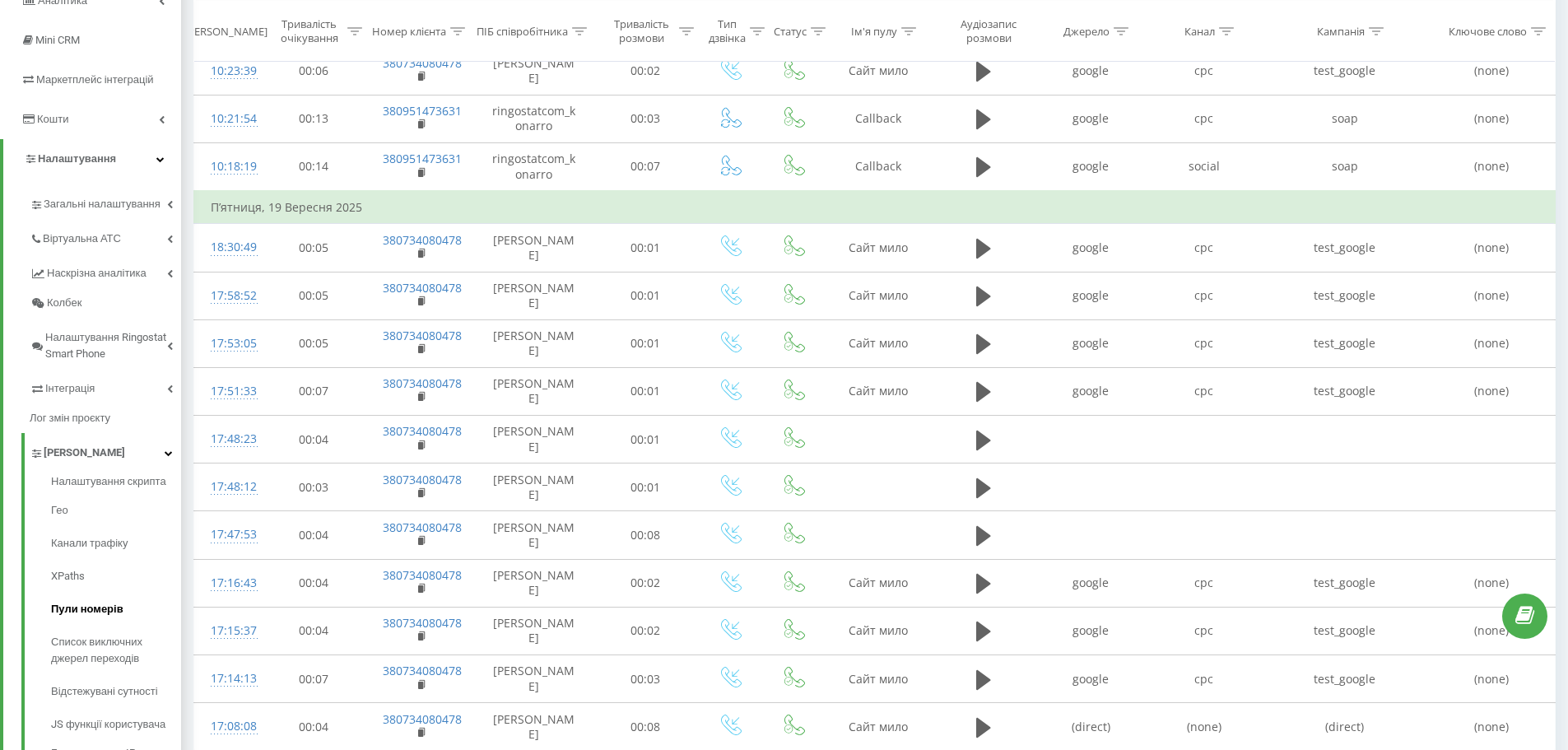
click at [87, 612] on span "Пули номерів" at bounding box center [87, 609] width 73 height 17
